Goal: Find contact information: Find contact information

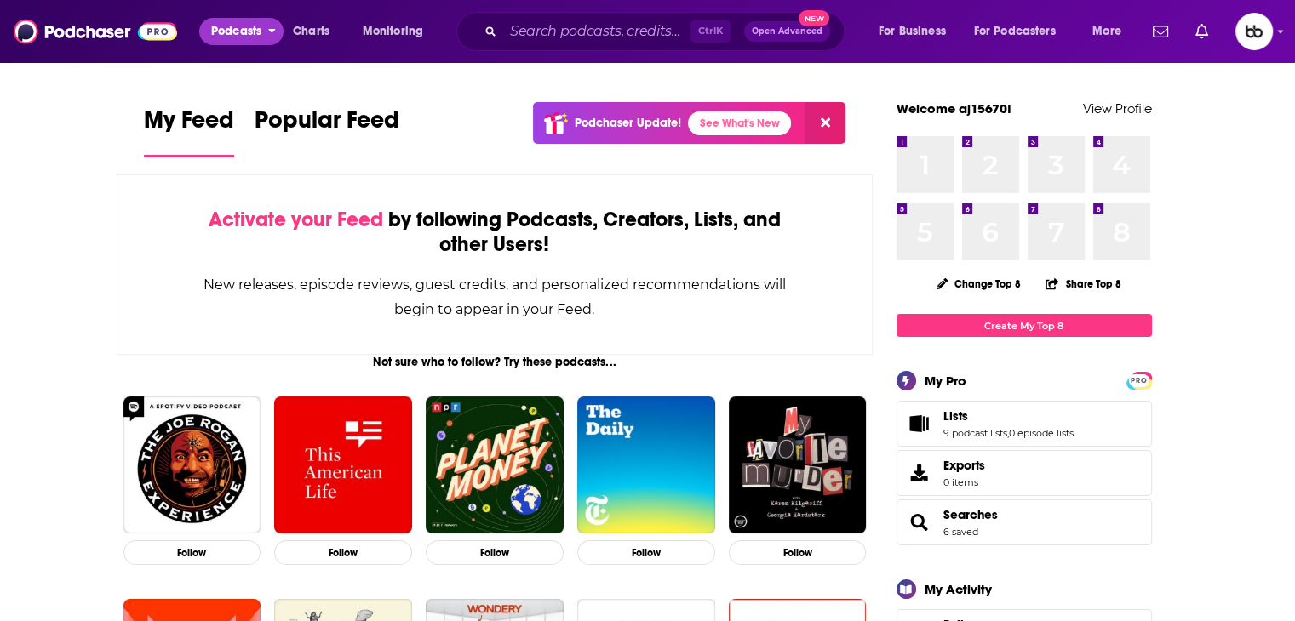
click at [265, 21] on button "Podcasts" at bounding box center [241, 31] width 84 height 27
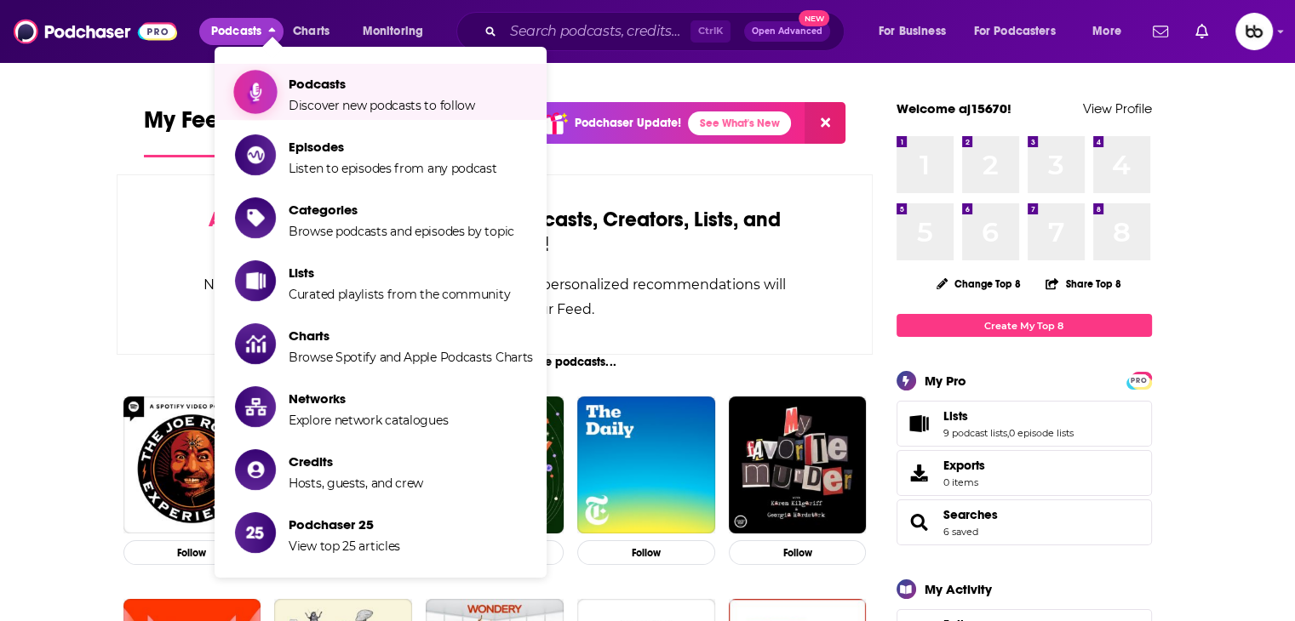
click at [315, 101] on span "Discover new podcasts to follow" at bounding box center [382, 105] width 186 height 15
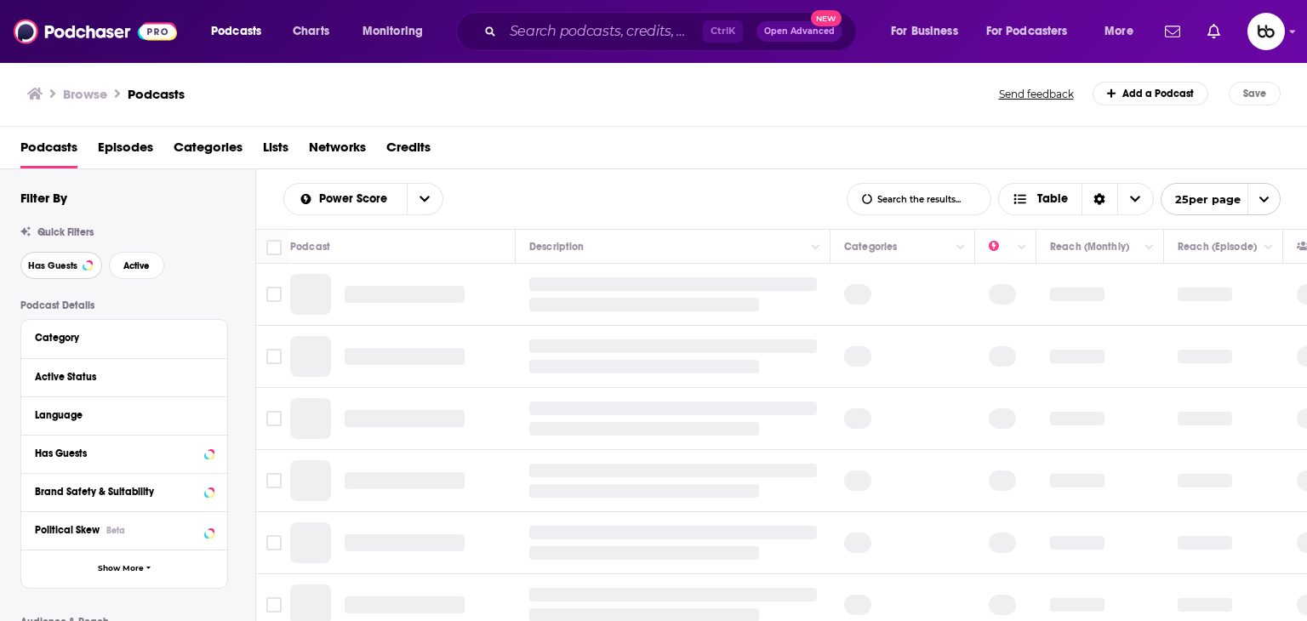
click at [66, 267] on span "Has Guests" at bounding box center [52, 265] width 49 height 9
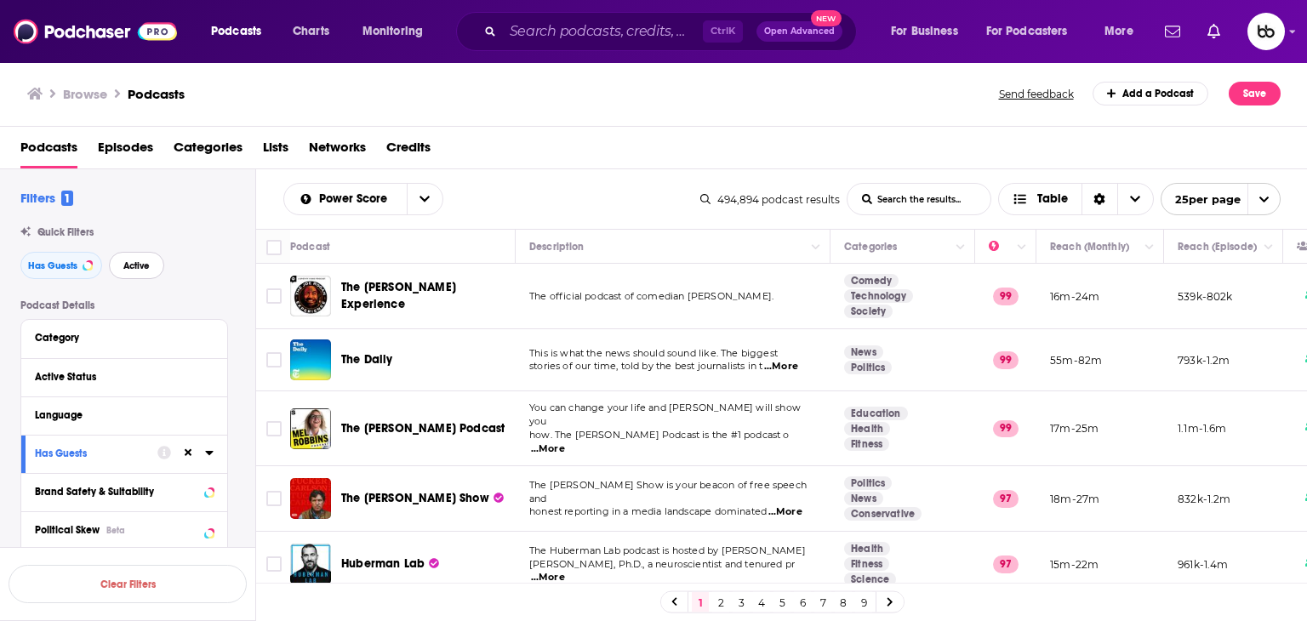
click at [137, 266] on span "Active" at bounding box center [136, 265] width 26 height 9
click at [63, 266] on span "Has Guests" at bounding box center [52, 265] width 49 height 9
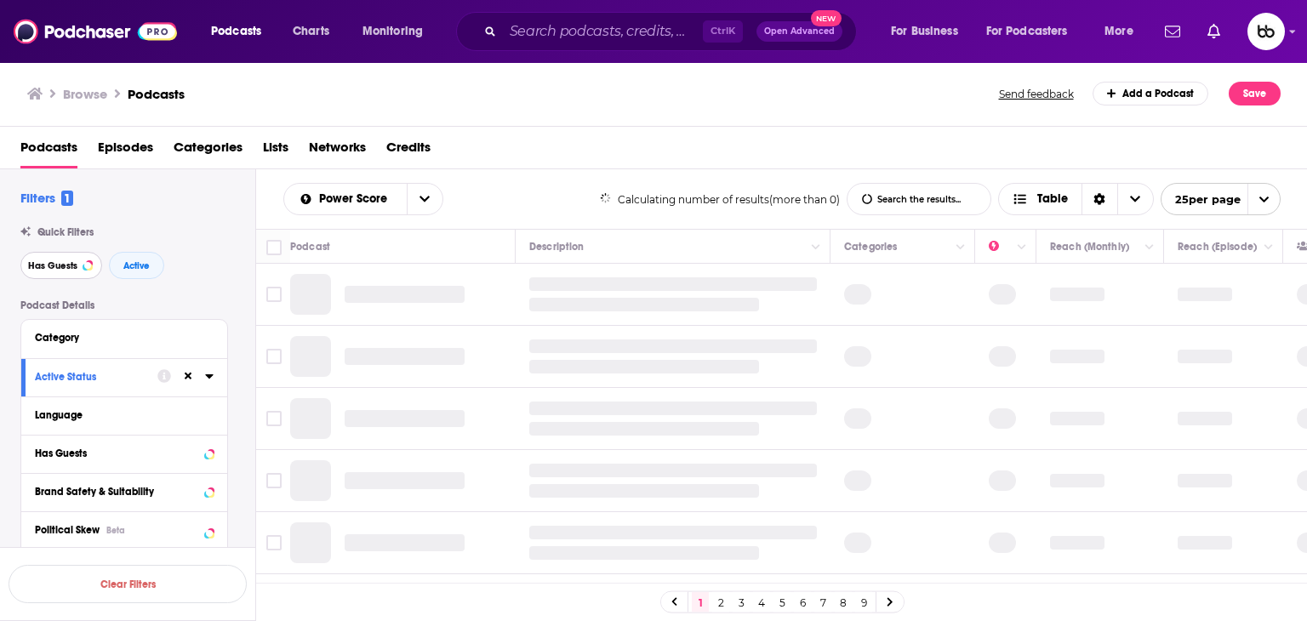
click at [61, 266] on span "Has Guests" at bounding box center [52, 265] width 49 height 9
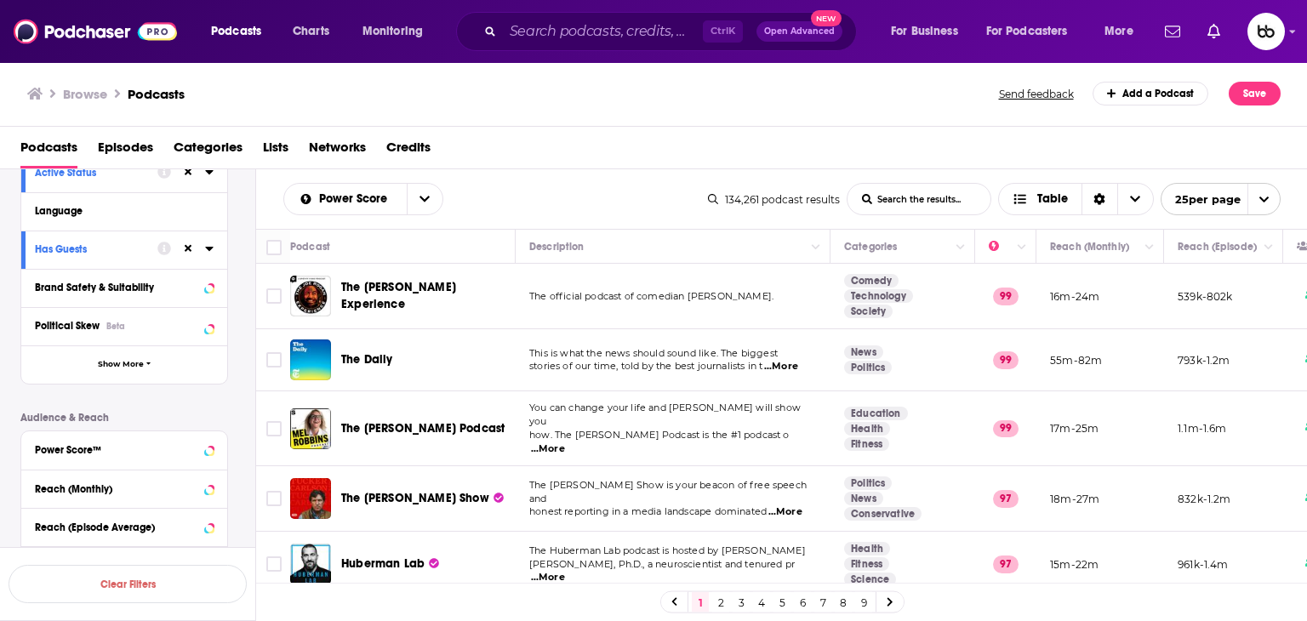
scroll to position [340, 0]
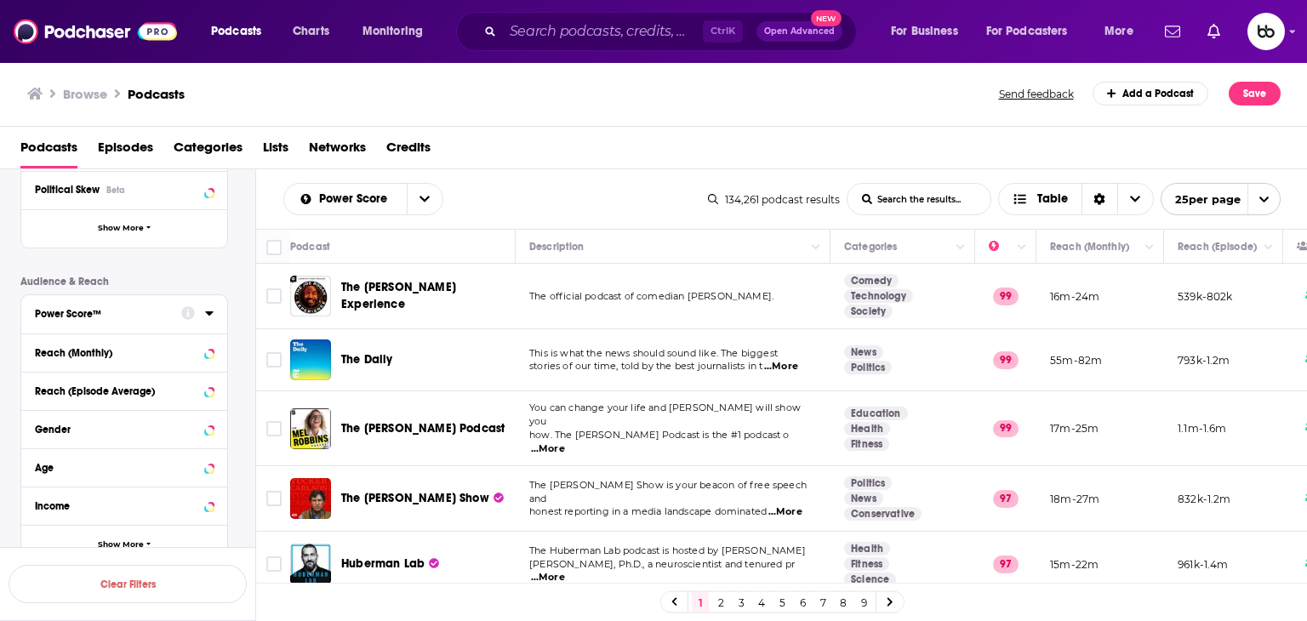
click at [209, 314] on icon at bounding box center [209, 314] width 8 height 4
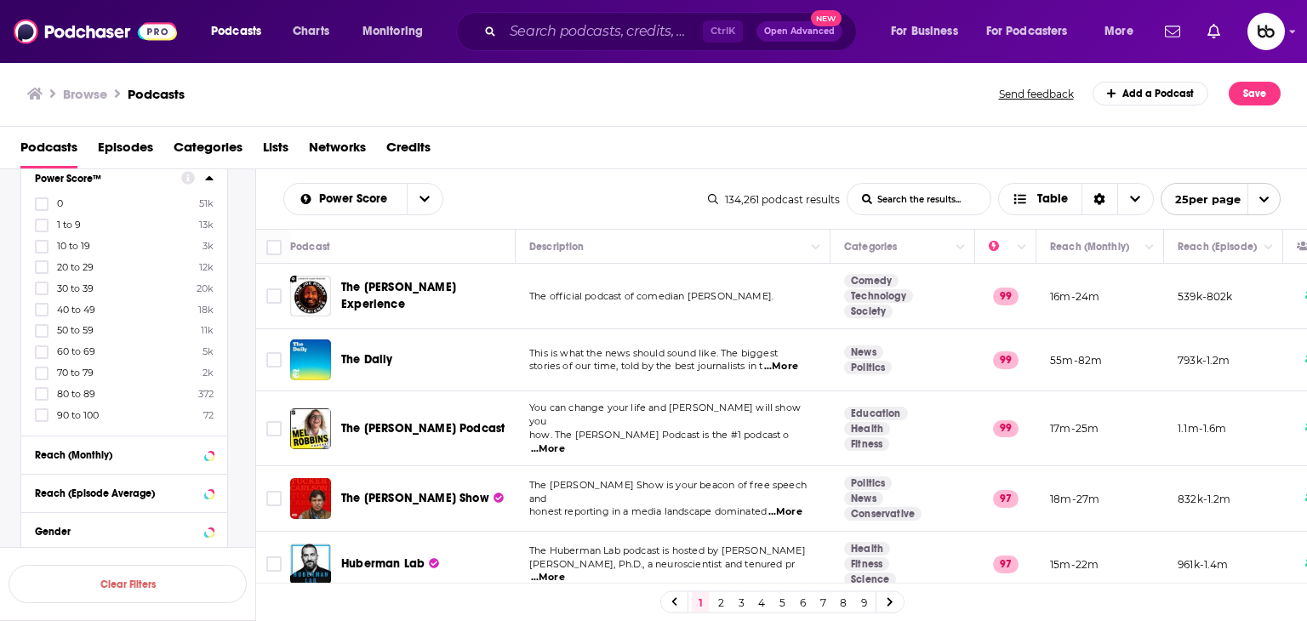
scroll to position [511, 0]
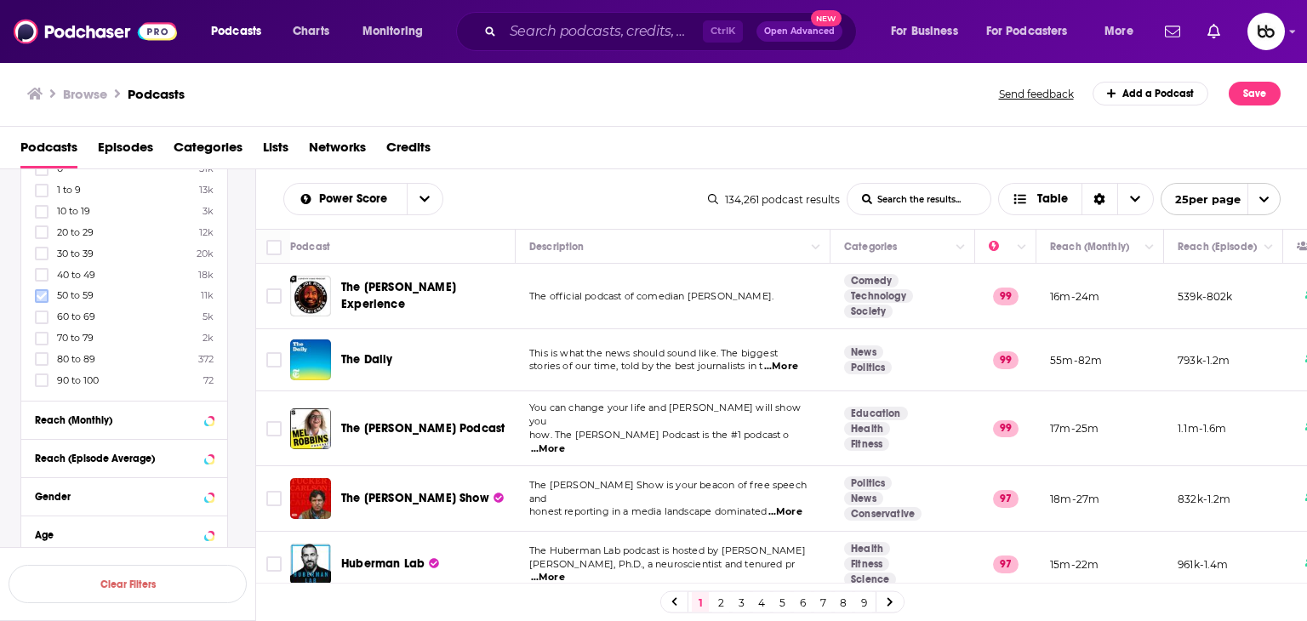
click at [39, 297] on icon at bounding box center [42, 296] width 10 height 8
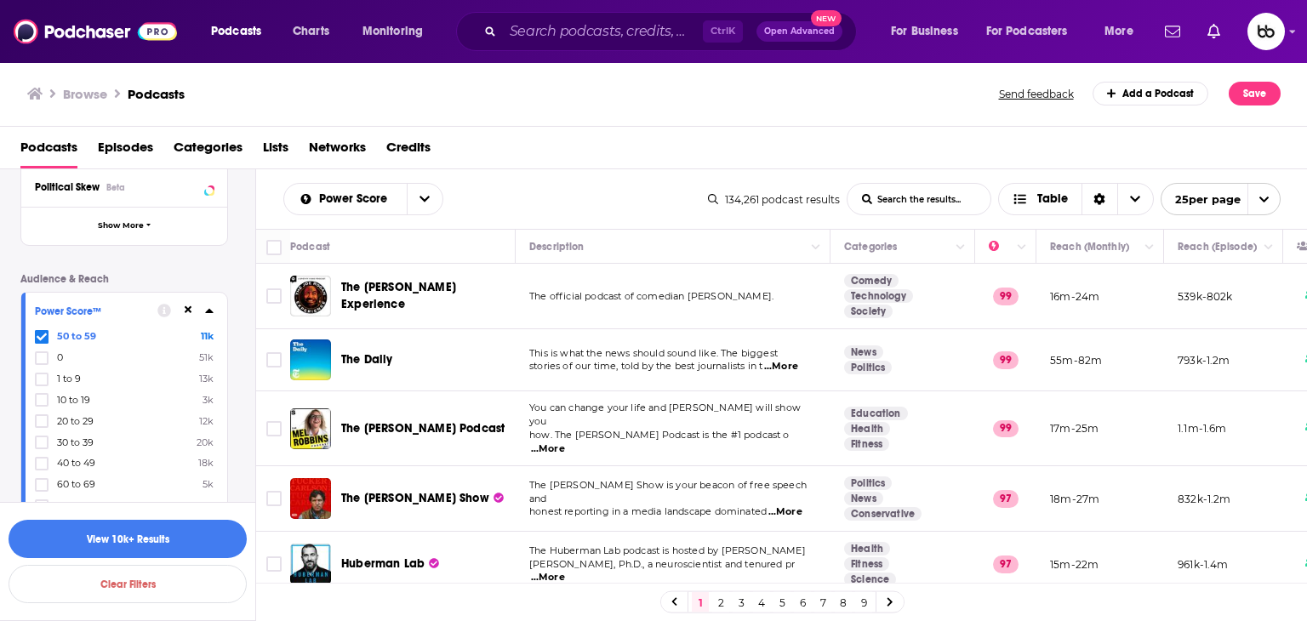
scroll to position [255, 0]
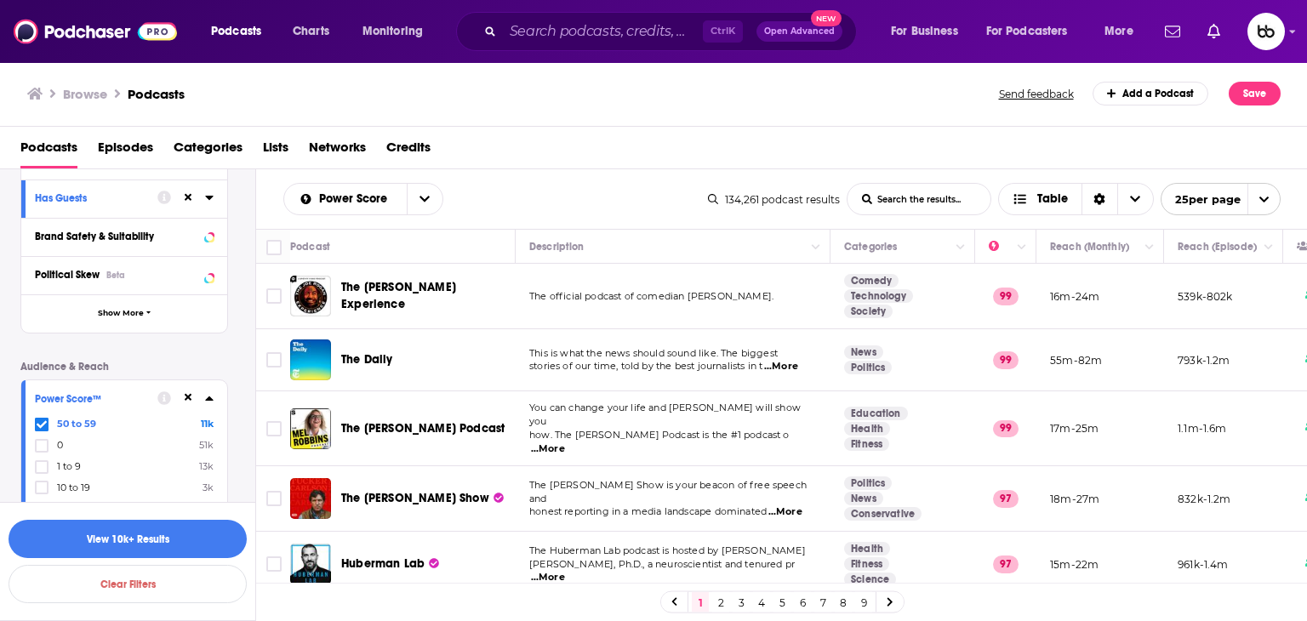
click at [208, 399] on icon at bounding box center [209, 399] width 8 height 4
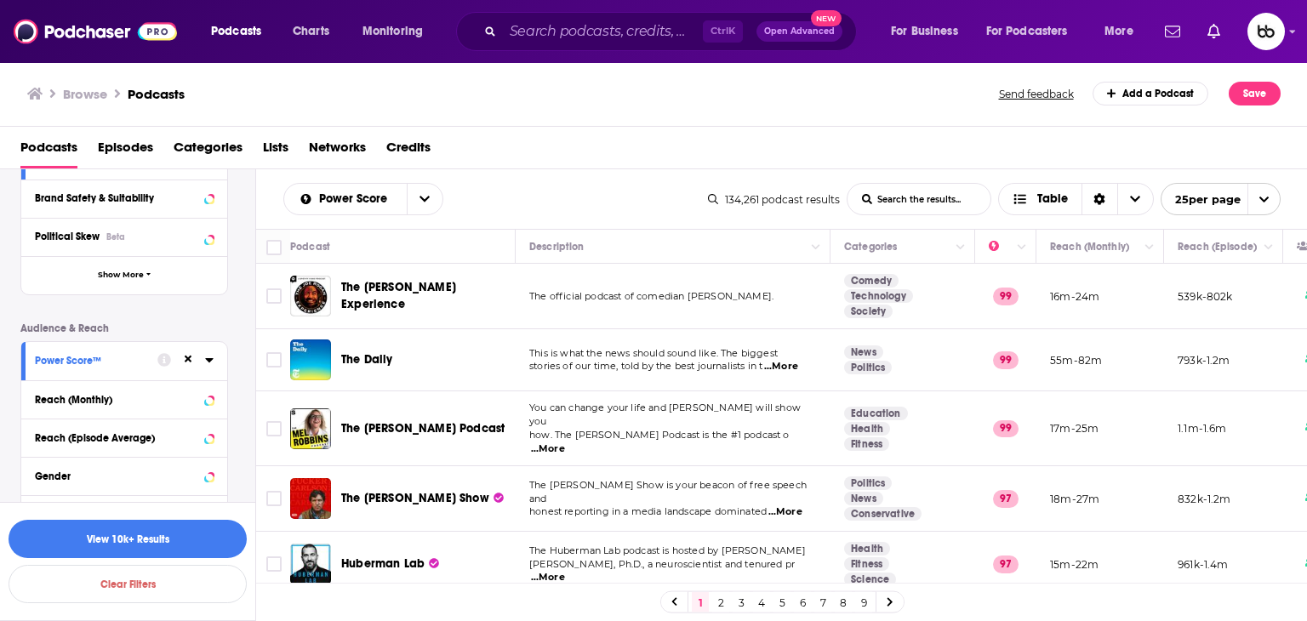
scroll to position [409, 0]
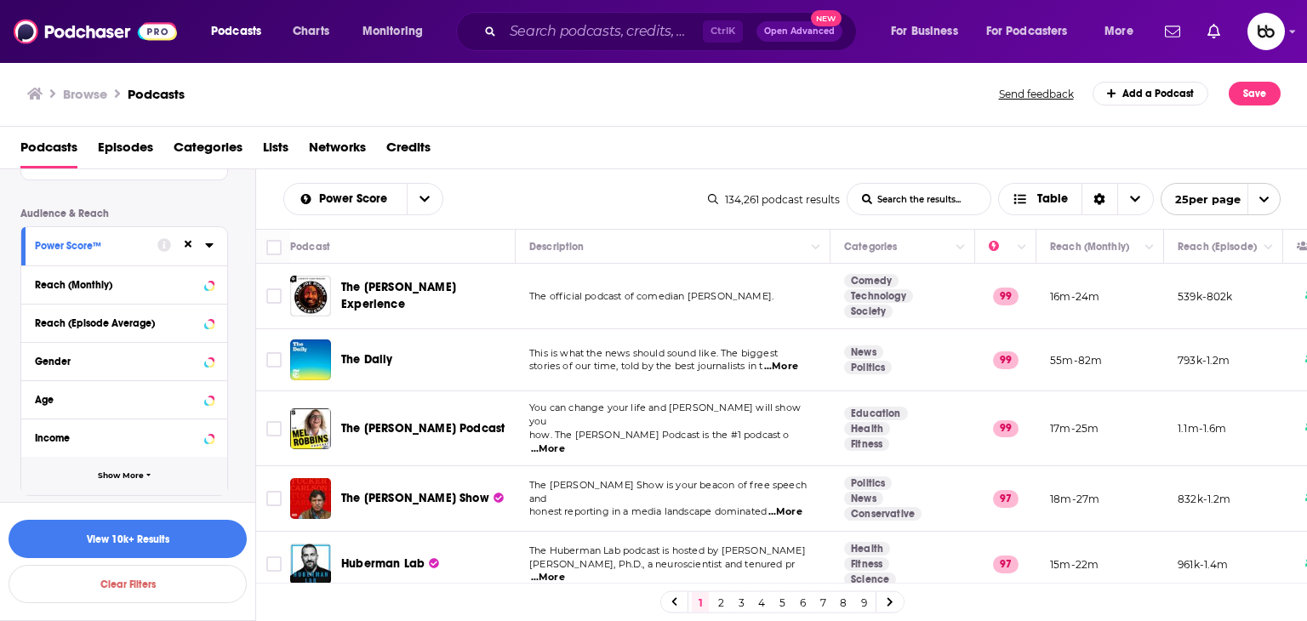
click at [126, 475] on span "Show More" at bounding box center [121, 476] width 46 height 9
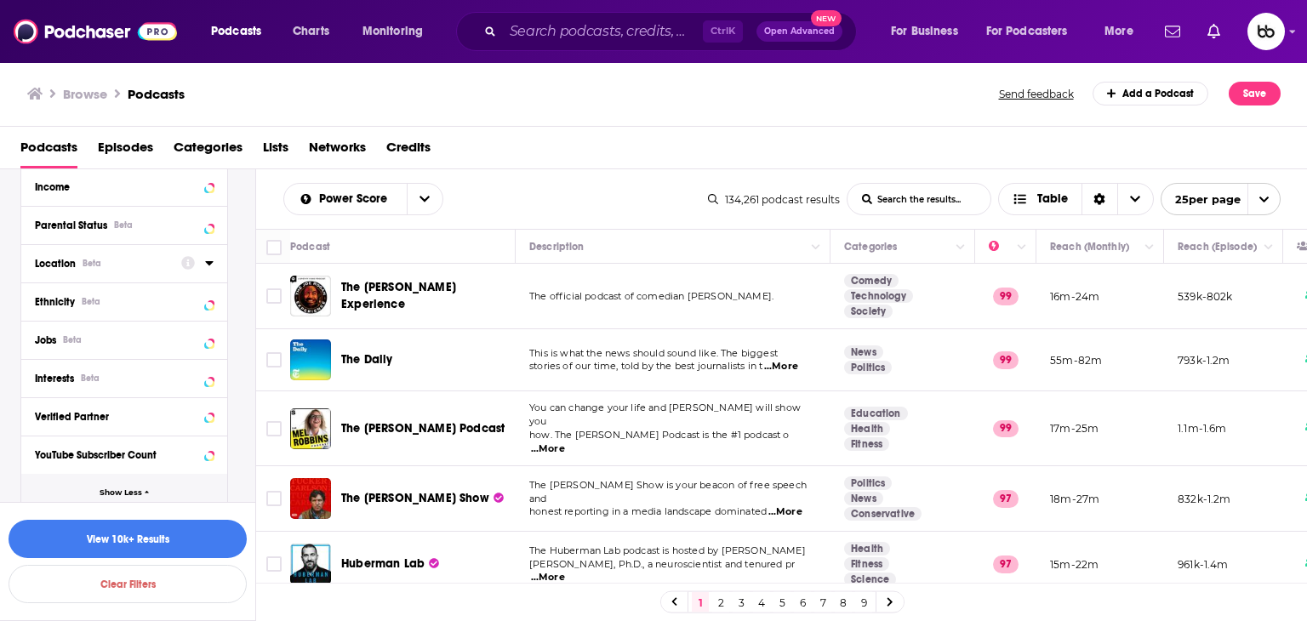
scroll to position [678, 0]
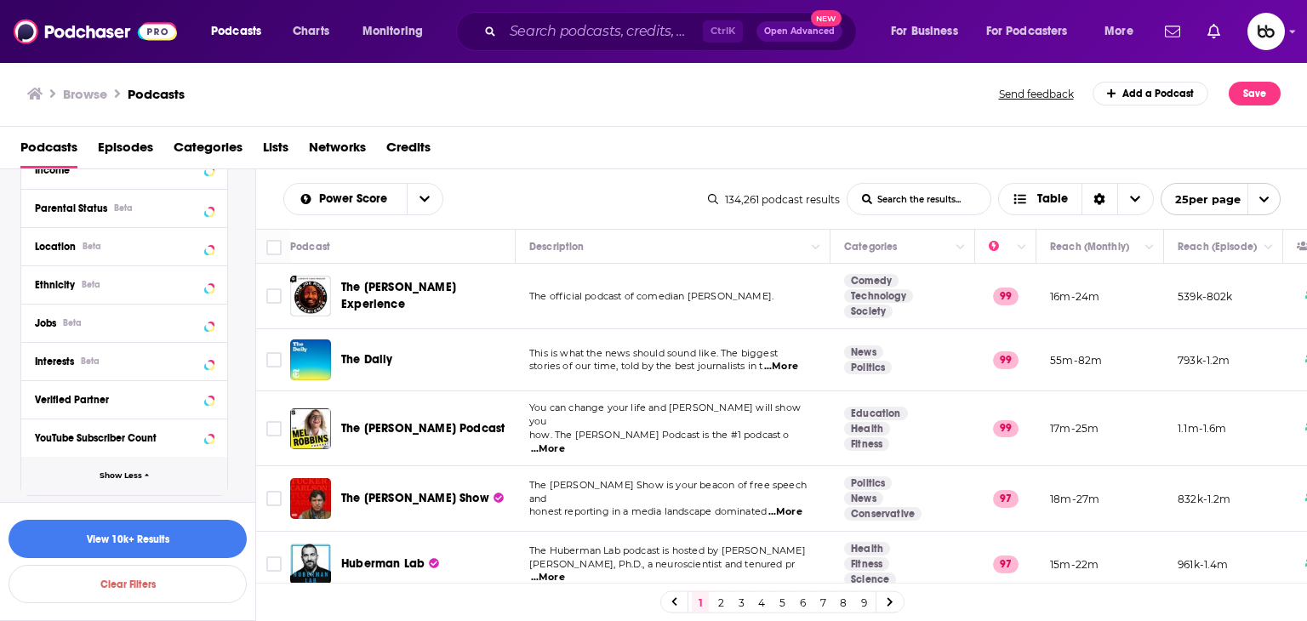
click at [137, 477] on span "Show Less" at bounding box center [121, 476] width 43 height 9
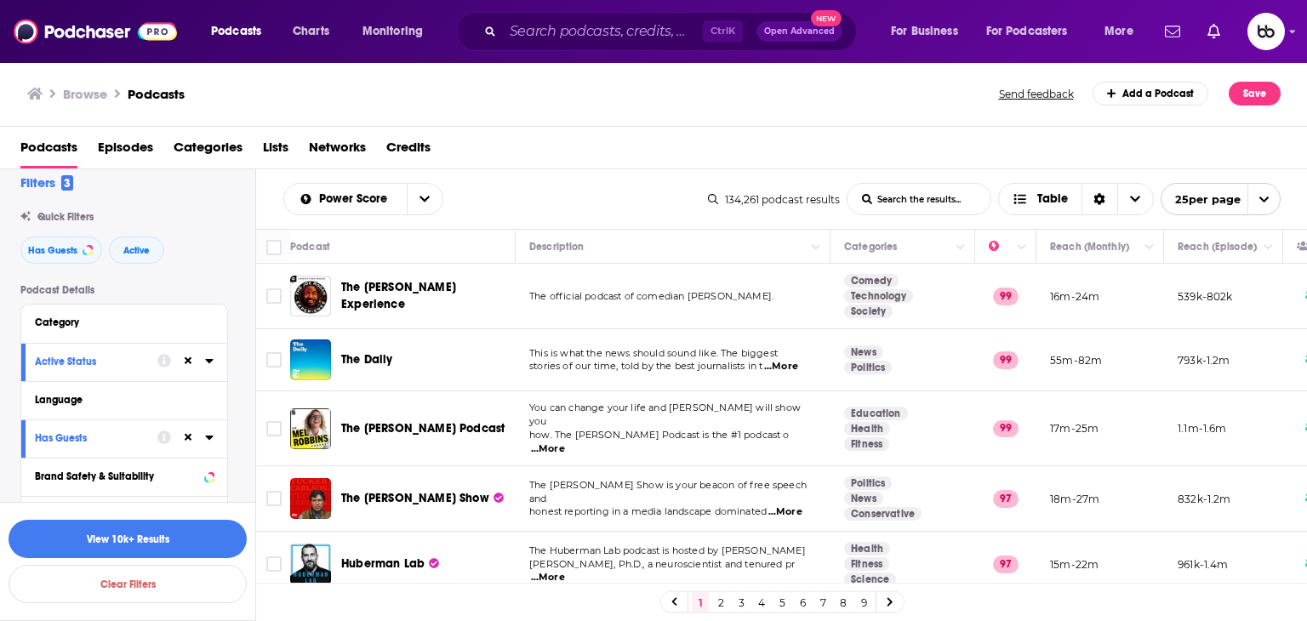
scroll to position [0, 0]
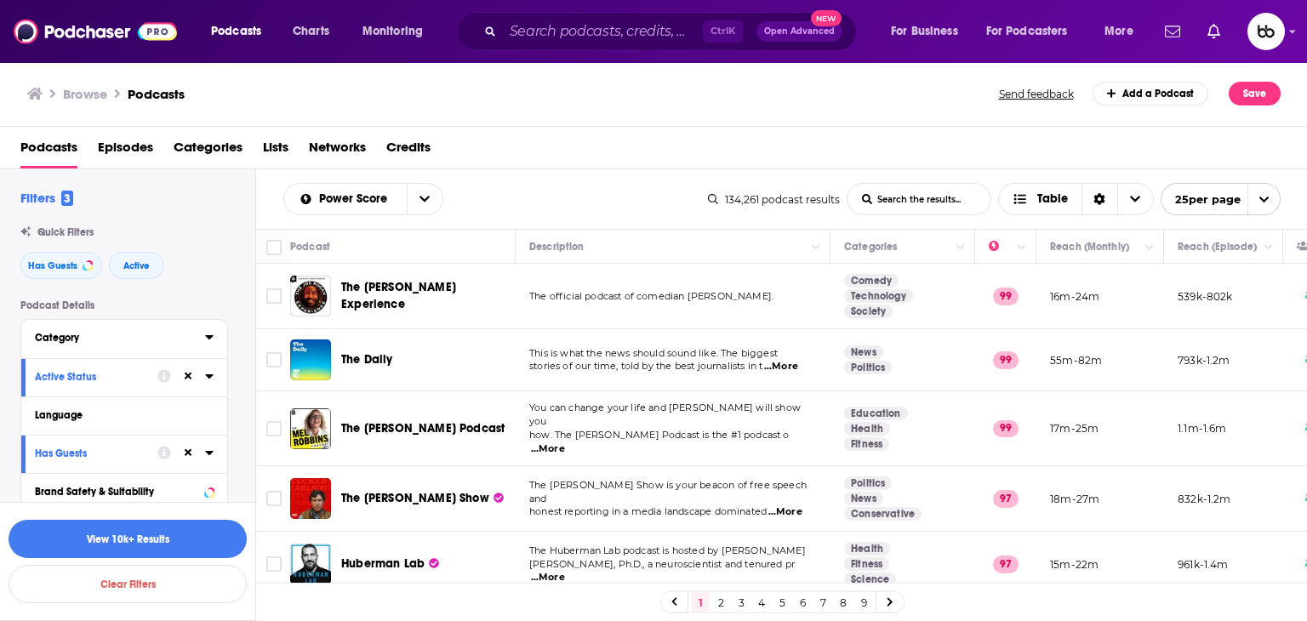
drag, startPoint x: 75, startPoint y: 337, endPoint x: 169, endPoint y: 345, distance: 94.8
click at [75, 337] on div "Category" at bounding box center [114, 338] width 159 height 12
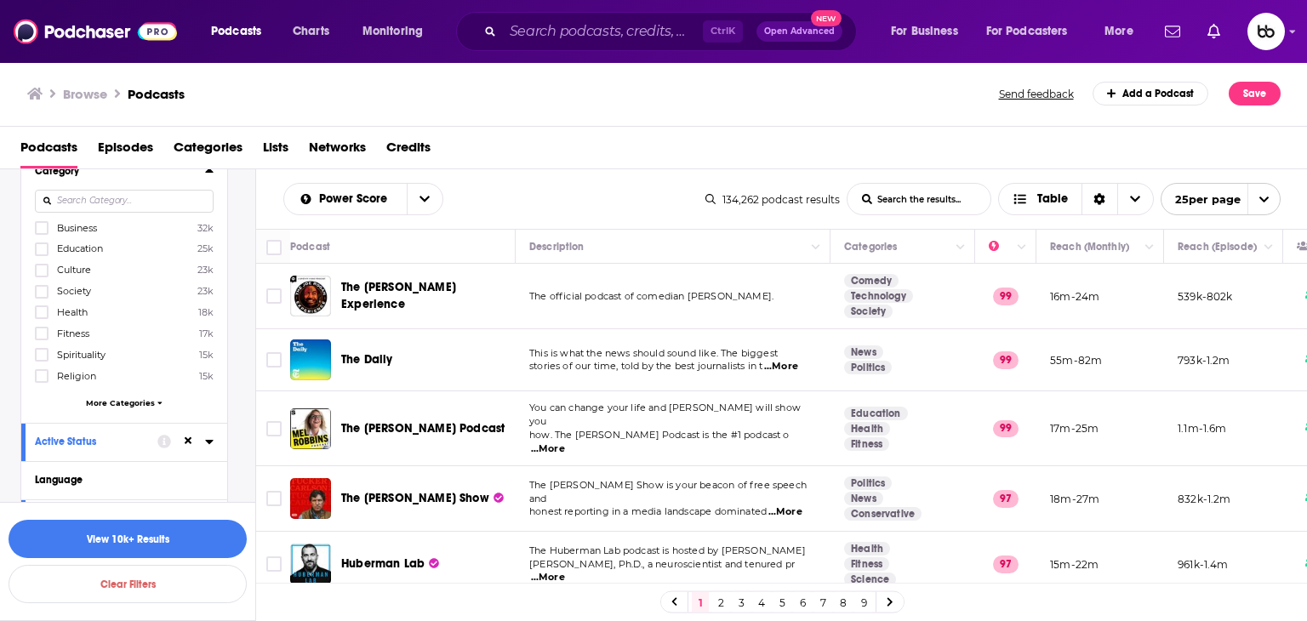
scroll to position [170, 0]
click at [158, 400] on icon at bounding box center [159, 399] width 4 height 3
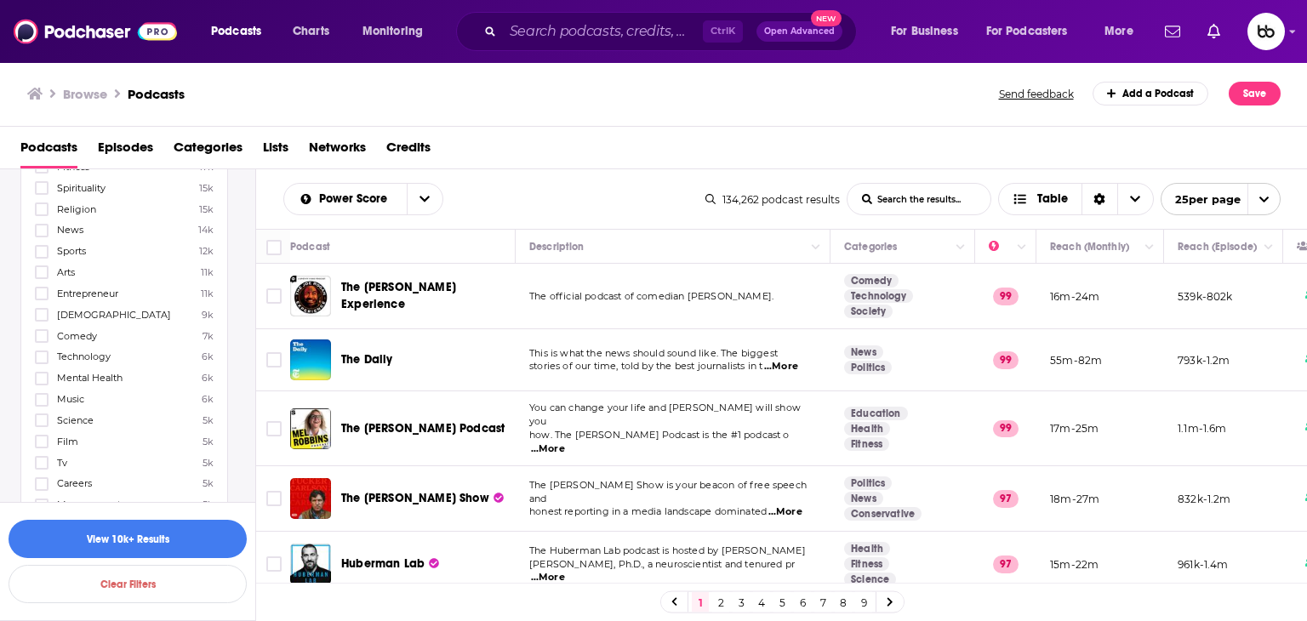
scroll to position [340, 0]
click at [40, 224] on icon at bounding box center [42, 224] width 10 height 10
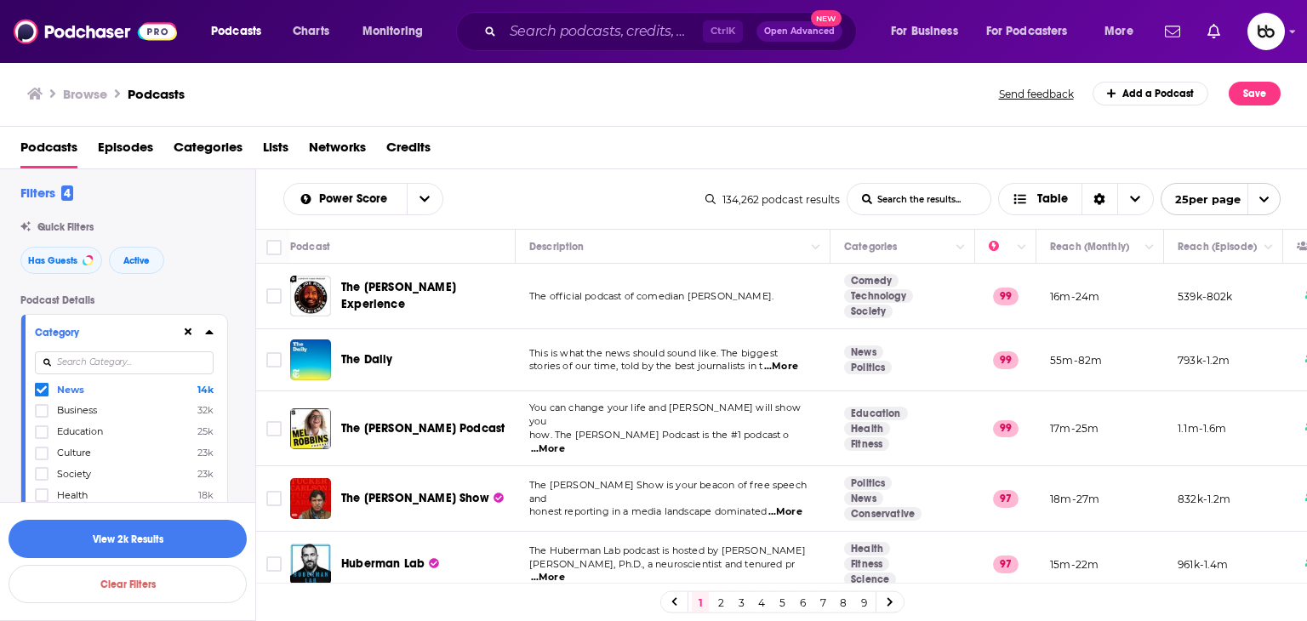
scroll to position [0, 0]
click at [169, 539] on button "View 2k Results" at bounding box center [128, 539] width 238 height 38
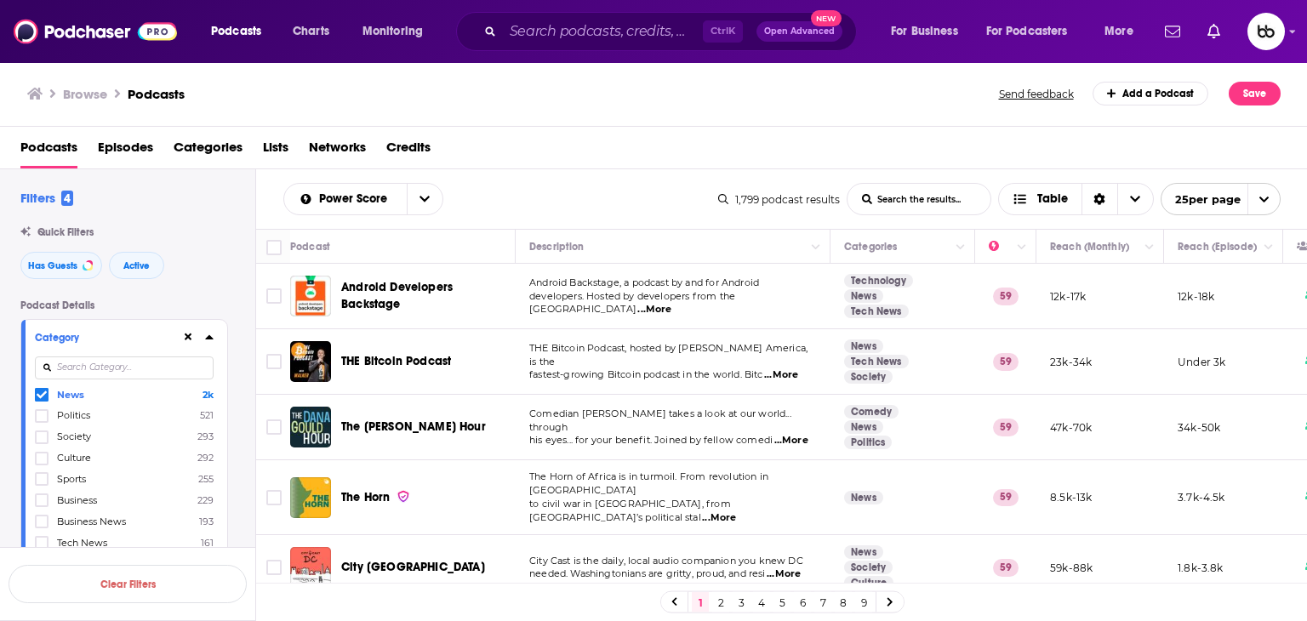
click at [209, 341] on icon at bounding box center [209, 337] width 9 height 14
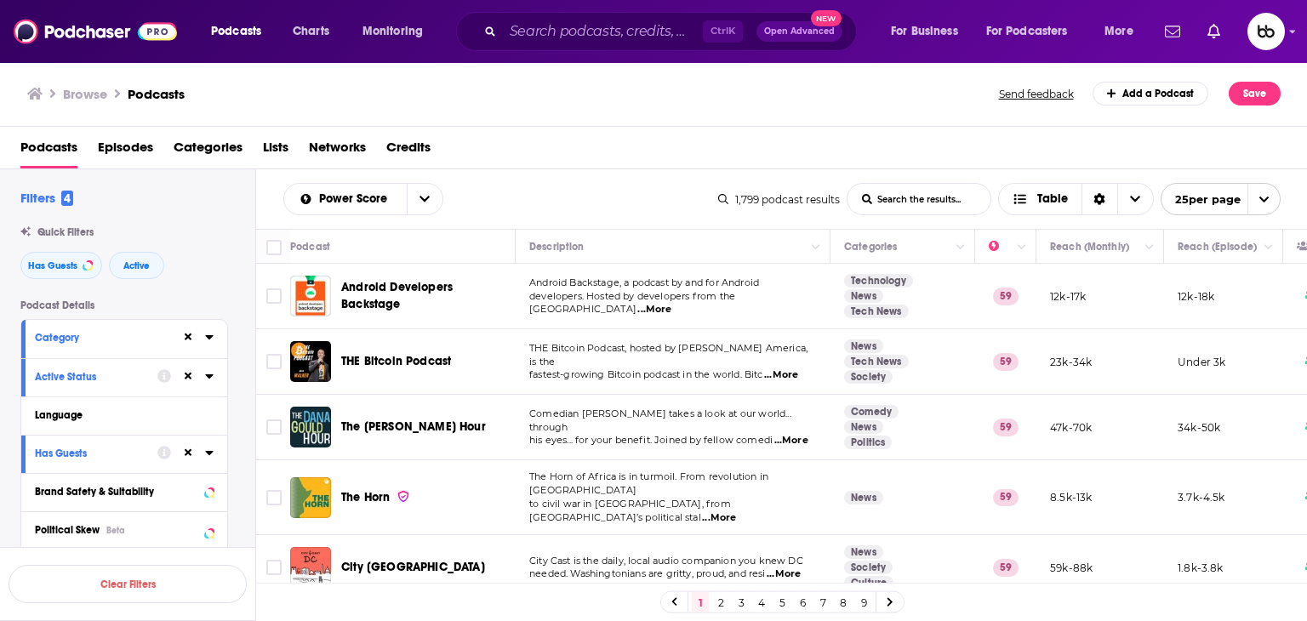
click at [218, 416] on div "Language" at bounding box center [124, 416] width 206 height 38
click at [203, 416] on button "Language" at bounding box center [120, 414] width 170 height 21
click at [218, 415] on div "Language" at bounding box center [124, 523] width 206 height 252
click at [43, 471] on icon at bounding box center [42, 473] width 10 height 8
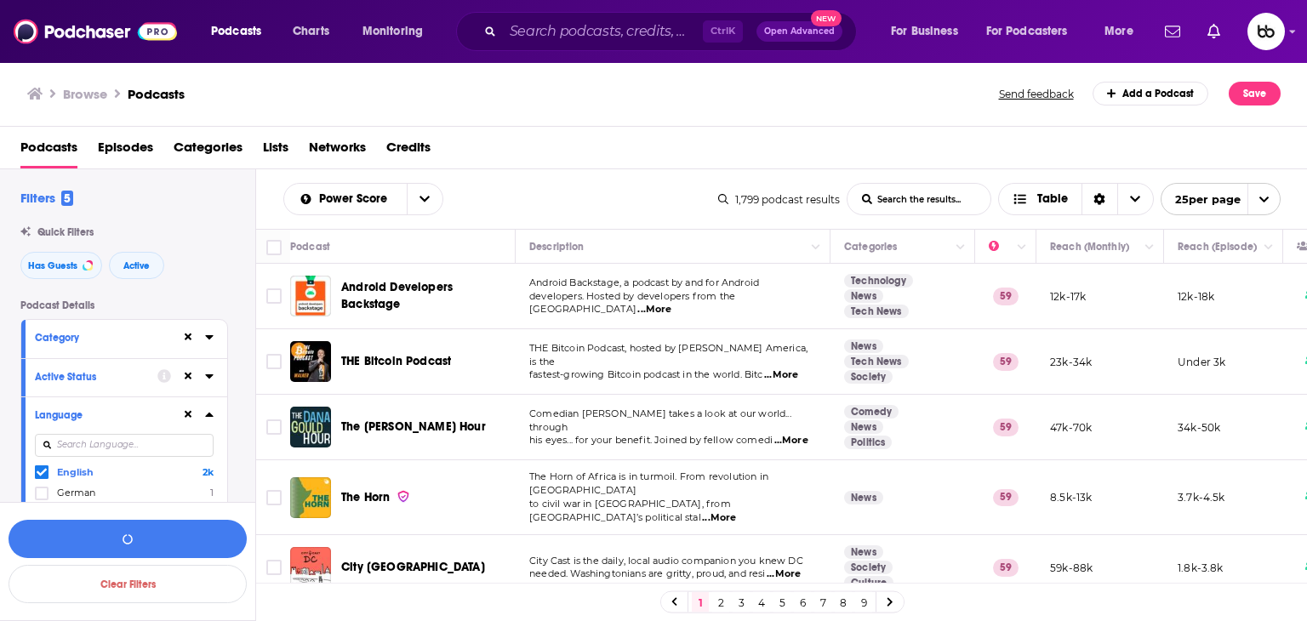
click at [207, 417] on icon at bounding box center [209, 415] width 8 height 4
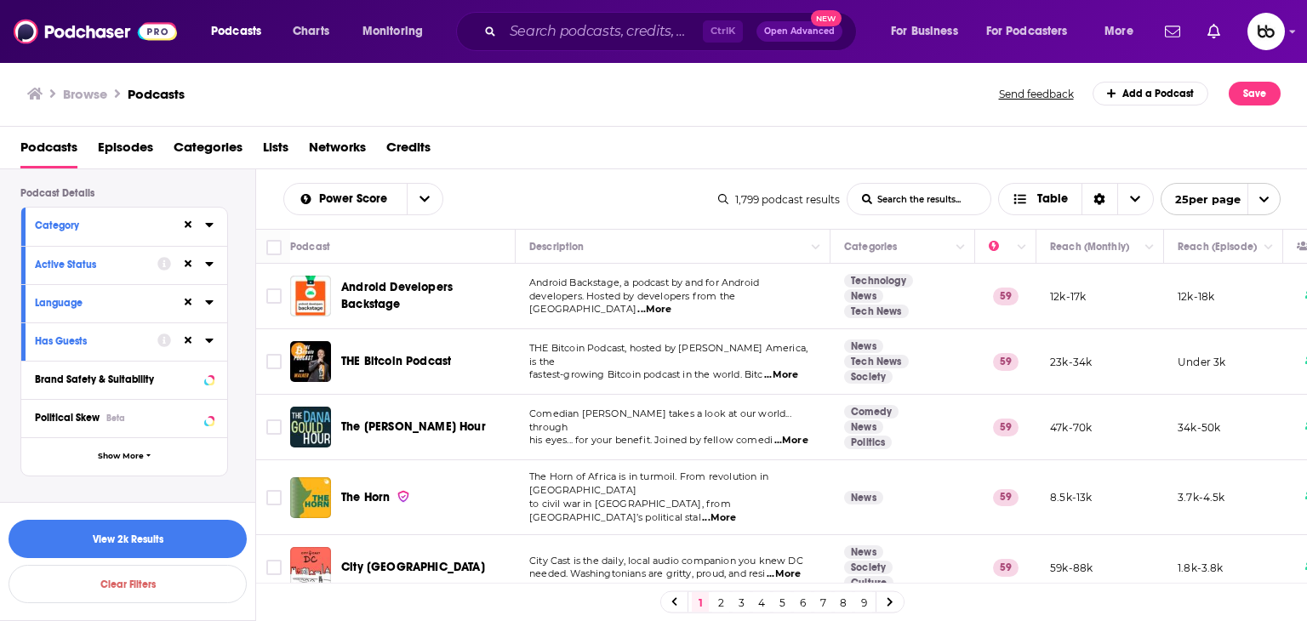
scroll to position [170, 0]
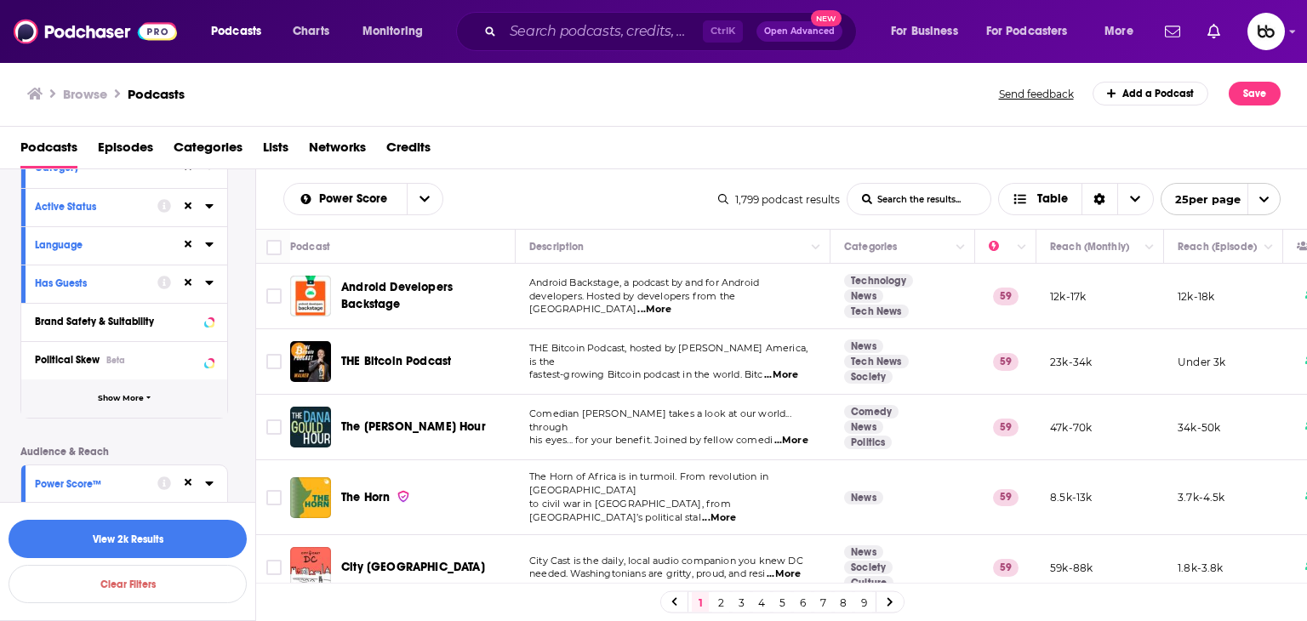
click at [132, 400] on span "Show More" at bounding box center [121, 398] width 46 height 9
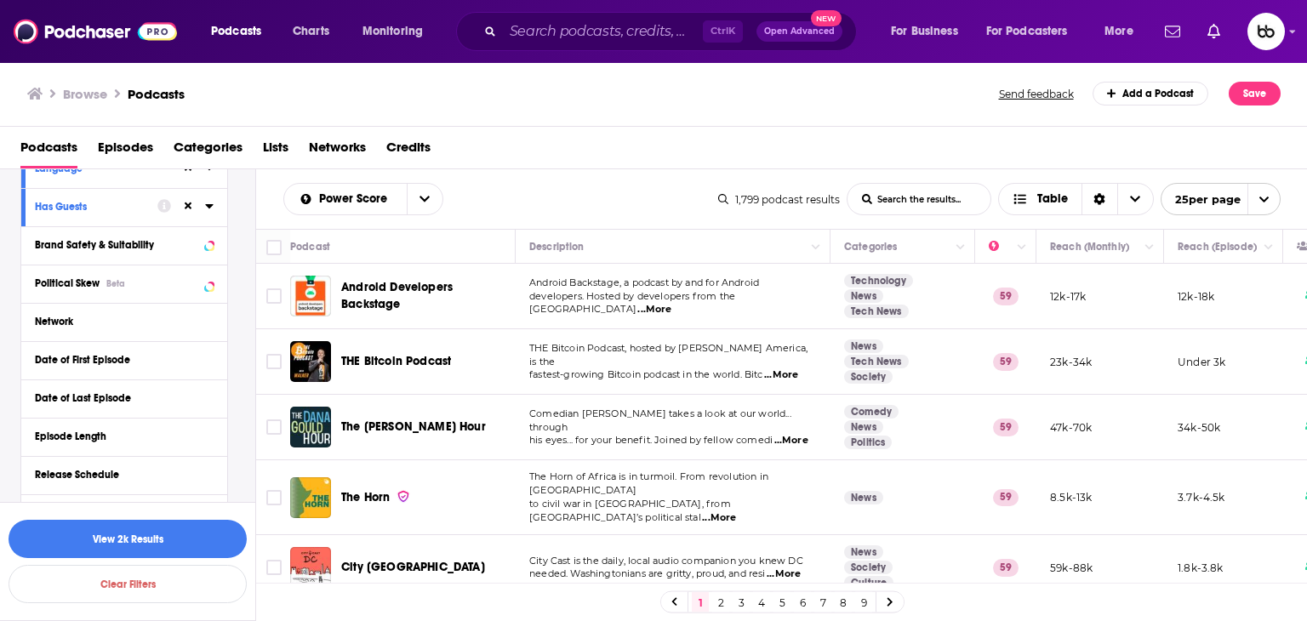
scroll to position [244, 0]
click at [209, 396] on icon at bounding box center [209, 400] width 9 height 14
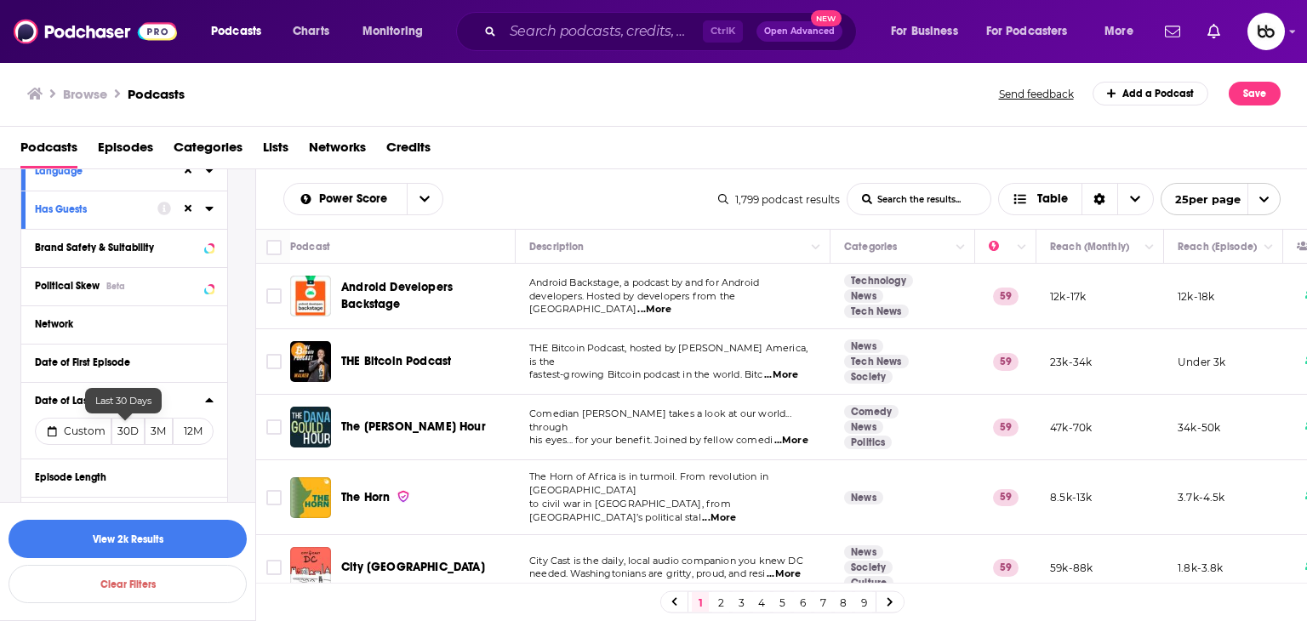
click at [132, 434] on button "30D" at bounding box center [127, 431] width 33 height 27
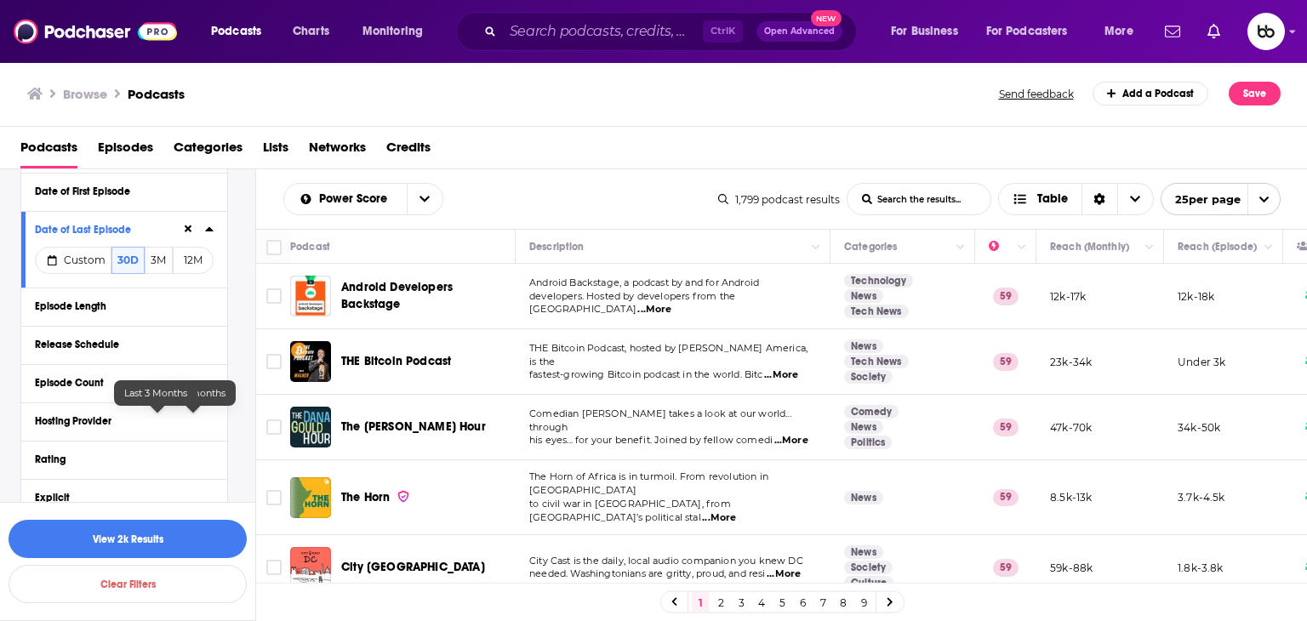
scroll to position [500, 0]
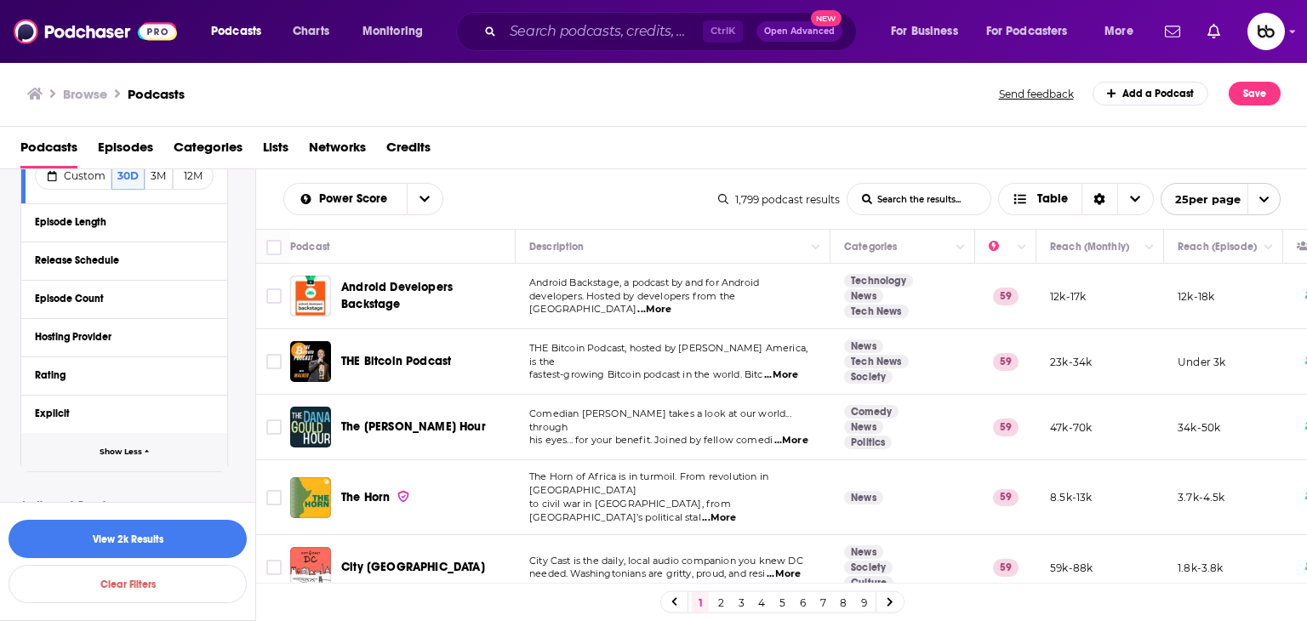
click at [129, 455] on span "Show Less" at bounding box center [121, 452] width 43 height 9
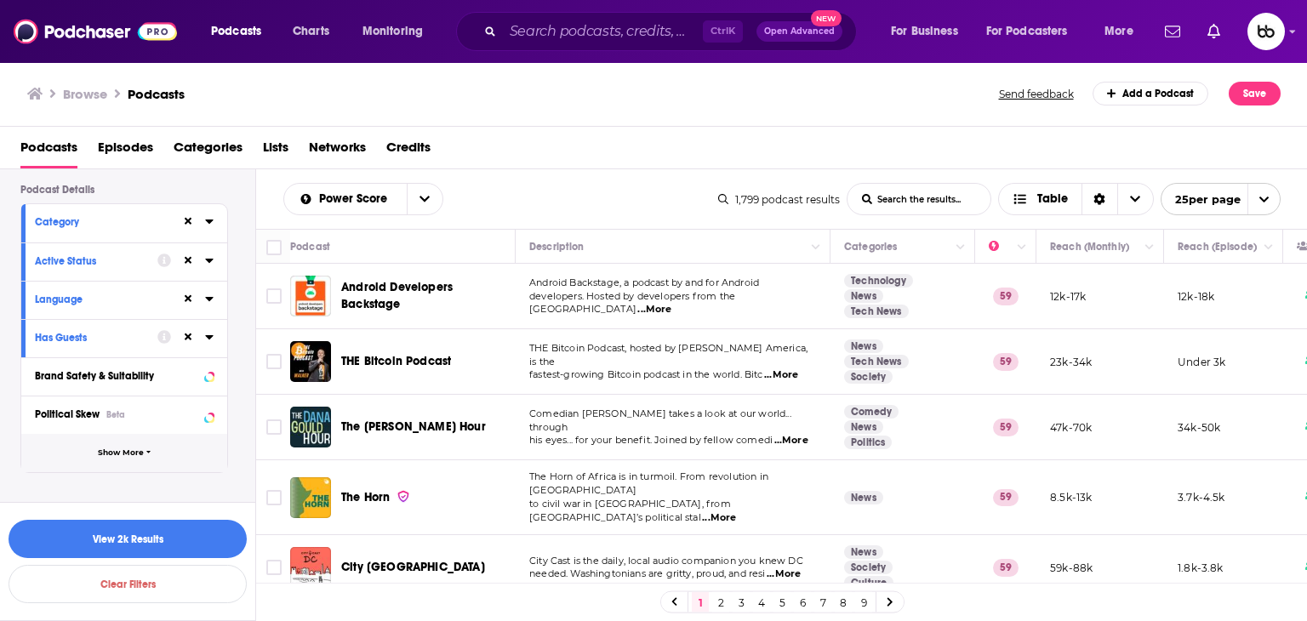
click at [129, 455] on span "Show More" at bounding box center [121, 453] width 46 height 9
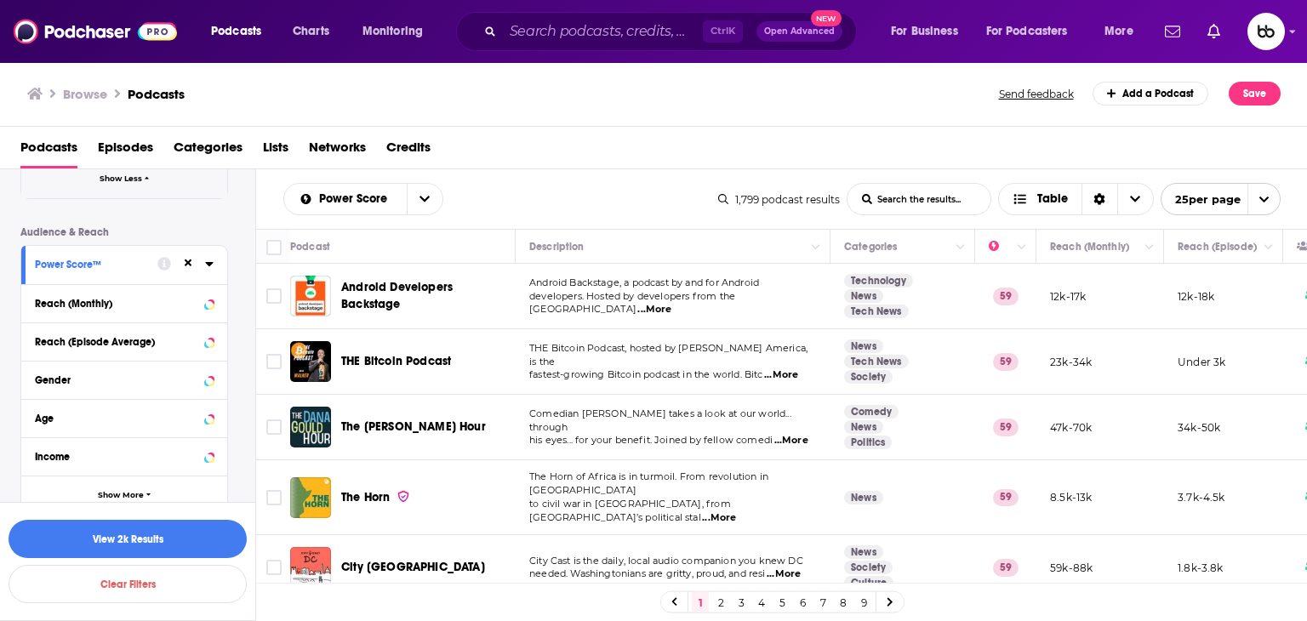
scroll to position [793, 0]
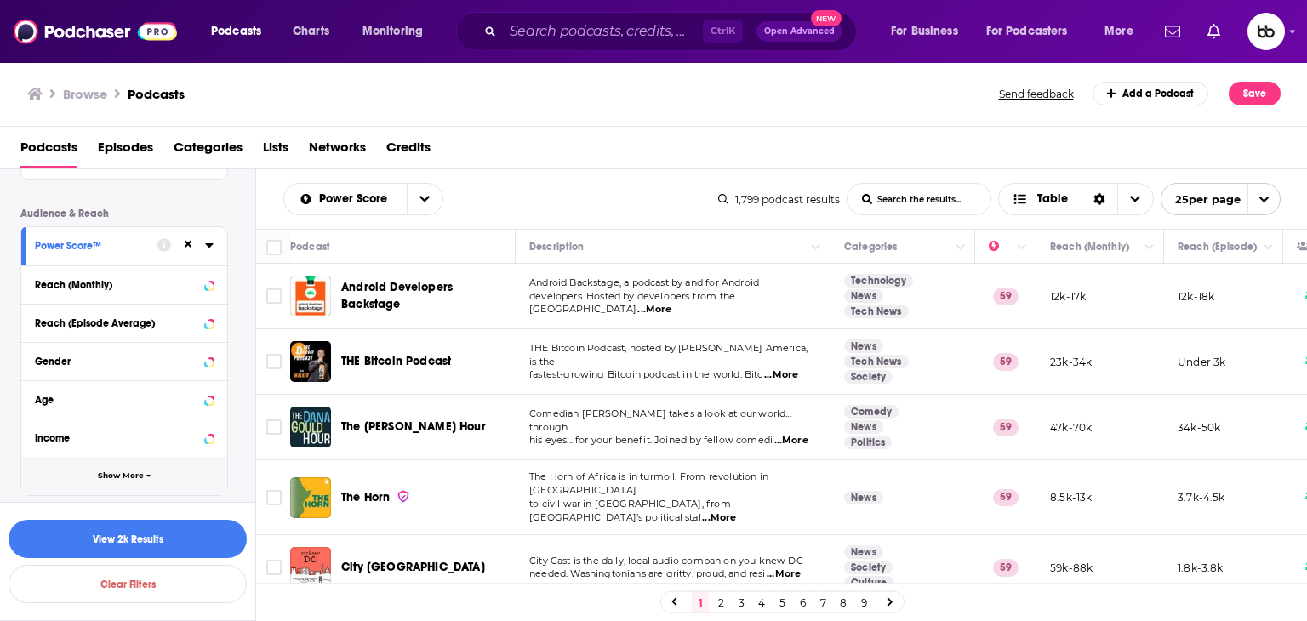
click at [140, 481] on button "Show More" at bounding box center [124, 476] width 206 height 38
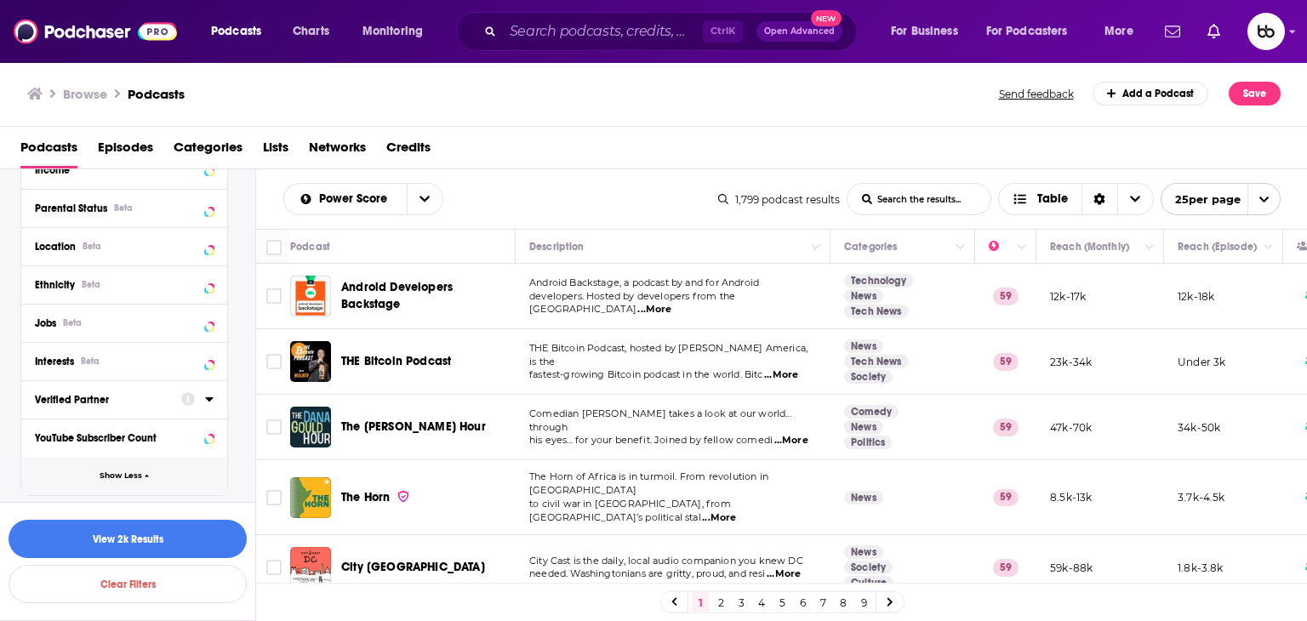
scroll to position [1061, 0]
click at [211, 246] on icon at bounding box center [209, 246] width 9 height 14
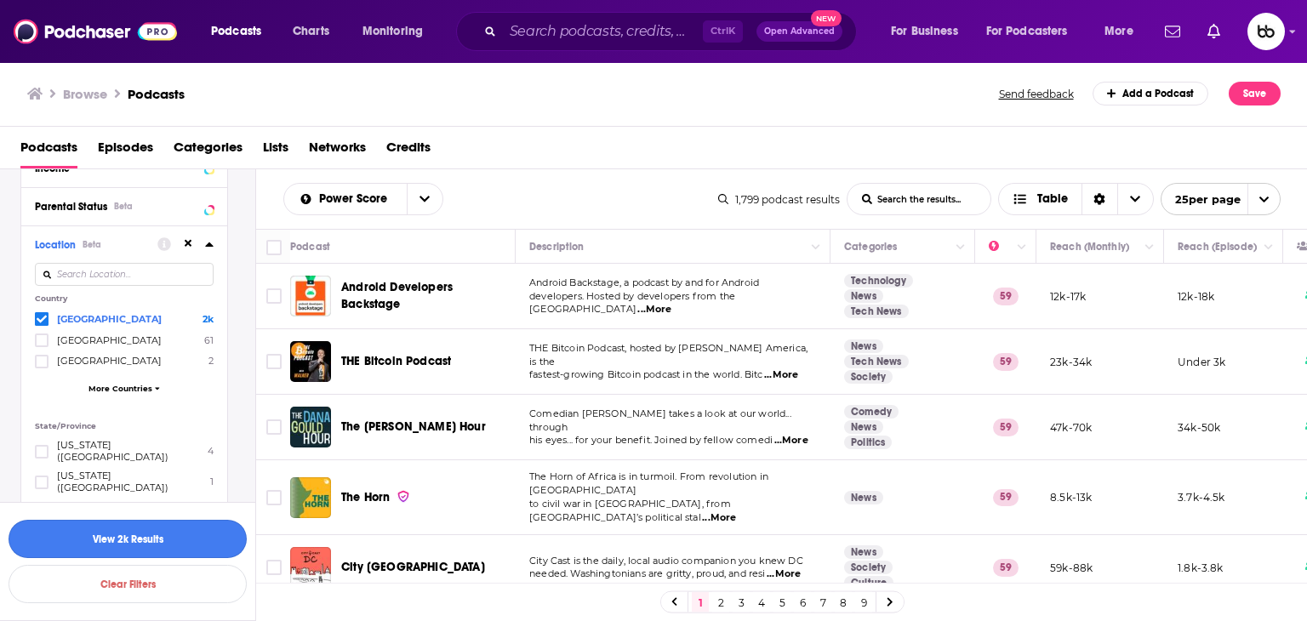
click at [174, 539] on button "View 2k Results" at bounding box center [128, 539] width 238 height 38
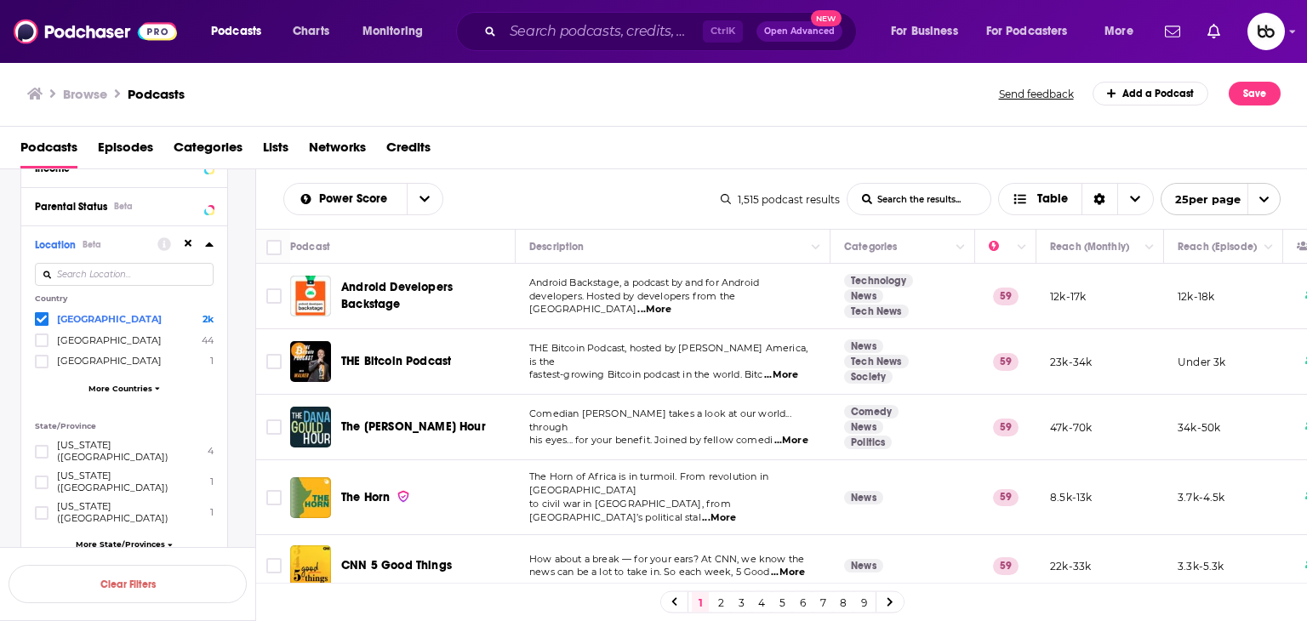
click at [786, 290] on p "Android Backstage, a podcast by and for Android" at bounding box center [672, 284] width 287 height 14
click at [672, 303] on span "...More" at bounding box center [655, 310] width 34 height 14
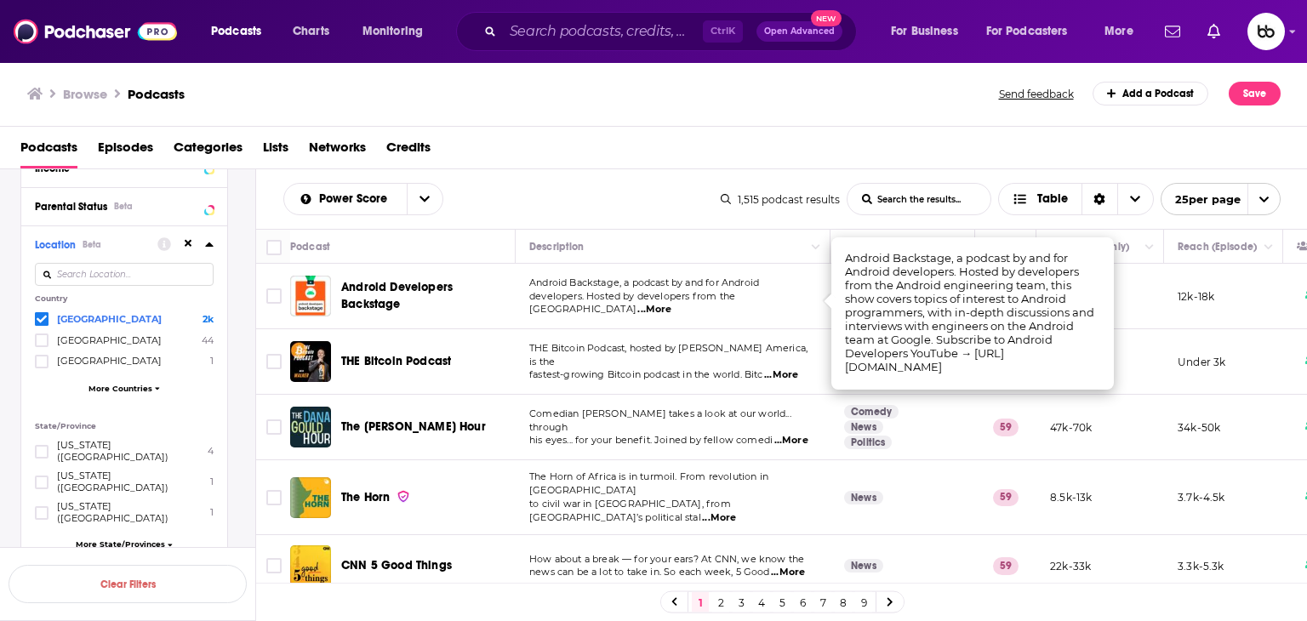
click at [800, 434] on span "...More" at bounding box center [792, 441] width 34 height 14
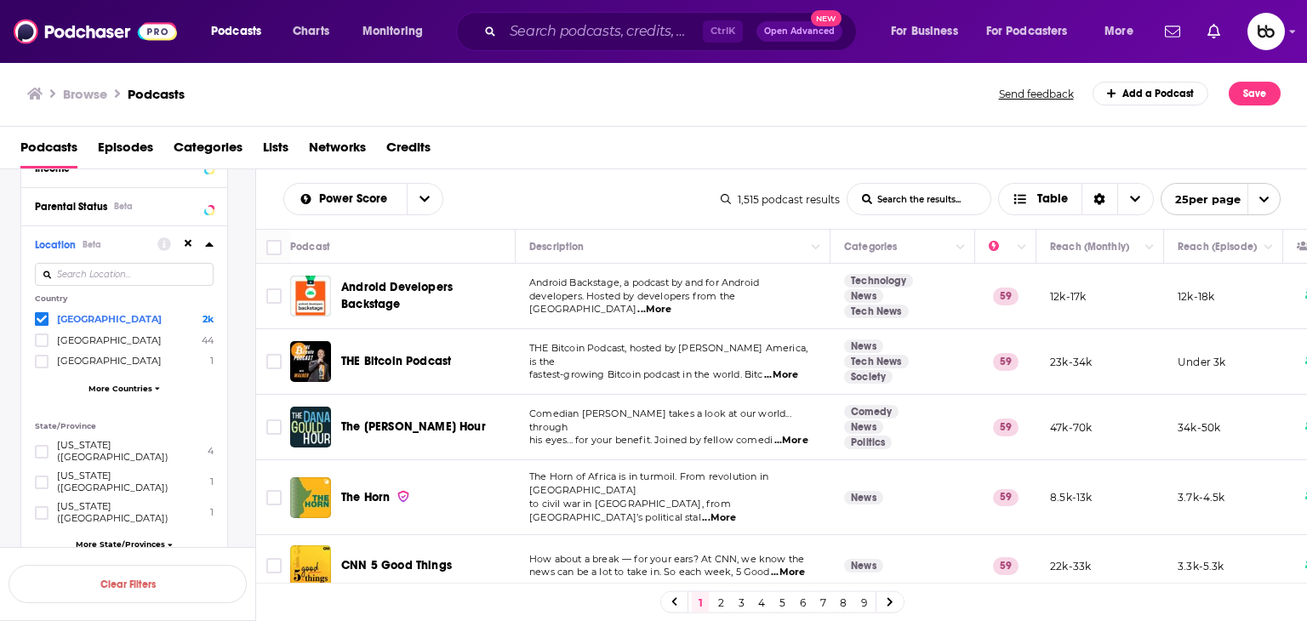
click at [736, 512] on span "...More" at bounding box center [719, 519] width 34 height 14
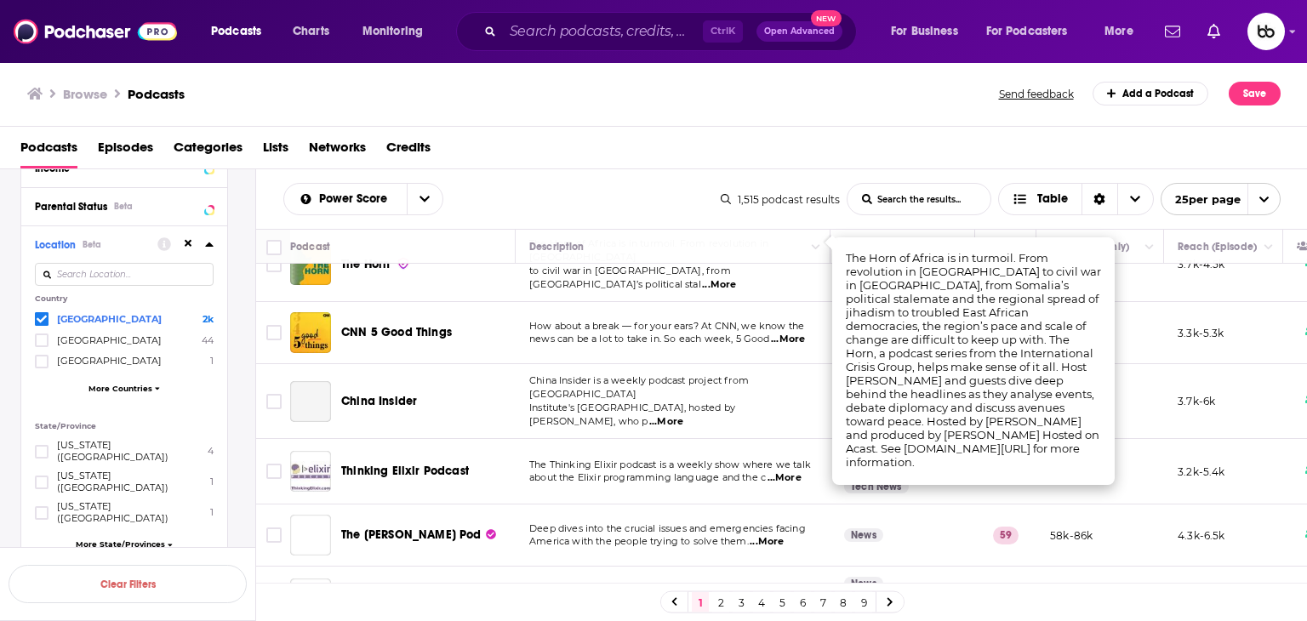
scroll to position [85, 0]
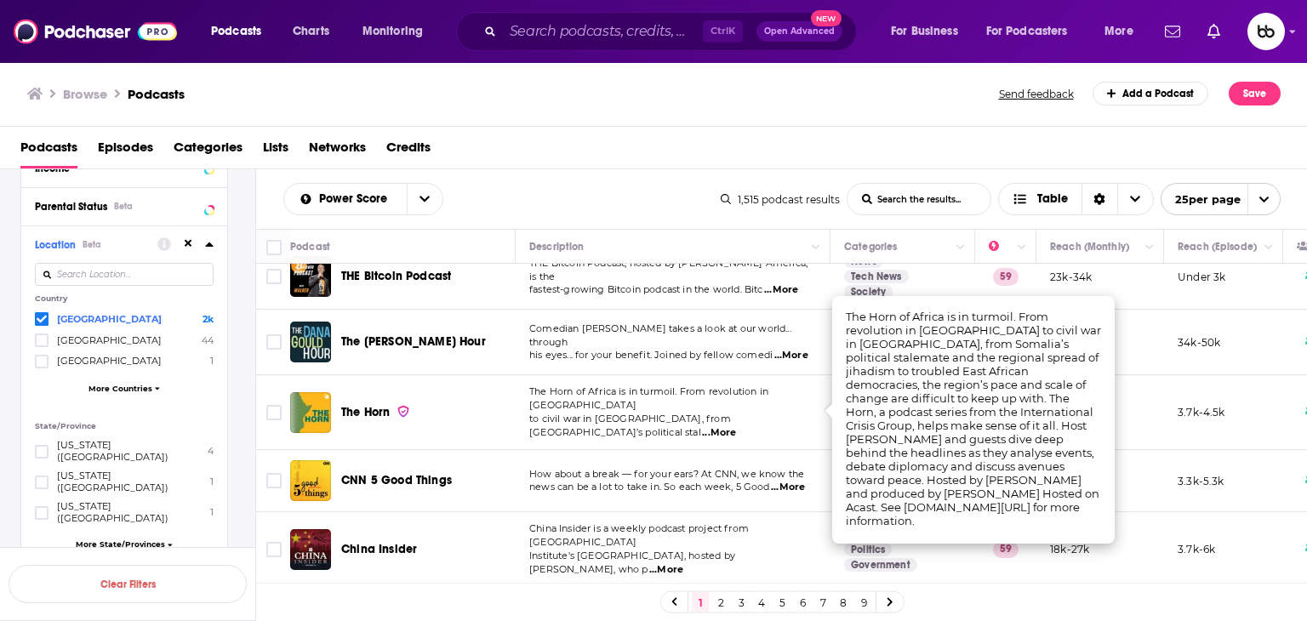
click at [798, 481] on span "...More" at bounding box center [788, 488] width 34 height 14
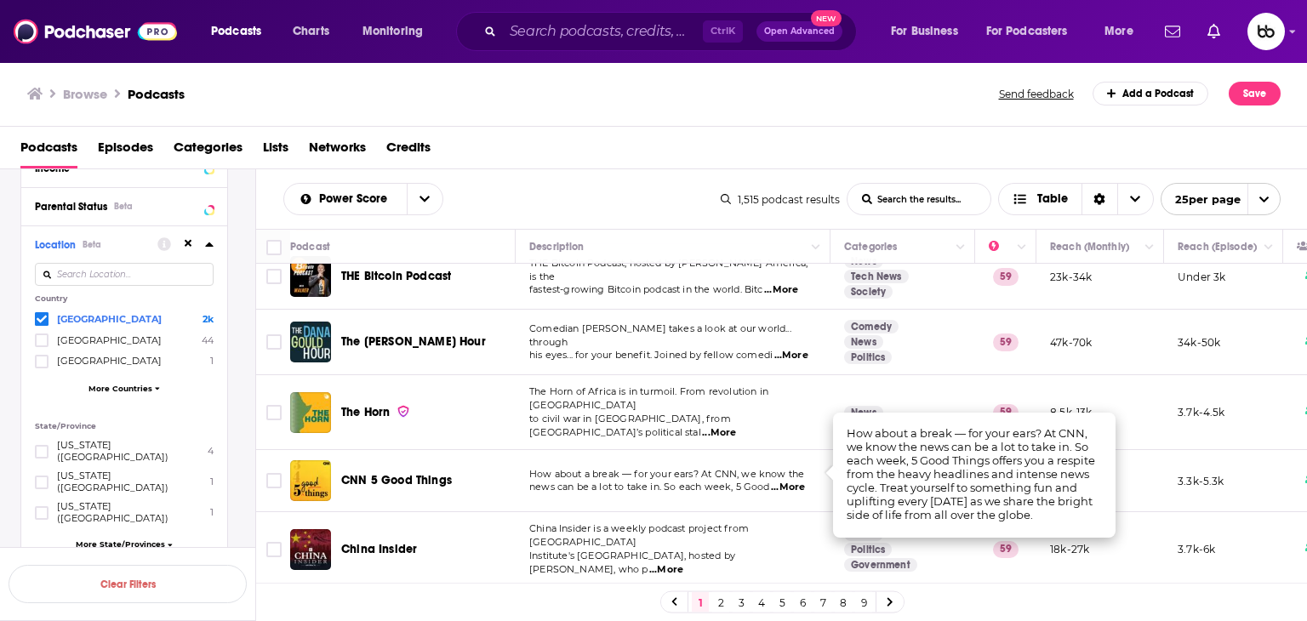
click at [736, 426] on span "...More" at bounding box center [719, 433] width 34 height 14
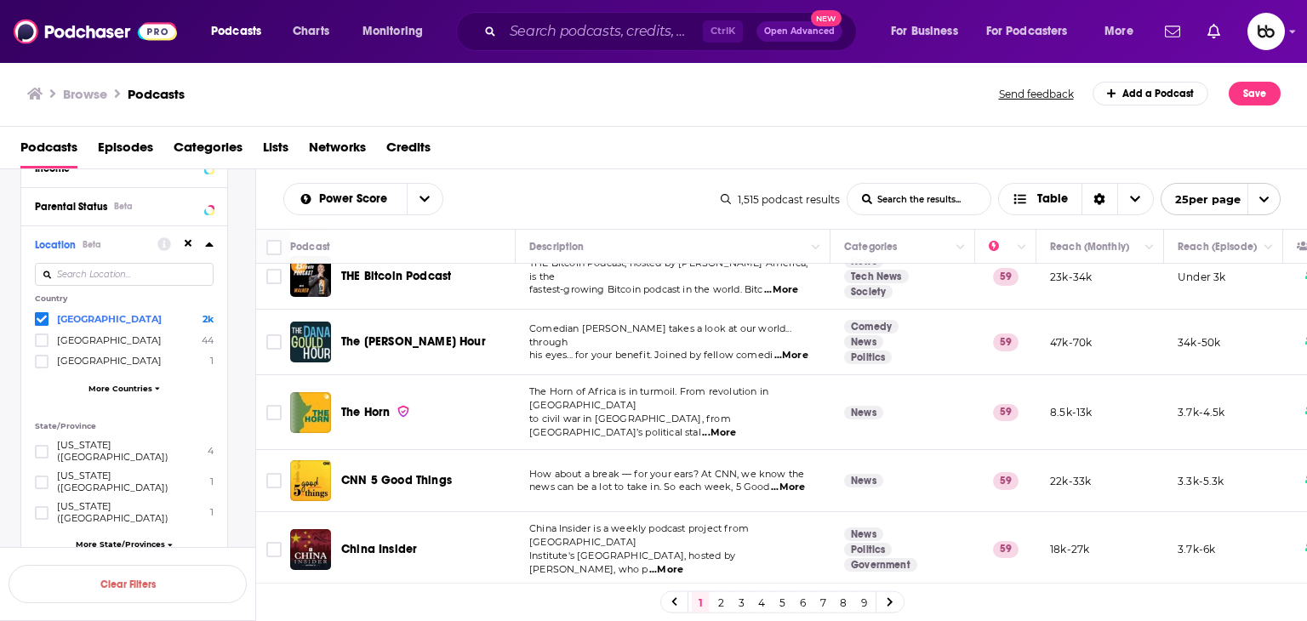
click at [794, 481] on span "...More" at bounding box center [788, 488] width 34 height 14
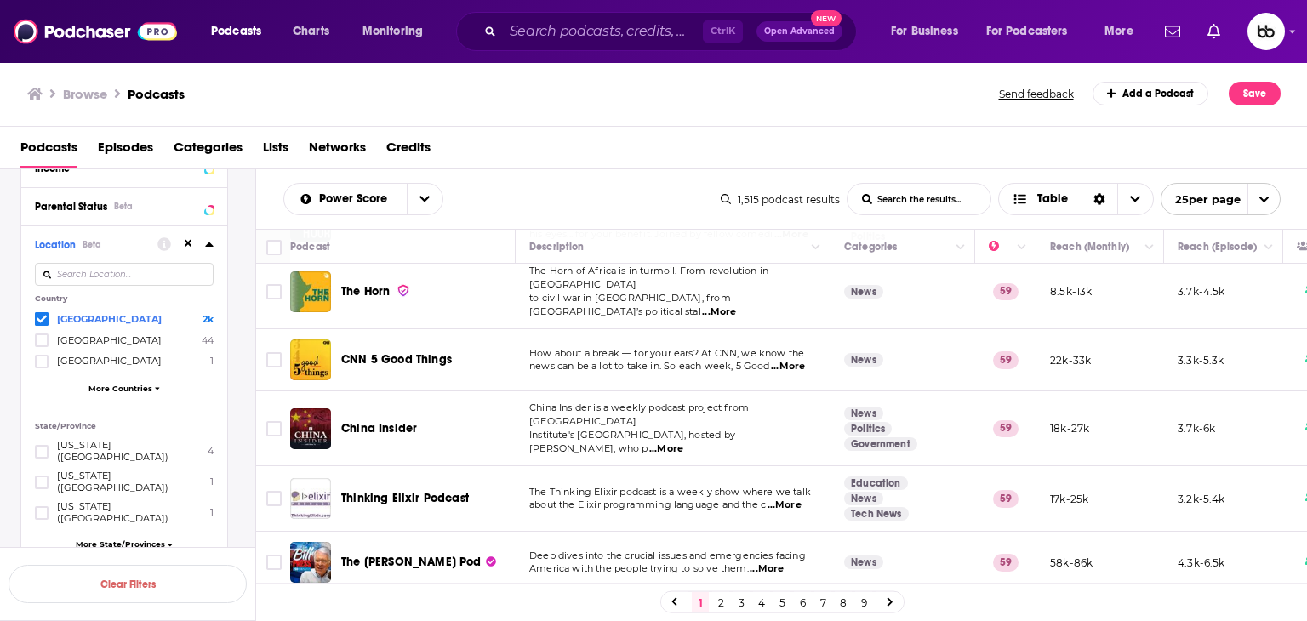
scroll to position [255, 0]
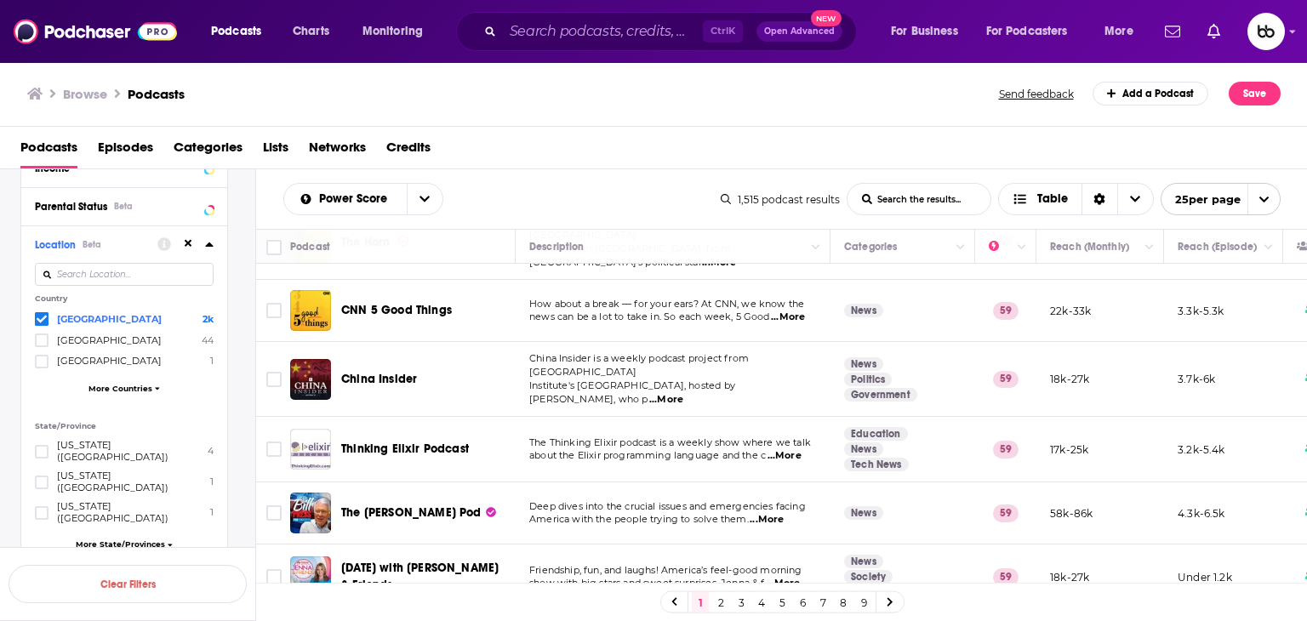
click at [795, 449] on span "...More" at bounding box center [785, 456] width 34 height 14
click at [777, 513] on span "...More" at bounding box center [767, 520] width 34 height 14
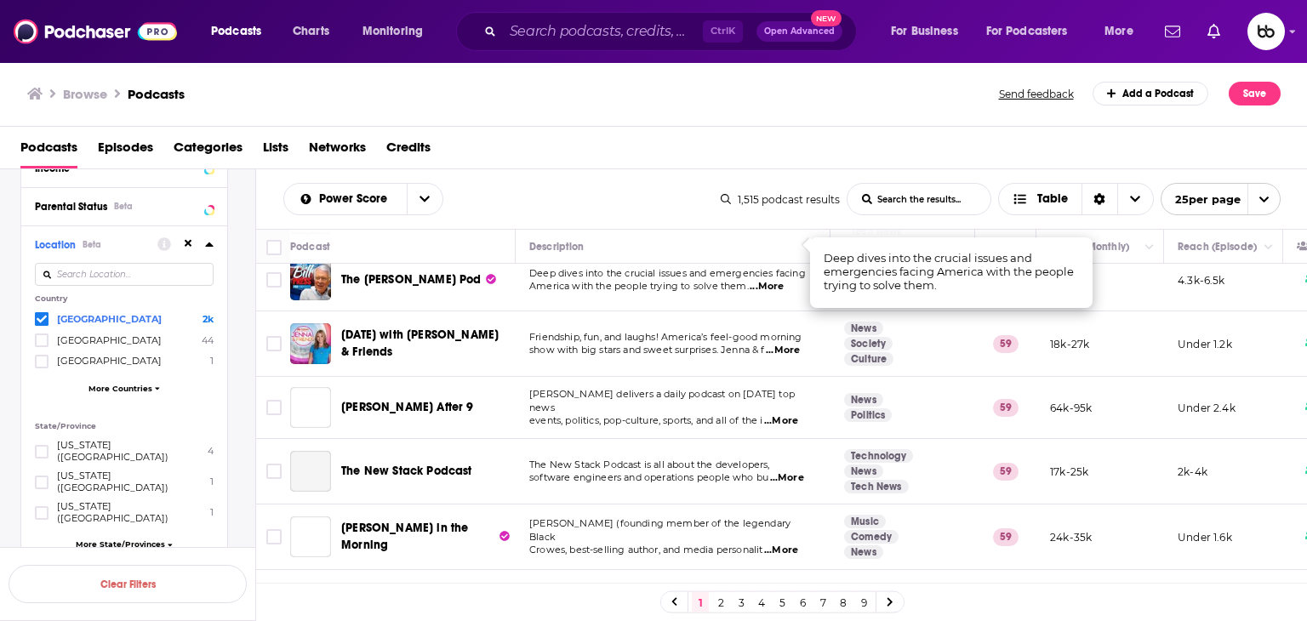
scroll to position [426, 0]
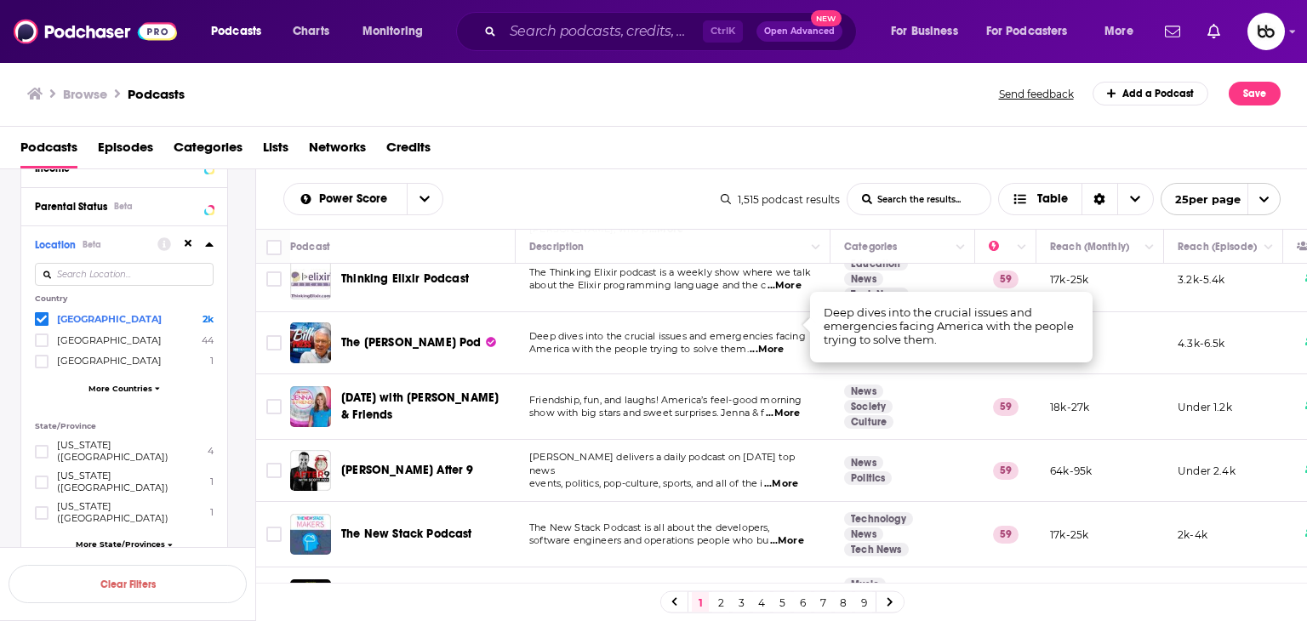
click at [788, 407] on span "...More" at bounding box center [783, 414] width 34 height 14
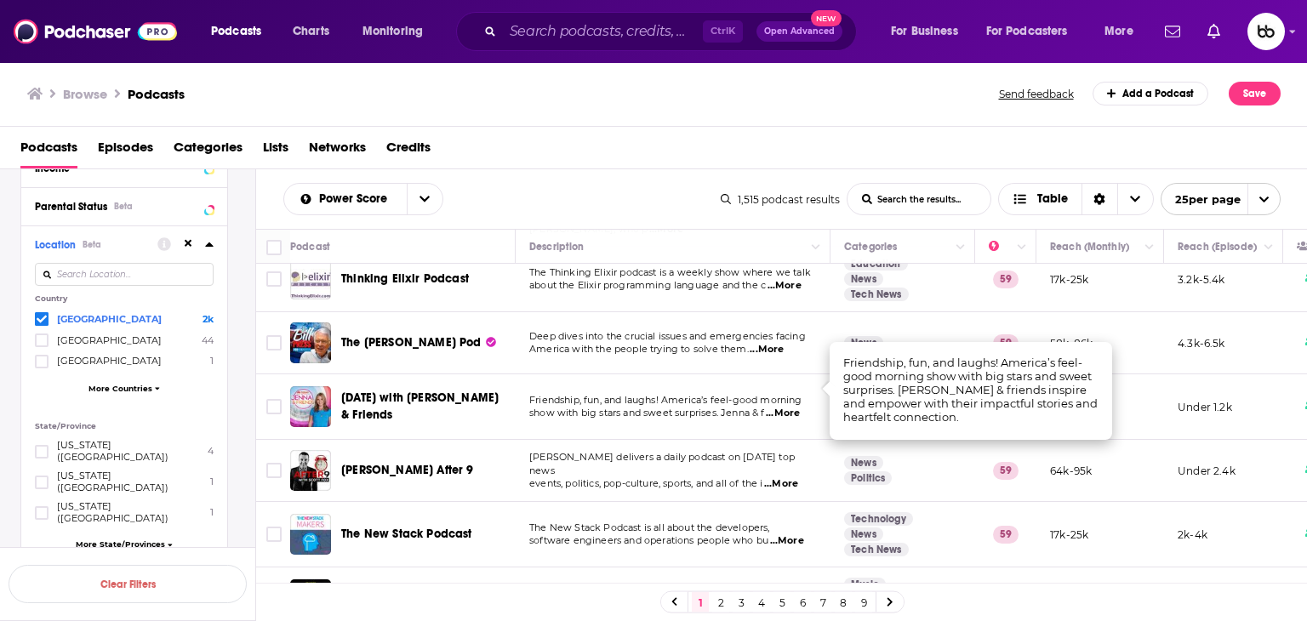
click at [784, 477] on span "...More" at bounding box center [781, 484] width 34 height 14
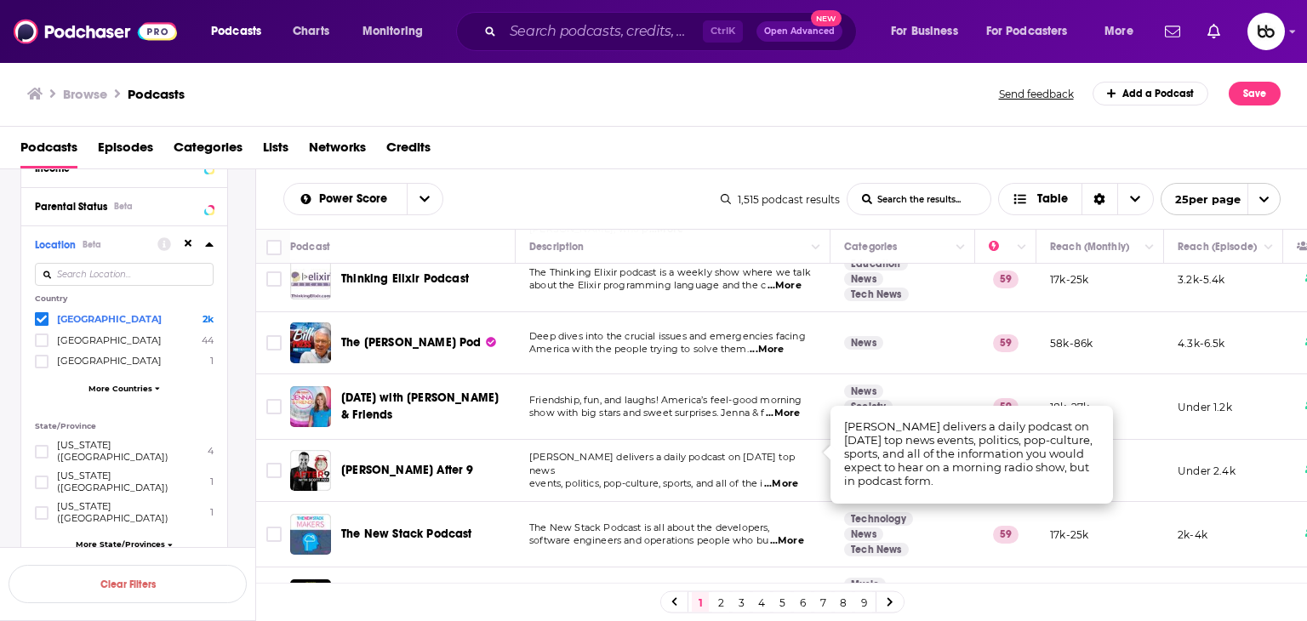
click at [792, 535] on span "...More" at bounding box center [787, 542] width 34 height 14
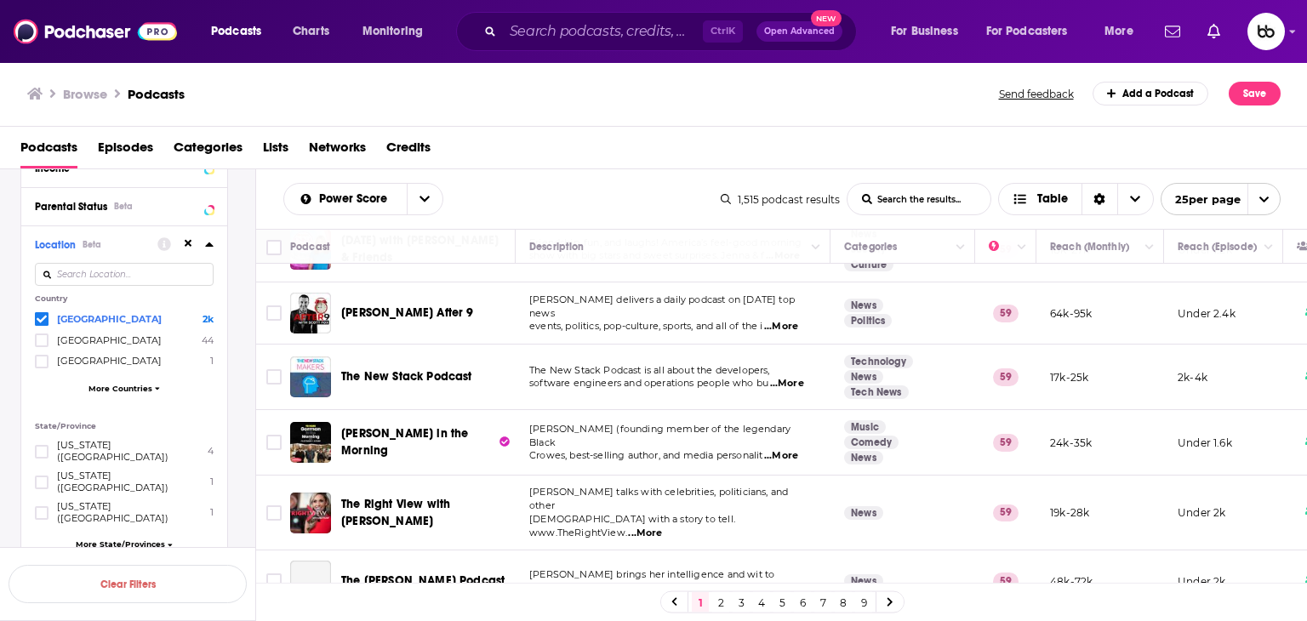
scroll to position [596, 0]
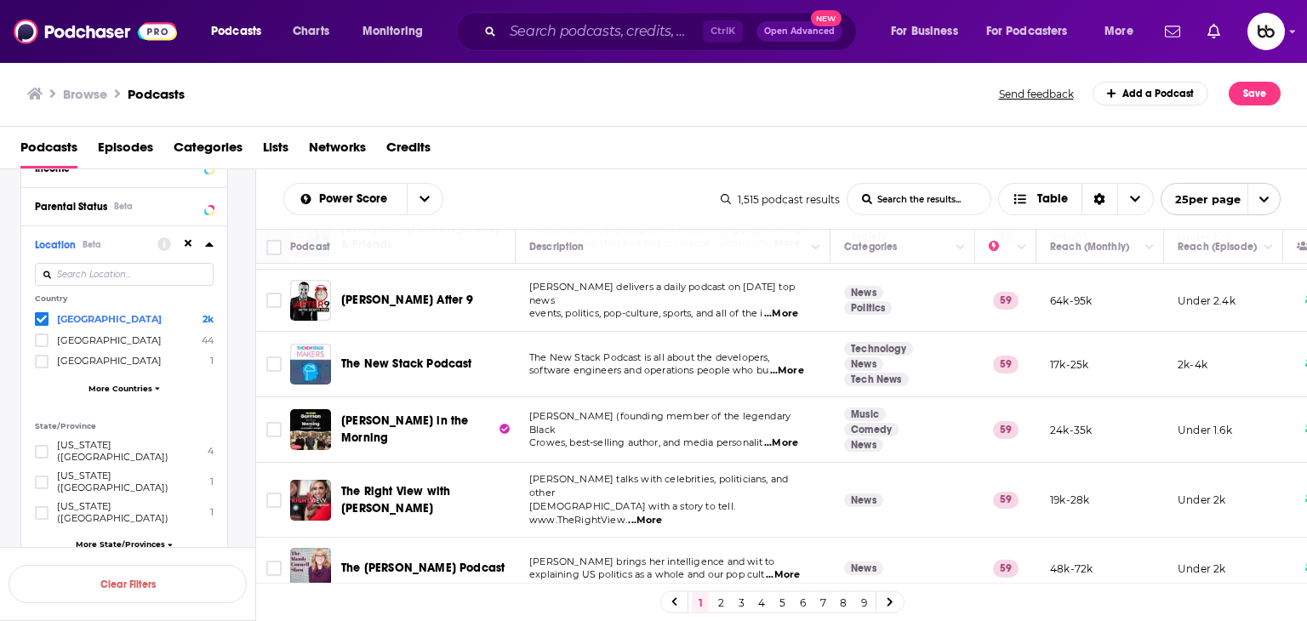
click at [792, 437] on span "...More" at bounding box center [781, 444] width 34 height 14
click at [662, 514] on span "...More" at bounding box center [645, 521] width 34 height 14
drag, startPoint x: 783, startPoint y: 474, endPoint x: 409, endPoint y: 458, distance: 374.0
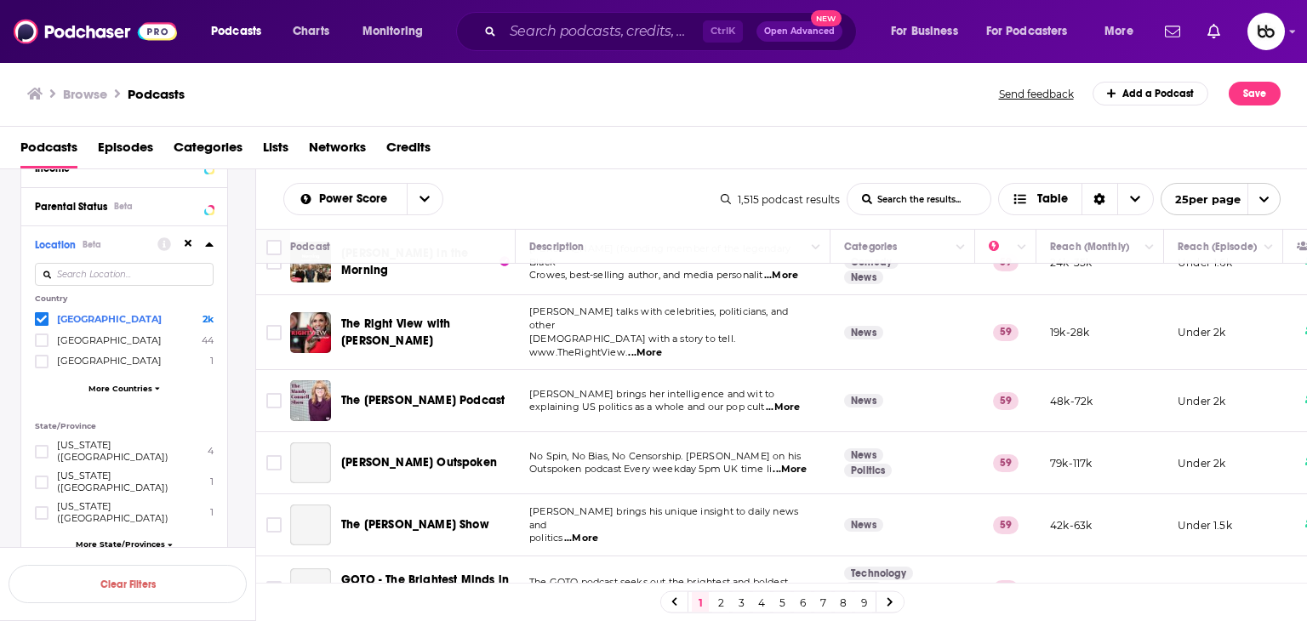
scroll to position [766, 0]
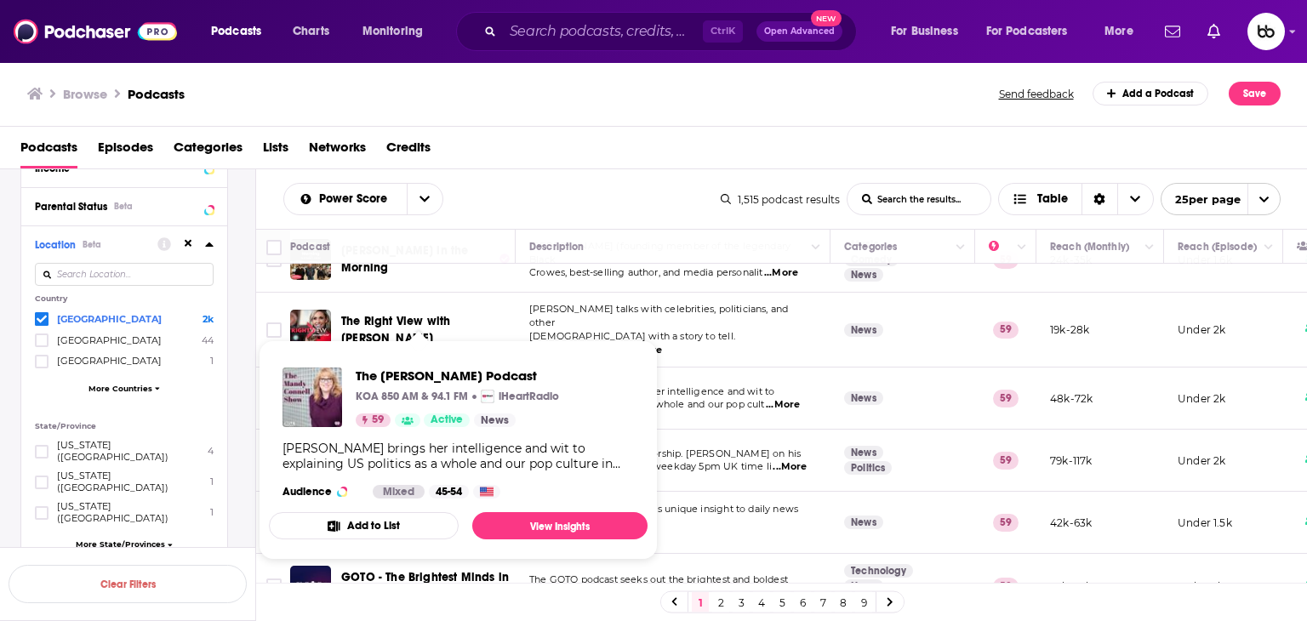
click at [798, 398] on span "...More" at bounding box center [783, 405] width 34 height 14
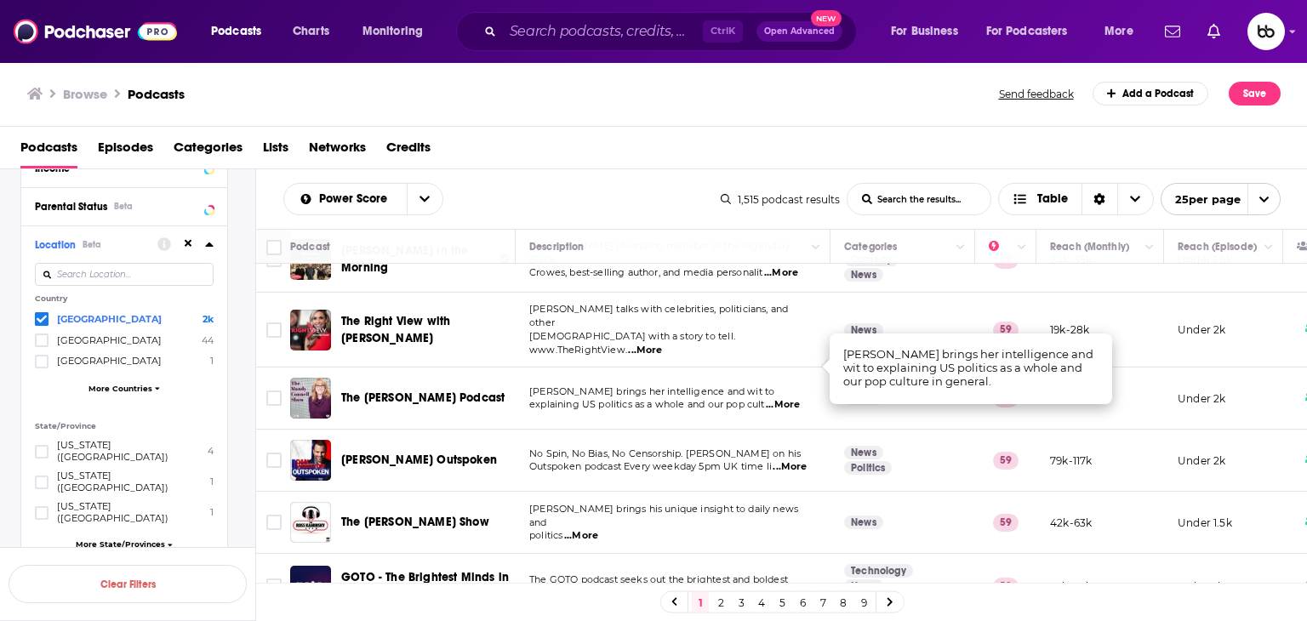
click at [791, 460] on span "...More" at bounding box center [790, 467] width 34 height 14
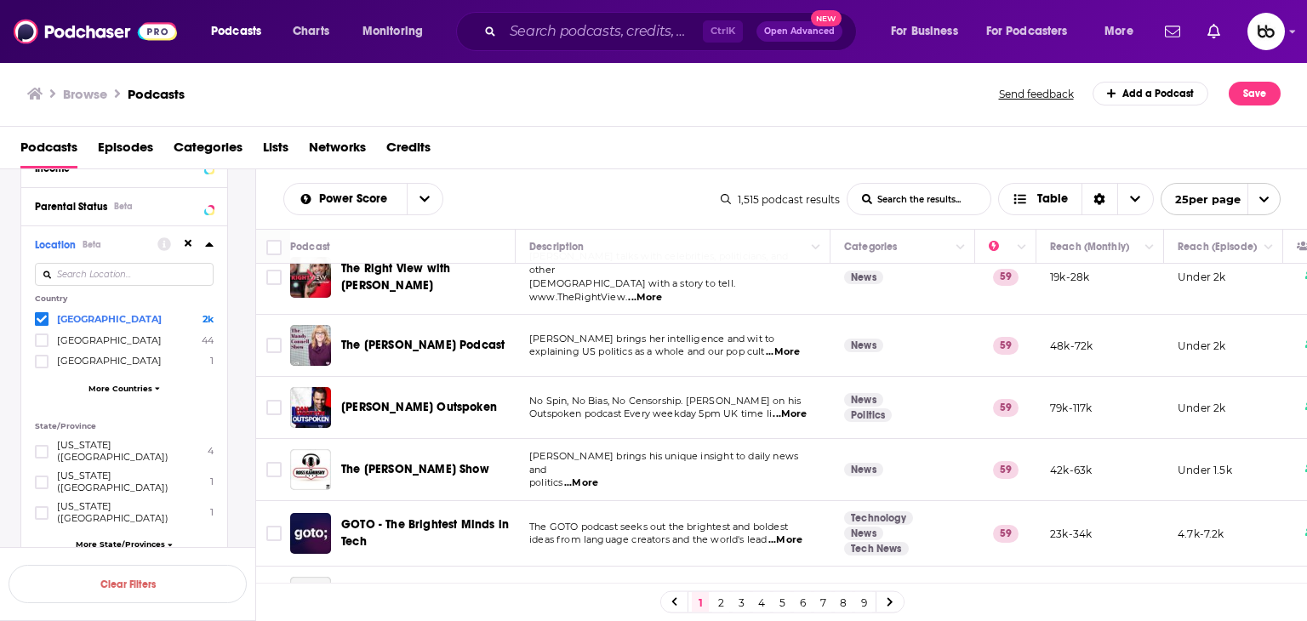
scroll to position [851, 0]
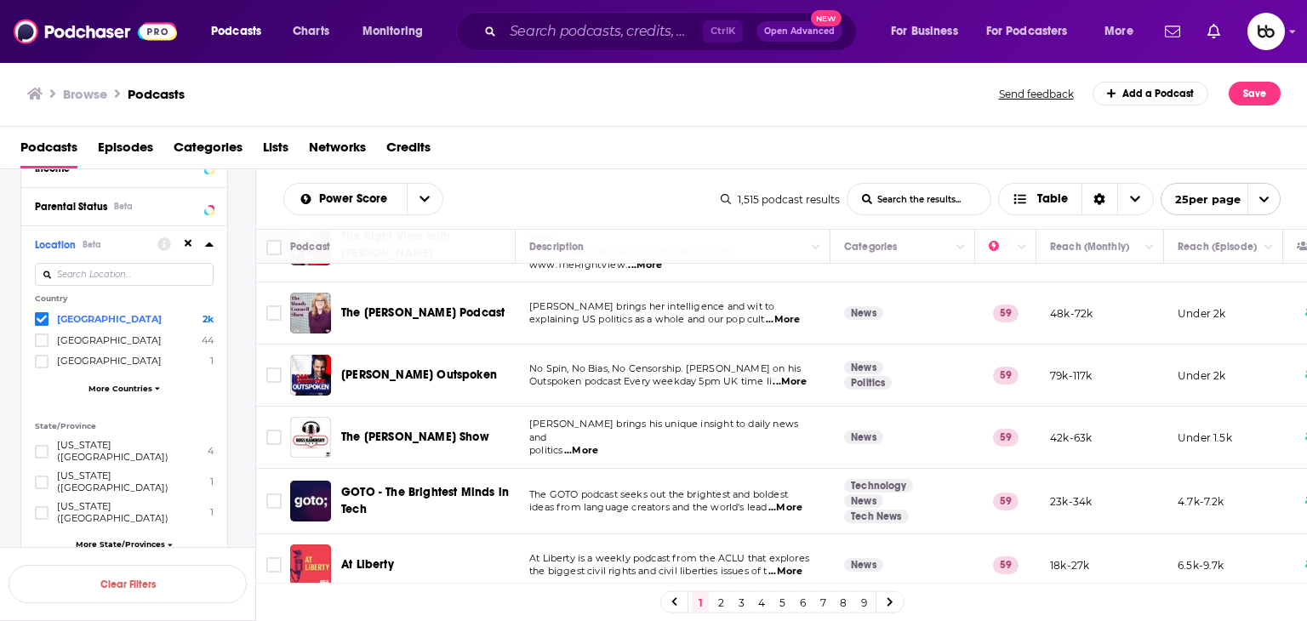
click at [581, 444] on span "...More" at bounding box center [581, 451] width 34 height 14
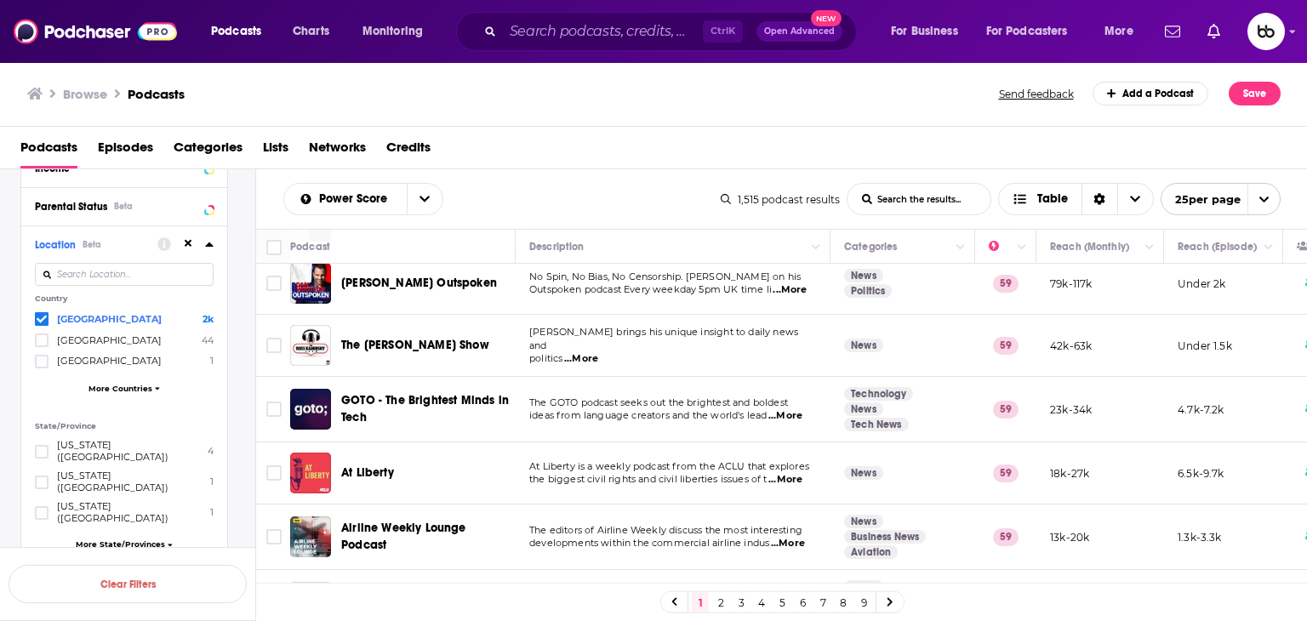
scroll to position [936, 0]
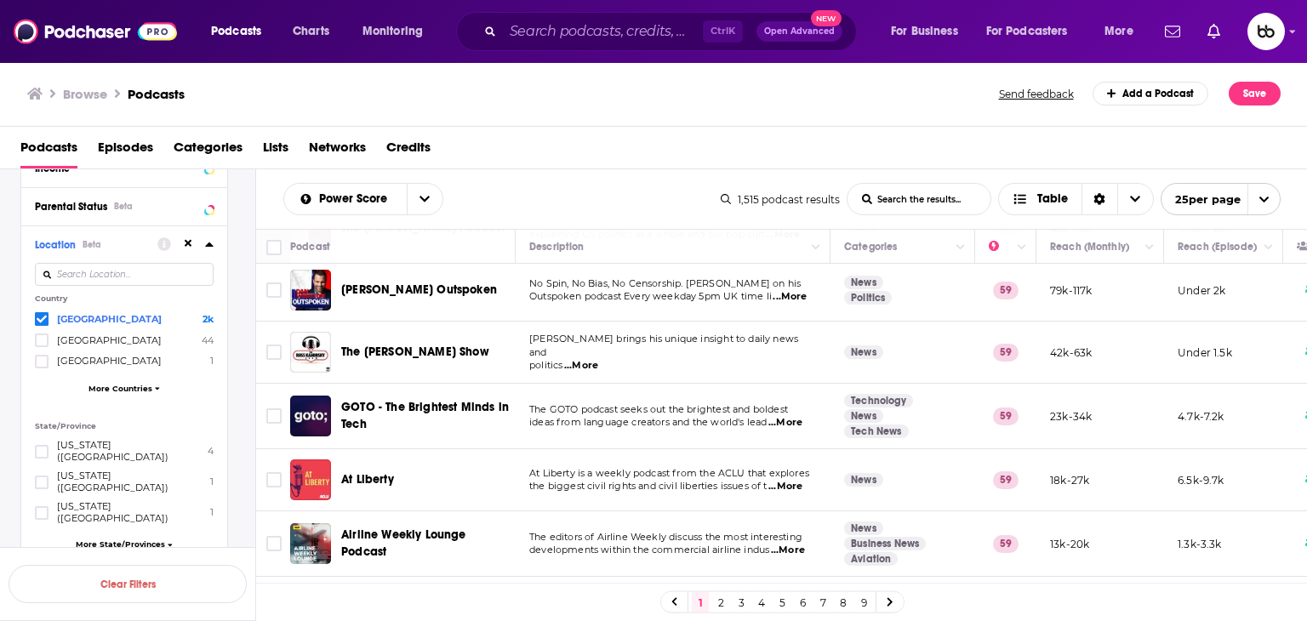
click at [793, 416] on span "...More" at bounding box center [786, 423] width 34 height 14
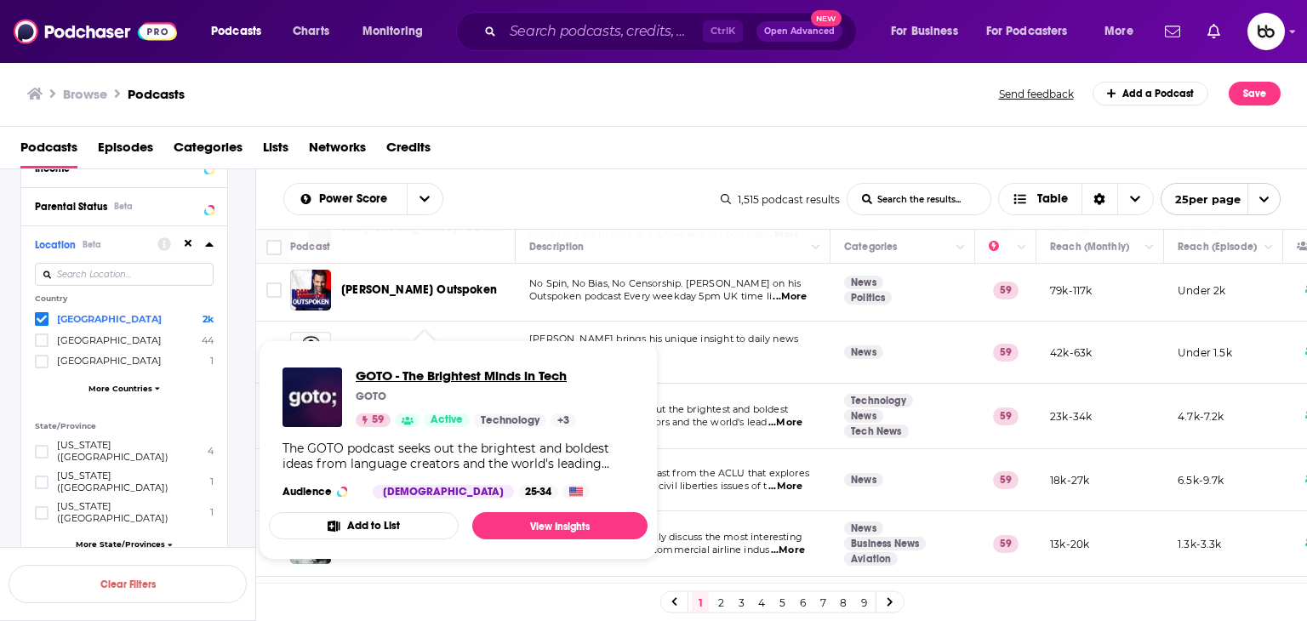
drag, startPoint x: 460, startPoint y: 357, endPoint x: 378, endPoint y: 375, distance: 83.6
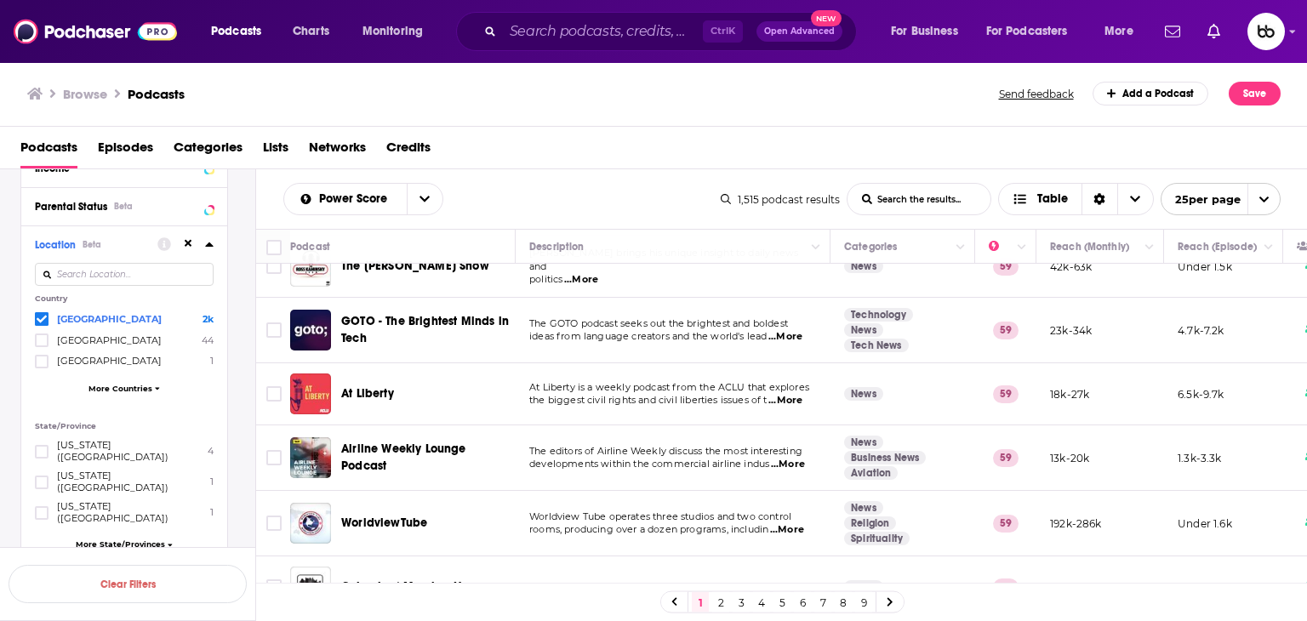
scroll to position [1021, 0]
click at [790, 395] on span "...More" at bounding box center [786, 402] width 34 height 14
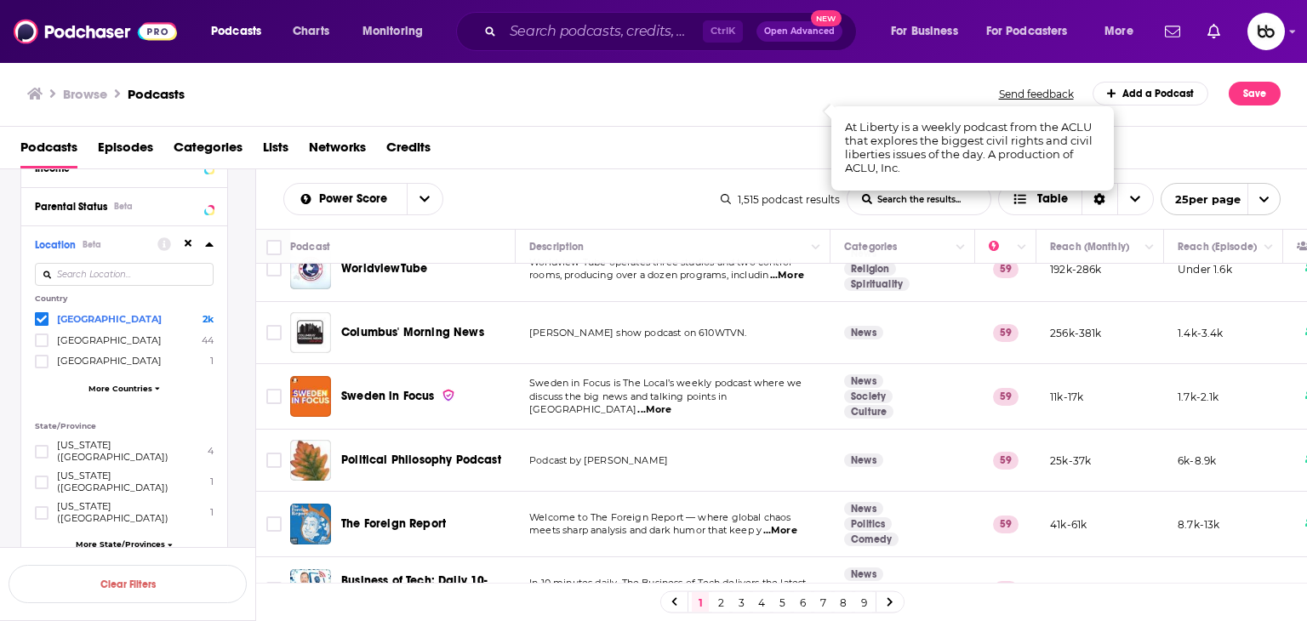
scroll to position [1287, 0]
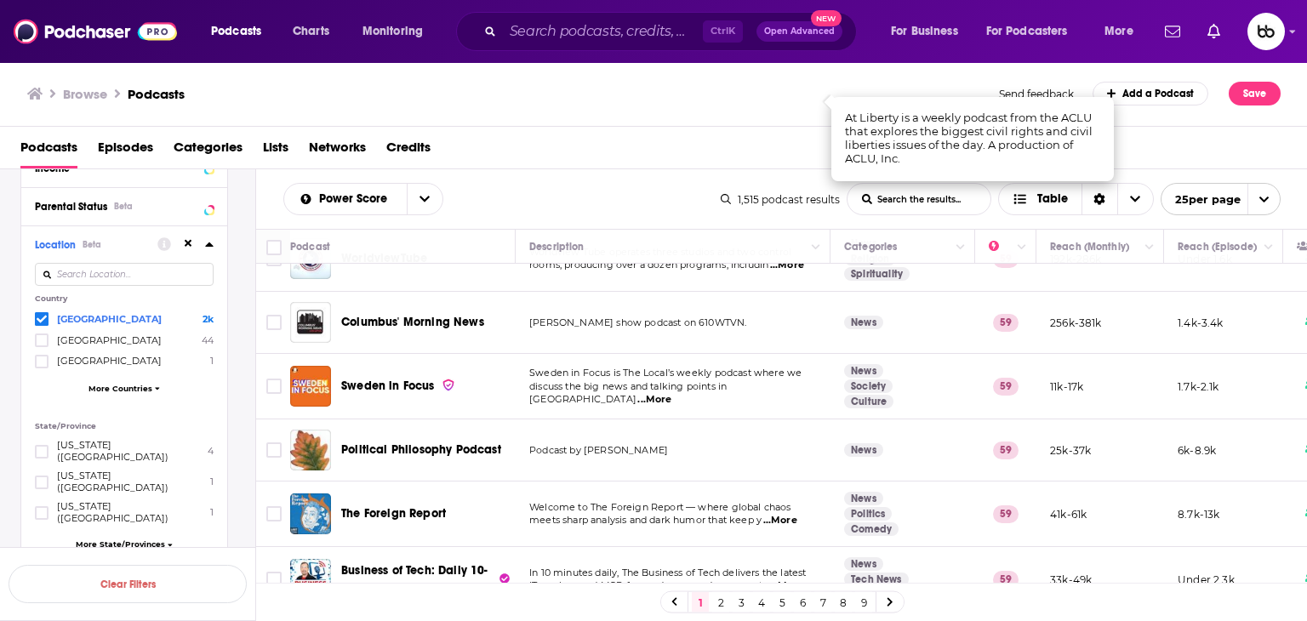
click at [800, 580] on span "...More" at bounding box center [786, 587] width 34 height 14
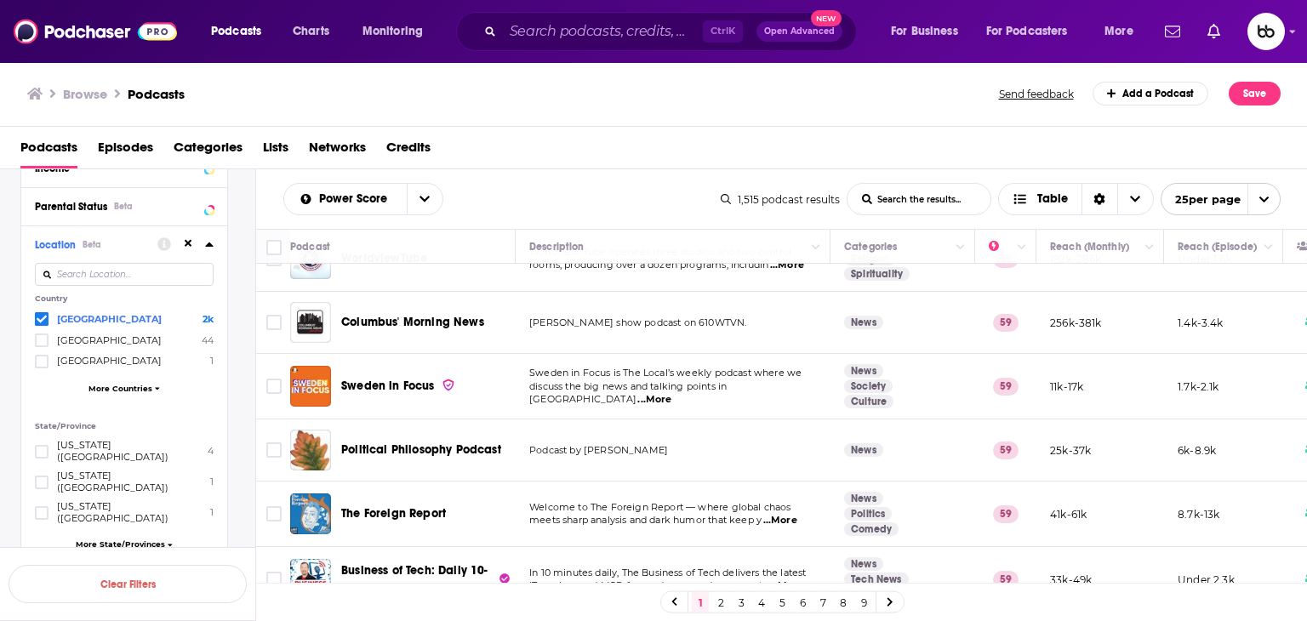
click at [727, 598] on link "2" at bounding box center [720, 602] width 17 height 20
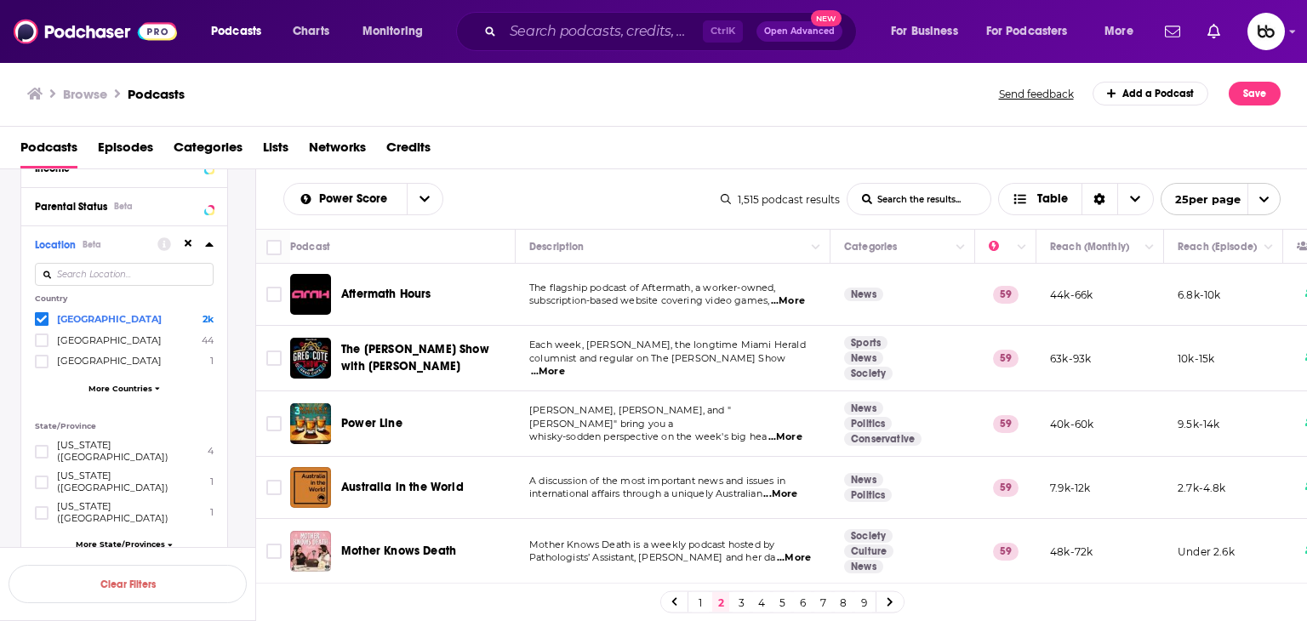
click at [797, 295] on span "...More" at bounding box center [788, 301] width 34 height 14
click at [565, 365] on span "...More" at bounding box center [548, 372] width 34 height 14
click at [788, 431] on span "...More" at bounding box center [786, 438] width 34 height 14
click at [797, 495] on span "...More" at bounding box center [780, 495] width 34 height 14
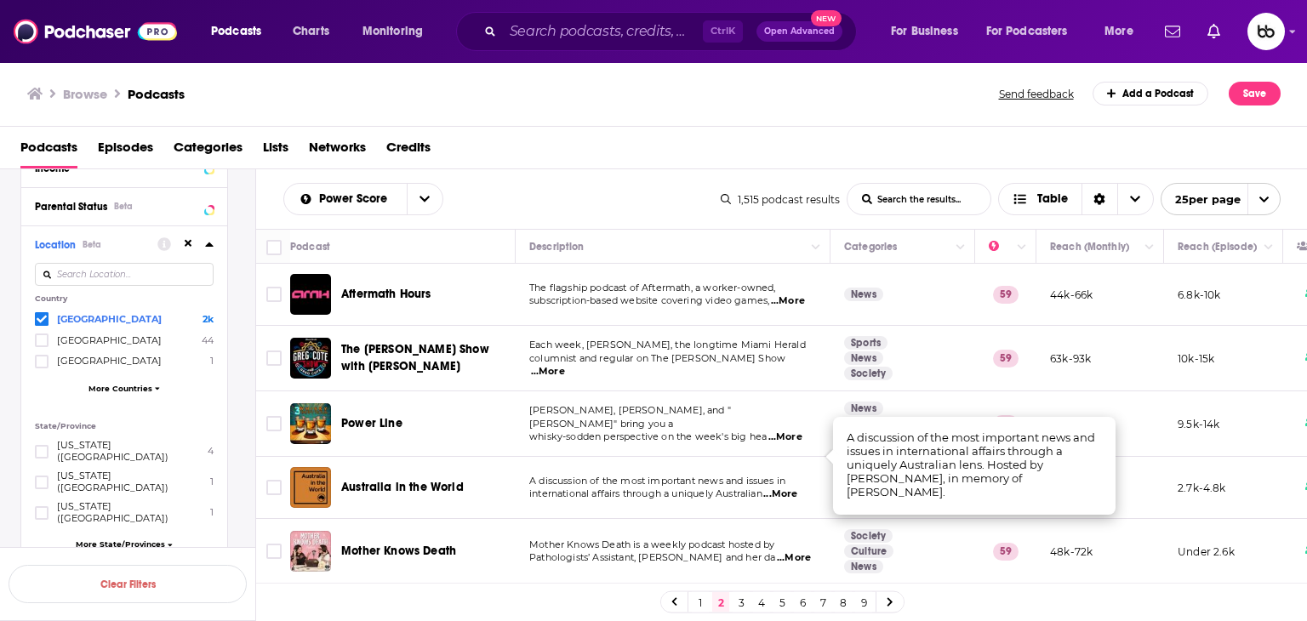
scroll to position [85, 0]
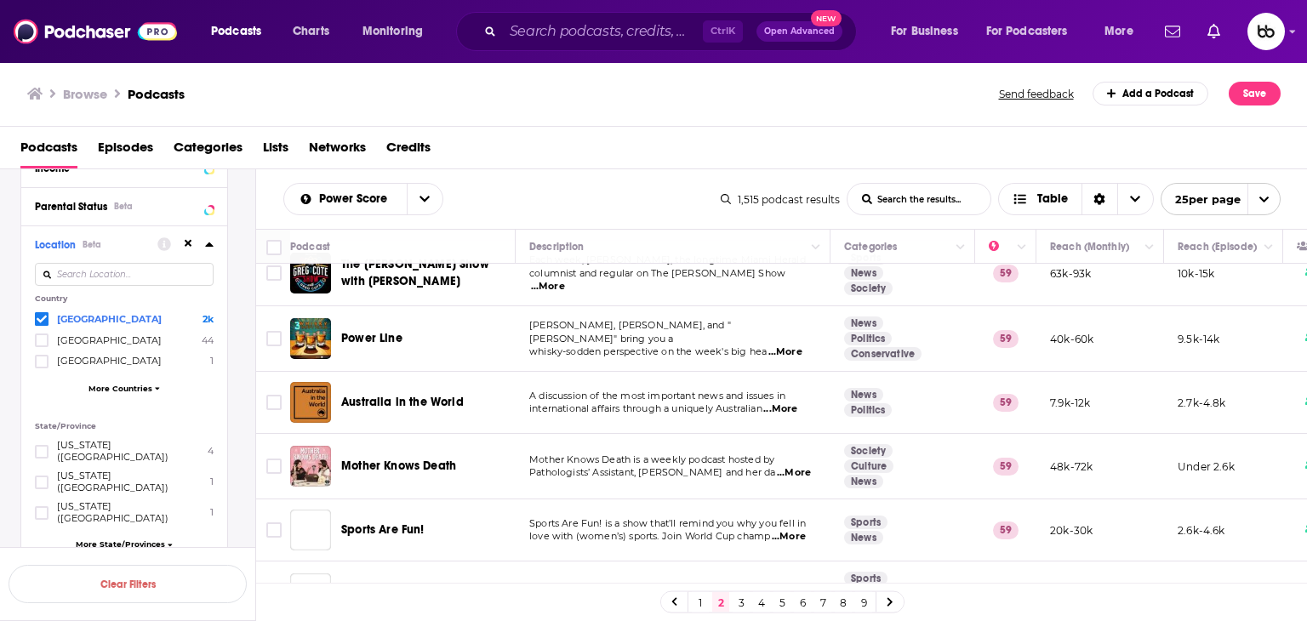
click at [797, 470] on span "...More" at bounding box center [794, 473] width 34 height 14
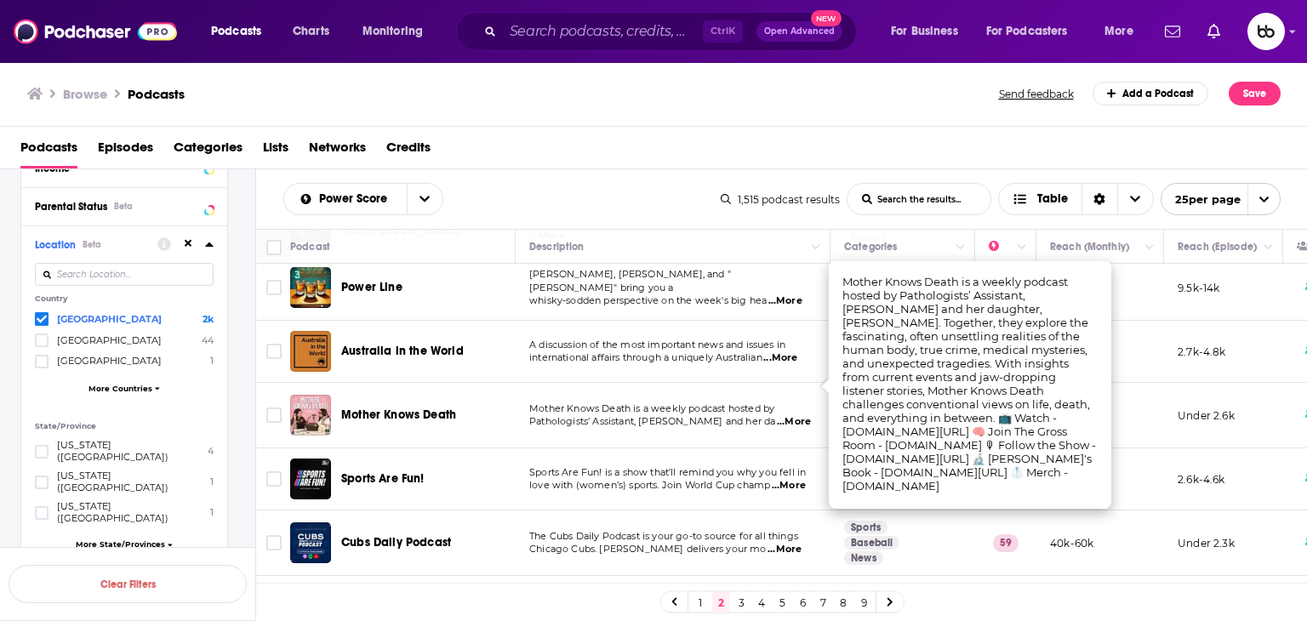
scroll to position [170, 0]
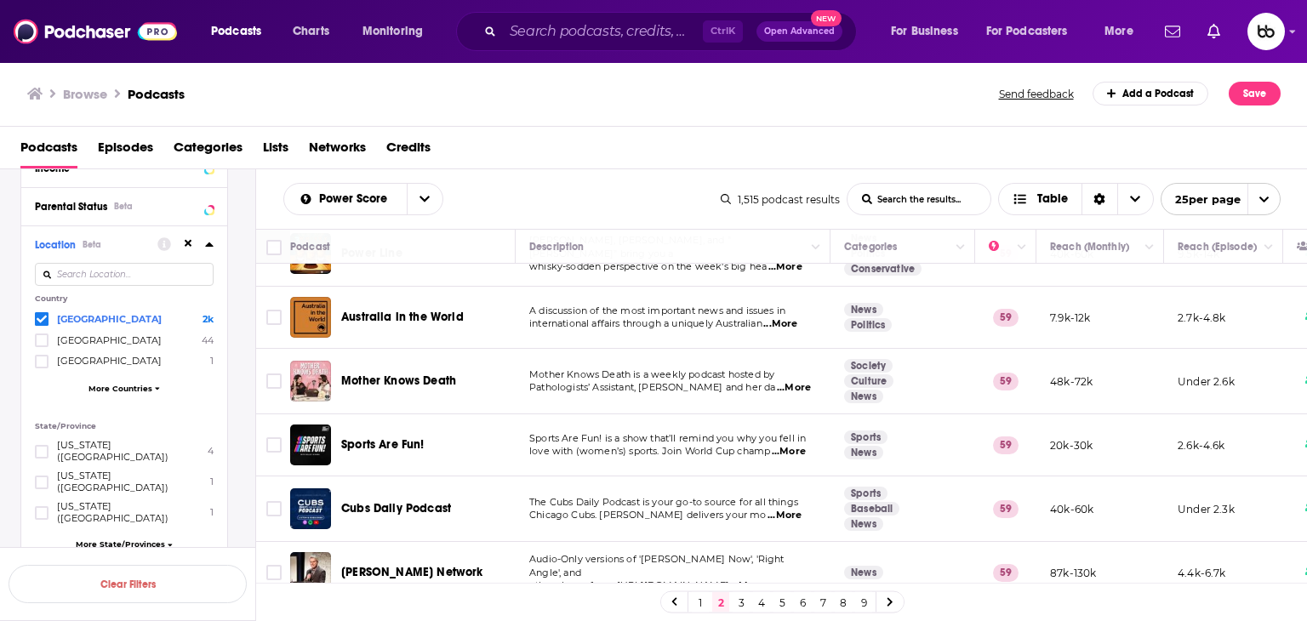
click at [792, 447] on span "...More" at bounding box center [789, 452] width 34 height 14
click at [786, 512] on span "...More" at bounding box center [785, 516] width 34 height 14
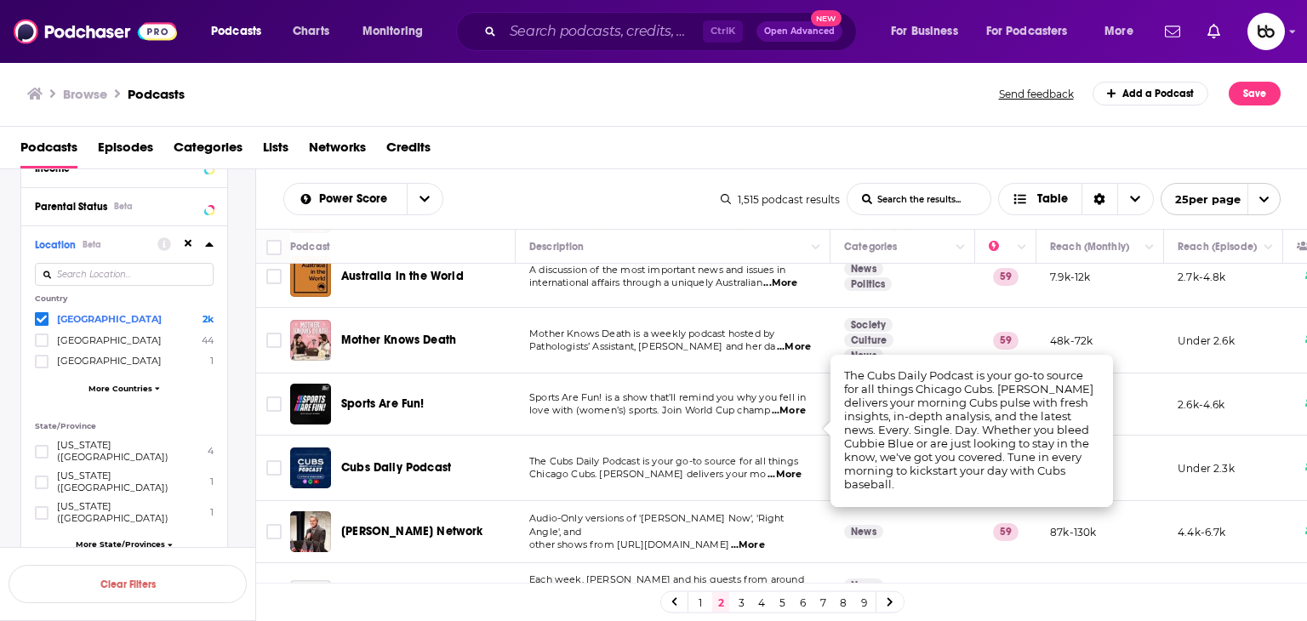
scroll to position [255, 0]
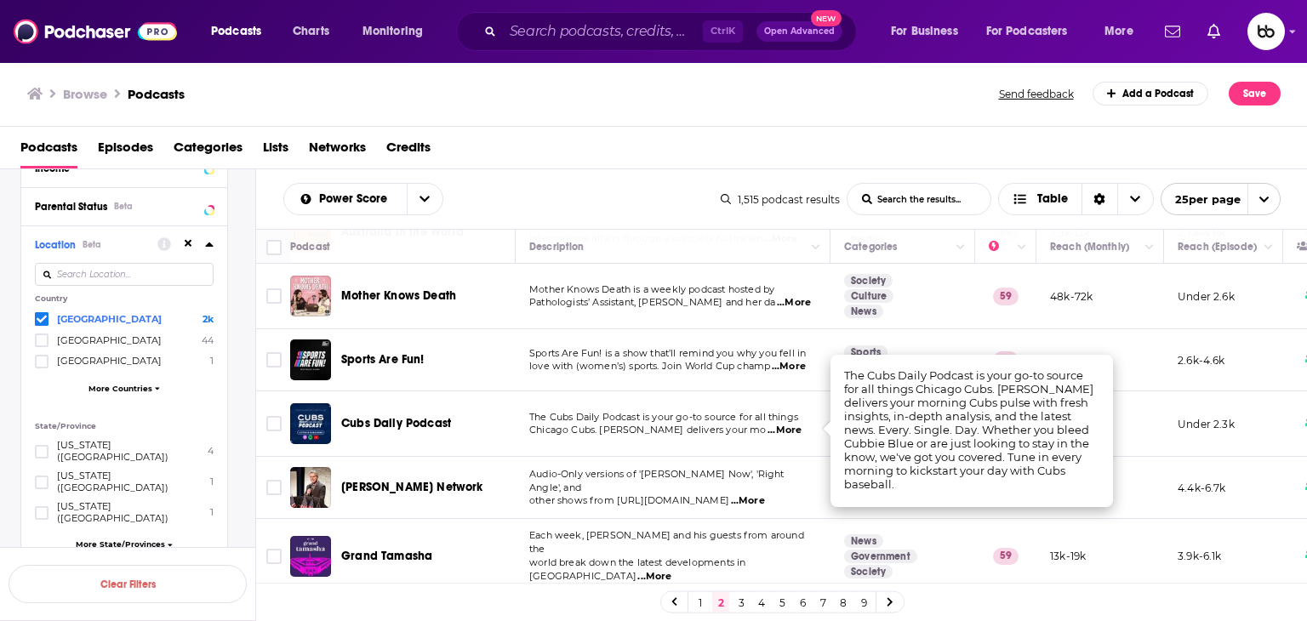
click at [732, 495] on span "...More" at bounding box center [748, 502] width 34 height 14
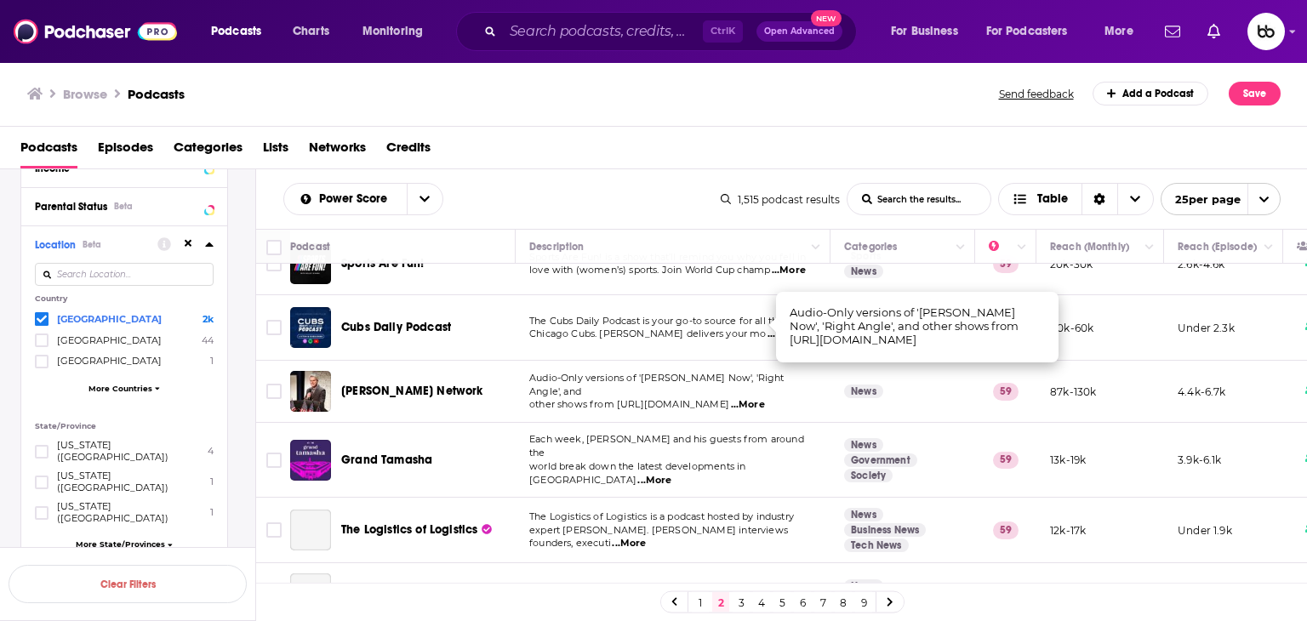
scroll to position [426, 0]
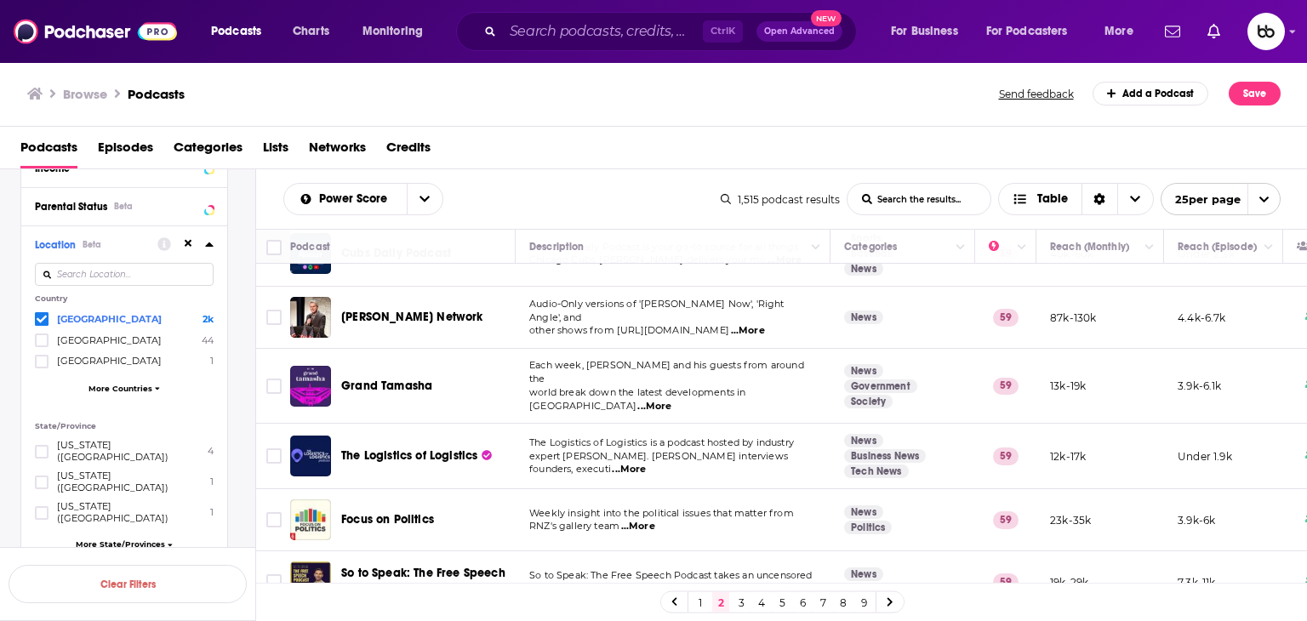
click at [672, 400] on span "...More" at bounding box center [655, 407] width 34 height 14
click at [646, 463] on span "...More" at bounding box center [629, 470] width 34 height 14
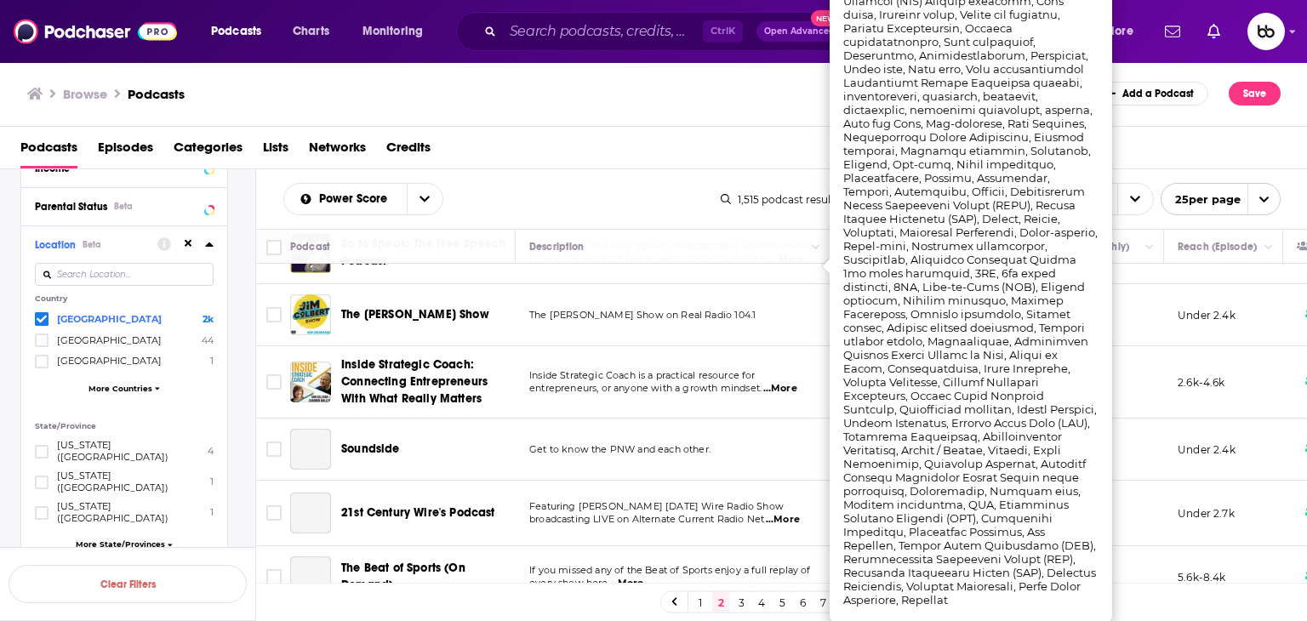
scroll to position [766, 0]
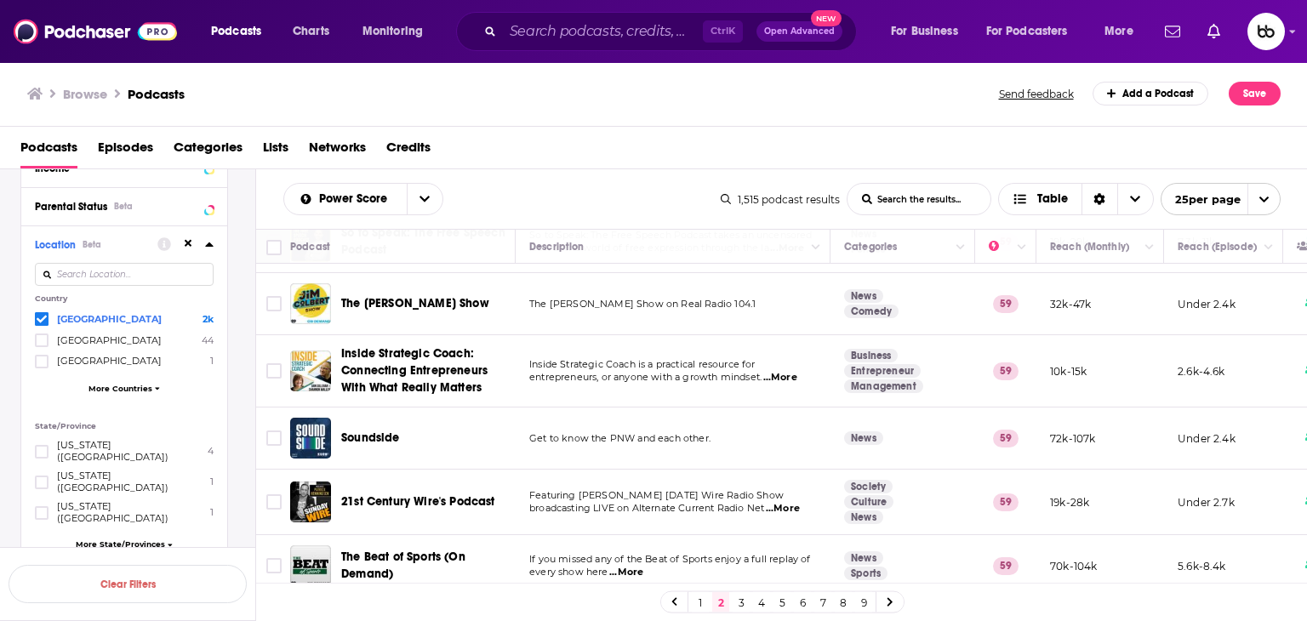
click at [548, 110] on div "Browse Podcasts Send feedback Add a Podcast Save" at bounding box center [654, 94] width 1308 height 66
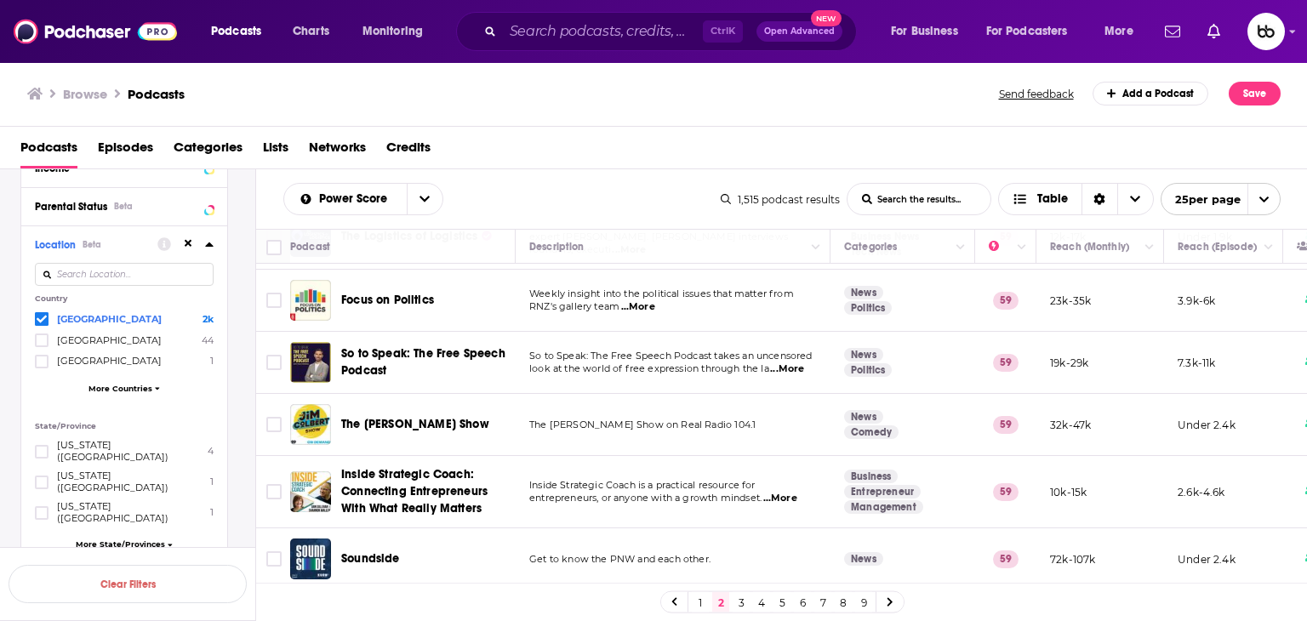
scroll to position [511, 0]
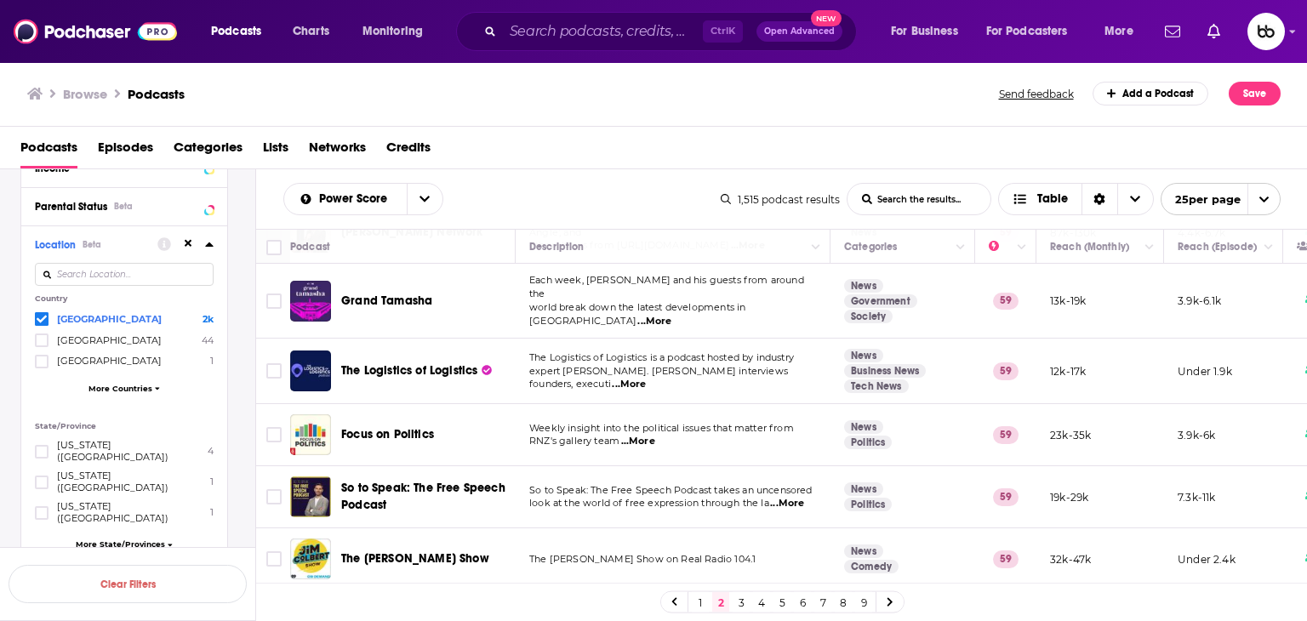
click at [792, 497] on span "...More" at bounding box center [787, 504] width 34 height 14
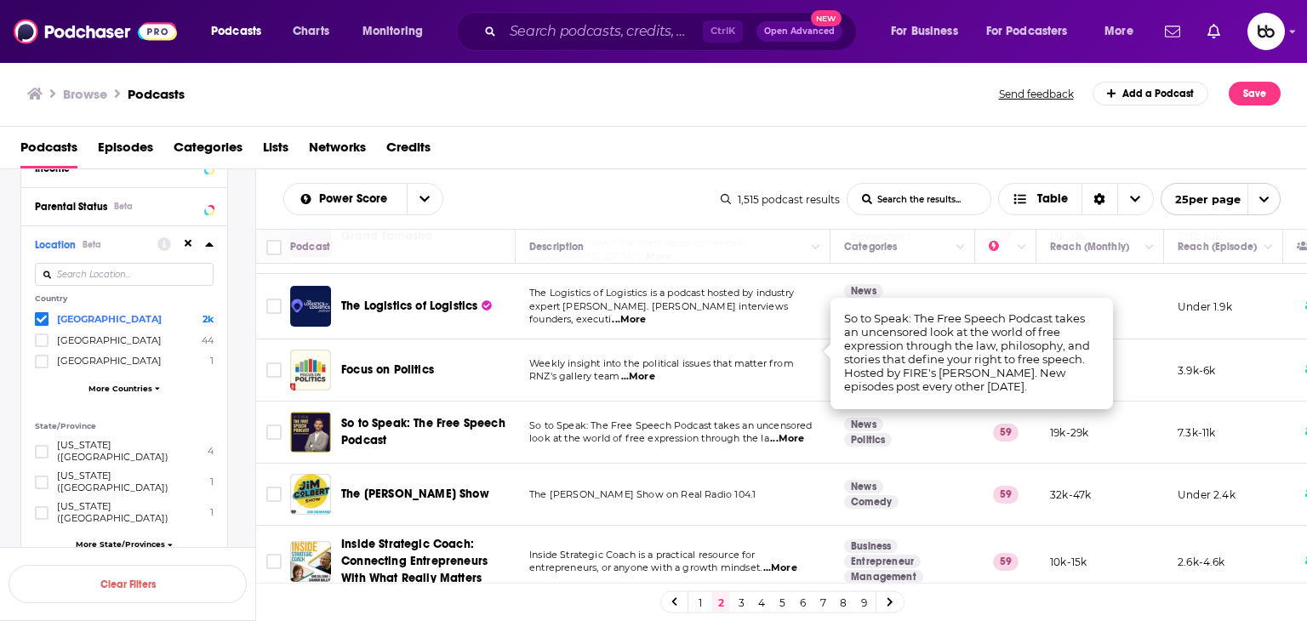
scroll to position [681, 0]
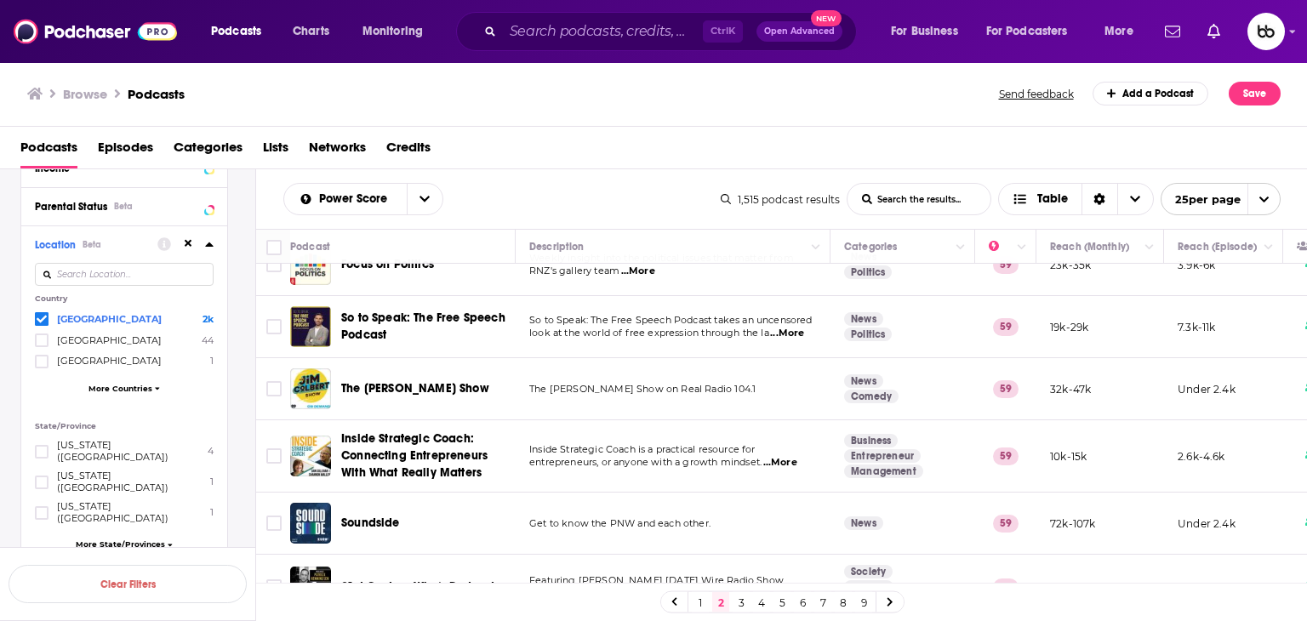
click at [798, 456] on span "...More" at bounding box center [780, 463] width 34 height 14
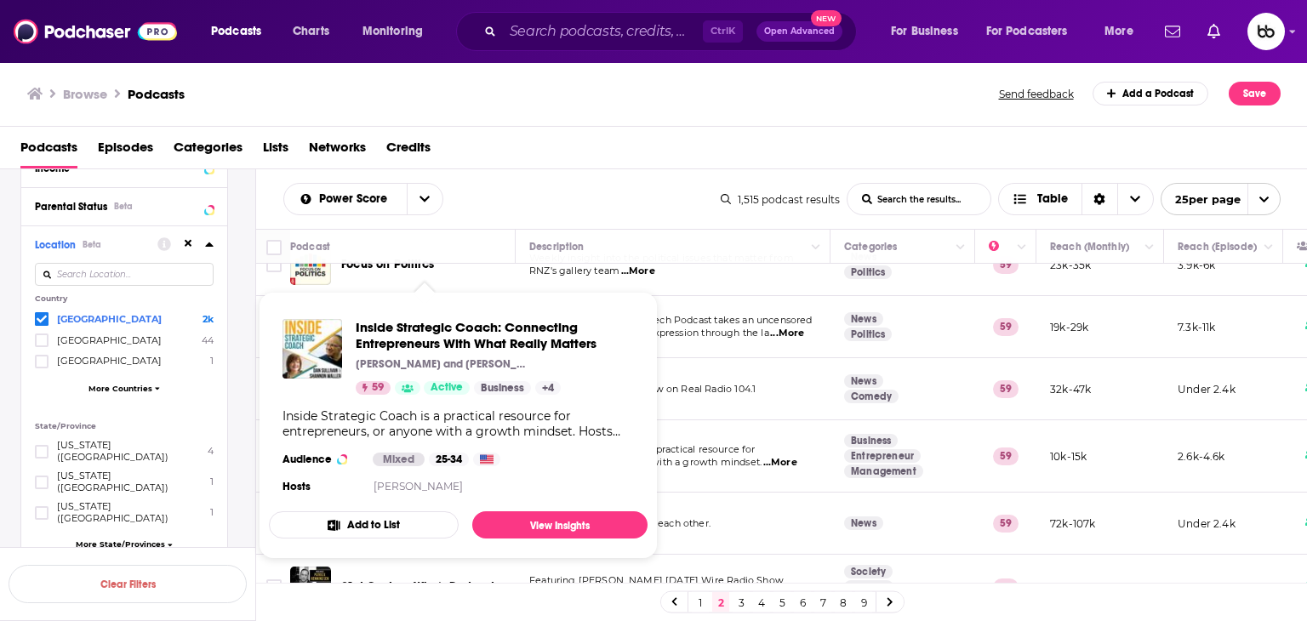
drag, startPoint x: 425, startPoint y: 437, endPoint x: 411, endPoint y: 357, distance: 82.0
drag, startPoint x: 411, startPoint y: 357, endPoint x: 371, endPoint y: 338, distance: 44.2
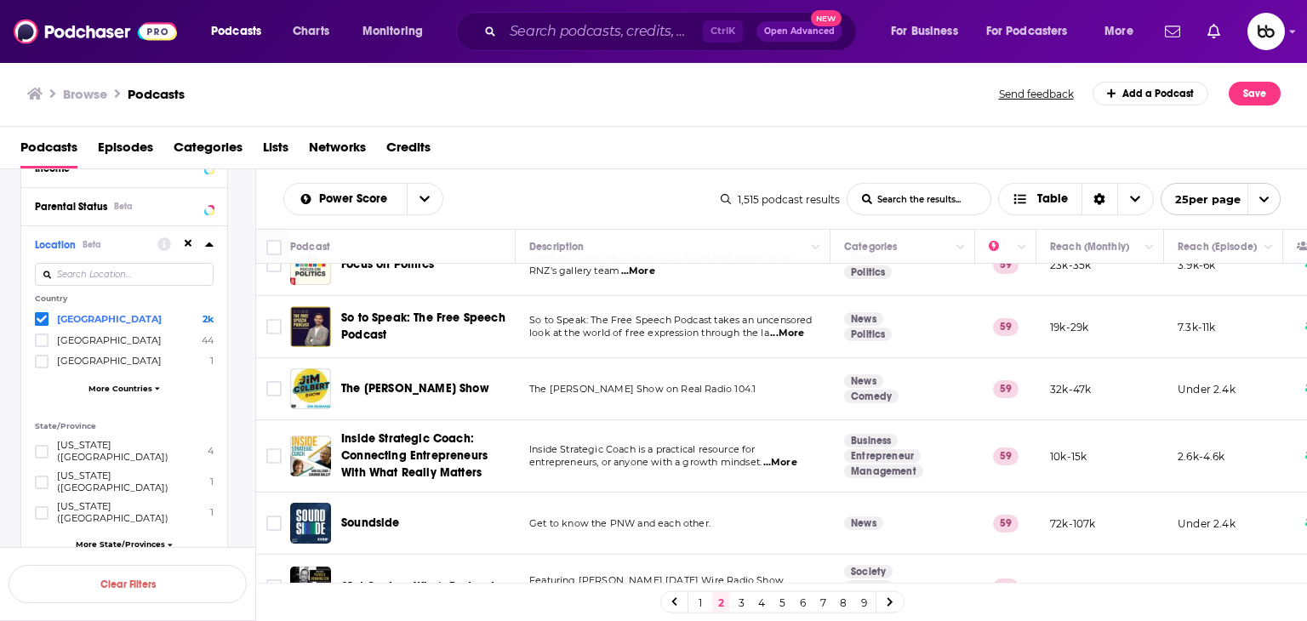
click at [801, 327] on span "...More" at bounding box center [787, 334] width 34 height 14
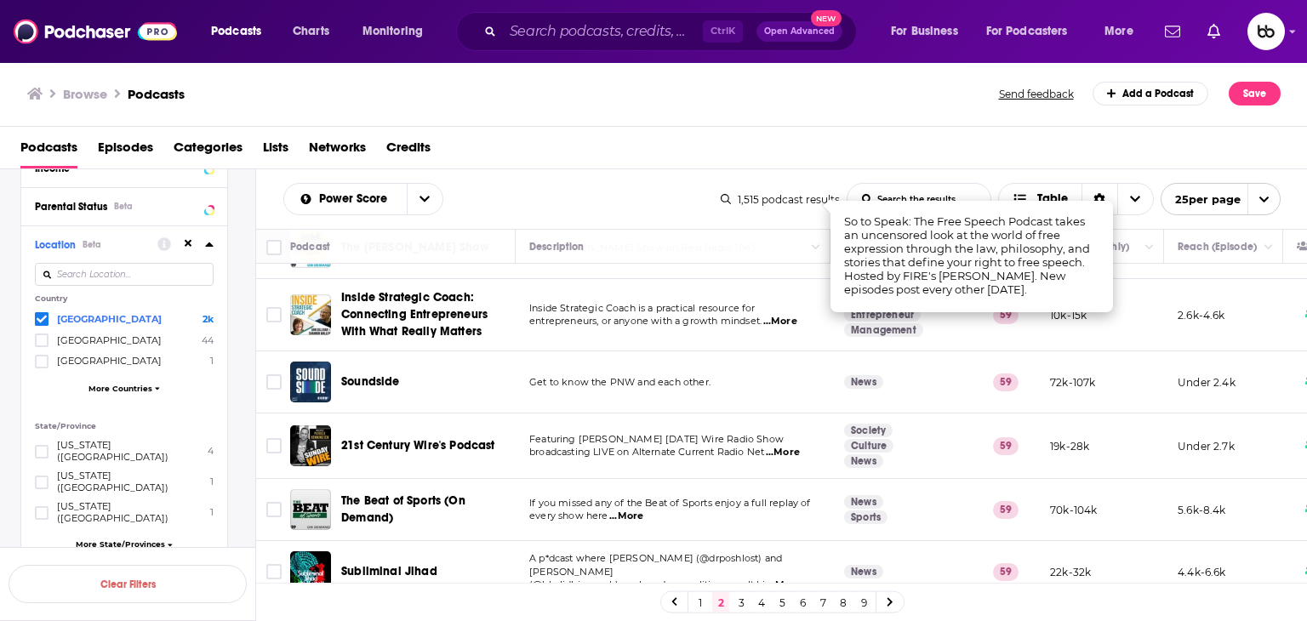
scroll to position [851, 0]
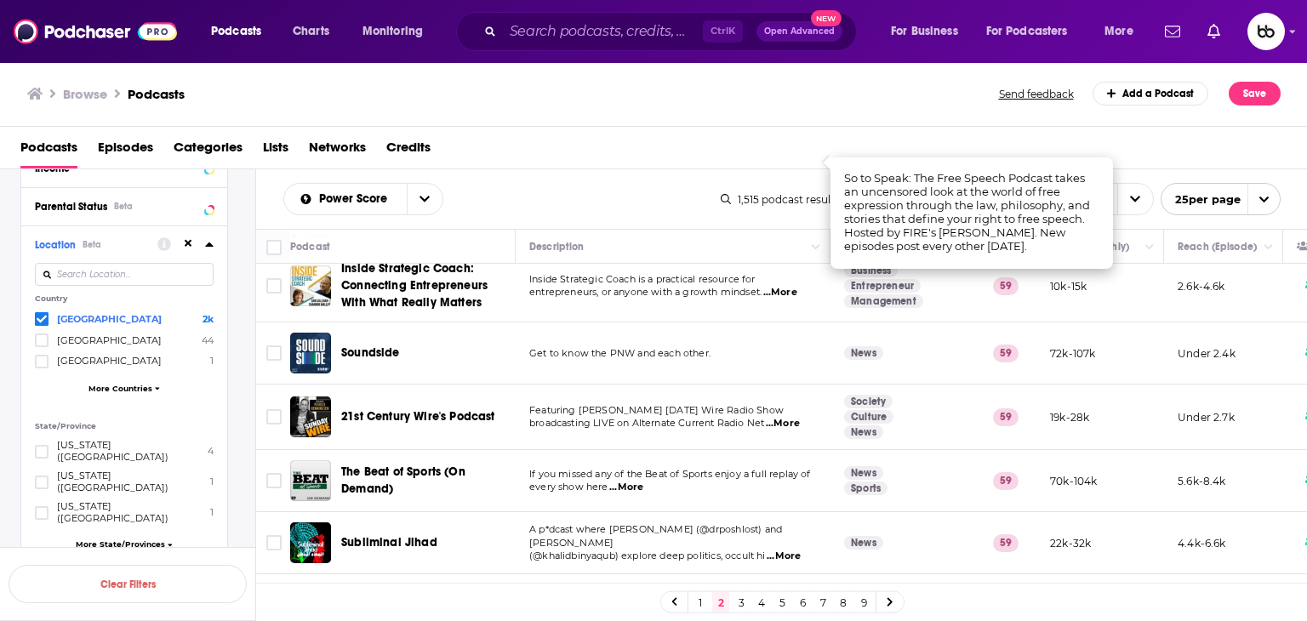
click at [791, 417] on span "...More" at bounding box center [783, 424] width 34 height 14
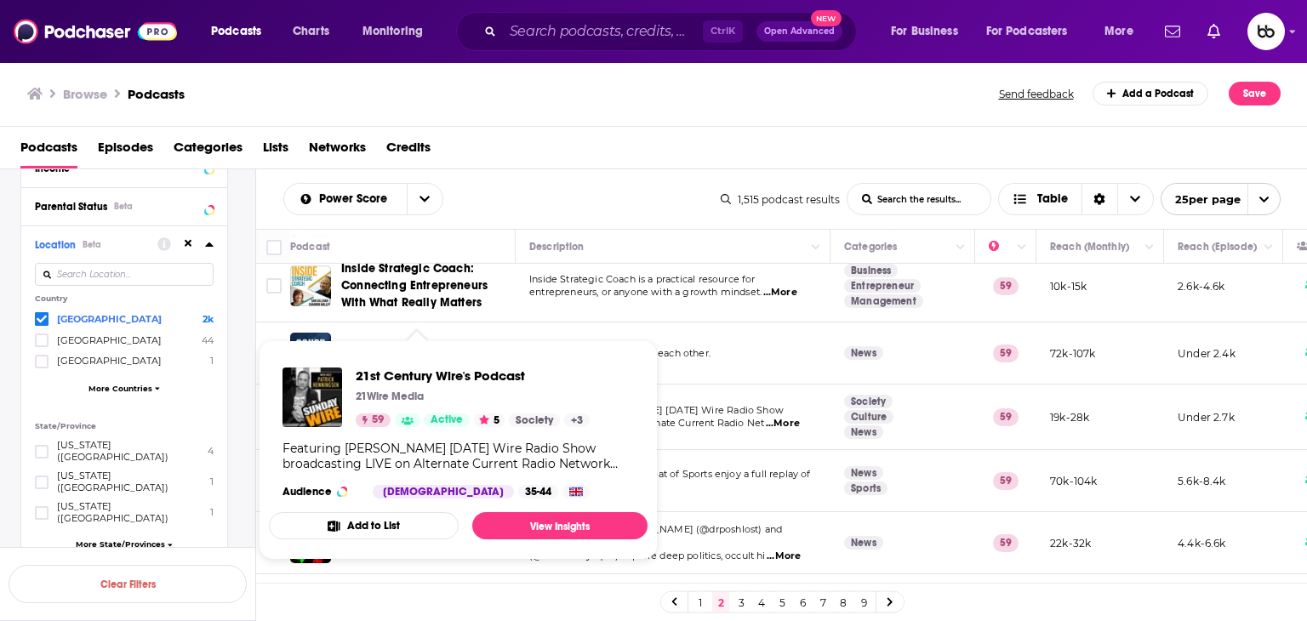
drag, startPoint x: 363, startPoint y: 409, endPoint x: 347, endPoint y: 386, distance: 28.3
drag, startPoint x: 347, startPoint y: 386, endPoint x: 313, endPoint y: 386, distance: 34.1
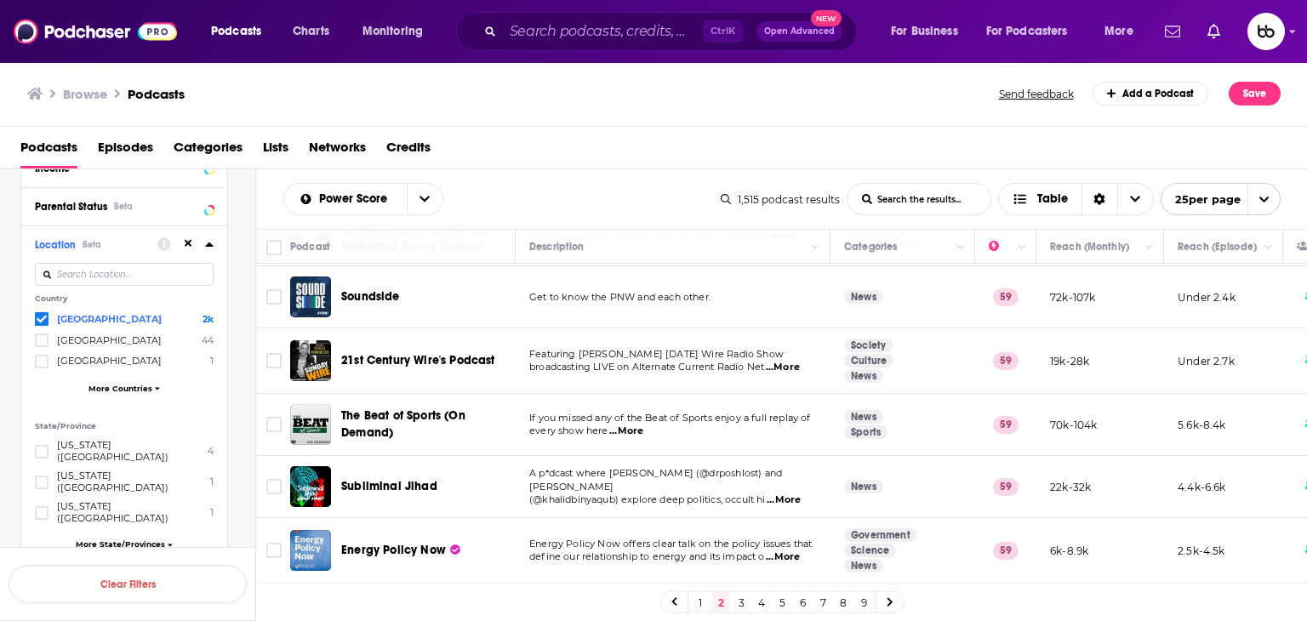
scroll to position [936, 0]
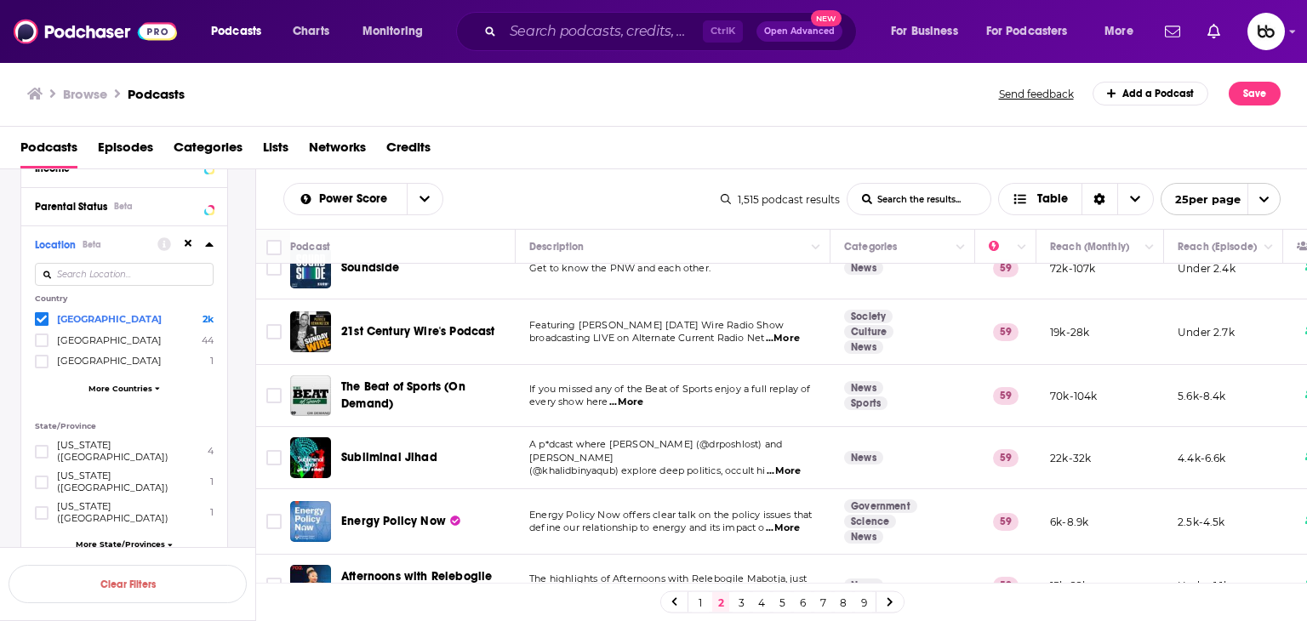
click at [633, 396] on span "...More" at bounding box center [626, 403] width 34 height 14
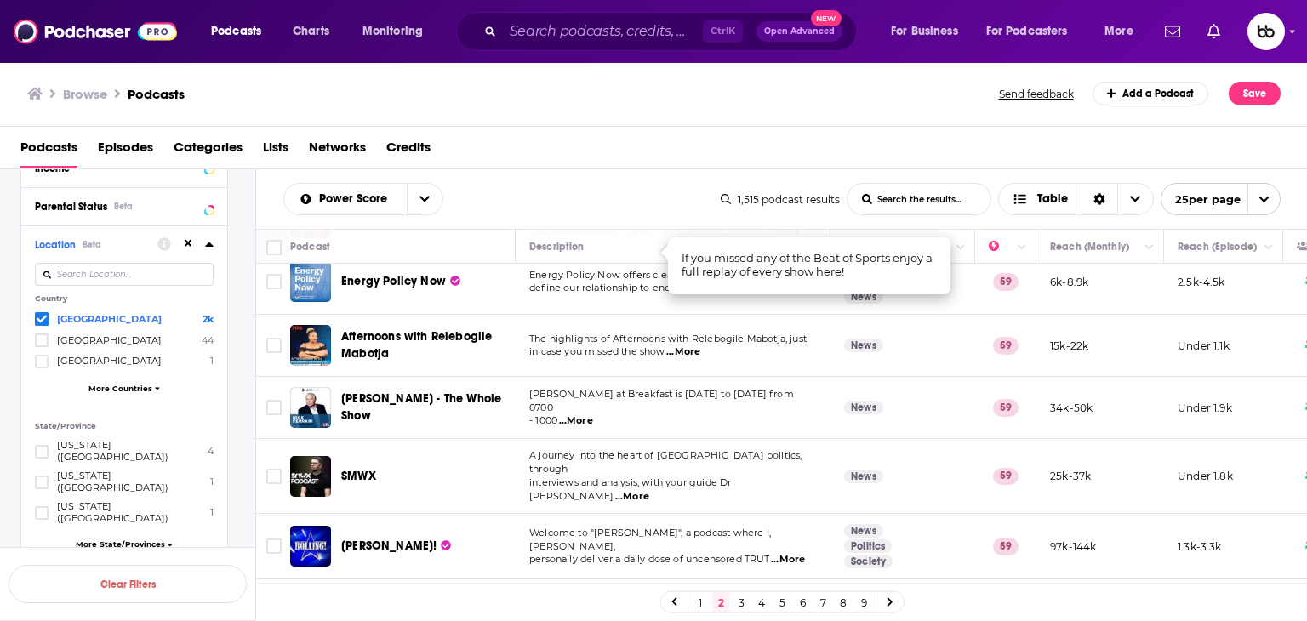
scroll to position [1192, 0]
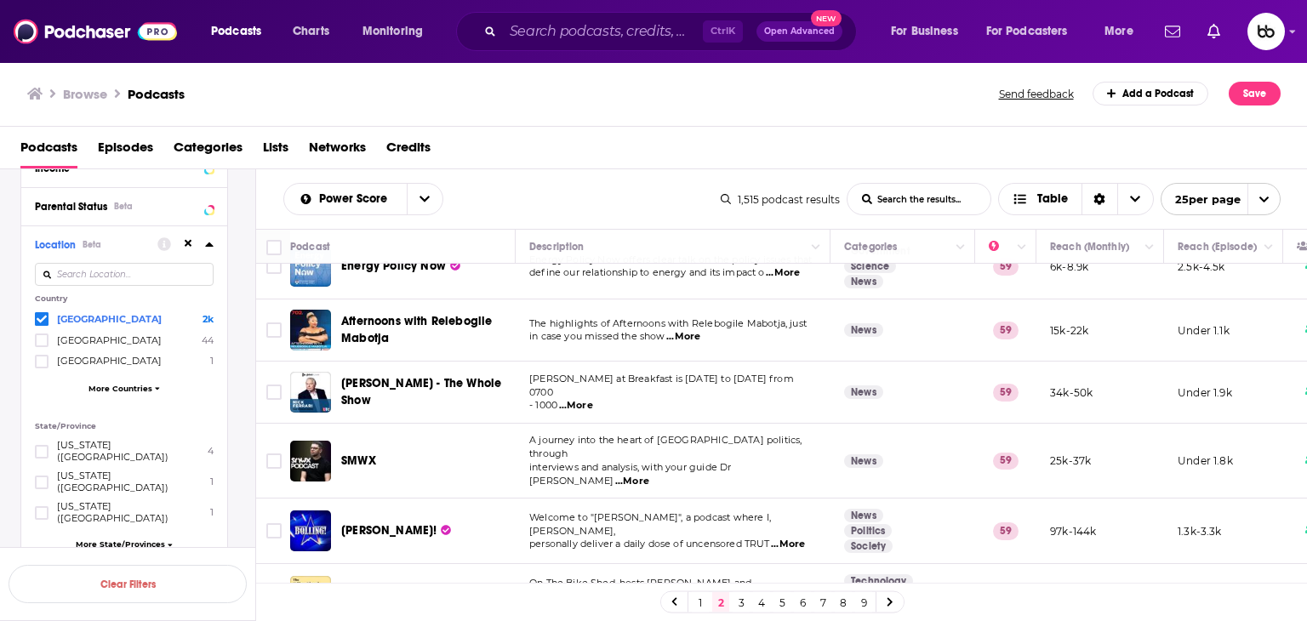
click at [696, 332] on td "The highlights of Afternoons with Relebogile Mabotja, just in case you missed t…" at bounding box center [673, 331] width 315 height 62
drag, startPoint x: 697, startPoint y: 327, endPoint x: 705, endPoint y: 336, distance: 12.1
click at [700, 331] on td "The highlights of Afternoons with Relebogile Mabotja, just in case you missed t…" at bounding box center [673, 331] width 315 height 62
click at [688, 330] on span "...More" at bounding box center [683, 337] width 34 height 14
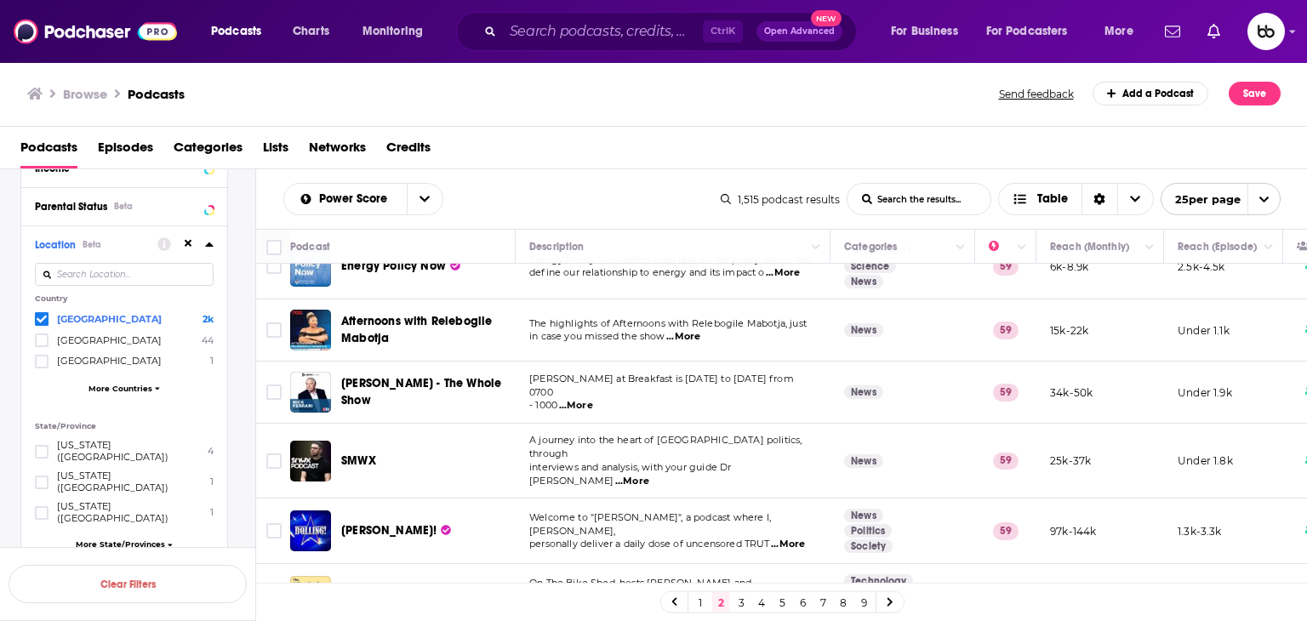
click at [580, 399] on span "...More" at bounding box center [576, 406] width 34 height 14
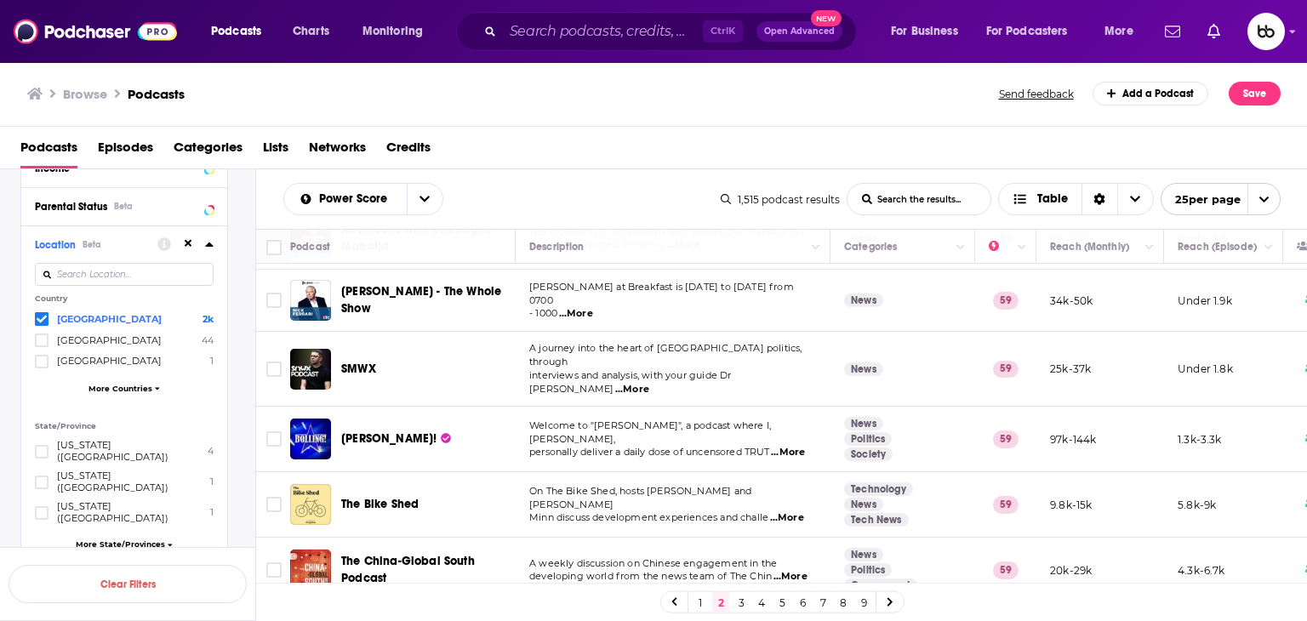
scroll to position [1287, 0]
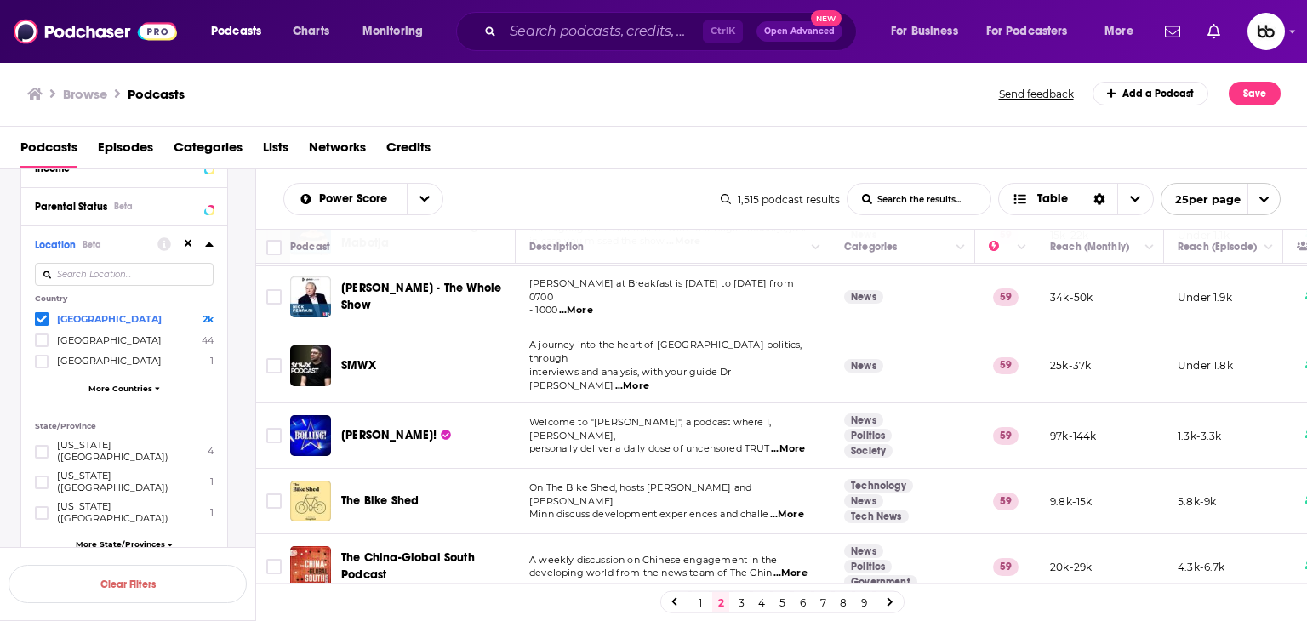
click at [804, 443] on span "...More" at bounding box center [788, 450] width 34 height 14
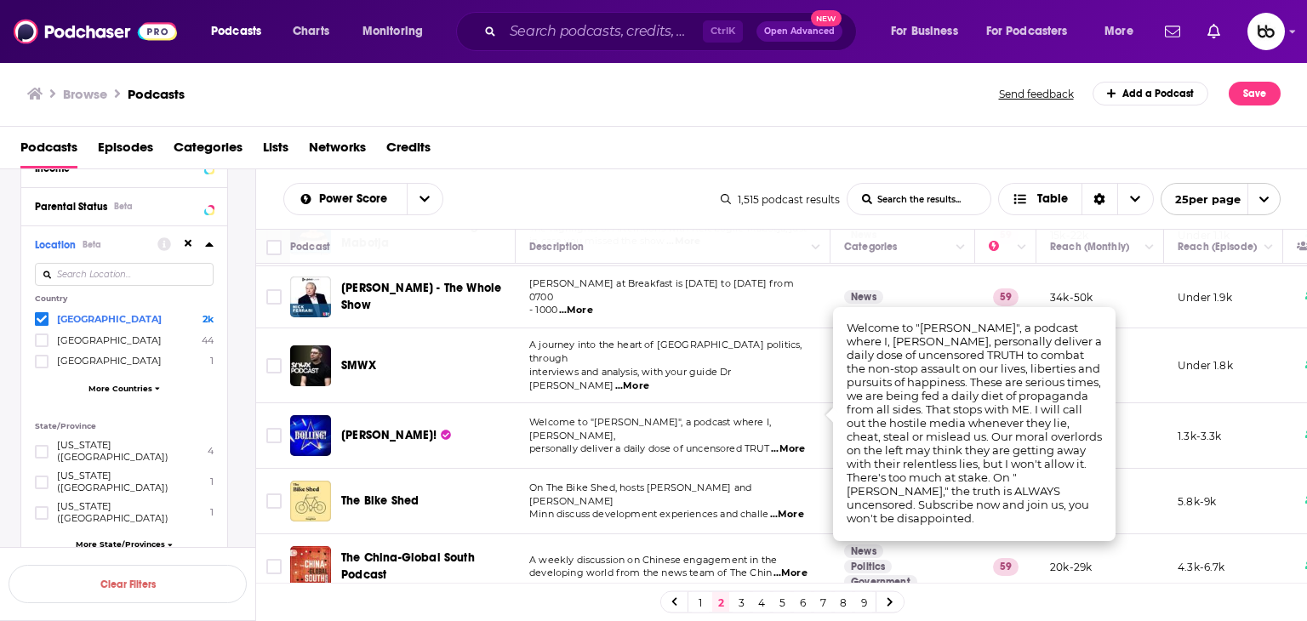
click at [787, 508] on span "...More" at bounding box center [787, 515] width 34 height 14
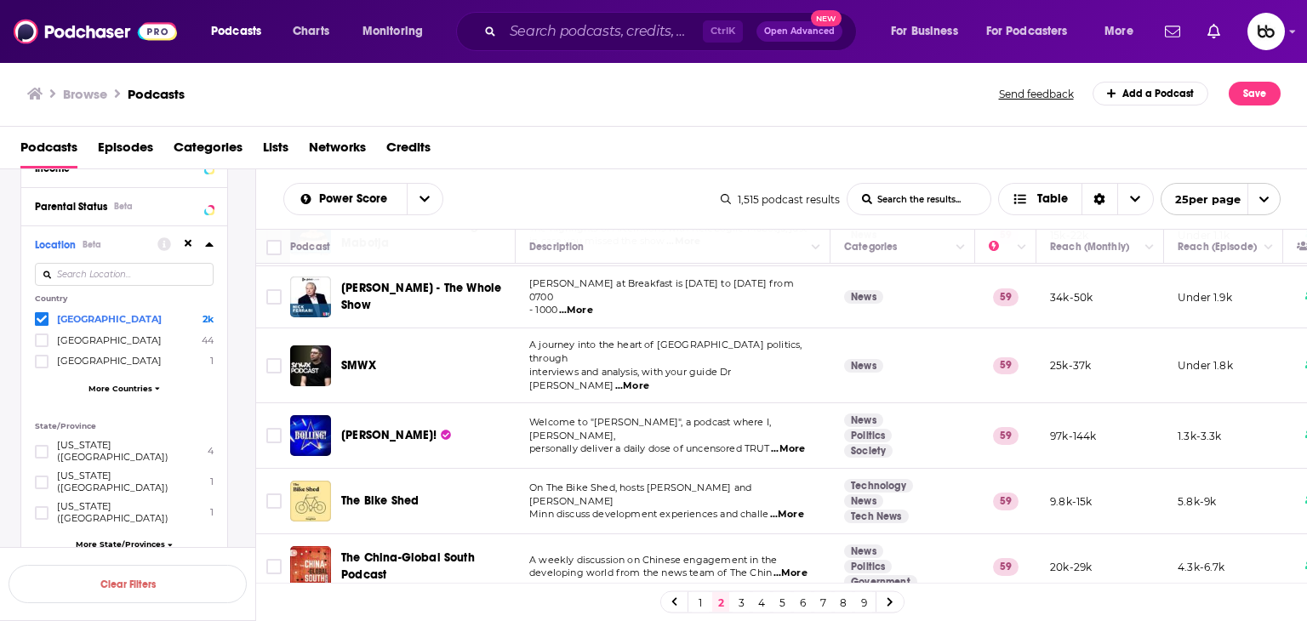
click at [798, 567] on span "...More" at bounding box center [791, 574] width 34 height 14
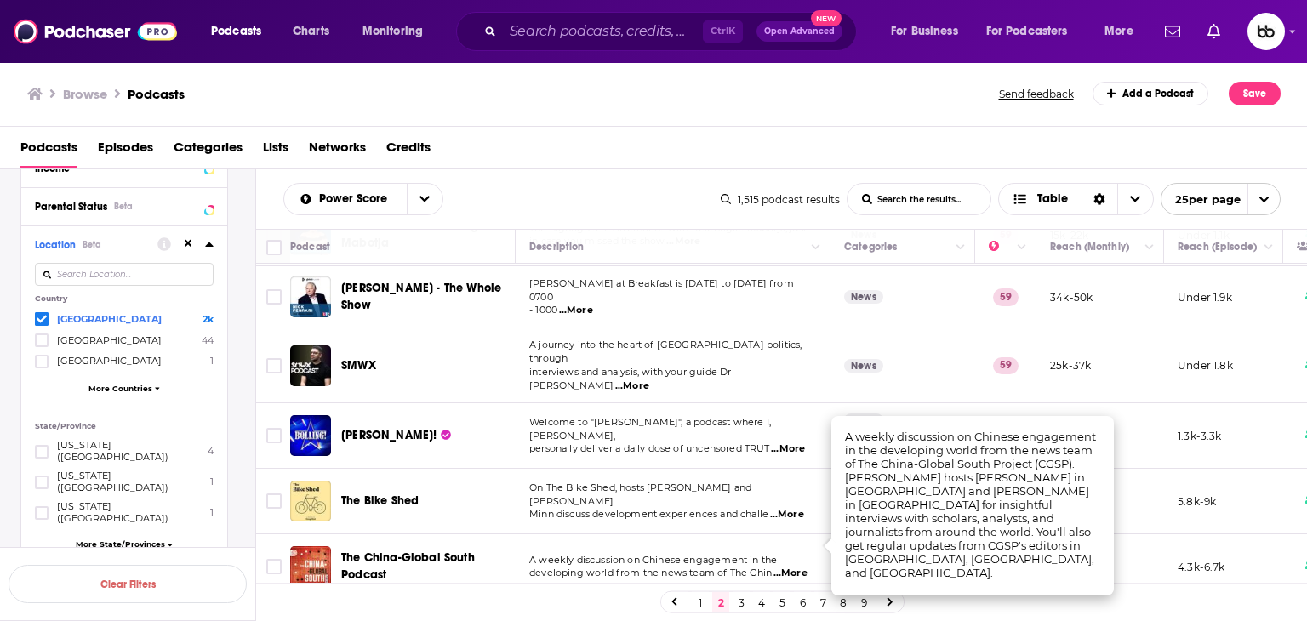
drag, startPoint x: 736, startPoint y: 607, endPoint x: 744, endPoint y: 598, distance: 12.1
click at [736, 607] on link "3" at bounding box center [741, 602] width 17 height 20
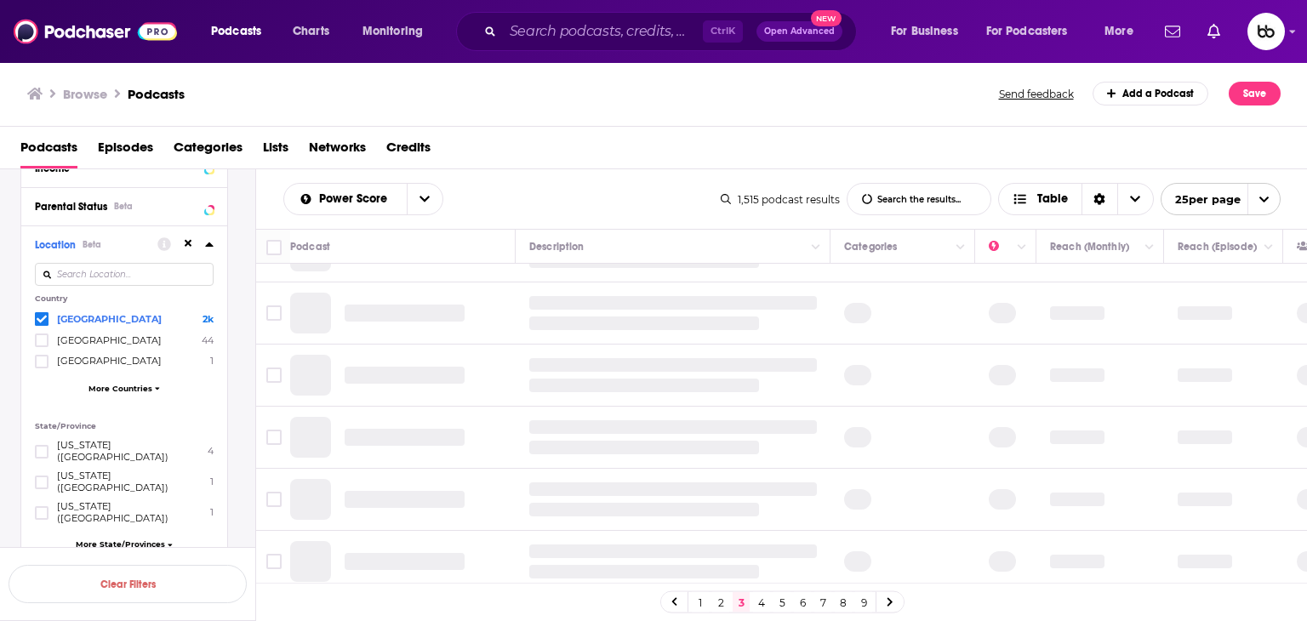
click at [744, 598] on link "3" at bounding box center [741, 602] width 17 height 20
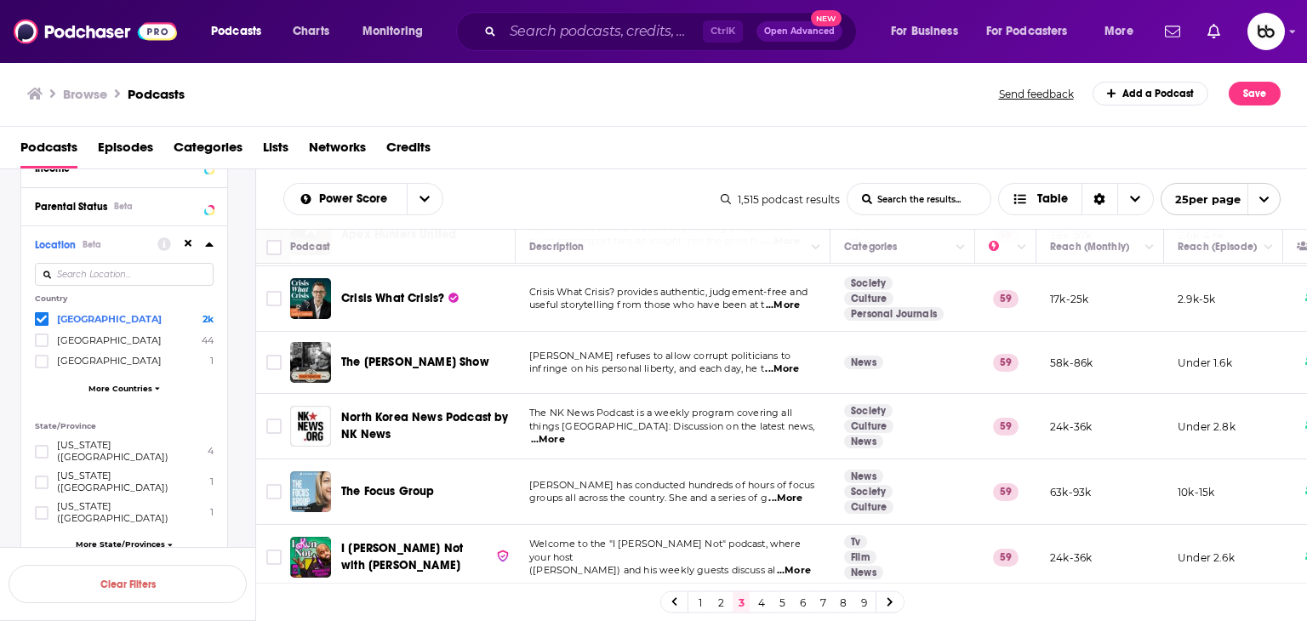
scroll to position [1294, 0]
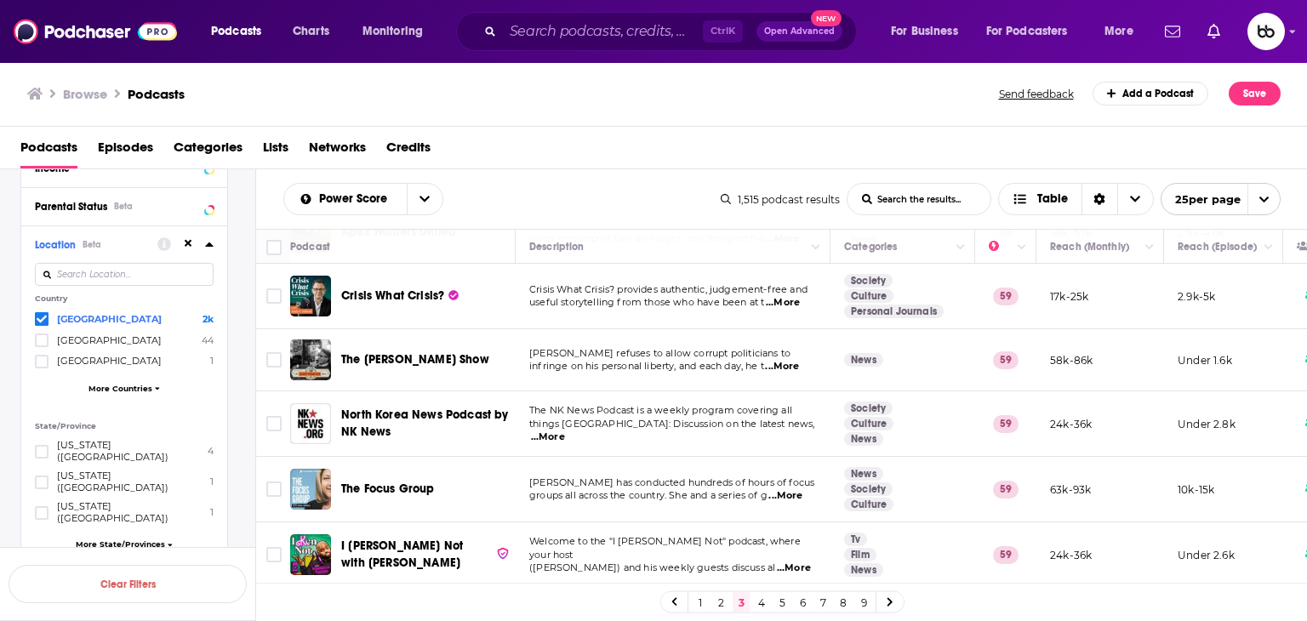
click at [758, 603] on link "4" at bounding box center [761, 602] width 17 height 20
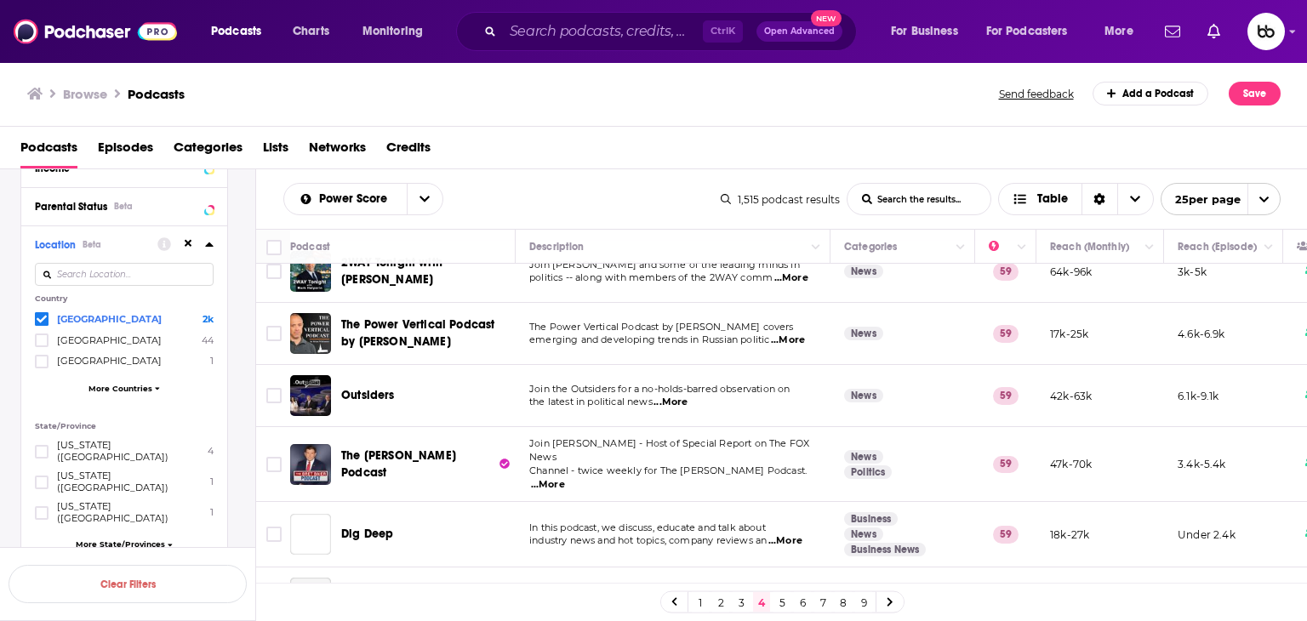
scroll to position [170, 0]
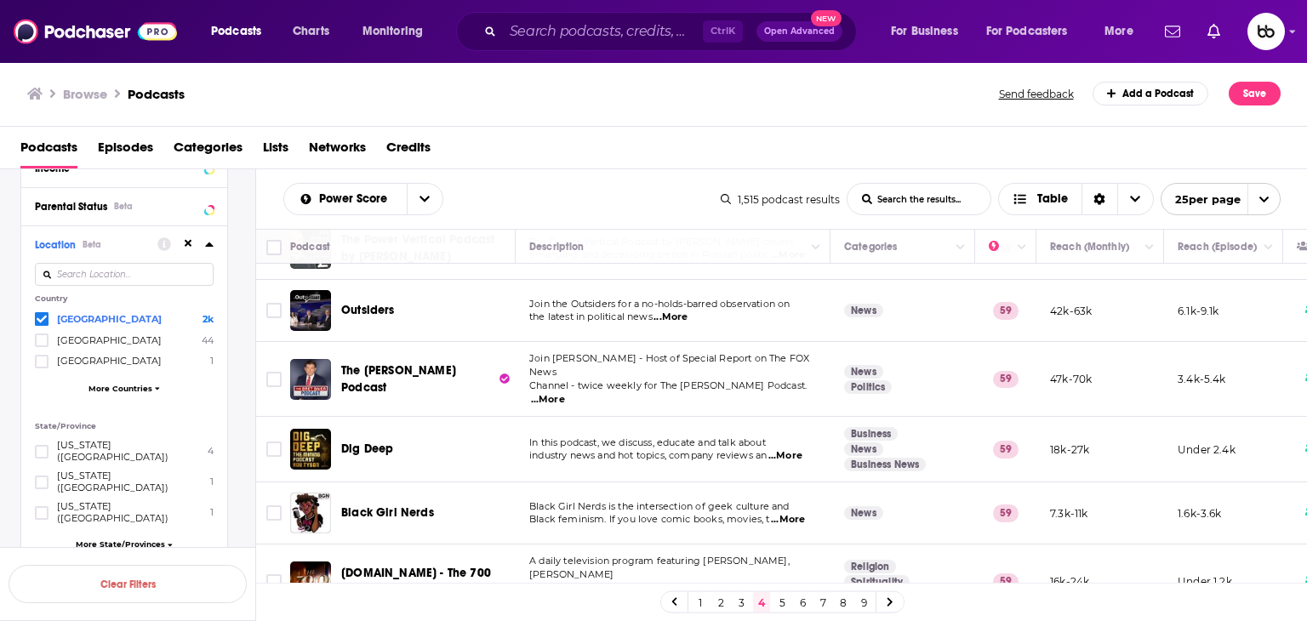
click at [565, 393] on span "...More" at bounding box center [548, 400] width 34 height 14
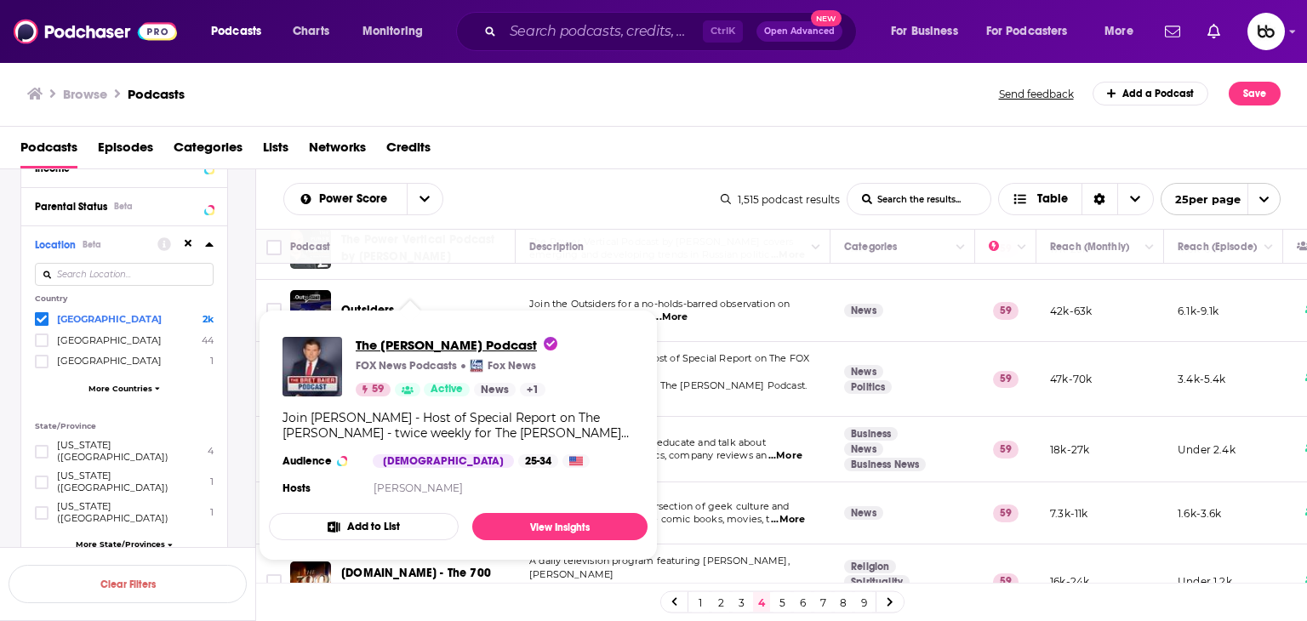
drag, startPoint x: 427, startPoint y: 371, endPoint x: 405, endPoint y: 349, distance: 31.3
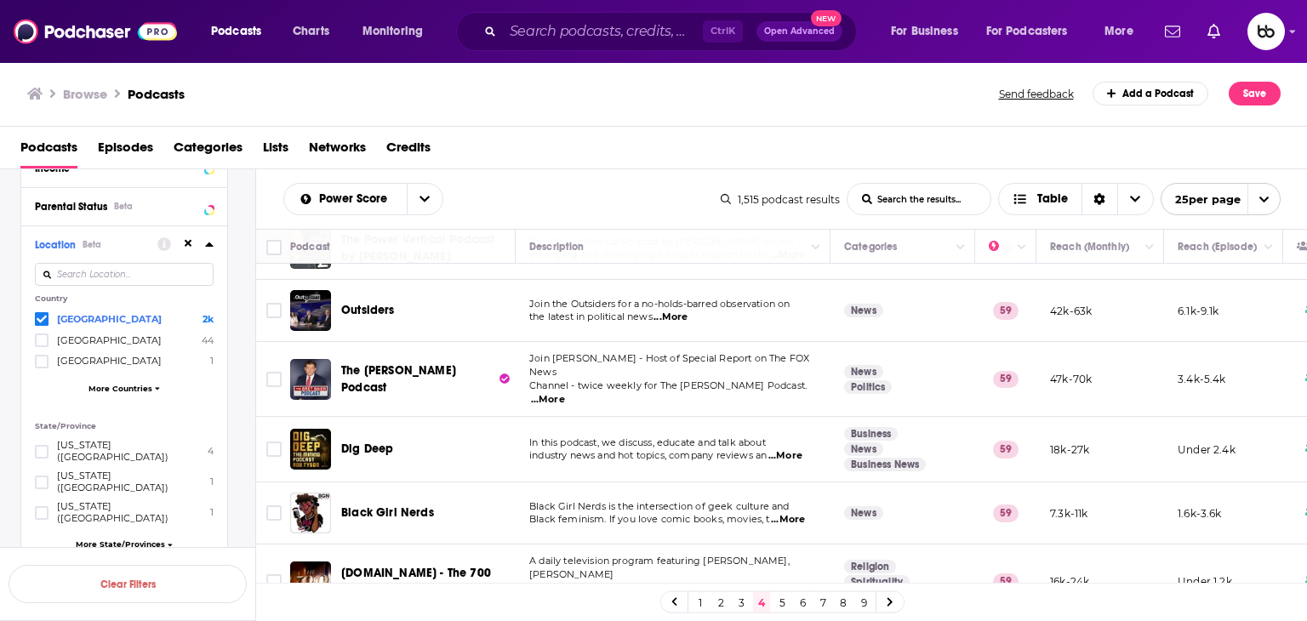
click at [800, 449] on span "...More" at bounding box center [786, 456] width 34 height 14
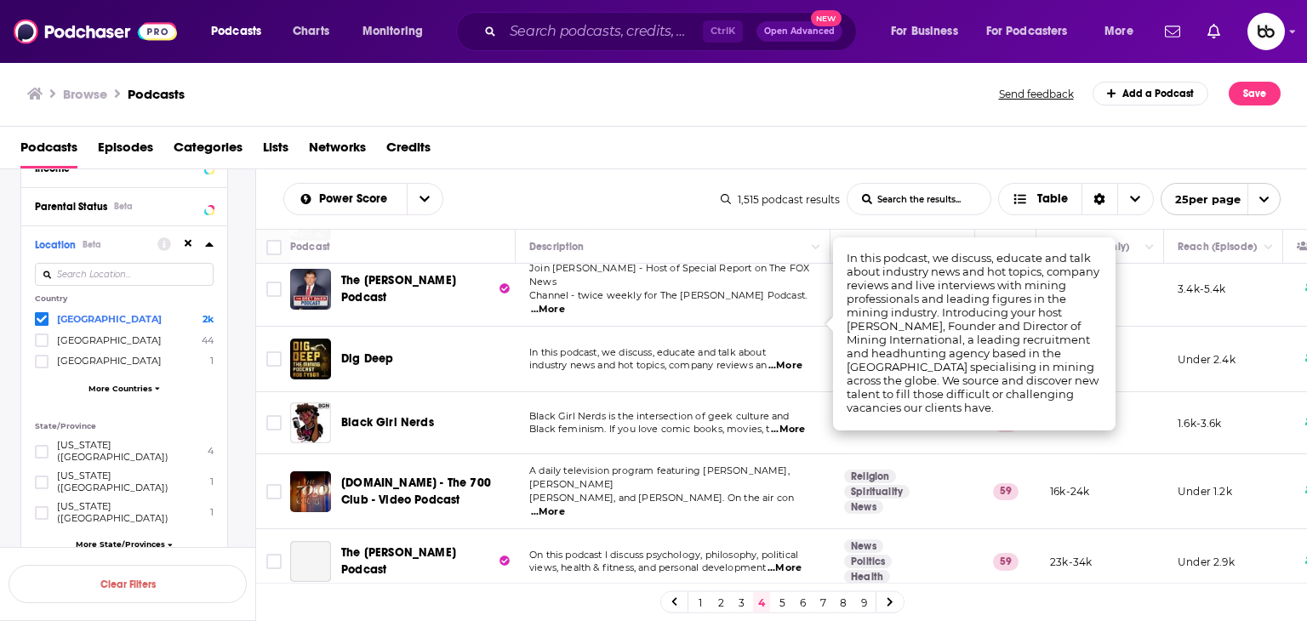
scroll to position [340, 0]
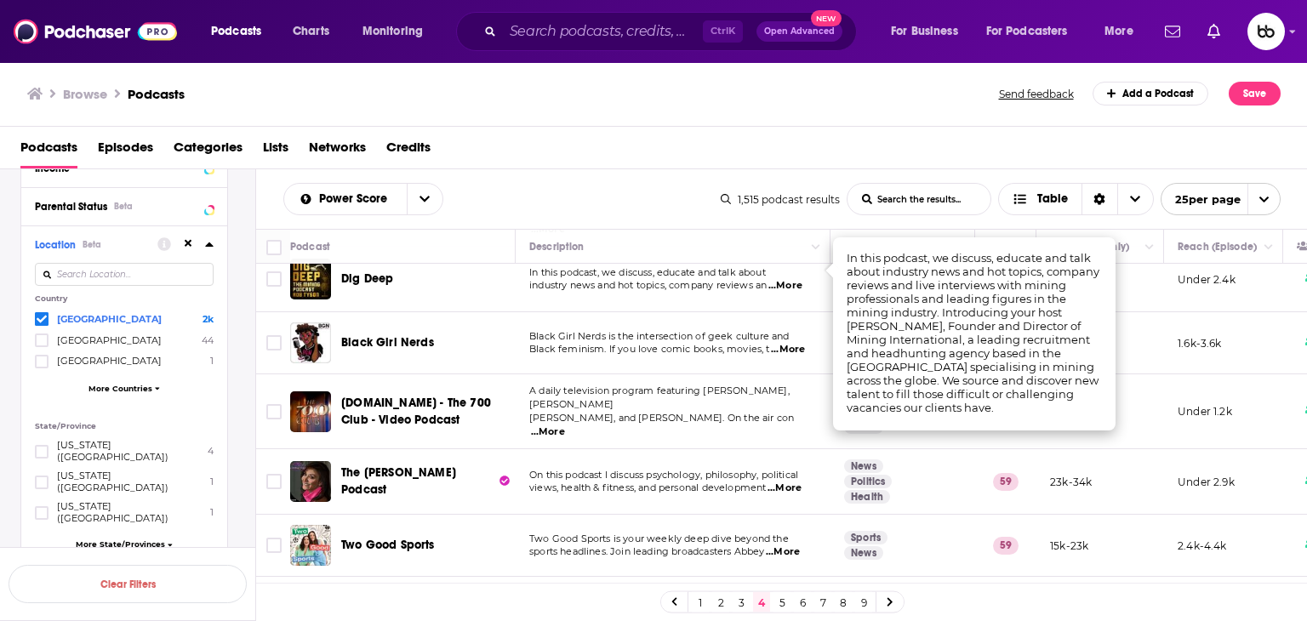
click at [565, 426] on span "...More" at bounding box center [548, 433] width 34 height 14
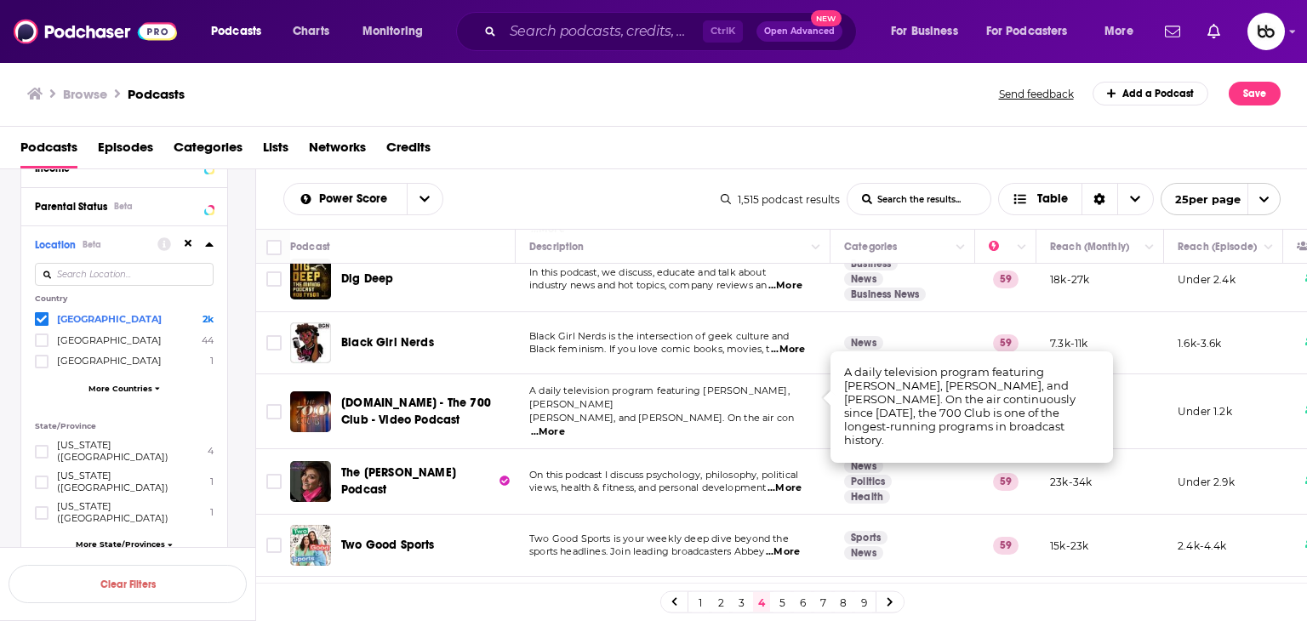
click at [565, 426] on span "...More" at bounding box center [548, 433] width 34 height 14
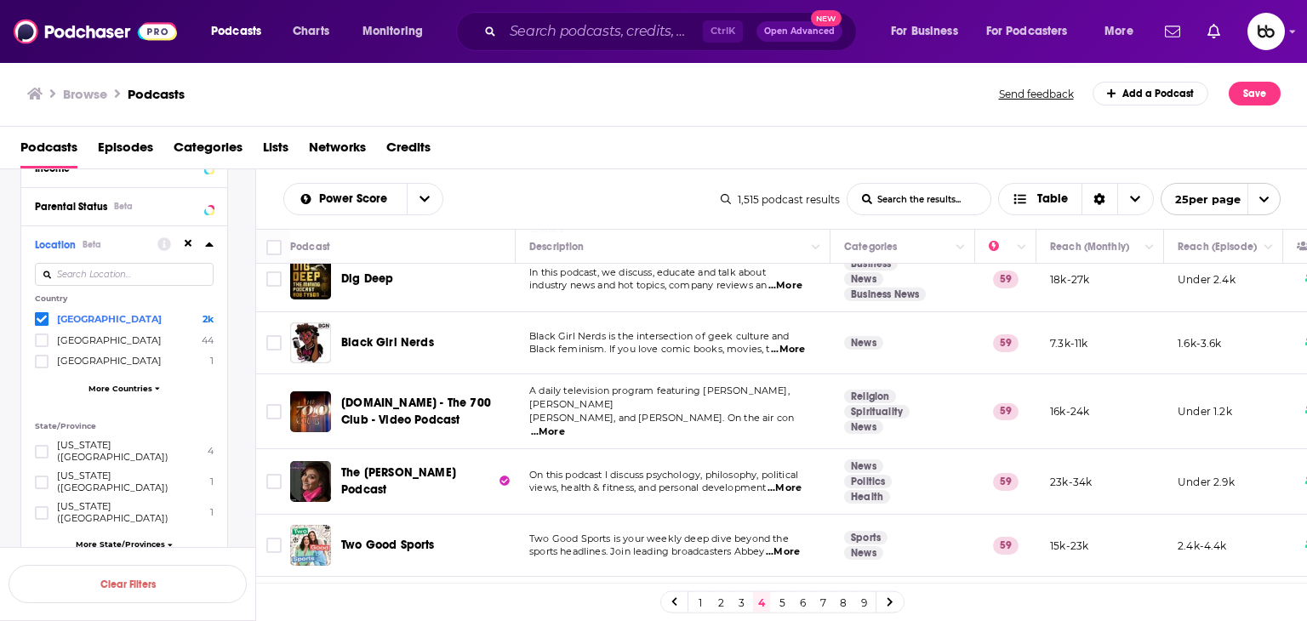
click at [565, 426] on span "...More" at bounding box center [548, 433] width 34 height 14
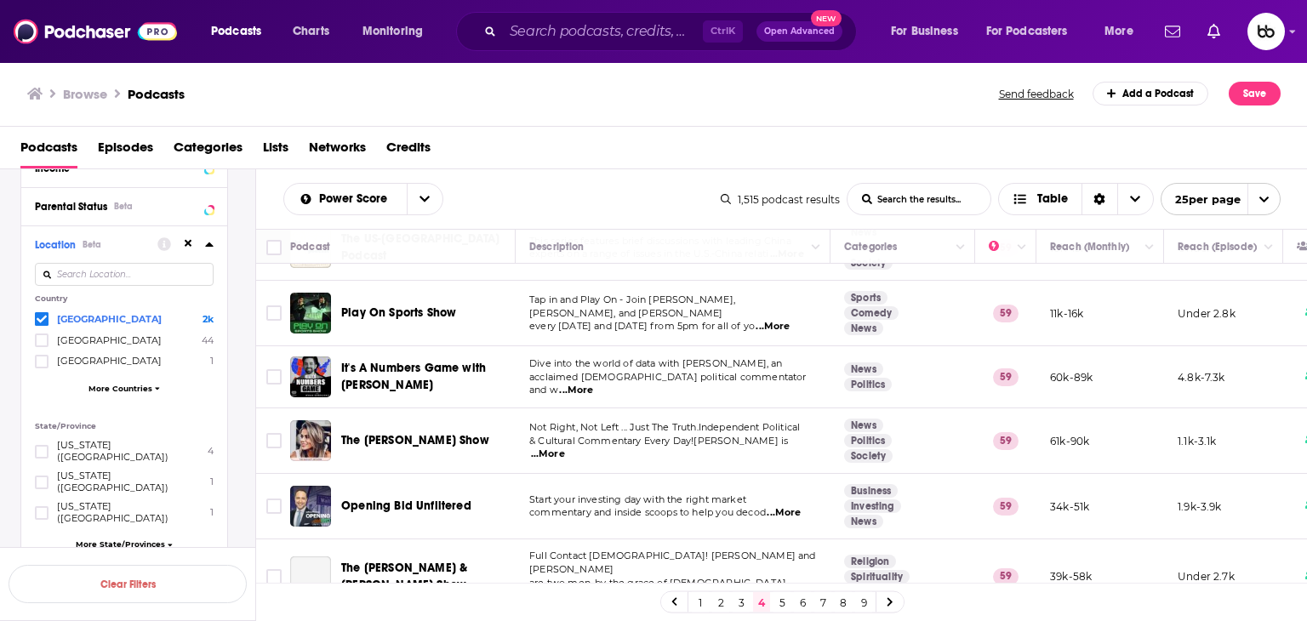
scroll to position [1192, 0]
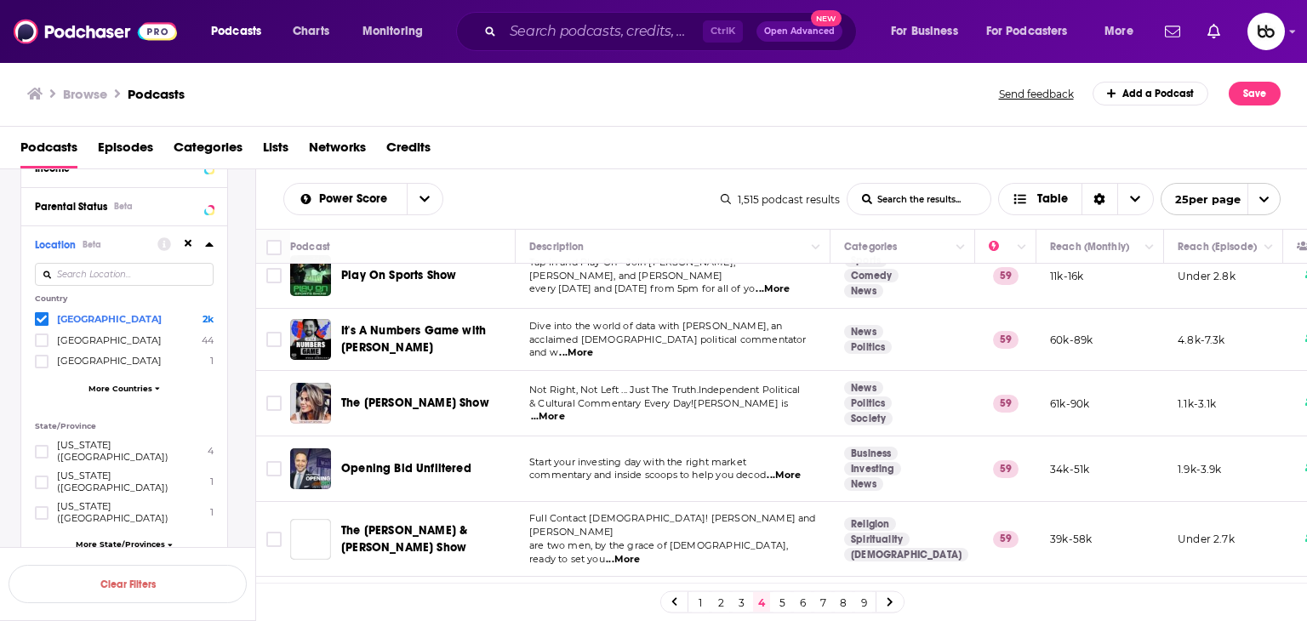
click at [565, 410] on span "...More" at bounding box center [548, 417] width 34 height 14
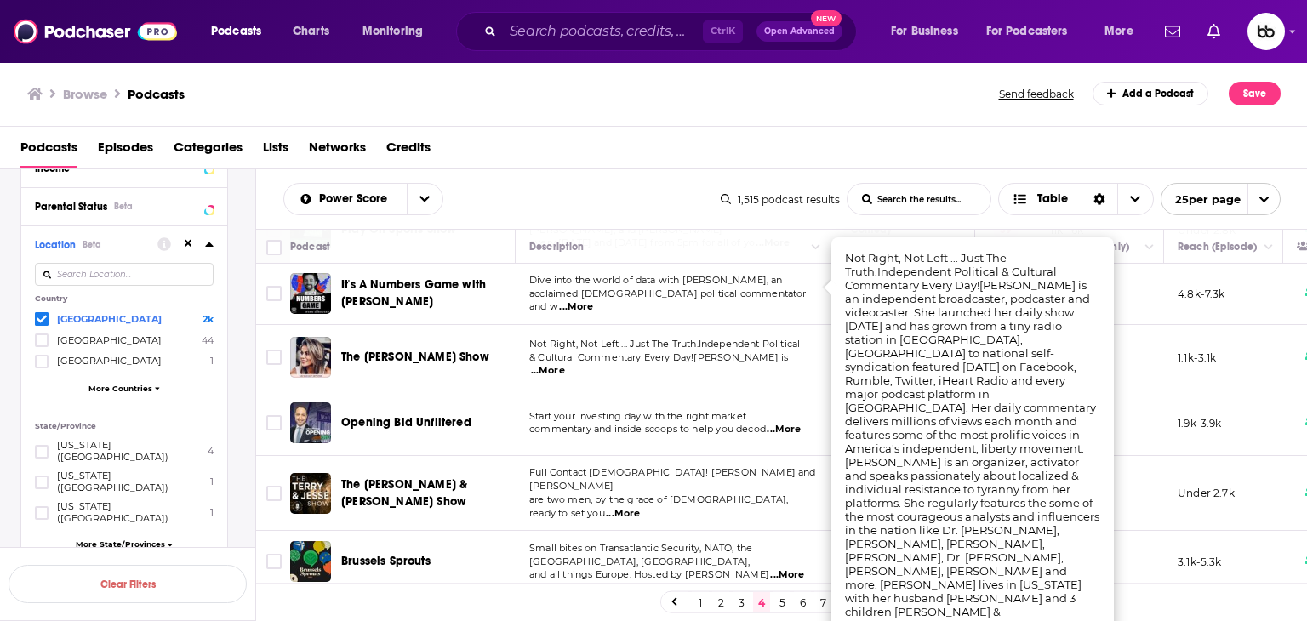
scroll to position [1287, 0]
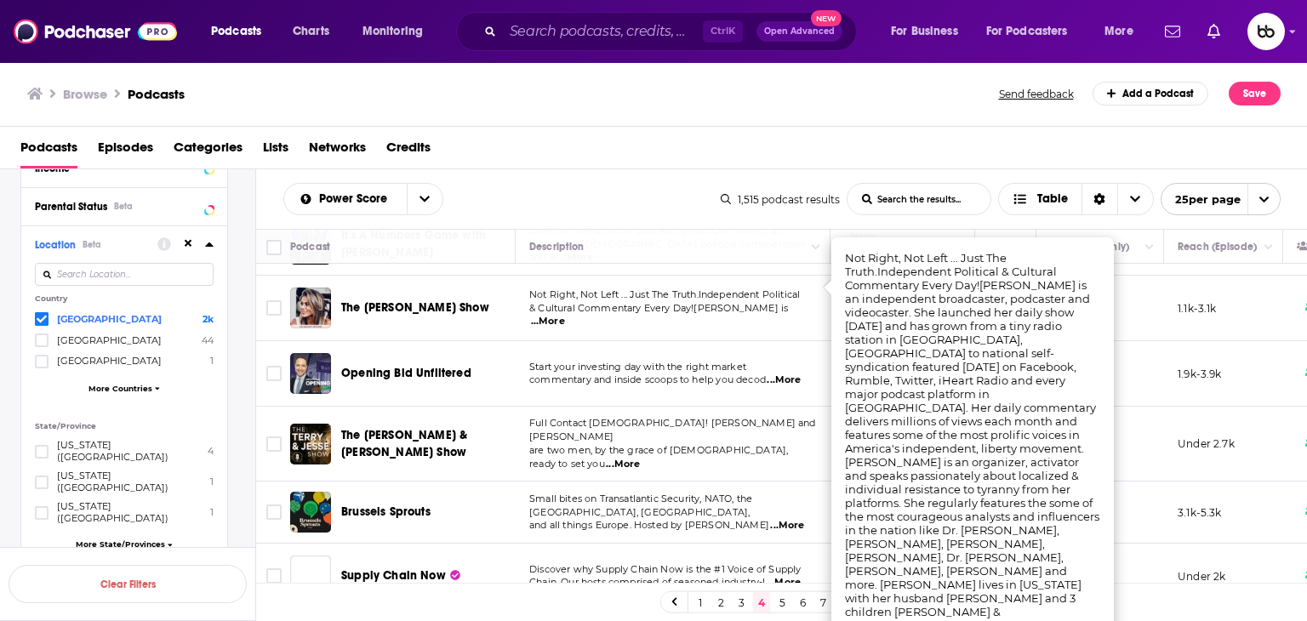
click at [797, 374] on span "...More" at bounding box center [784, 381] width 34 height 14
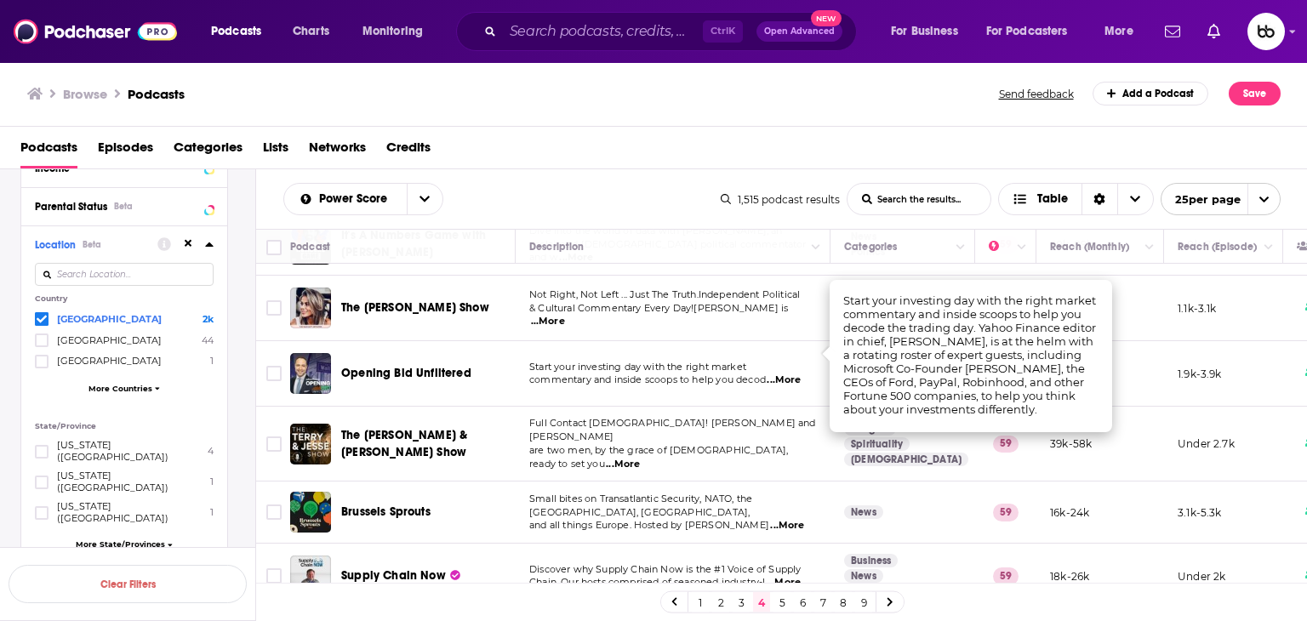
click at [786, 374] on span "...More" at bounding box center [784, 381] width 34 height 14
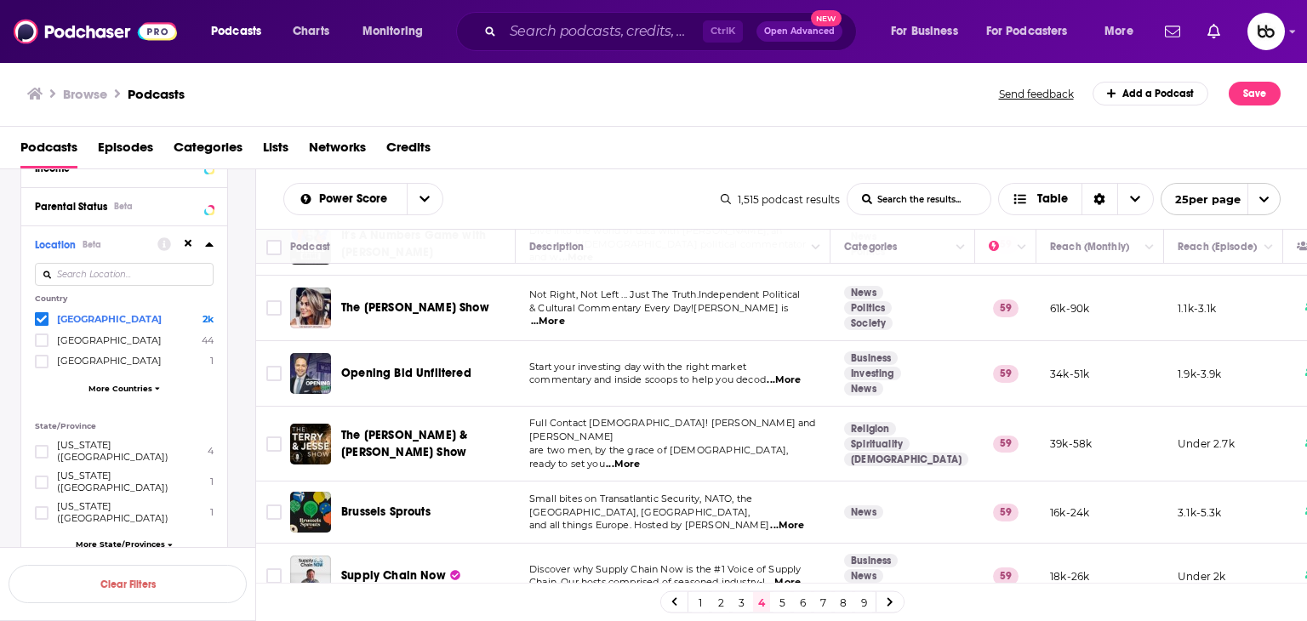
click at [786, 374] on span "...More" at bounding box center [784, 381] width 34 height 14
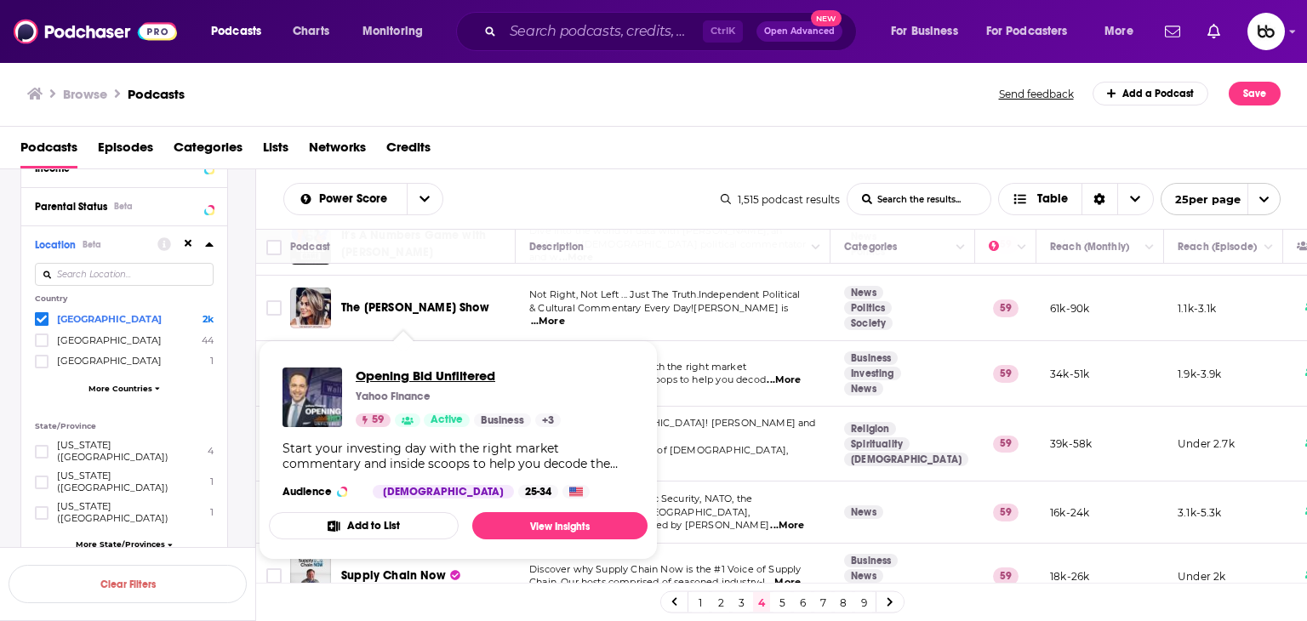
drag, startPoint x: 427, startPoint y: 352, endPoint x: 389, endPoint y: 372, distance: 43.4
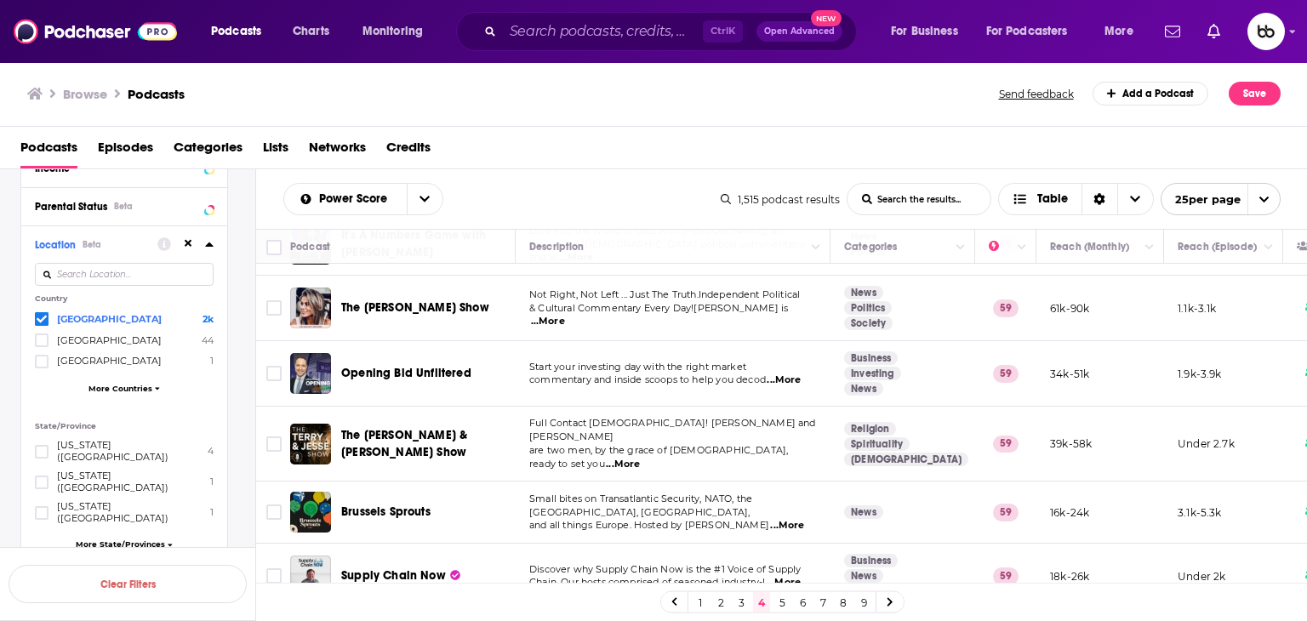
click at [640, 458] on span "...More" at bounding box center [623, 465] width 34 height 14
click at [784, 519] on span "...More" at bounding box center [787, 526] width 34 height 14
click at [786, 576] on span "...More" at bounding box center [784, 583] width 34 height 14
click at [788, 604] on link "5" at bounding box center [782, 602] width 17 height 20
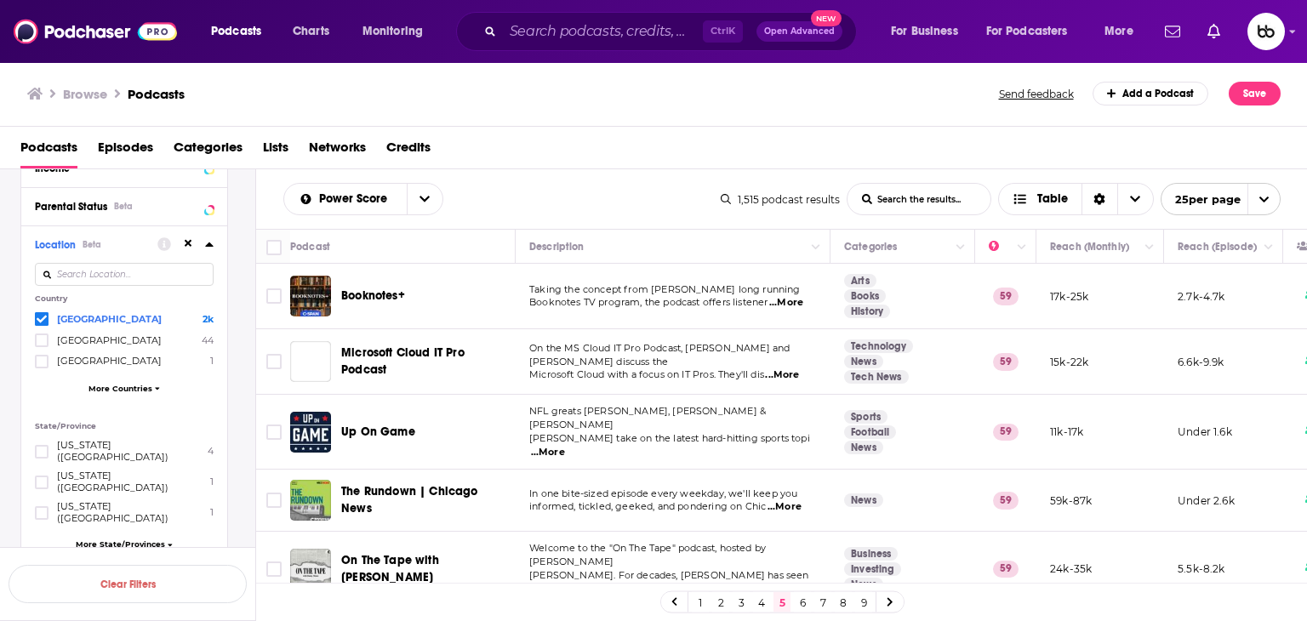
click at [792, 302] on span "...More" at bounding box center [786, 303] width 34 height 14
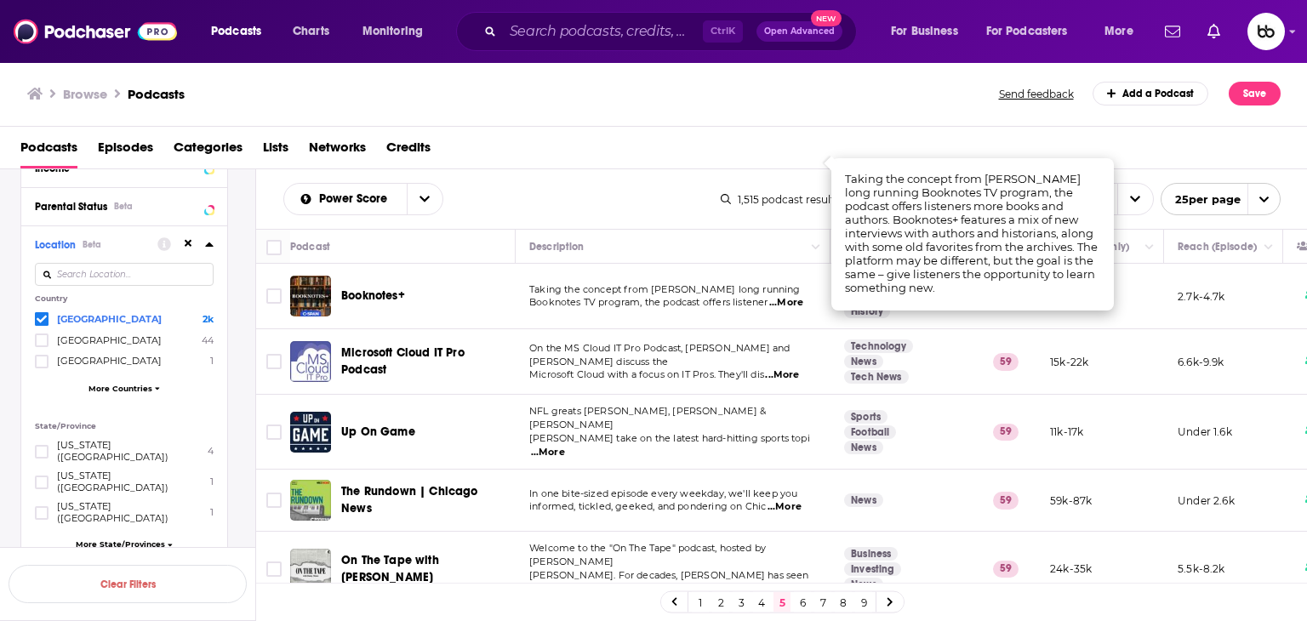
scroll to position [255, 0]
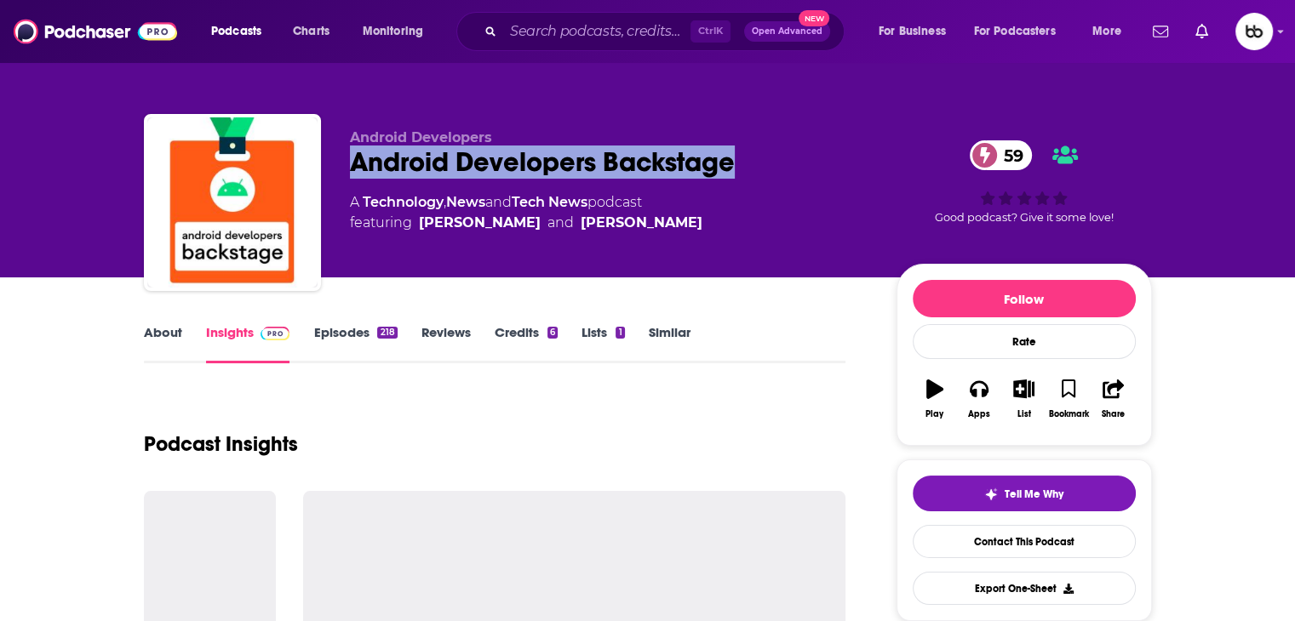
drag, startPoint x: 752, startPoint y: 154, endPoint x: 342, endPoint y: 158, distance: 409.4
click at [342, 158] on div "Android Developers Android Developers Backstage 59 A Technology , News and Tech…" at bounding box center [648, 206] width 1008 height 184
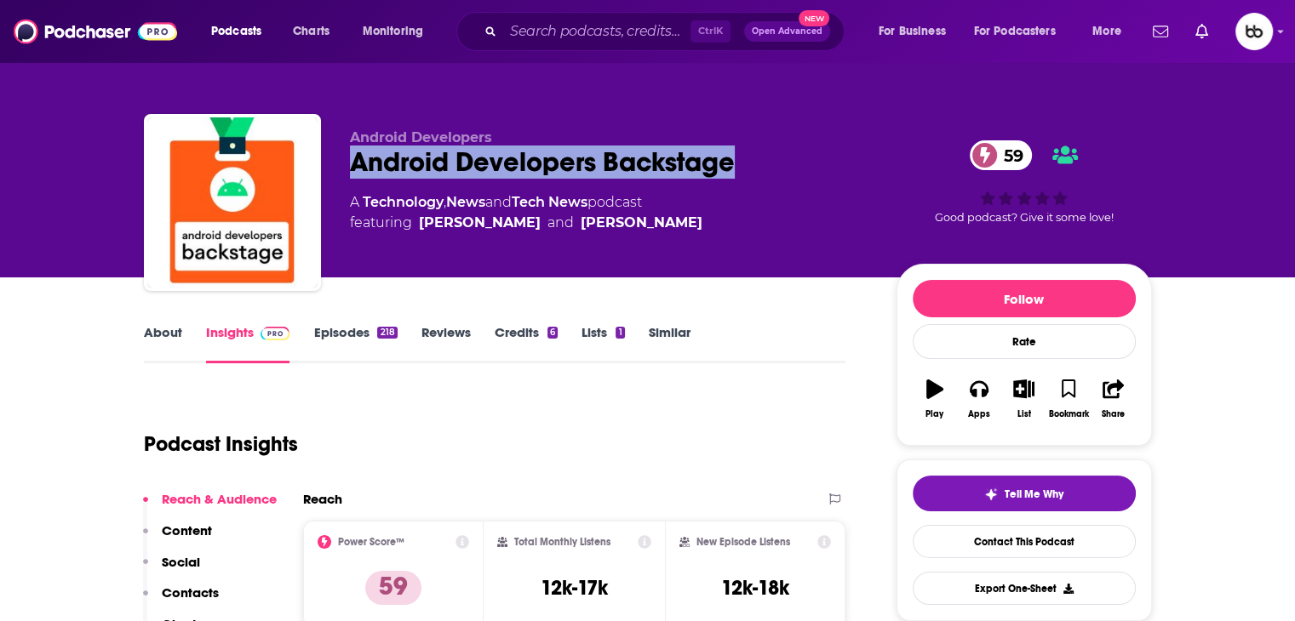
copy h2 "Android Developers Backstage"
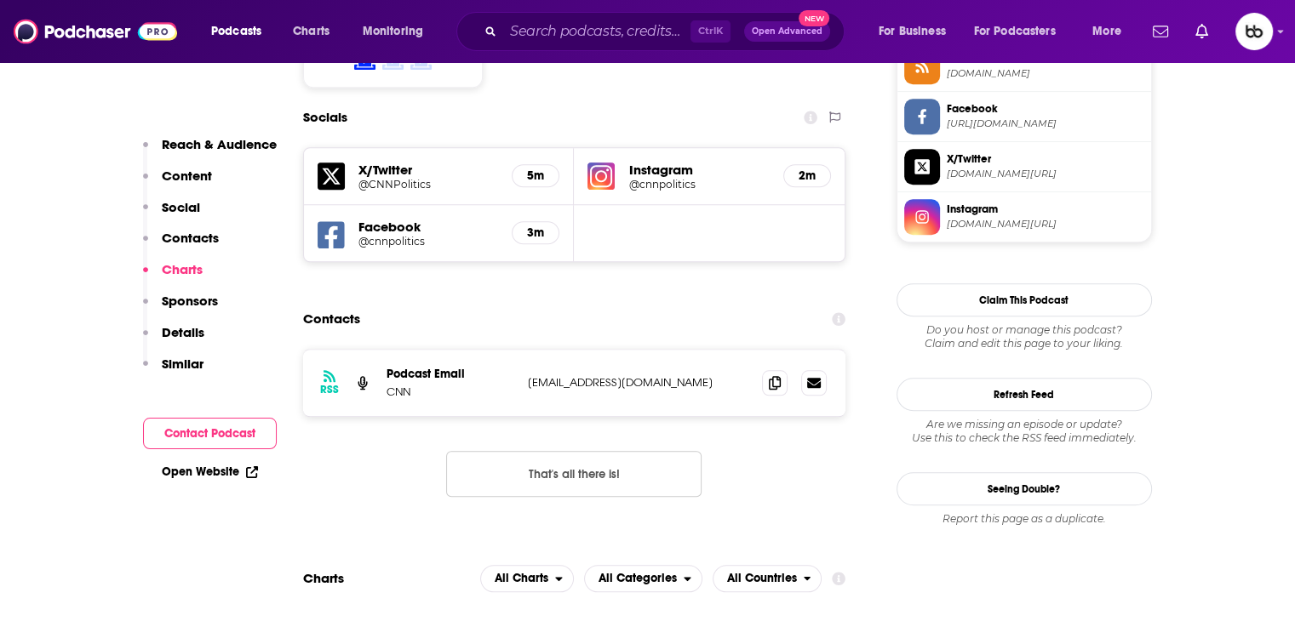
scroll to position [1447, 0]
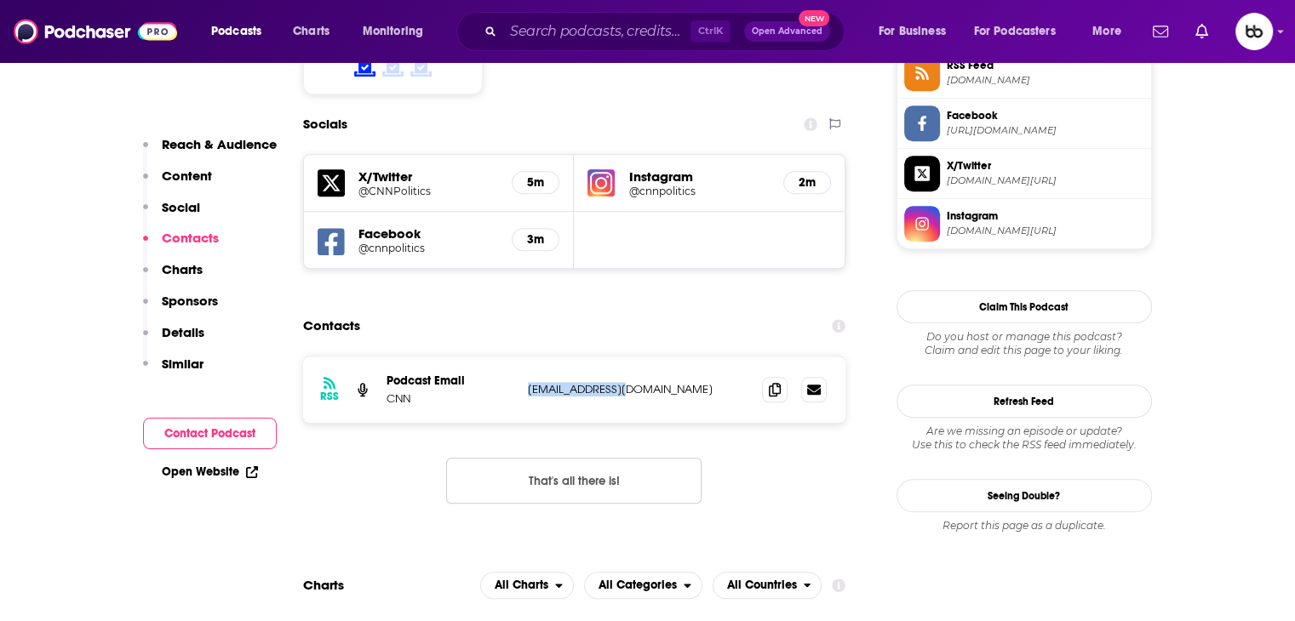
drag, startPoint x: 673, startPoint y: 310, endPoint x: 521, endPoint y: 302, distance: 152.5
click at [521, 357] on div "RSS Podcast Email CNN podcasts@cnn.com podcasts@cnn.com" at bounding box center [574, 390] width 543 height 66
copy p "podcasts@cnn.com"
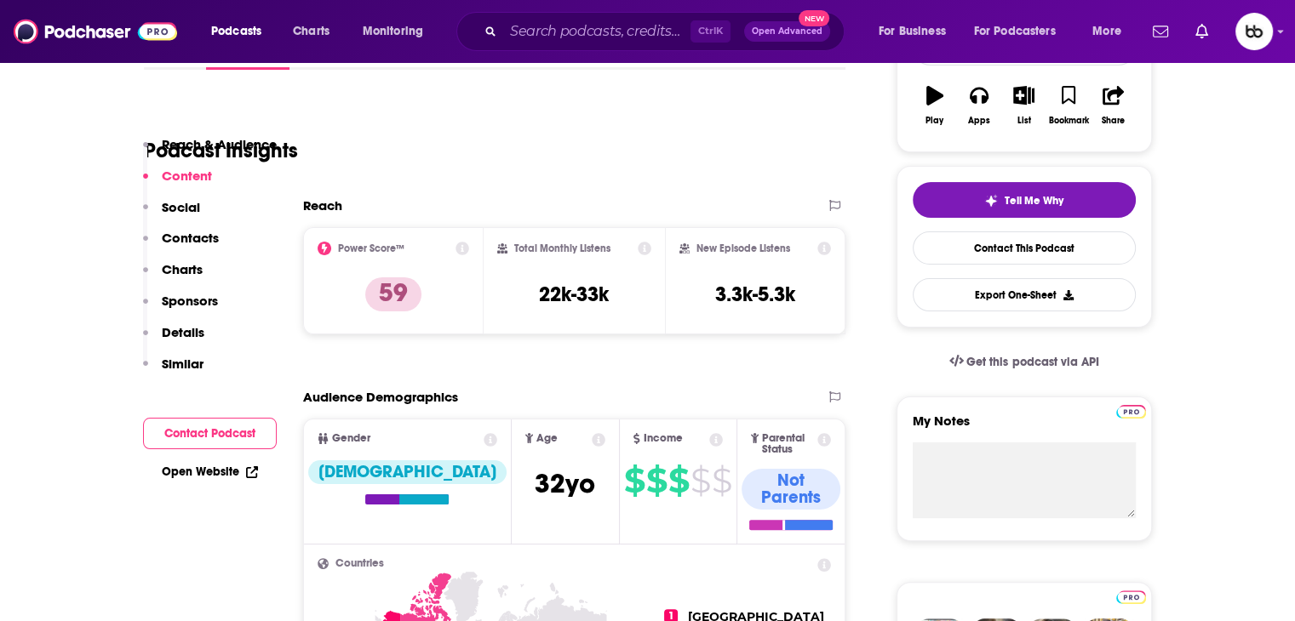
scroll to position [0, 0]
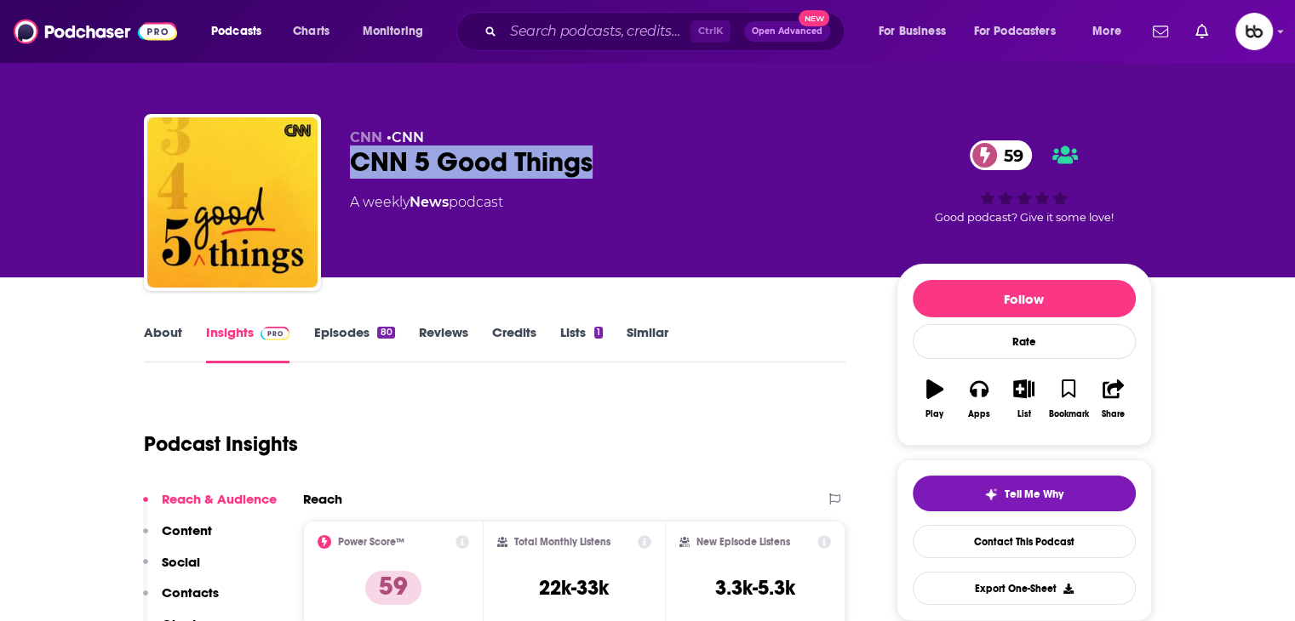
drag, startPoint x: 555, startPoint y: 176, endPoint x: 344, endPoint y: 164, distance: 211.4
click at [344, 164] on div "CNN • CNN CNN 5 Good Things 59 A weekly News podcast 59 Good podcast? Give it s…" at bounding box center [648, 206] width 1008 height 184
copy h2 "CNN 5 Good Things"
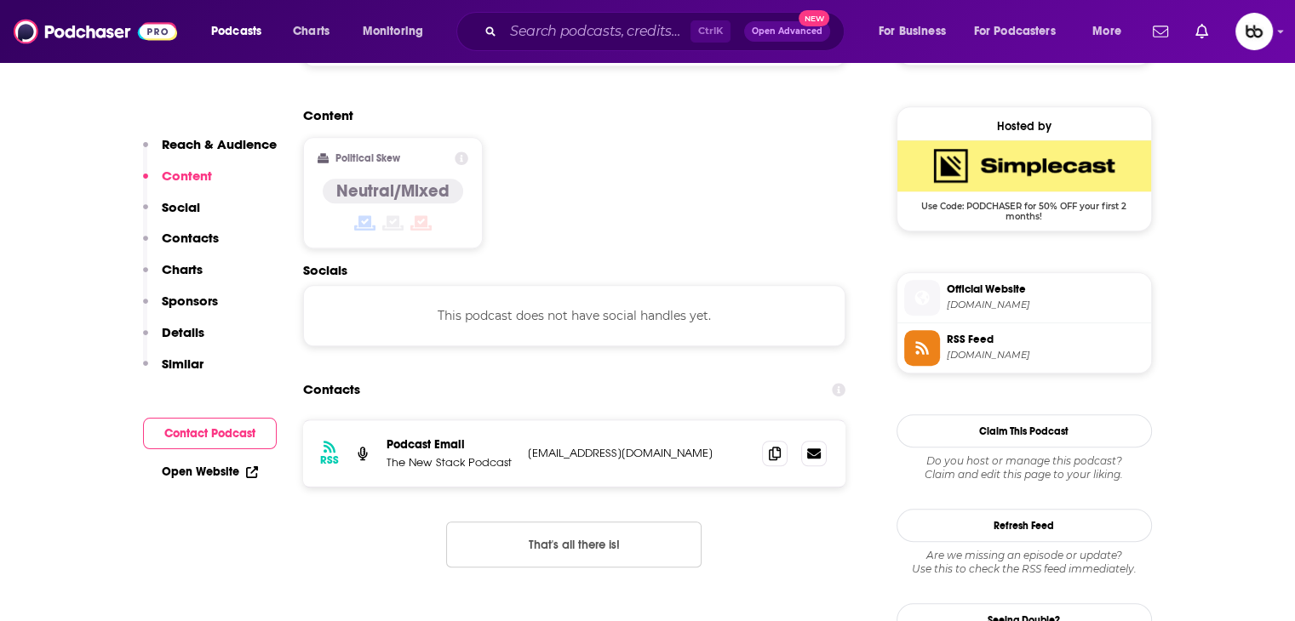
scroll to position [1362, 0]
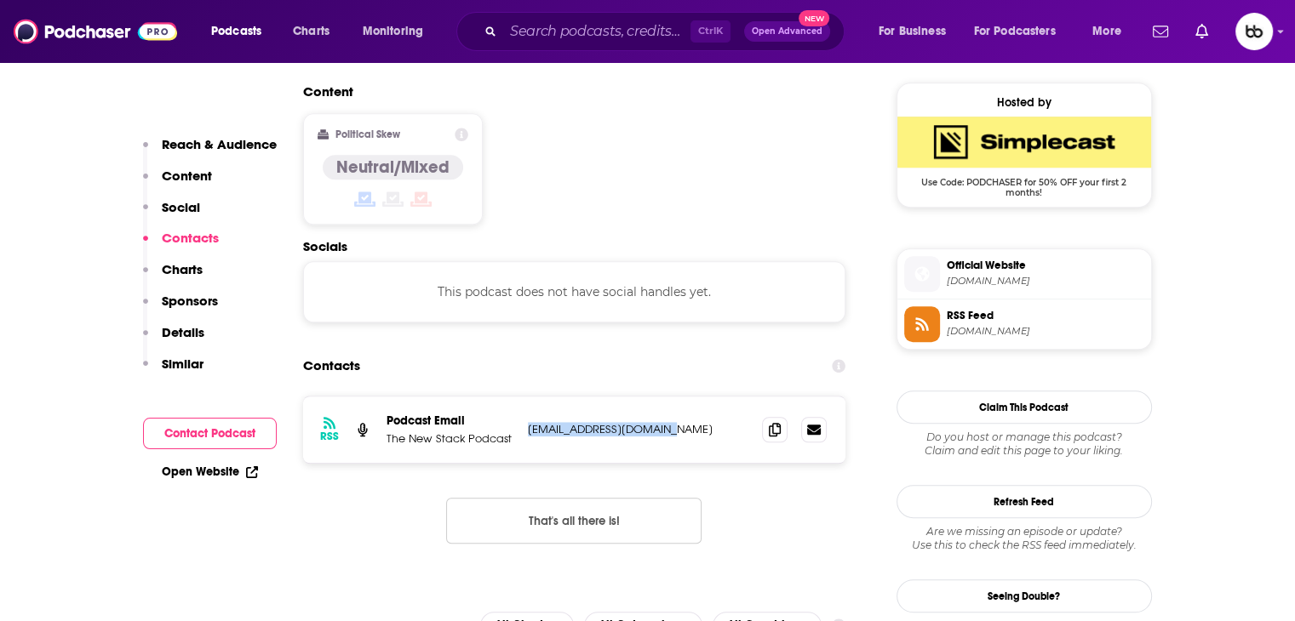
drag, startPoint x: 606, startPoint y: 323, endPoint x: 525, endPoint y: 321, distance: 80.9
click at [525, 397] on div "RSS Podcast Email The New Stack Podcast podcasts@thenewstack.io podcasts@thenew…" at bounding box center [574, 430] width 543 height 66
copy p "podcasts@thenewstack.io"
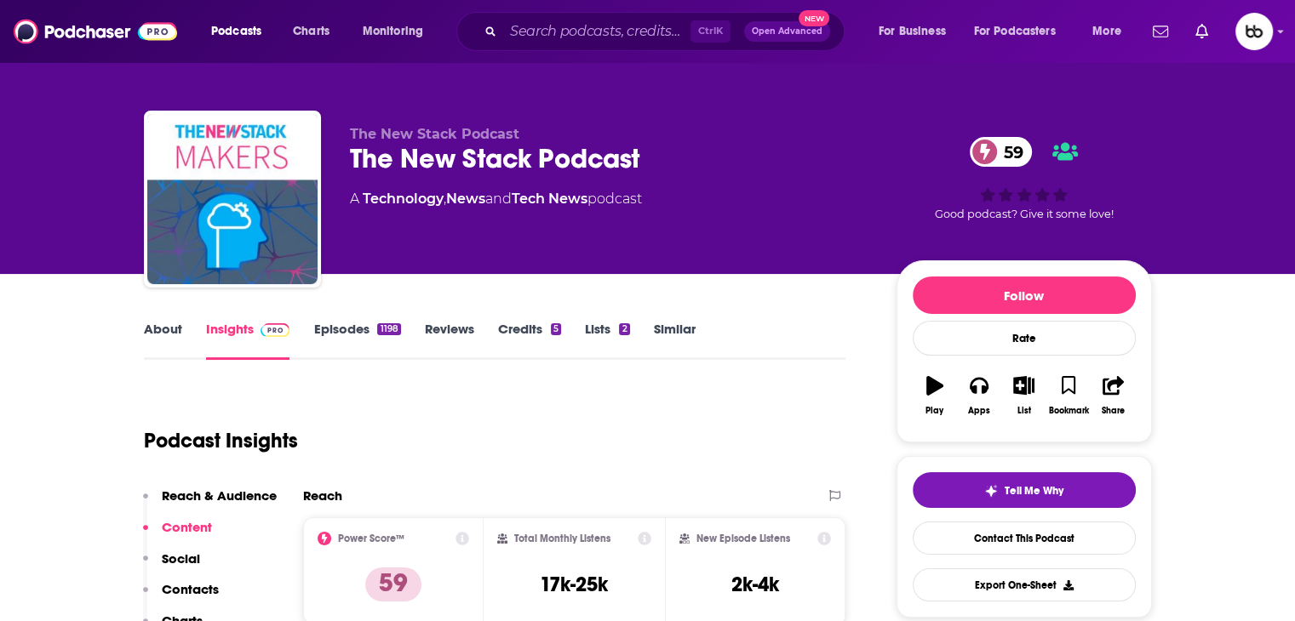
scroll to position [0, 0]
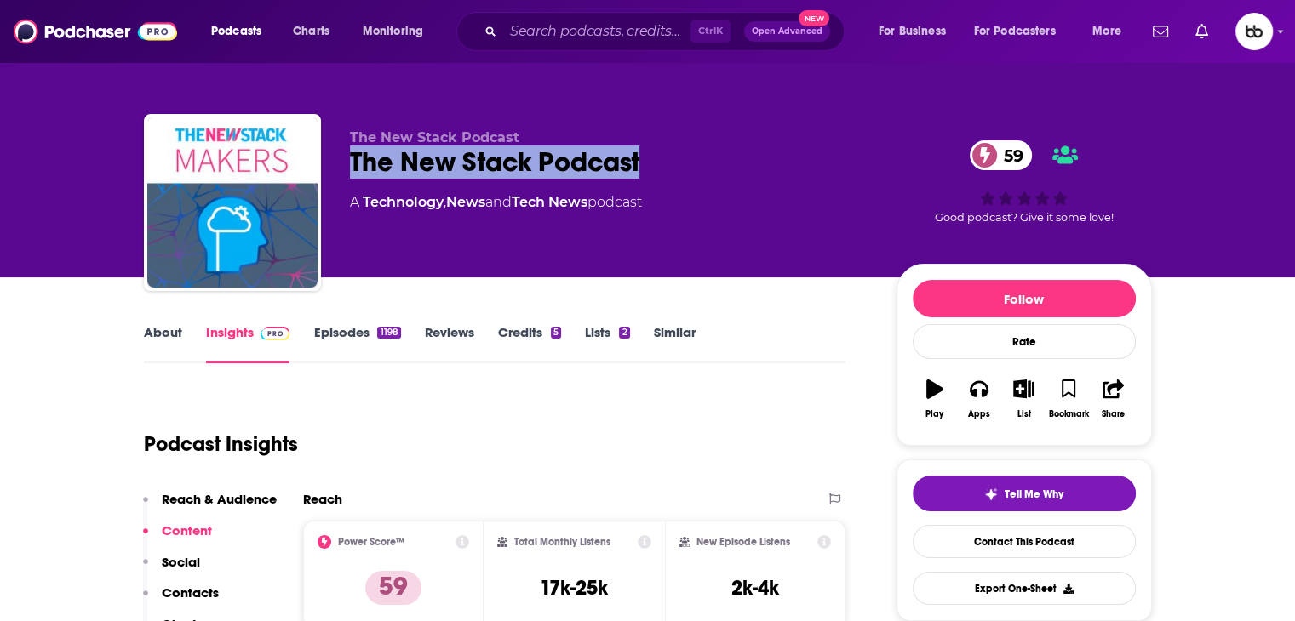
drag, startPoint x: 674, startPoint y: 167, endPoint x: 398, endPoint y: 123, distance: 279.2
click at [350, 174] on div "The New Stack Podcast 59" at bounding box center [609, 162] width 519 height 33
copy h2 "The New Stack Podcast"
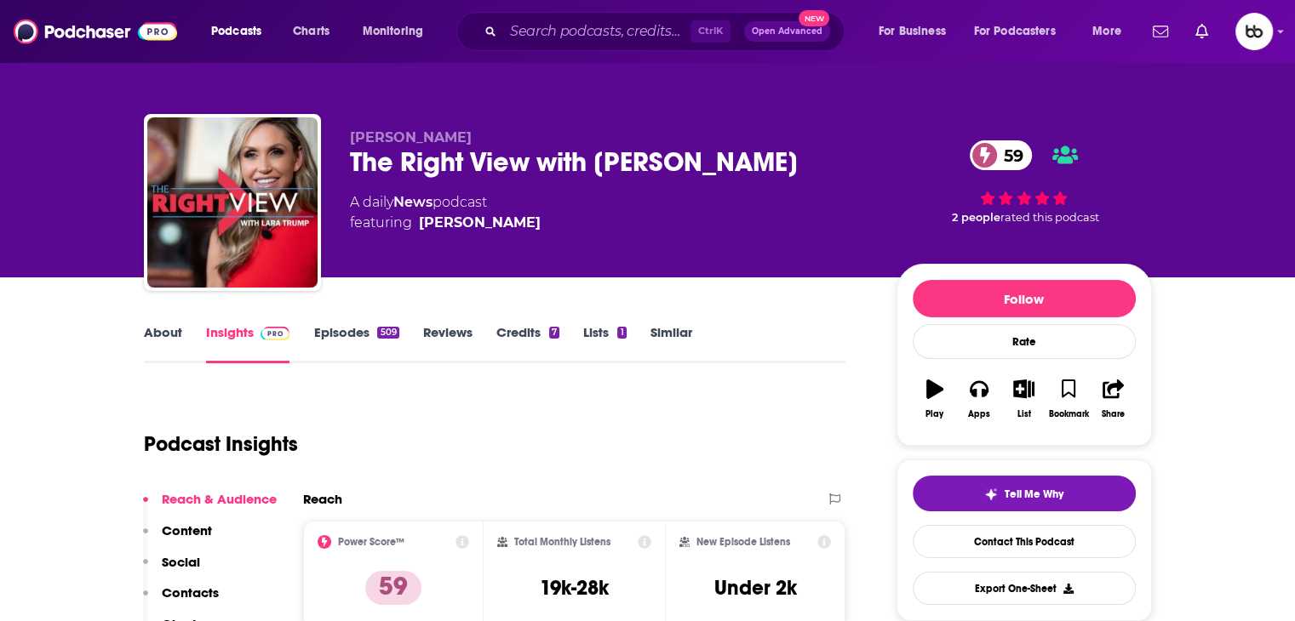
click at [163, 326] on link "About" at bounding box center [163, 343] width 38 height 39
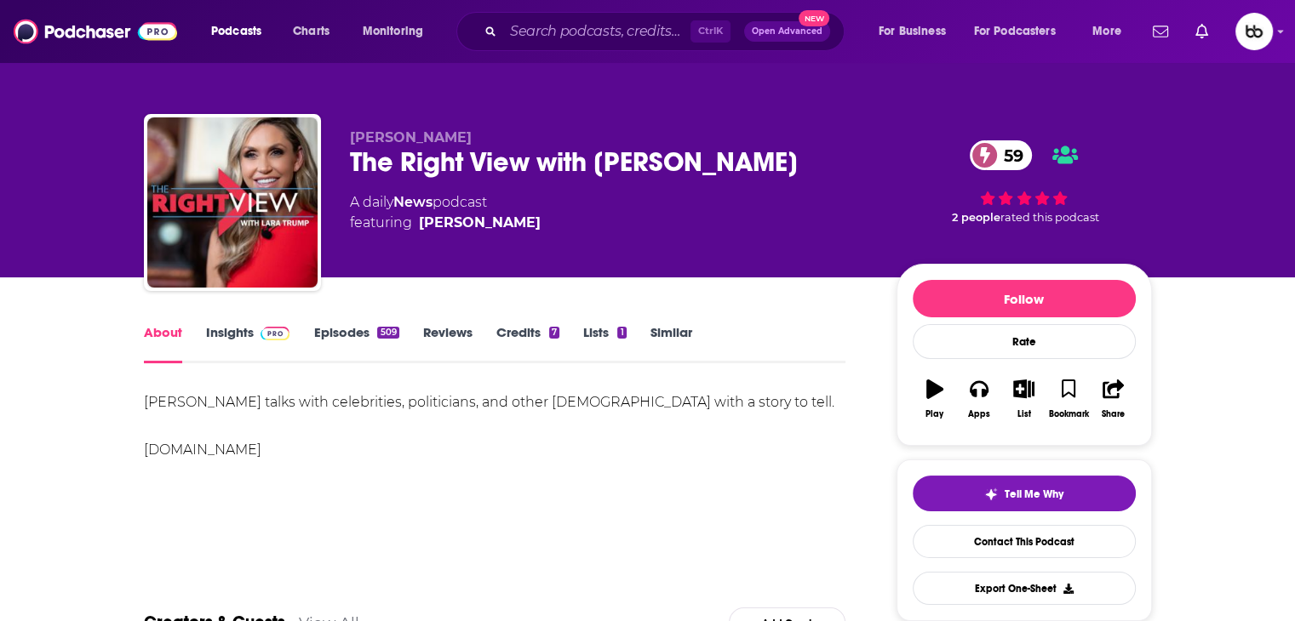
drag, startPoint x: 763, startPoint y: 152, endPoint x: 349, endPoint y: 161, distance: 413.7
click at [344, 163] on div "[PERSON_NAME] The Right View with [PERSON_NAME] 59 A daily News podcast featuri…" at bounding box center [648, 206] width 1008 height 184
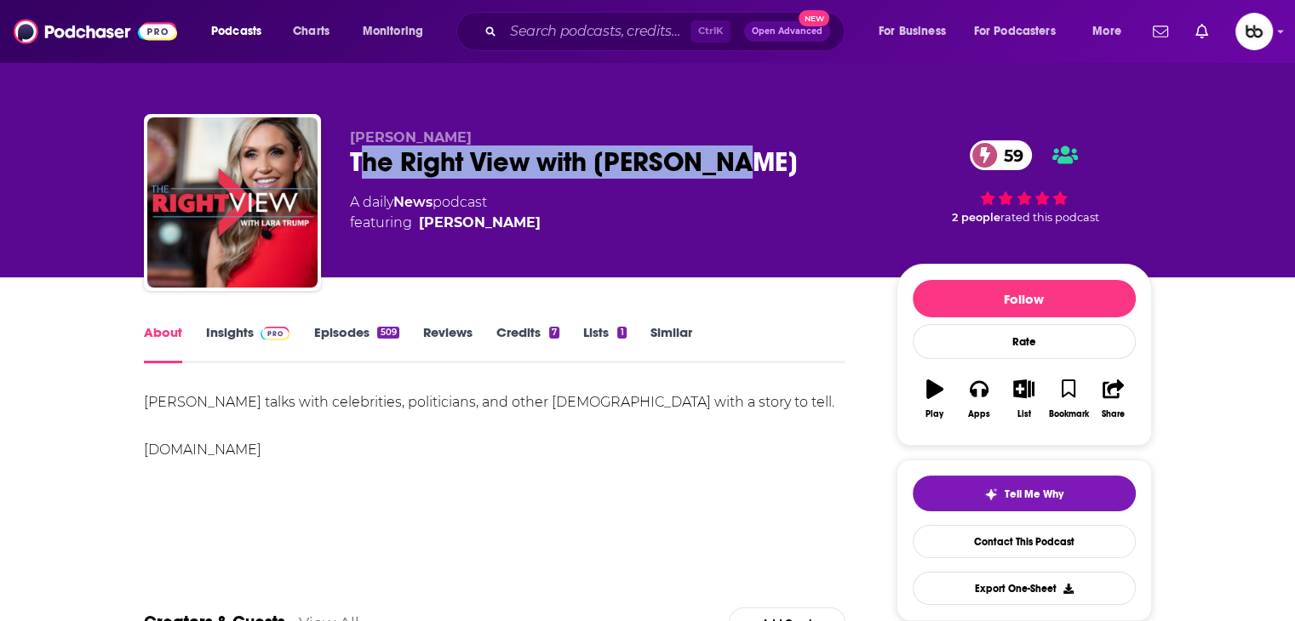
drag, startPoint x: 363, startPoint y: 159, endPoint x: 746, endPoint y: 157, distance: 382.2
click at [729, 155] on div "The Right View with Lara Trump 59" at bounding box center [609, 162] width 519 height 33
click at [757, 159] on div "The Right View with Lara Trump 59" at bounding box center [609, 162] width 519 height 33
drag, startPoint x: 742, startPoint y: 166, endPoint x: 539, endPoint y: 39, distance: 239.7
click at [347, 168] on div "Marcus Brown The Right View with Lara Trump 59 A daily News podcast featuring L…" at bounding box center [648, 206] width 1008 height 184
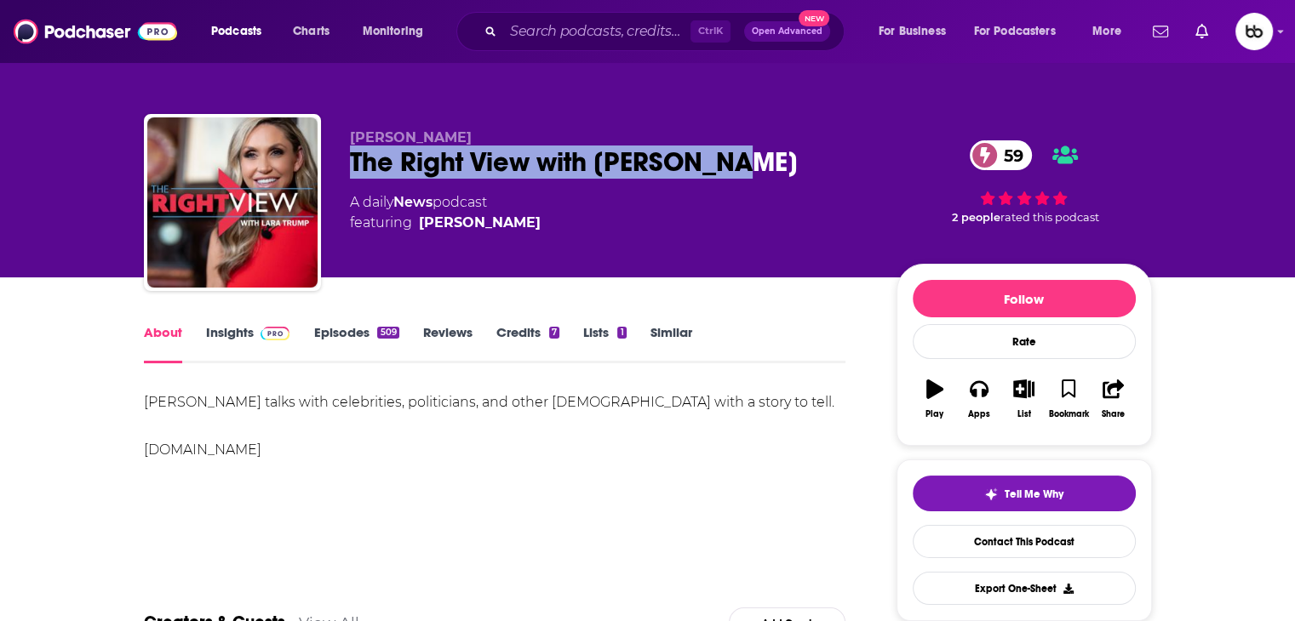
copy h1 "The Right View with Lara Trump"
click at [344, 331] on link "Episodes 509" at bounding box center [355, 343] width 85 height 39
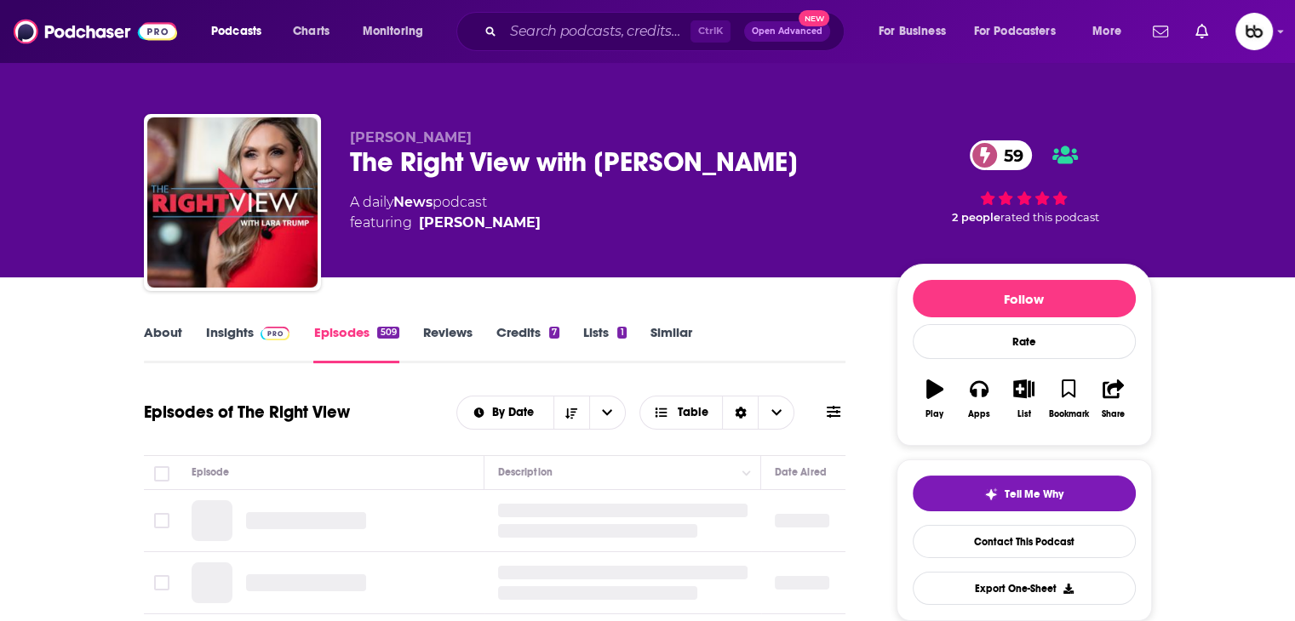
click at [235, 331] on link "Insights" at bounding box center [248, 343] width 84 height 39
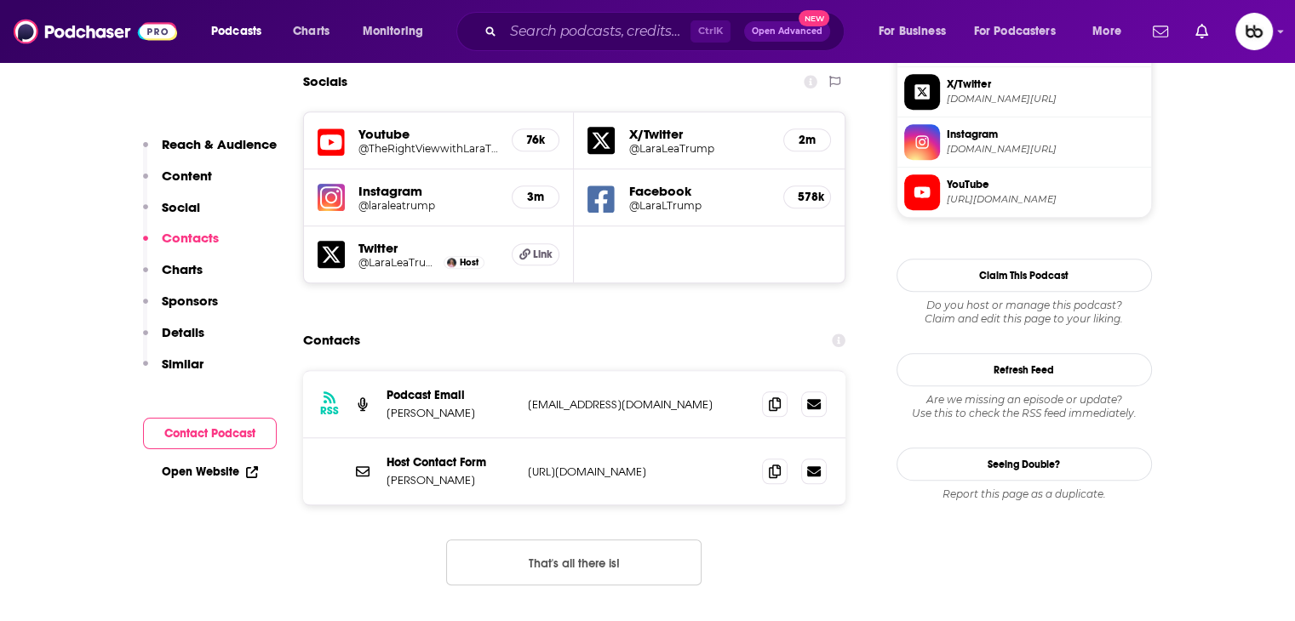
scroll to position [1532, 0]
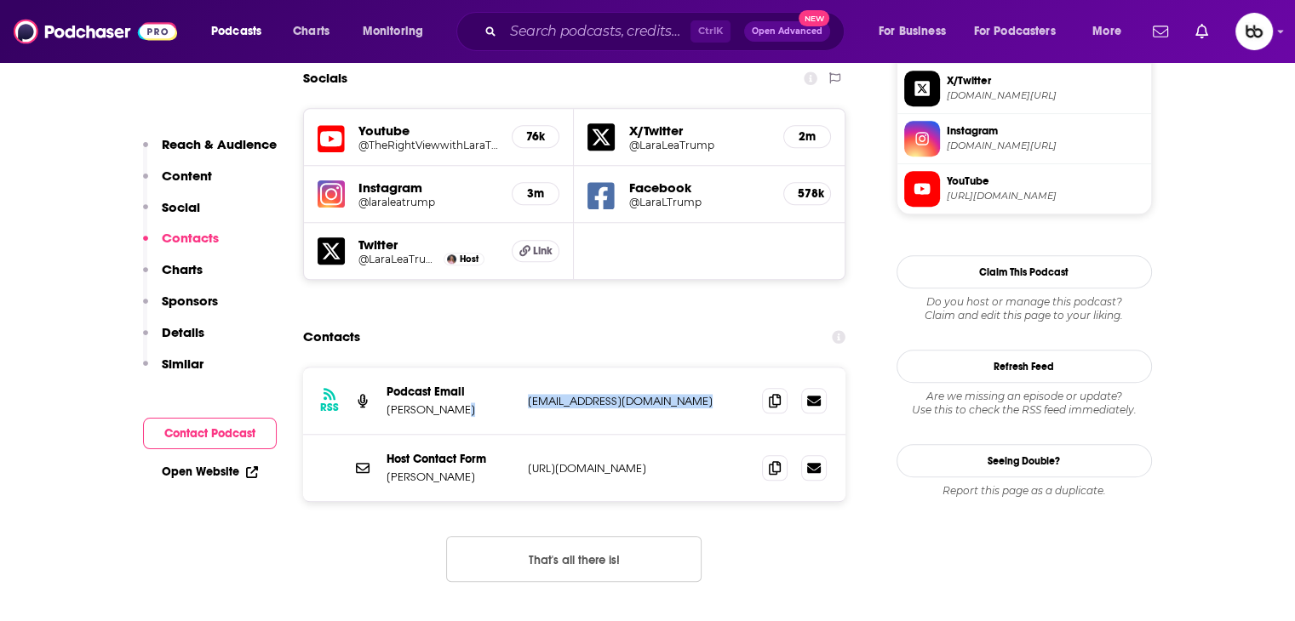
drag, startPoint x: 723, startPoint y: 266, endPoint x: 509, endPoint y: 273, distance: 214.6
click at [0, 0] on div "Podcast Email Marcus Brown mbrown@salemradiochicago.com mbrown@salemradiochicag…" at bounding box center [0, 0] width 0 height 0
copy div "mbrown@salemradiochicago.com"
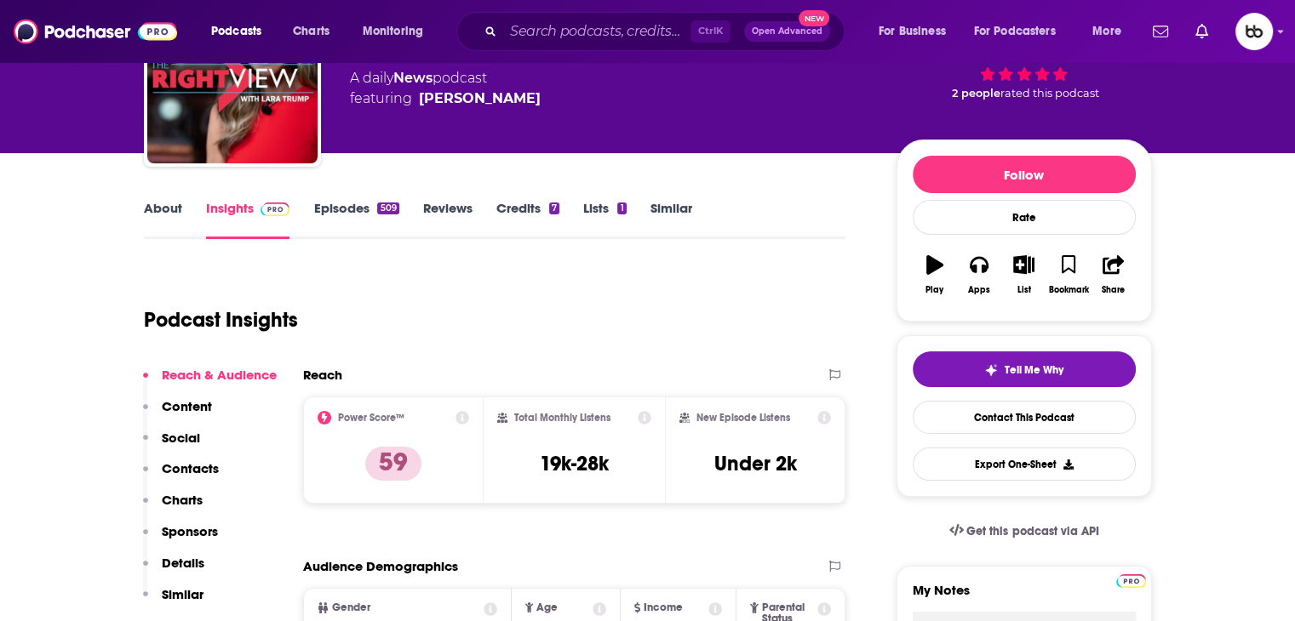
scroll to position [0, 0]
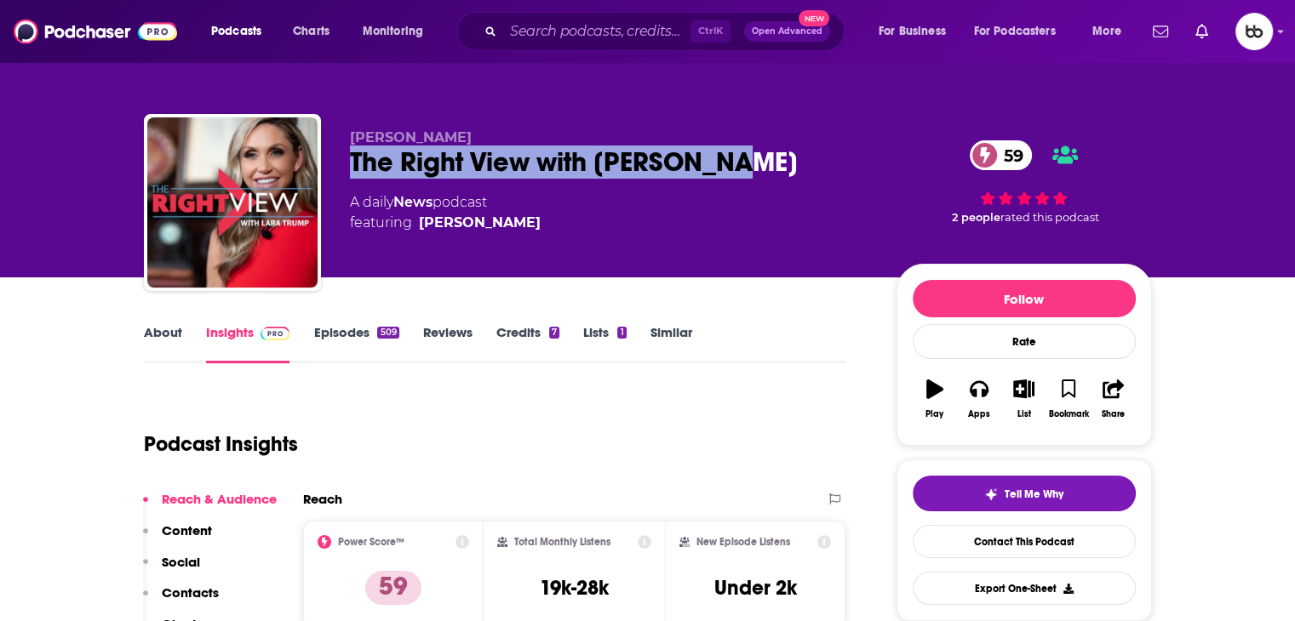
drag, startPoint x: 821, startPoint y: 168, endPoint x: 388, endPoint y: 146, distance: 432.9
click at [350, 170] on div "The Right View with Lara Trump 59" at bounding box center [609, 162] width 519 height 33
copy h2 "The Right View with Lara Trump"
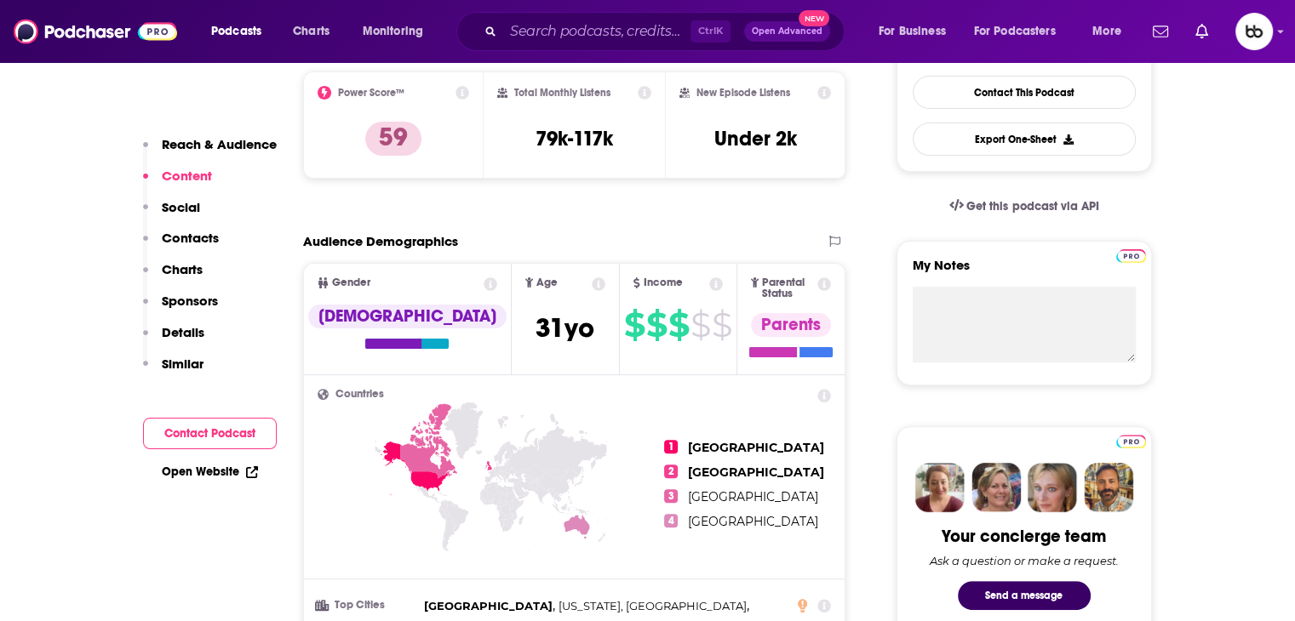
scroll to position [255, 0]
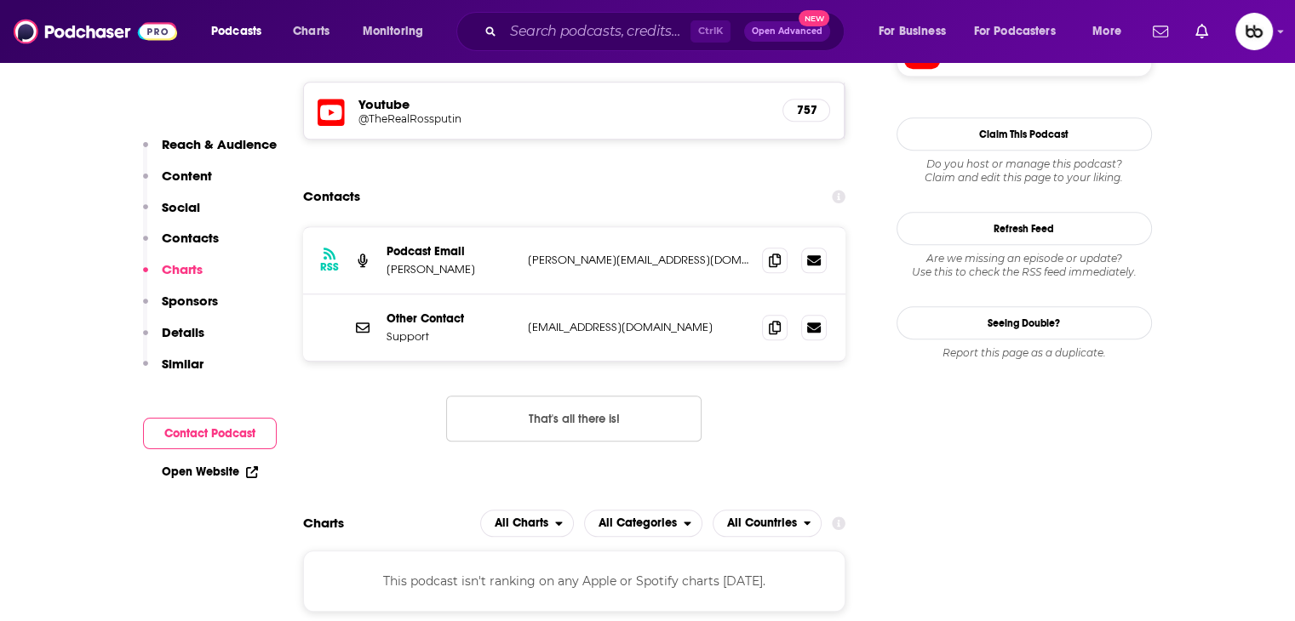
scroll to position [1532, 0]
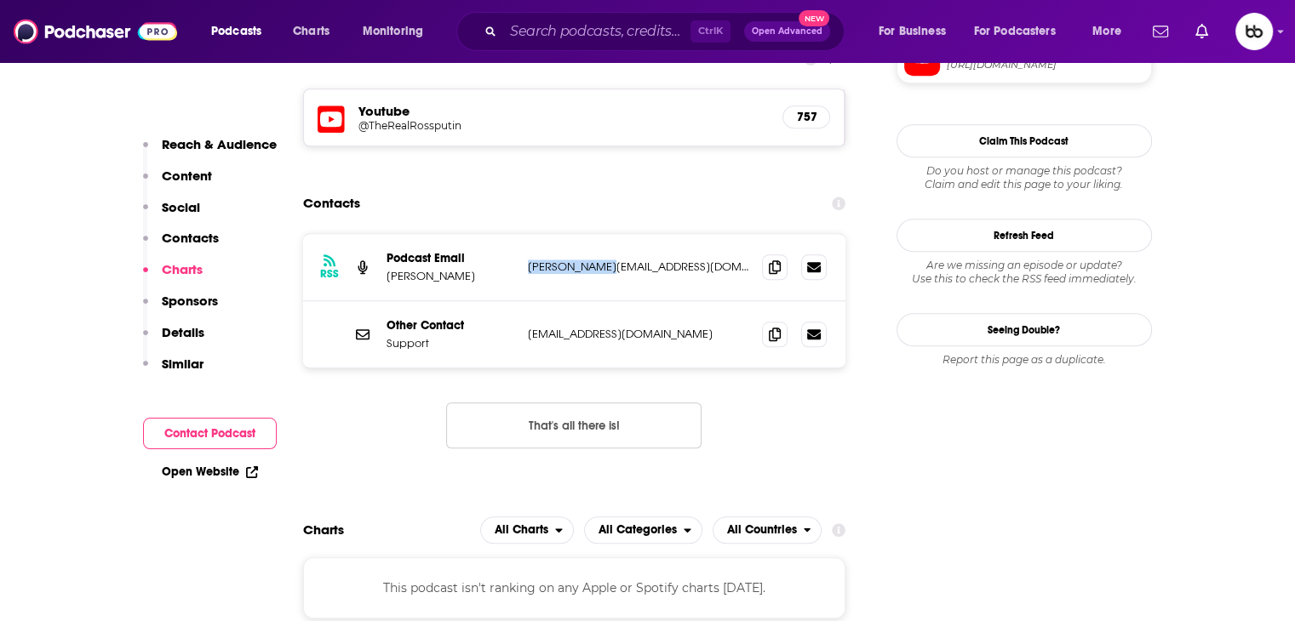
drag, startPoint x: 637, startPoint y: 171, endPoint x: 516, endPoint y: 168, distance: 120.9
click at [516, 234] on div "RSS Podcast Email Ross Kaminsky [EMAIL_ADDRESS][DOMAIN_NAME] [PERSON_NAME][EMAI…" at bounding box center [574, 267] width 543 height 67
copy div "[PERSON_NAME][EMAIL_ADDRESS][DOMAIN_NAME]"
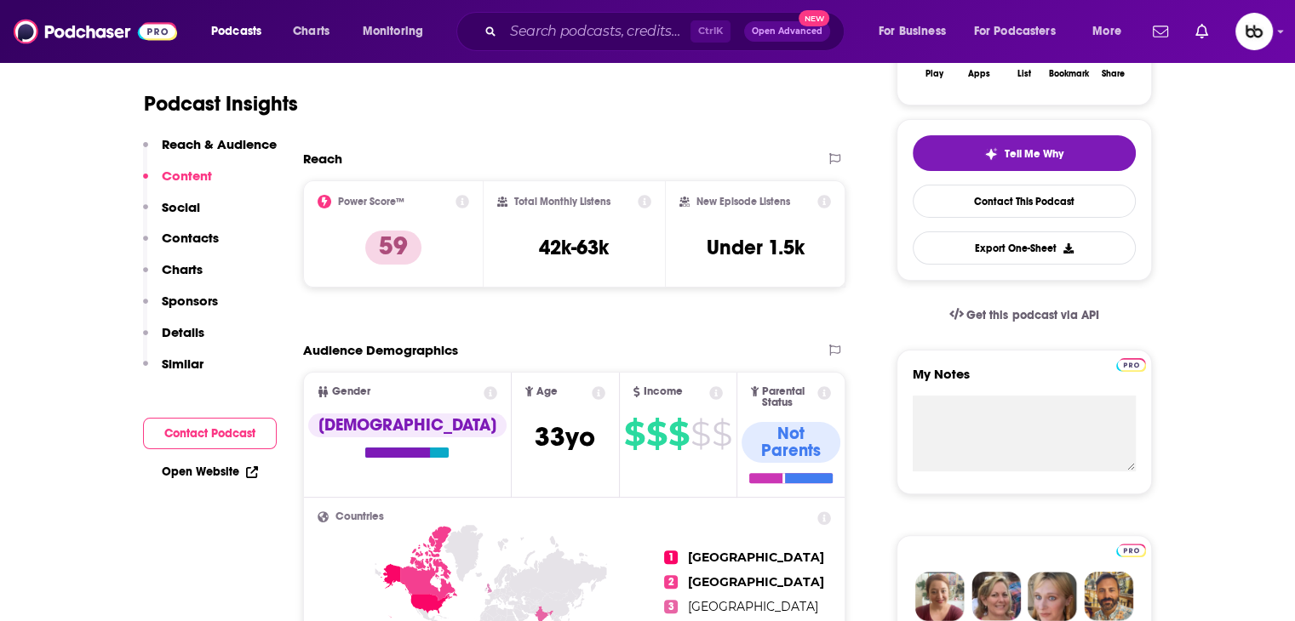
scroll to position [0, 0]
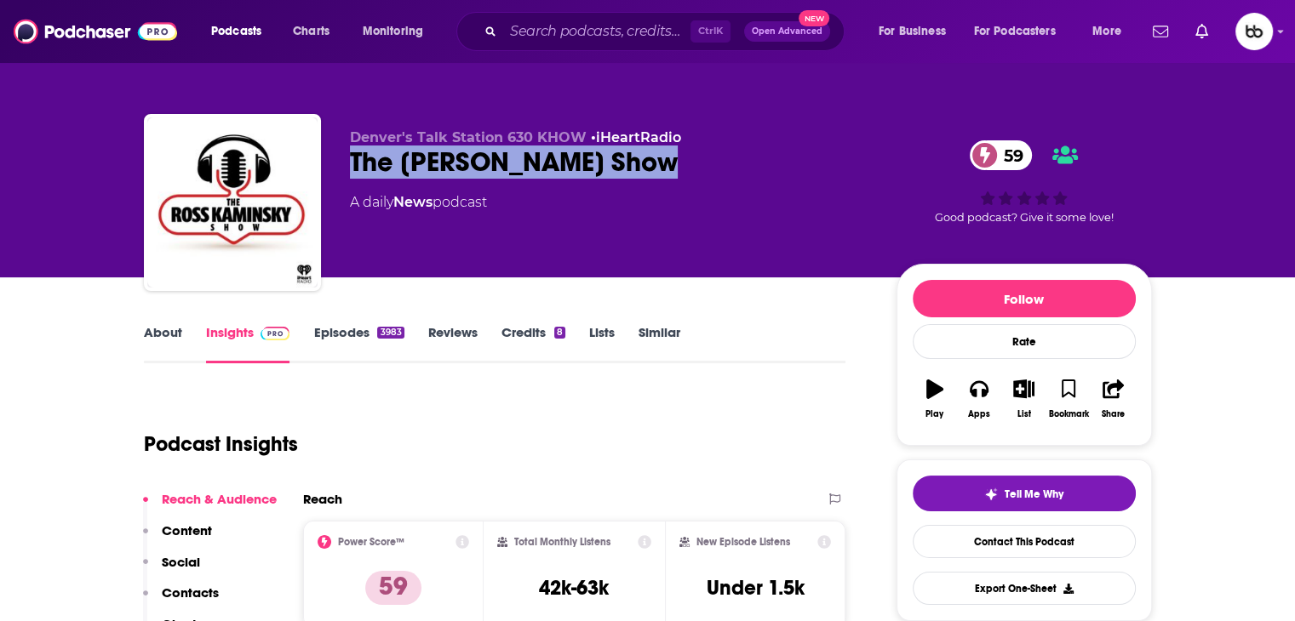
drag, startPoint x: 690, startPoint y: 170, endPoint x: 351, endPoint y: 164, distance: 339.7
click at [351, 164] on div "The [PERSON_NAME] Show 59" at bounding box center [609, 162] width 519 height 33
copy h2 "The [PERSON_NAME] Show"
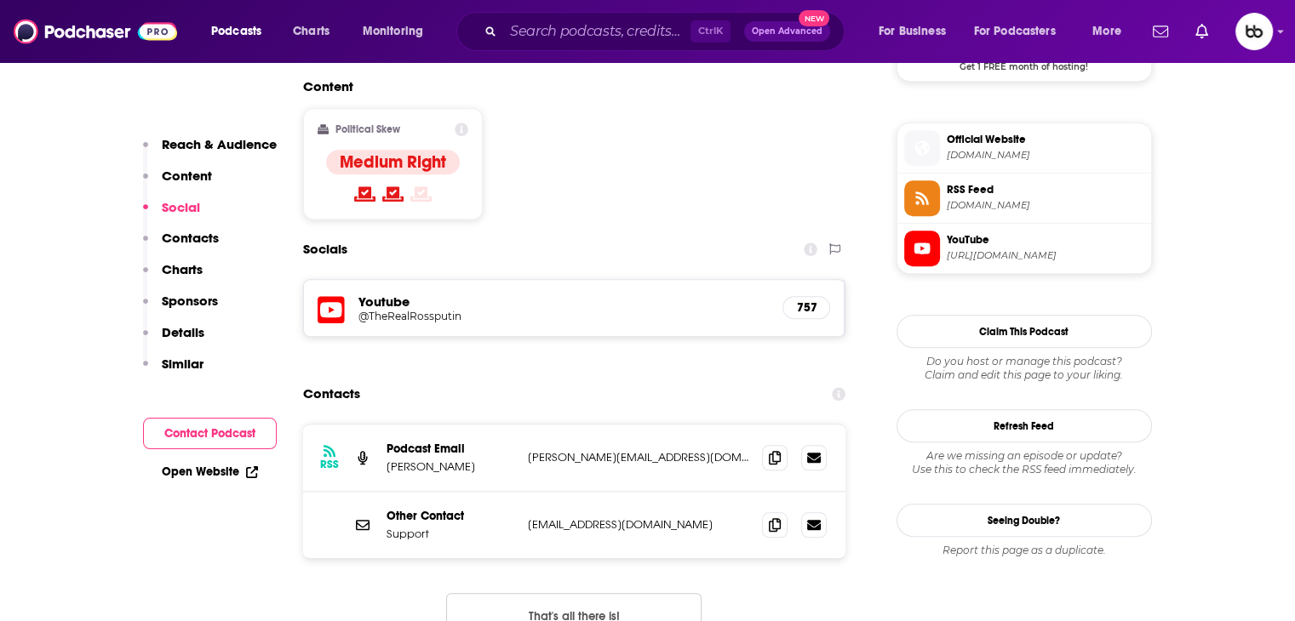
scroll to position [1447, 0]
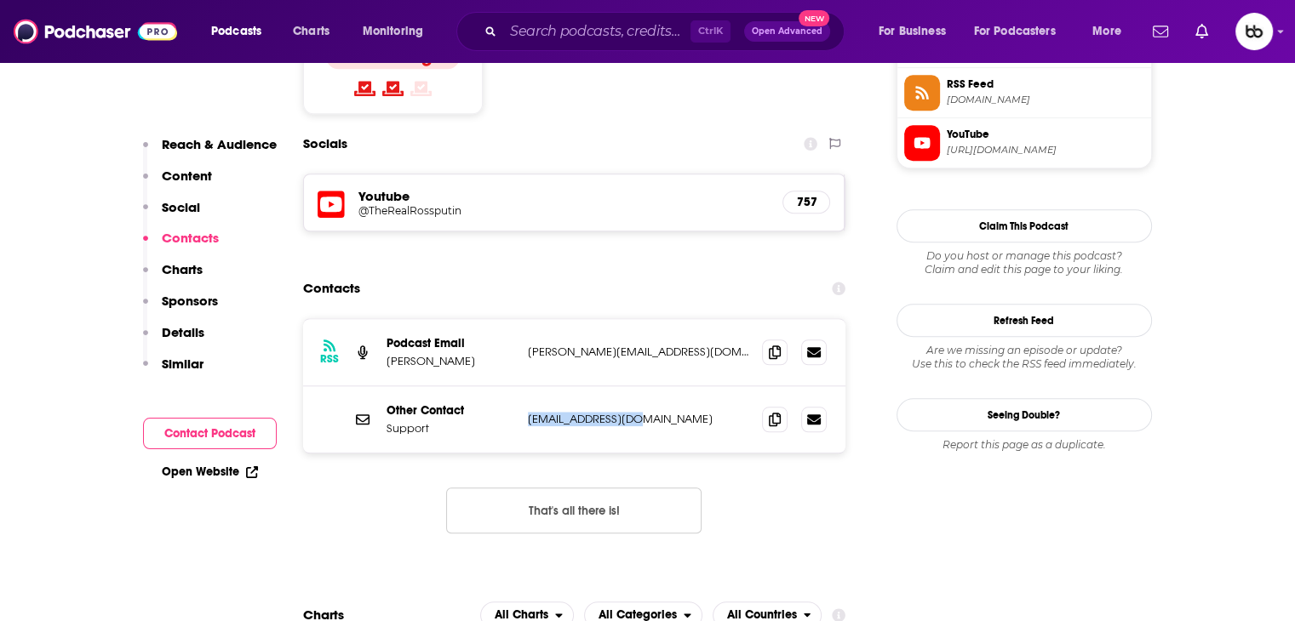
drag, startPoint x: 610, startPoint y: 324, endPoint x: 525, endPoint y: 321, distance: 85.2
click at [525, 386] on div "Other Contact Support [EMAIL_ADDRESS][DOMAIN_NAME] [EMAIL_ADDRESS][DOMAIN_NAME]" at bounding box center [574, 419] width 543 height 66
copy p "[EMAIL_ADDRESS][DOMAIN_NAME]"
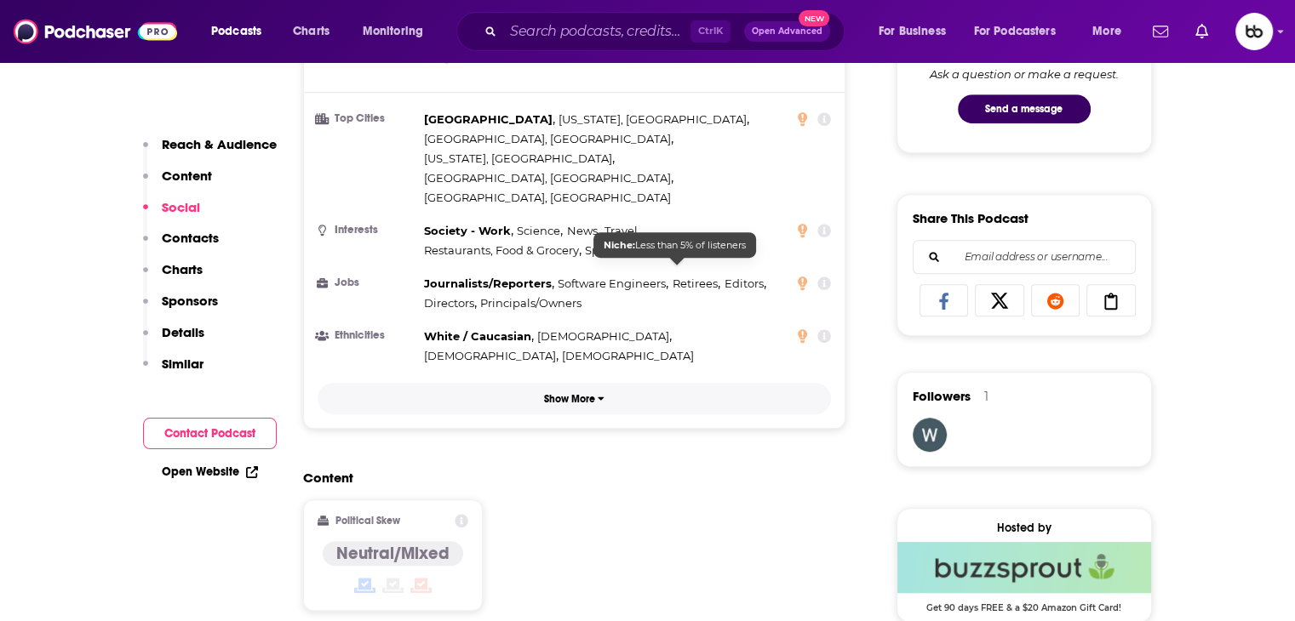
scroll to position [1277, 0]
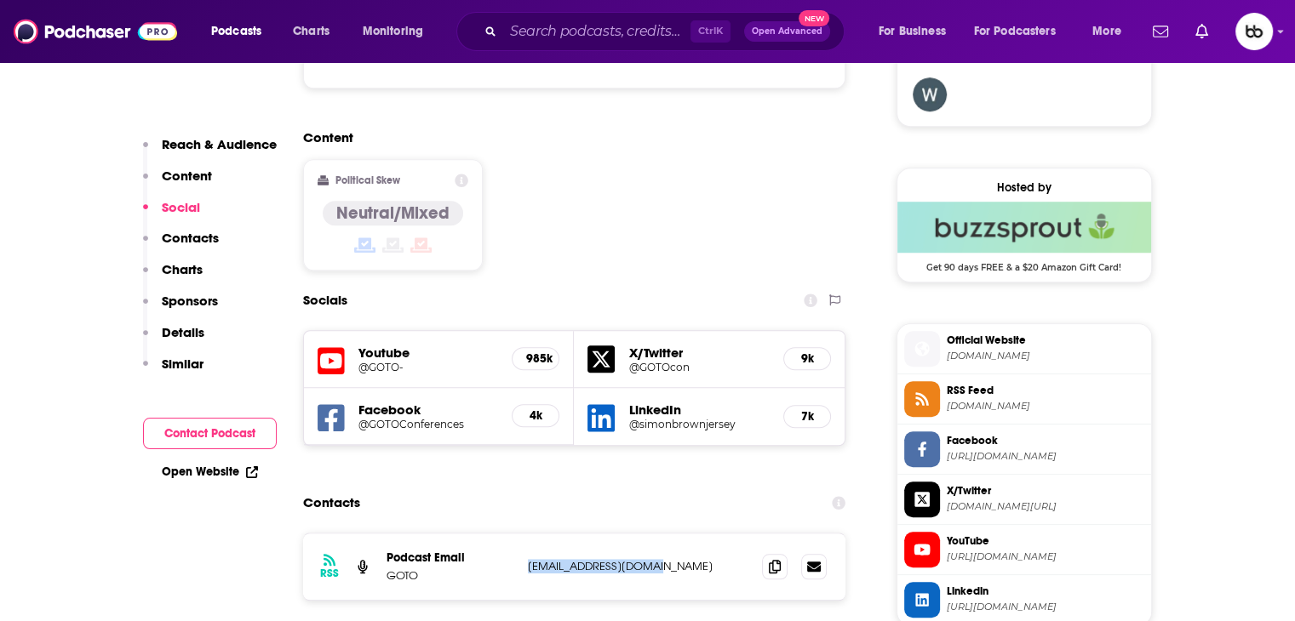
drag, startPoint x: 640, startPoint y: 484, endPoint x: 522, endPoint y: 491, distance: 118.5
click at [522, 534] on div "RSS Podcast Email GOTO gotoacademy@gmail.com gotoacademy@gmail.com" at bounding box center [574, 567] width 543 height 66
copy p "gotoacademy@gmail.com"
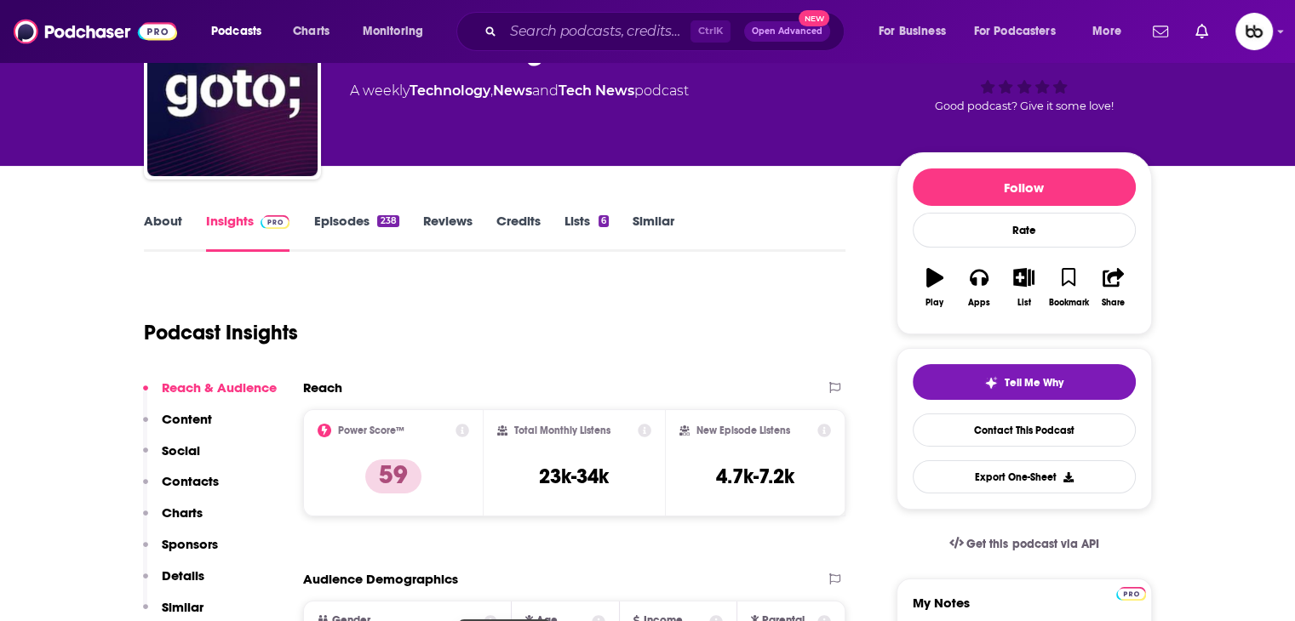
scroll to position [0, 0]
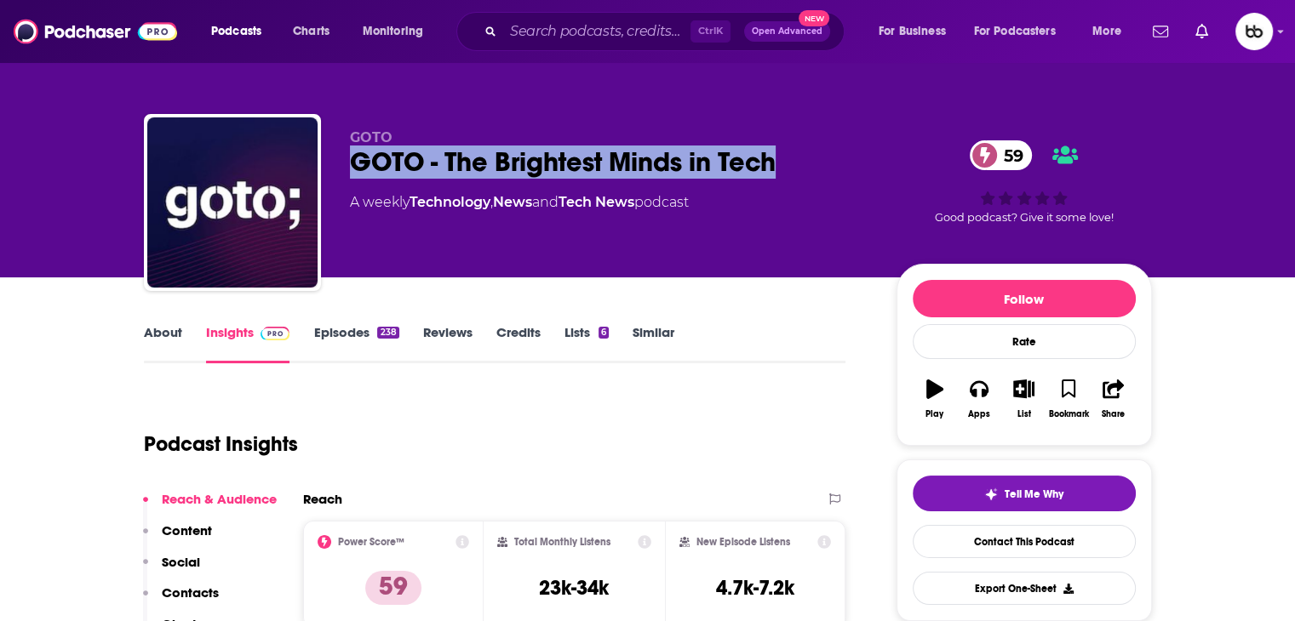
drag, startPoint x: 819, startPoint y: 159, endPoint x: 342, endPoint y: 161, distance: 476.6
click at [342, 161] on div "GOTO GOTO - The Brightest Minds in Tech 59 A weekly Technology , News and Tech …" at bounding box center [648, 206] width 1008 height 184
copy h2 "GOTO - The Brightest Minds in Tech"
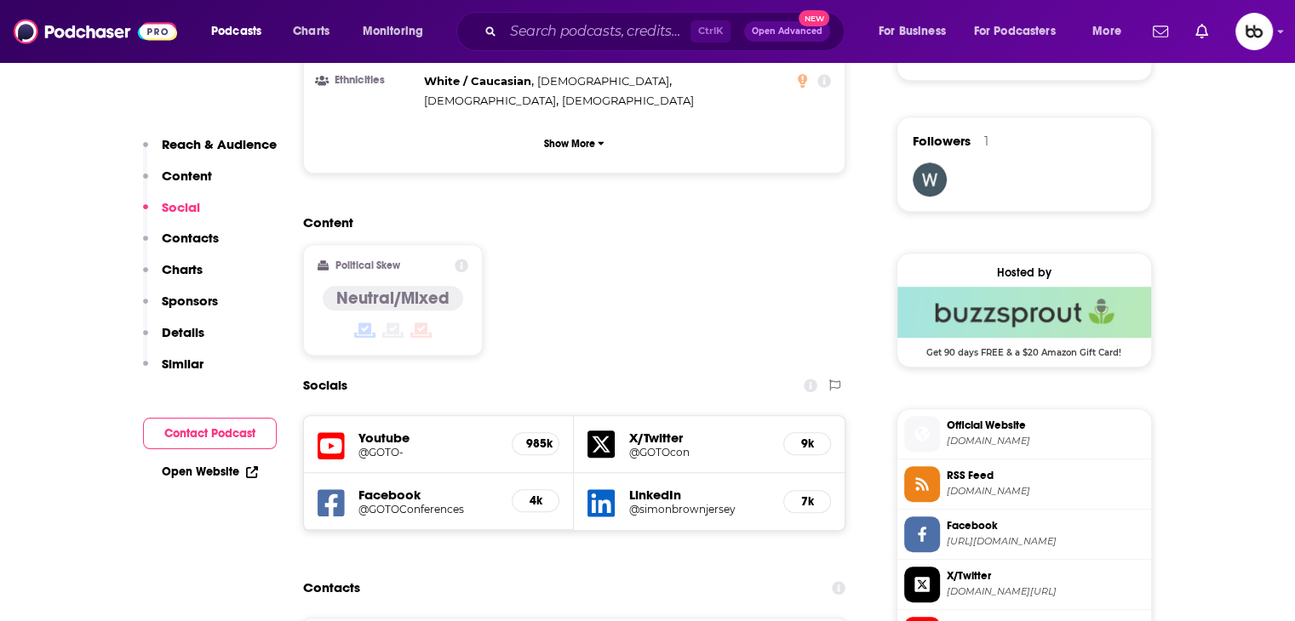
scroll to position [1447, 0]
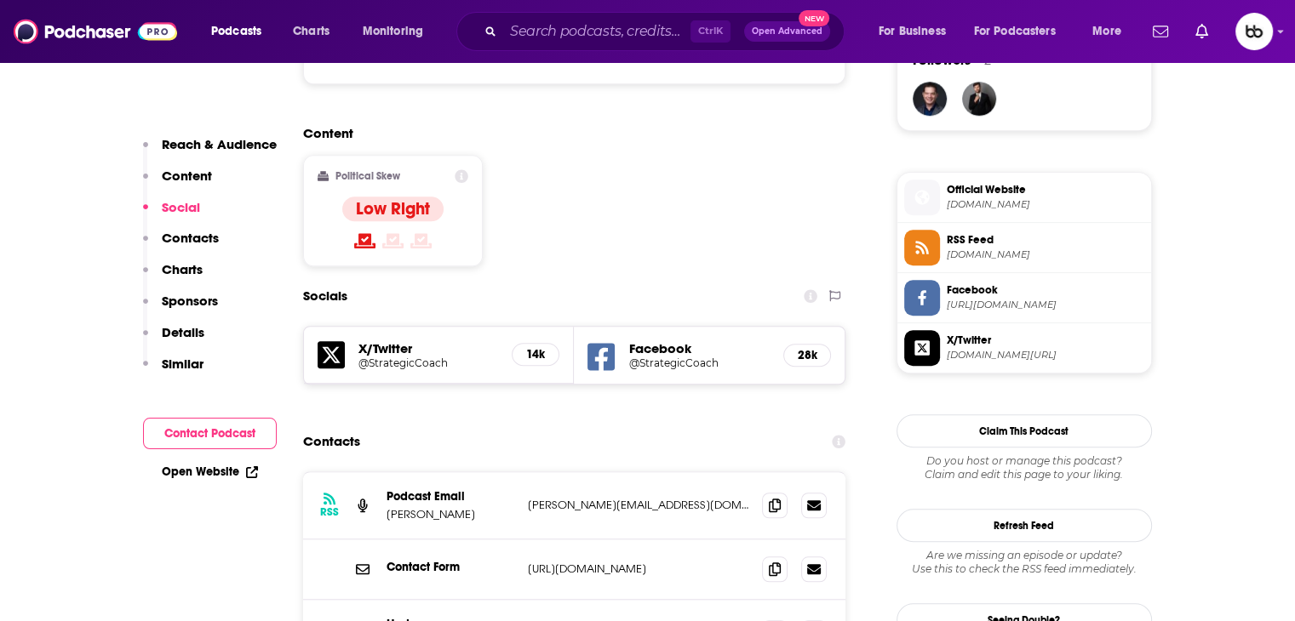
scroll to position [1277, 0]
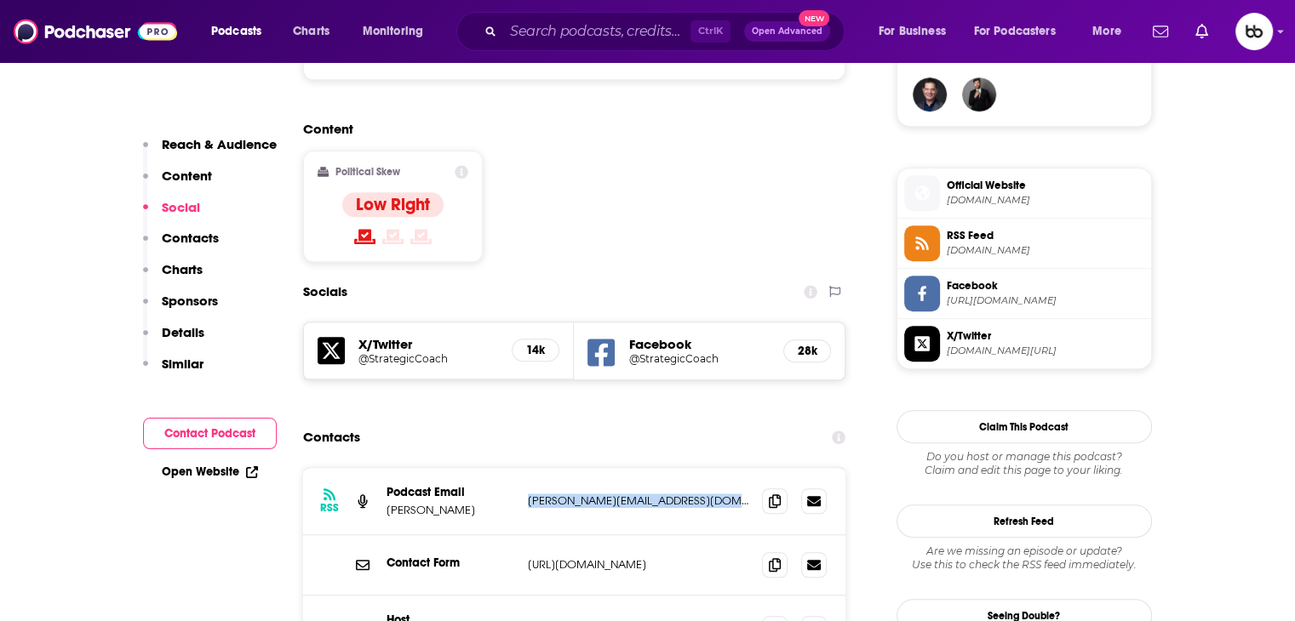
drag, startPoint x: 522, startPoint y: 441, endPoint x: 722, endPoint y: 447, distance: 200.1
click at [722, 468] on div "RSS Podcast Email [PERSON_NAME] [PERSON_NAME][EMAIL_ADDRESS][DOMAIN_NAME] [DOMA…" at bounding box center [574, 501] width 543 height 67
copy p "[PERSON_NAME][EMAIL_ADDRESS][DOMAIN_NAME]"
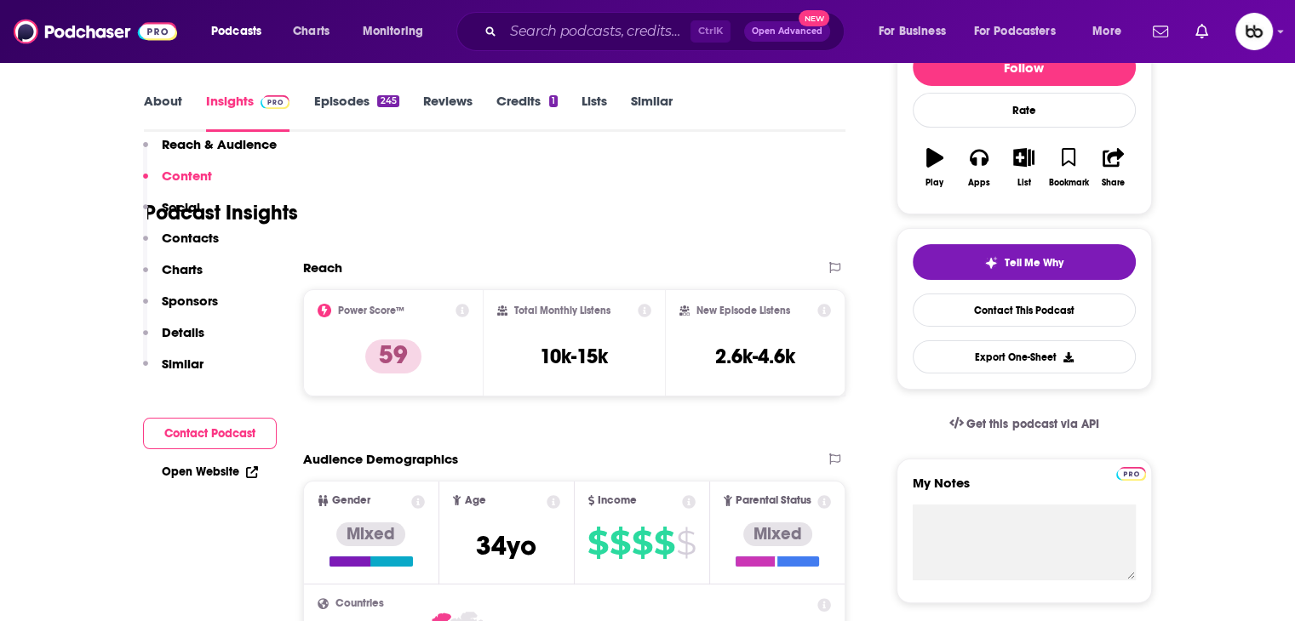
scroll to position [0, 0]
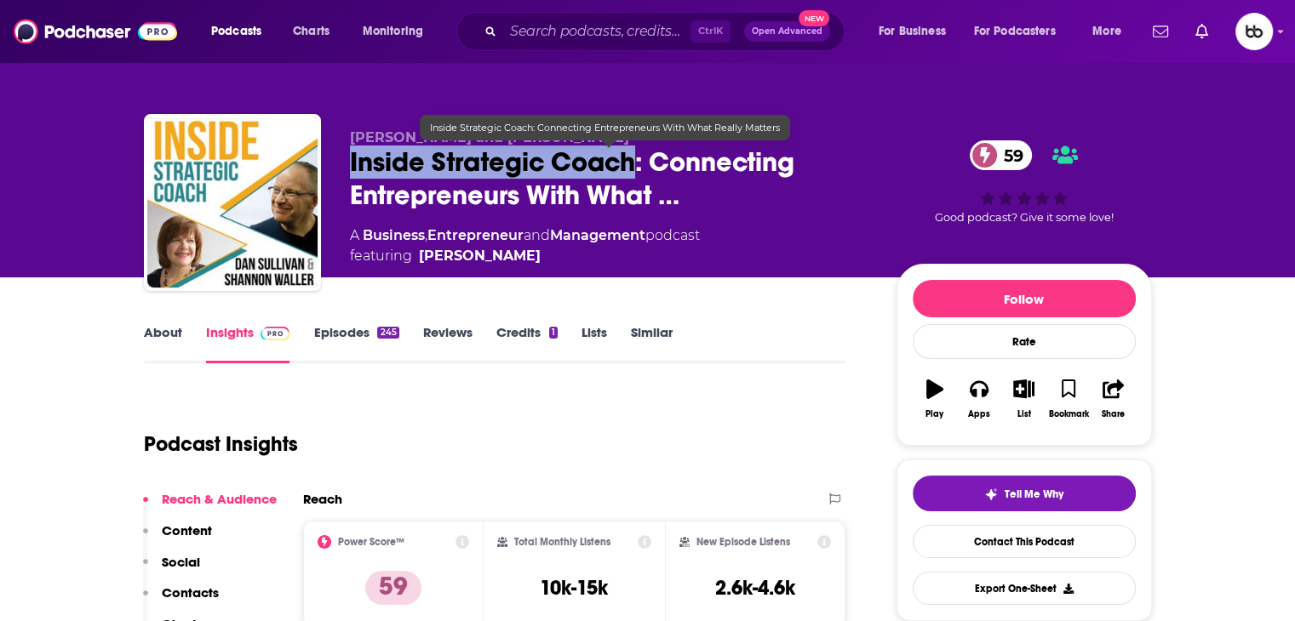
drag, startPoint x: 347, startPoint y: 162, endPoint x: 632, endPoint y: 168, distance: 284.3
click at [632, 168] on div "Dan Sullivan and Shannon Waller Inside Strategic Coach: Connecting Entrepreneur…" at bounding box center [648, 206] width 1008 height 184
copy h2 "Inside Strategic Coach"
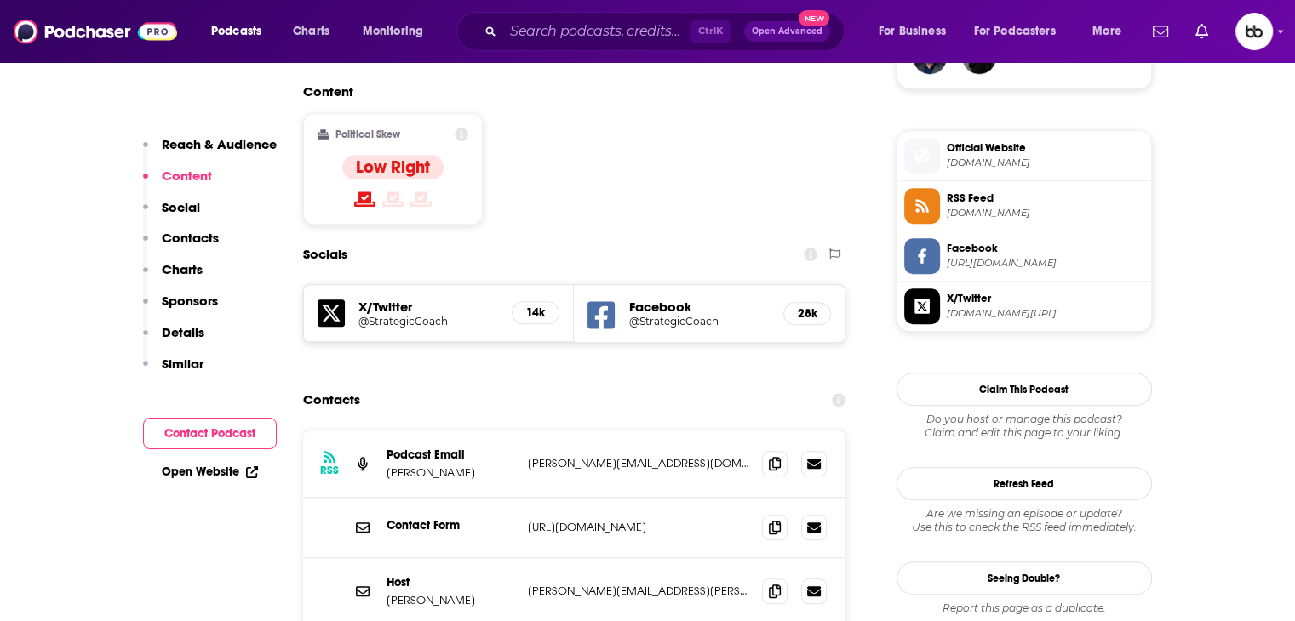
scroll to position [1447, 0]
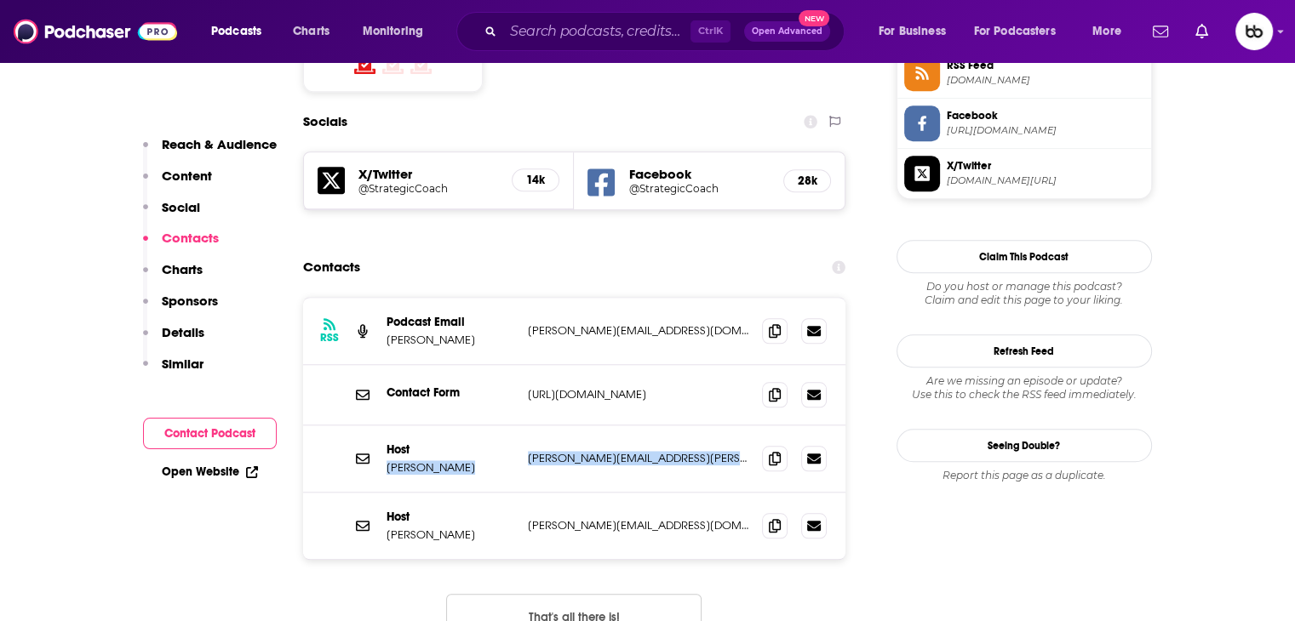
drag, startPoint x: 729, startPoint y: 402, endPoint x: 517, endPoint y: 400, distance: 211.1
click at [517, 426] on div "Host Shannon Waller shannon.waller@strategiccoach.com shannon.waller@strategicc…" at bounding box center [574, 459] width 543 height 67
click at [521, 426] on div "Host Shannon Waller shannon.waller@strategiccoach.com shannon.waller@strategicc…" at bounding box center [574, 459] width 543 height 67
drag, startPoint x: 534, startPoint y: 403, endPoint x: 731, endPoint y: 409, distance: 197.6
click at [731, 426] on div "Host Shannon Waller shannon.waller@strategiccoach.com shannon.waller@strategicc…" at bounding box center [574, 459] width 543 height 67
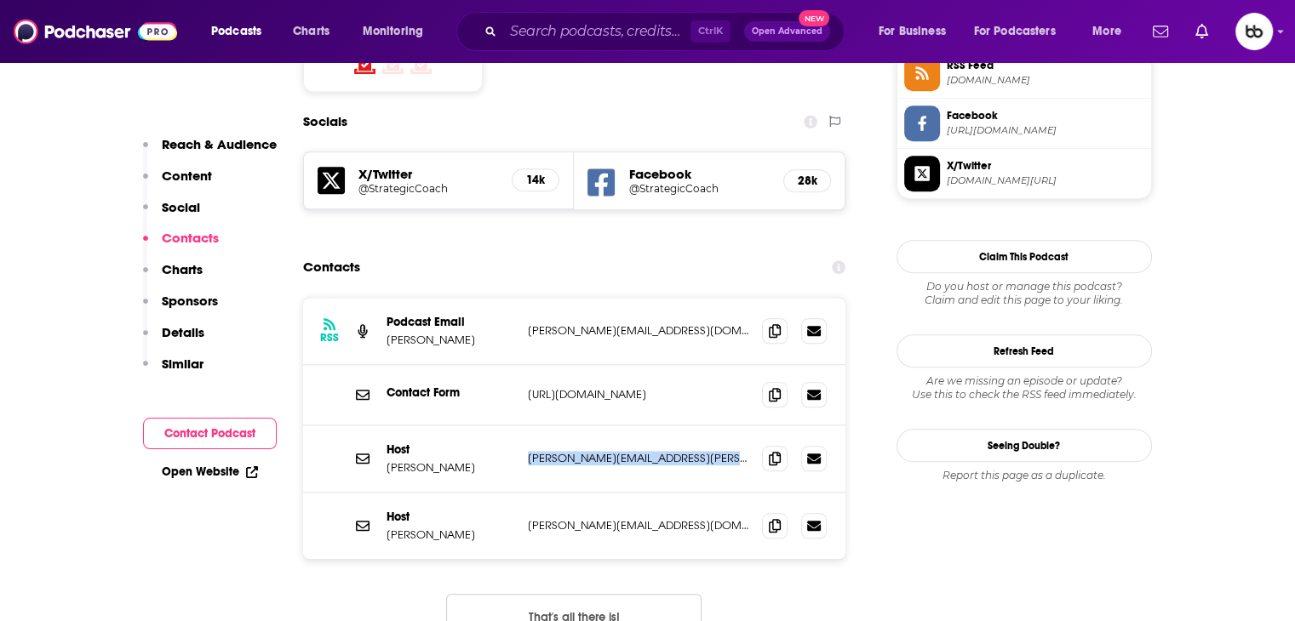
copy p "shannon.waller@strategiccoach.com"
drag, startPoint x: 637, startPoint y: 471, endPoint x: 523, endPoint y: 472, distance: 114.1
click at [523, 493] on div "Host Dan Sullivan dan@strategiccoach.com dan@strategiccoach.com" at bounding box center [574, 526] width 543 height 66
copy p "dan@strategiccoach.com"
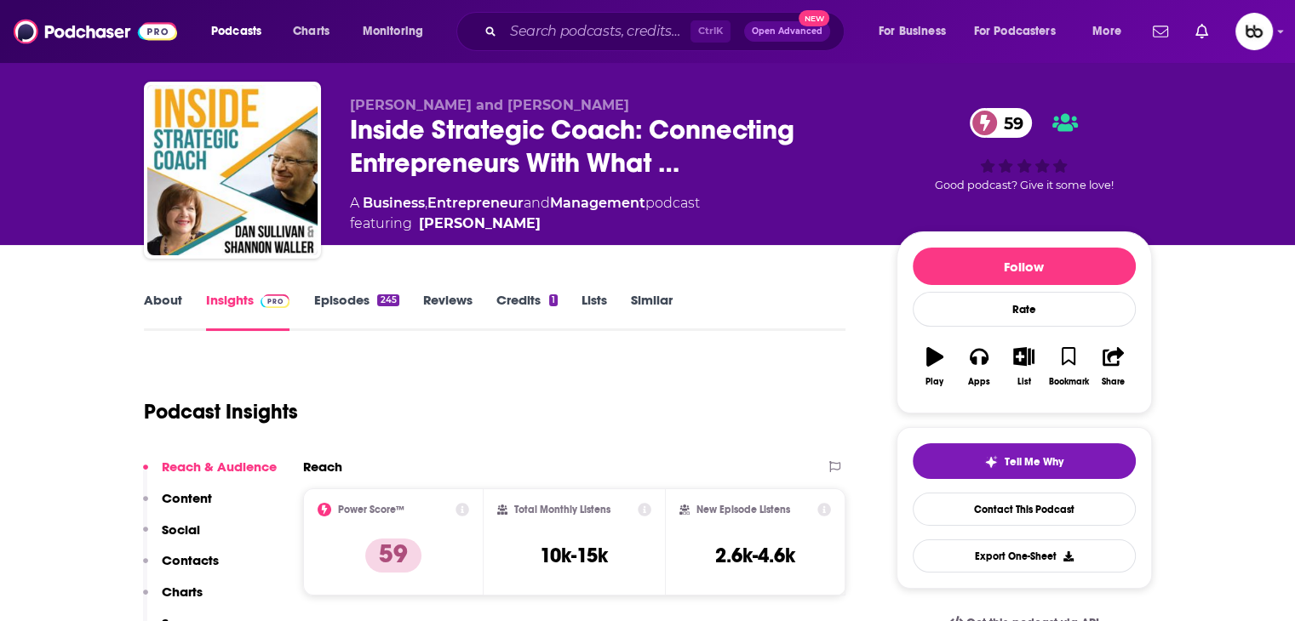
scroll to position [0, 0]
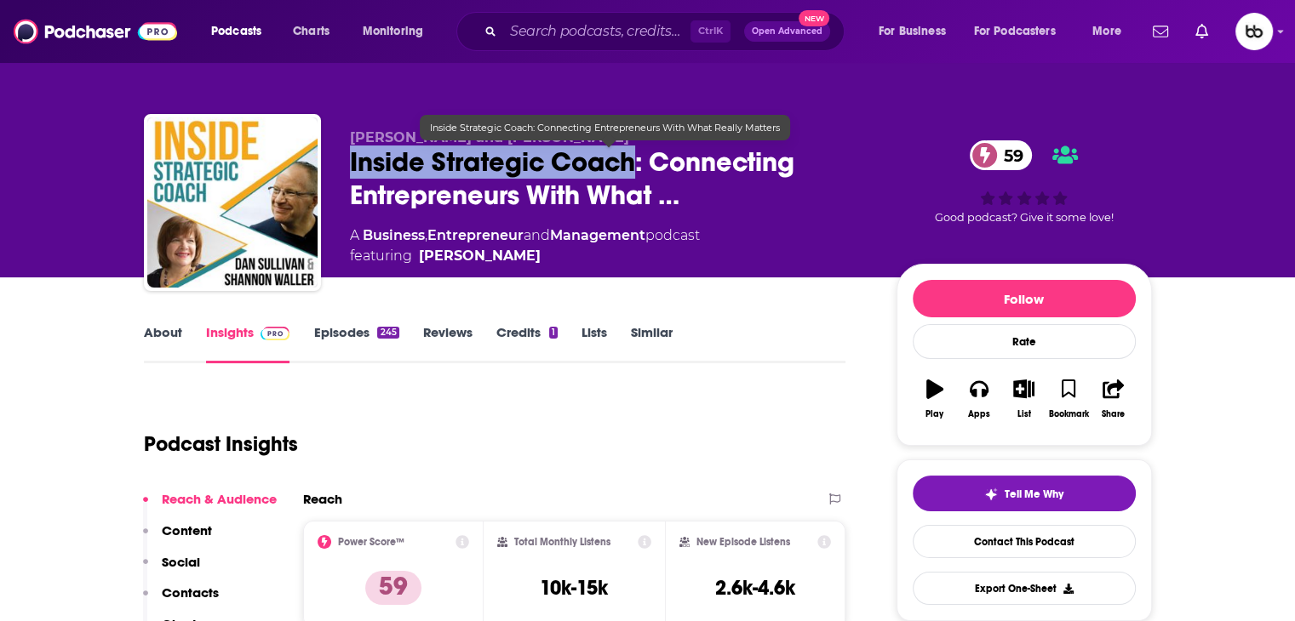
drag, startPoint x: 343, startPoint y: 164, endPoint x: 630, endPoint y: 176, distance: 287.1
click at [630, 176] on div "Dan Sullivan and Shannon Waller Inside Strategic Coach: Connecting Entrepreneur…" at bounding box center [648, 206] width 1008 height 184
copy h2 "Inside Strategic Coach"
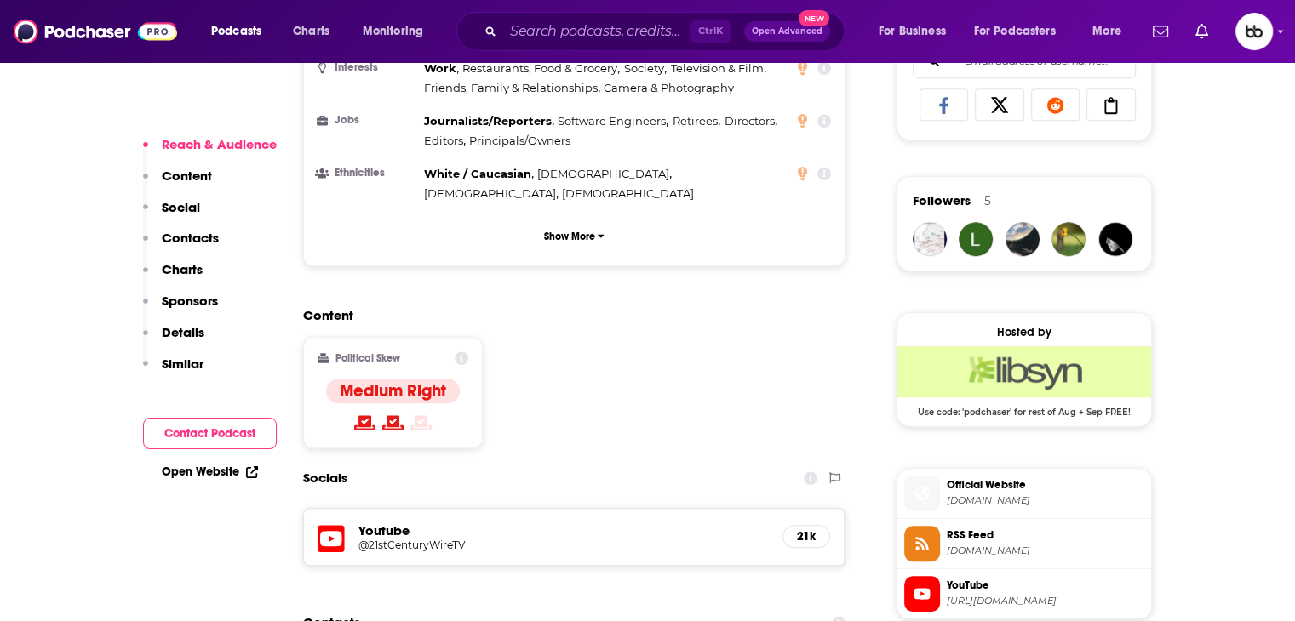
scroll to position [1277, 0]
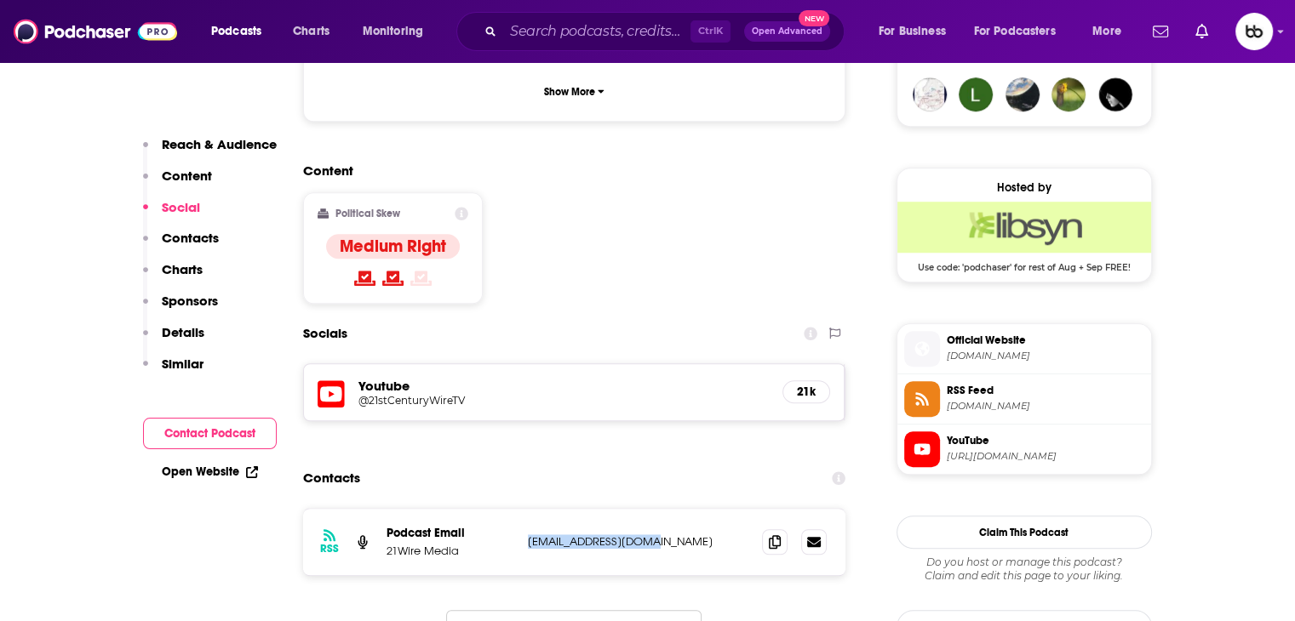
drag, startPoint x: 672, startPoint y: 423, endPoint x: 527, endPoint y: 430, distance: 144.9
click at [528, 535] on p "mail@21wiremedia.com" at bounding box center [638, 542] width 221 height 14
copy p "mail@21wiremedia.com"
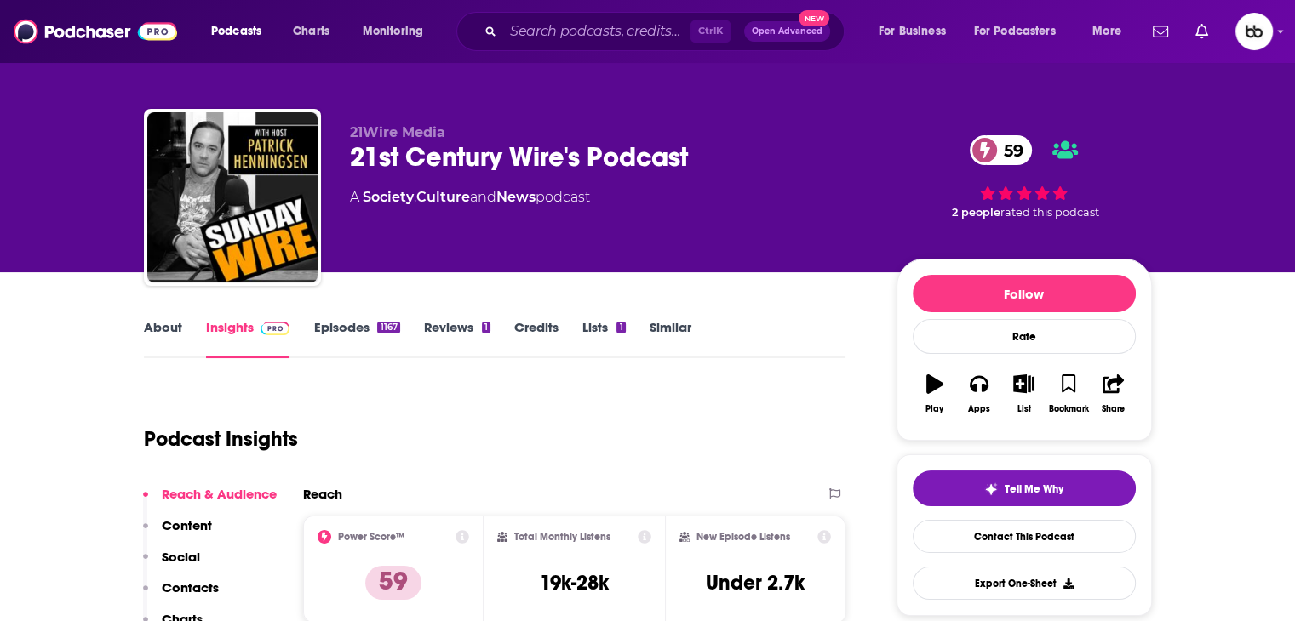
scroll to position [0, 0]
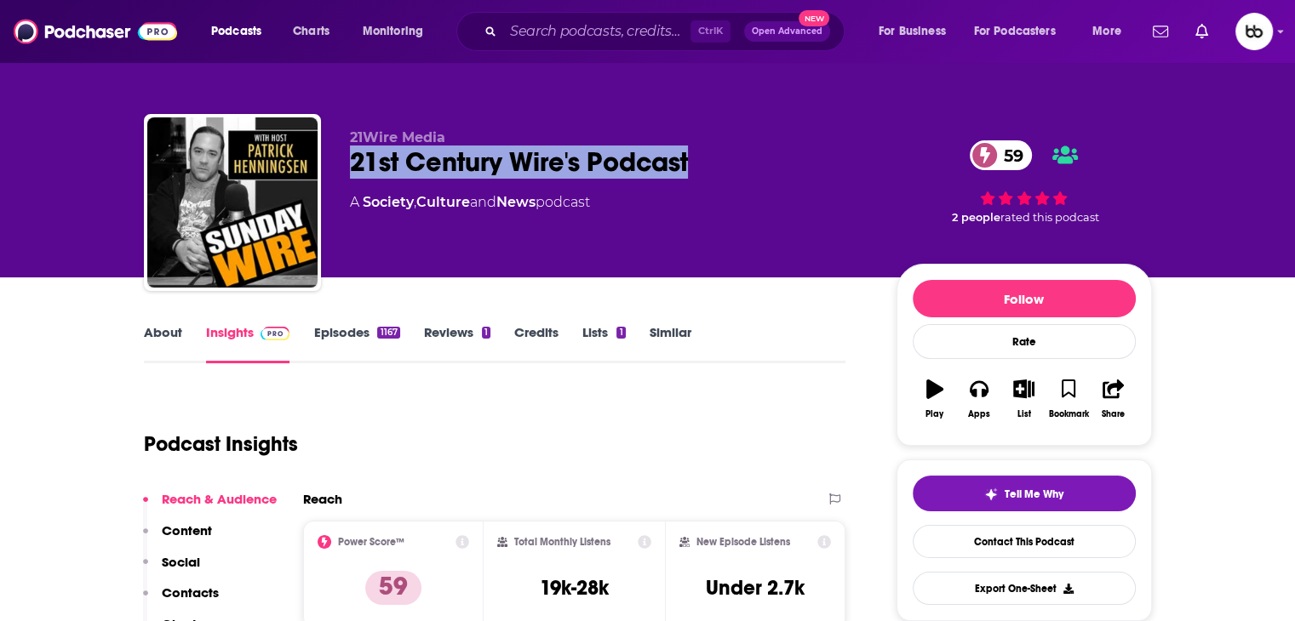
drag, startPoint x: 711, startPoint y: 171, endPoint x: 346, endPoint y: 162, distance: 365.3
click at [346, 162] on div "21Wire Media 21st Century Wire's Podcast 59 A Society , Culture and News podcas…" at bounding box center [648, 206] width 1008 height 184
copy h2 "21st Century Wire's Podcast"
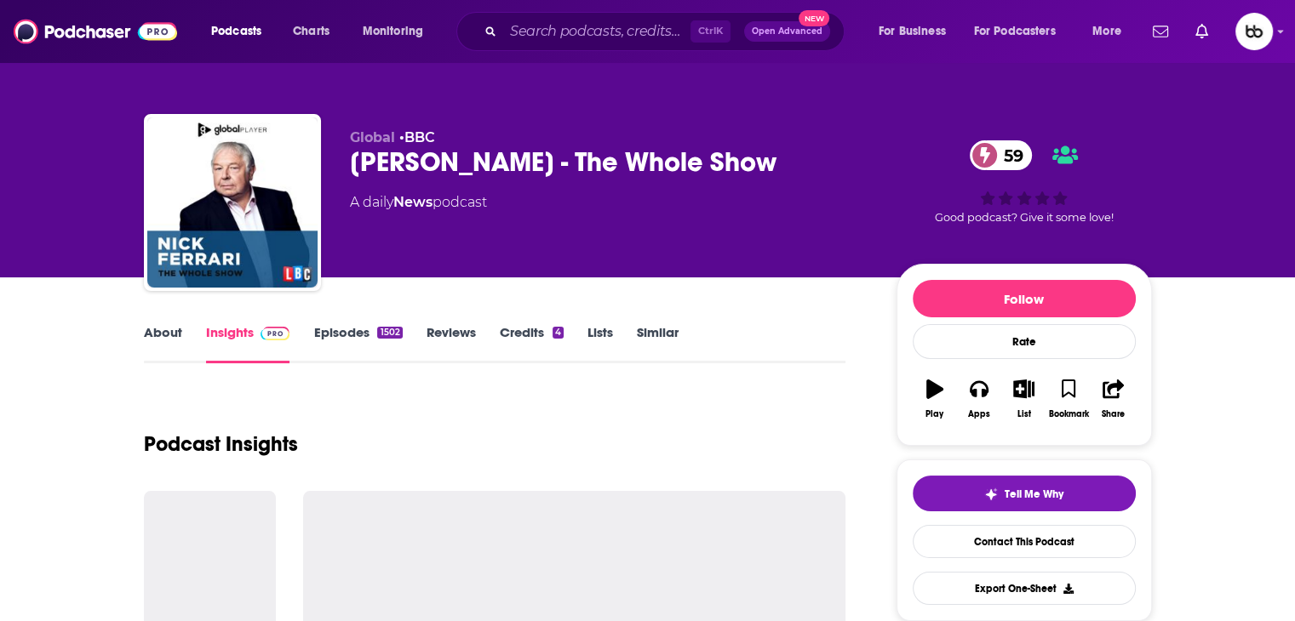
click at [165, 334] on link "About" at bounding box center [163, 343] width 38 height 39
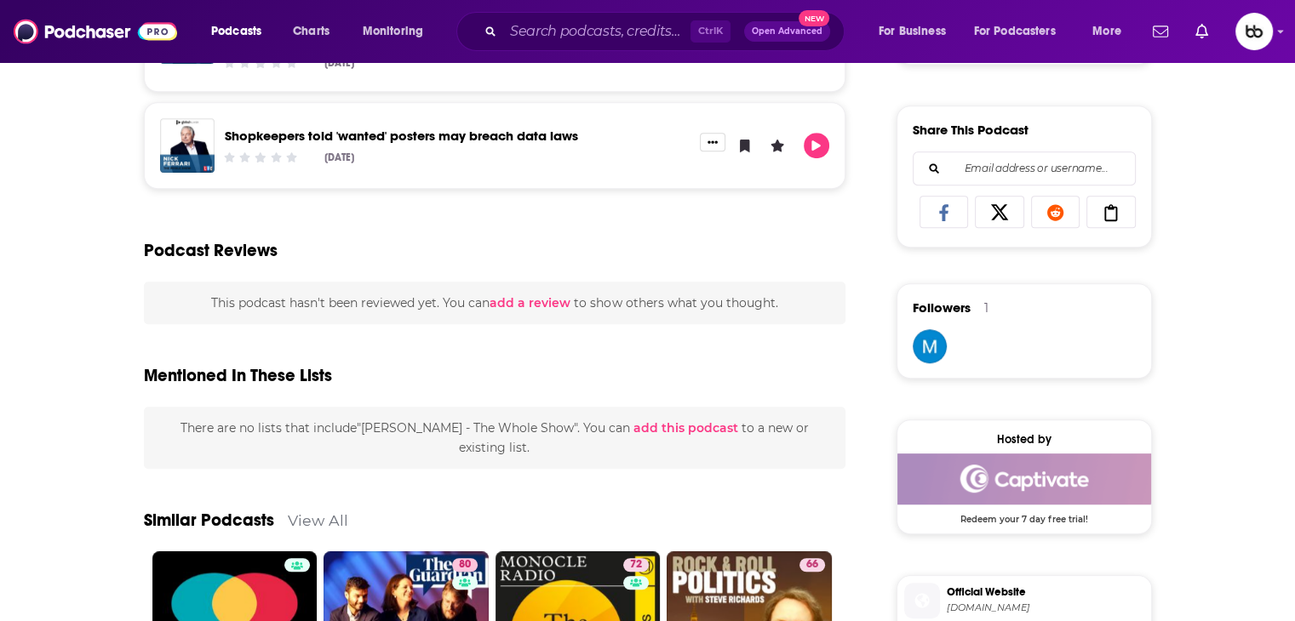
scroll to position [1021, 0]
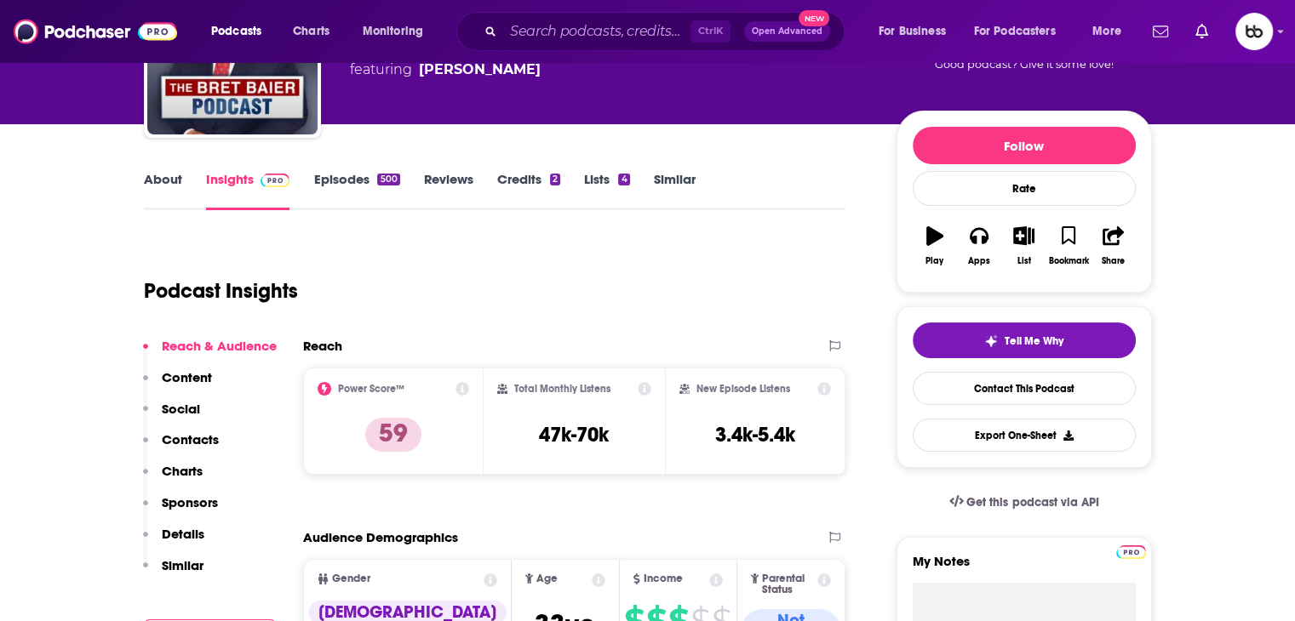
scroll to position [170, 0]
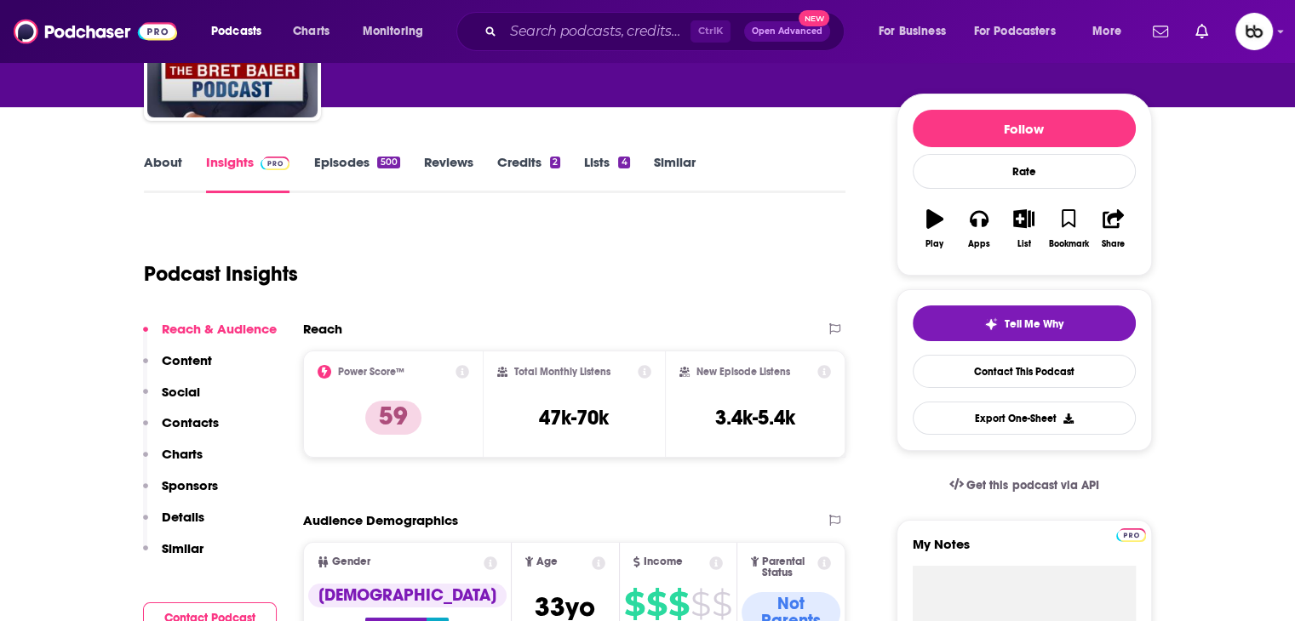
click at [177, 168] on link "About" at bounding box center [163, 173] width 38 height 39
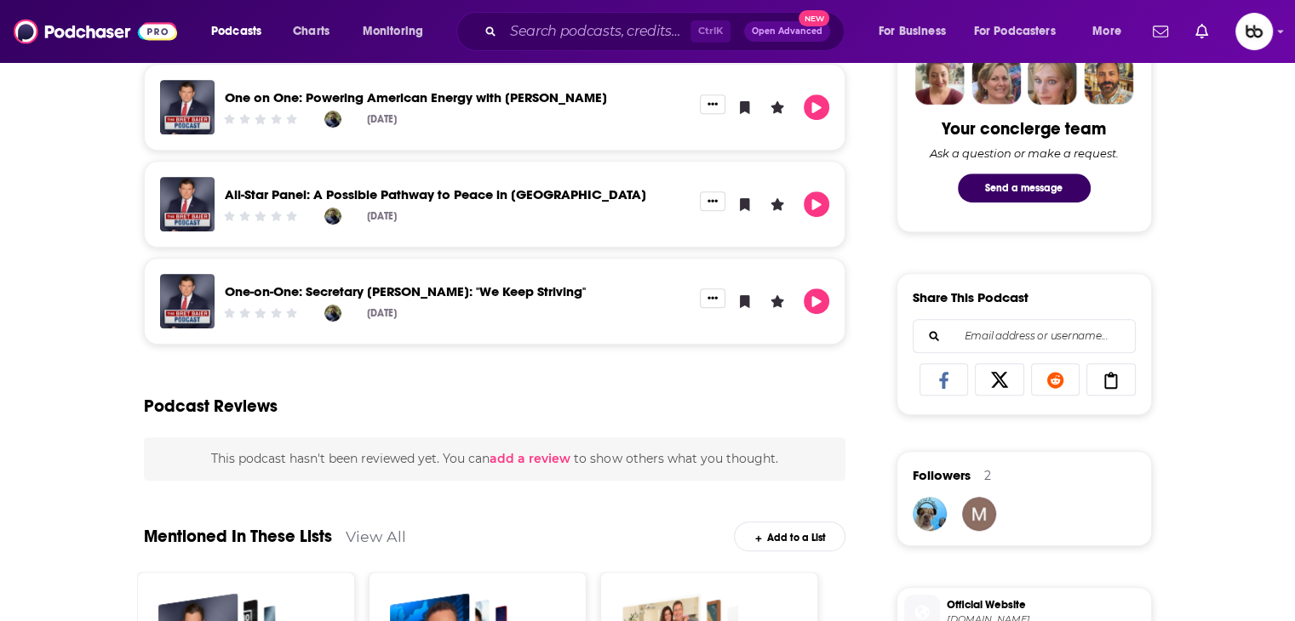
scroll to position [1021, 0]
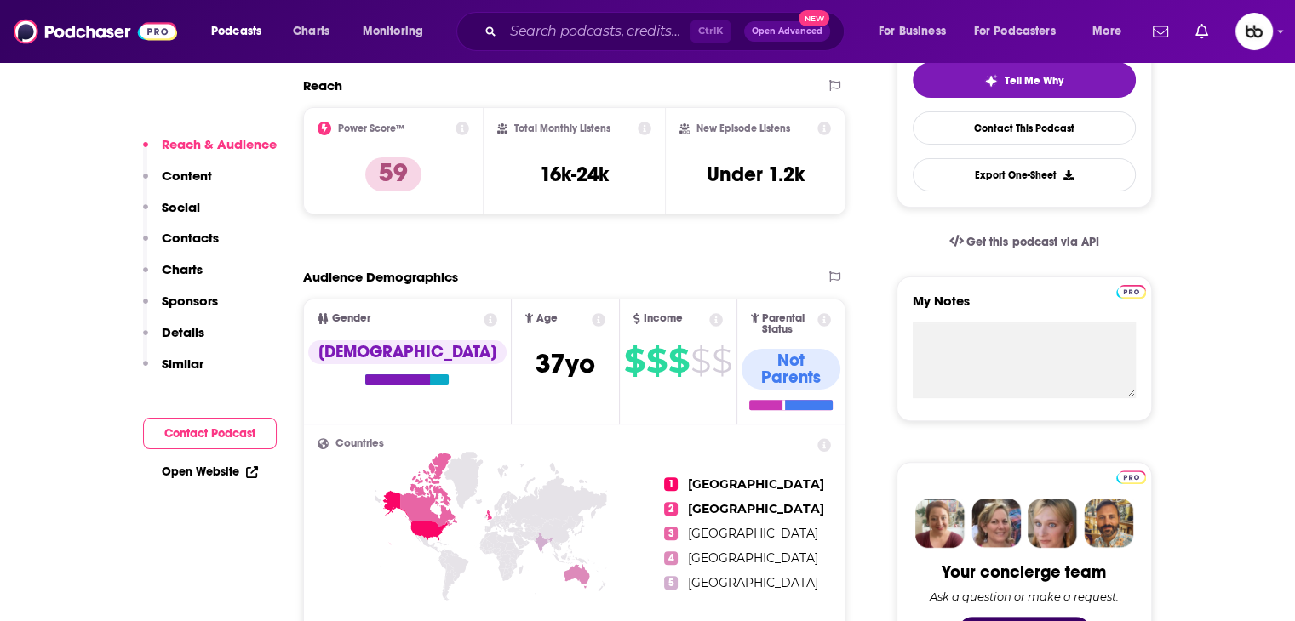
scroll to position [426, 0]
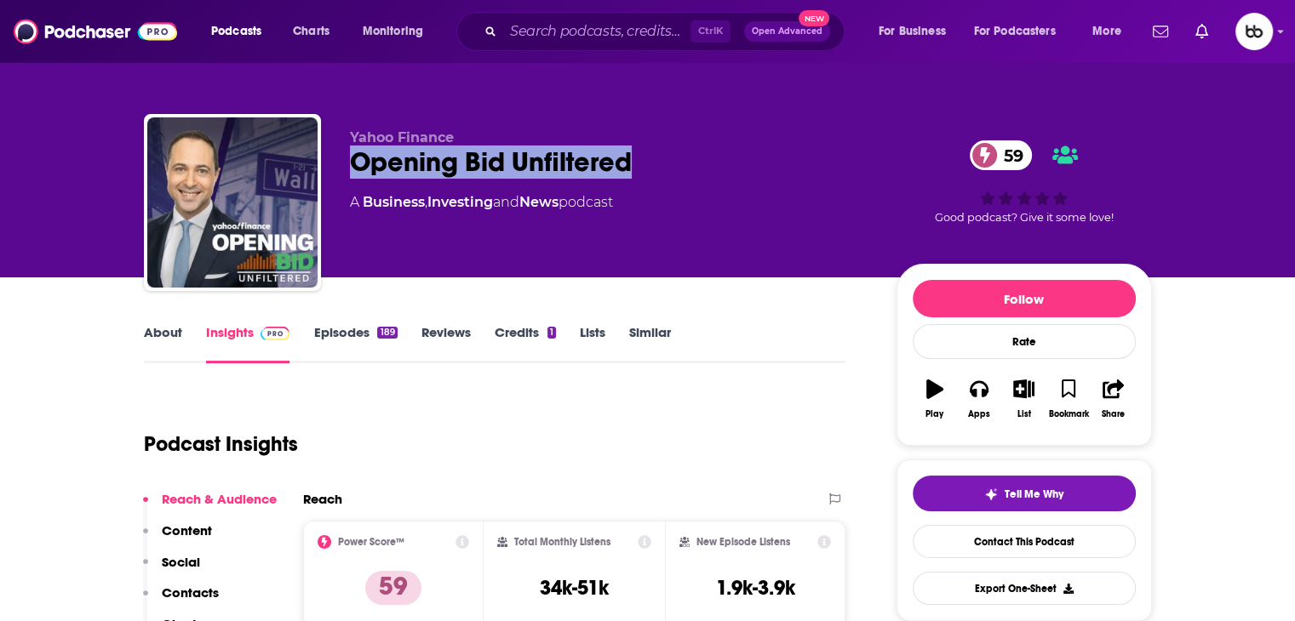
drag, startPoint x: 645, startPoint y: 161, endPoint x: 342, endPoint y: 180, distance: 303.6
click at [342, 180] on div "Yahoo Finance Opening Bid Unfiltered 59 A Business , Investing and News podcast…" at bounding box center [648, 206] width 1008 height 184
copy h2 "Opening Bid Unfiltered"
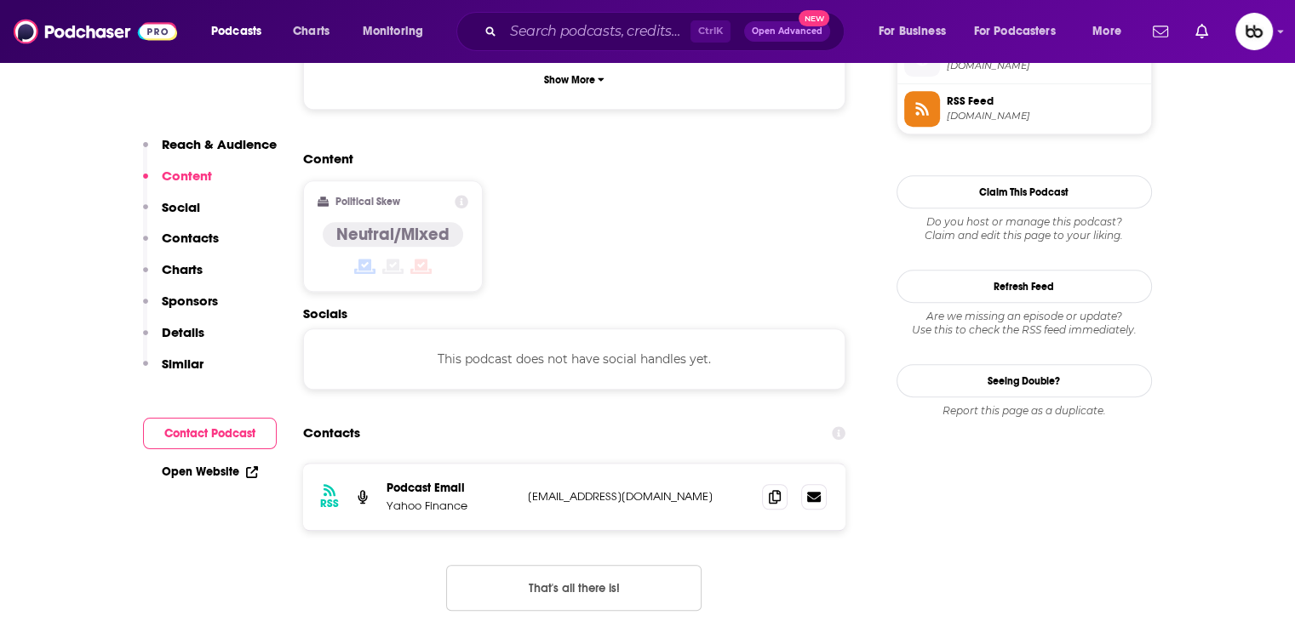
scroll to position [1277, 0]
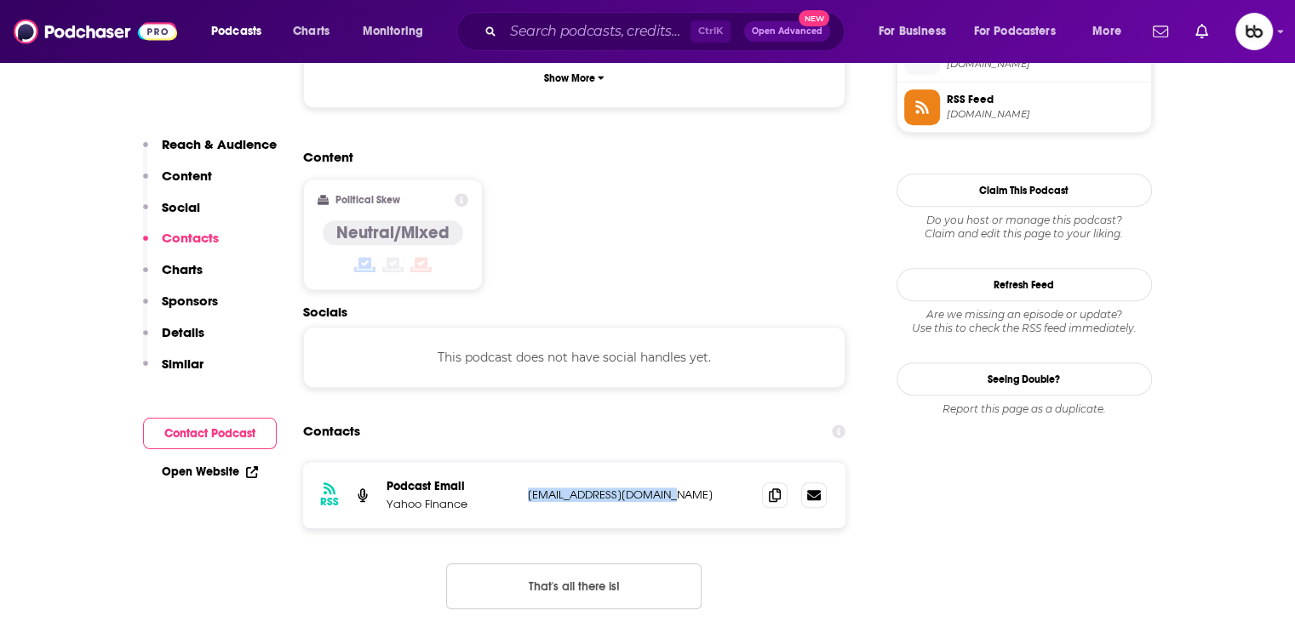
drag, startPoint x: 672, startPoint y: 396, endPoint x: 512, endPoint y: 399, distance: 160.1
click at [0, 0] on div "Podcast Email Yahoo Finance [EMAIL_ADDRESS][DOMAIN_NAME] [EMAIL_ADDRESS][DOMAIN…" at bounding box center [0, 0] width 0 height 0
copy div "[EMAIL_ADDRESS][DOMAIN_NAME]"
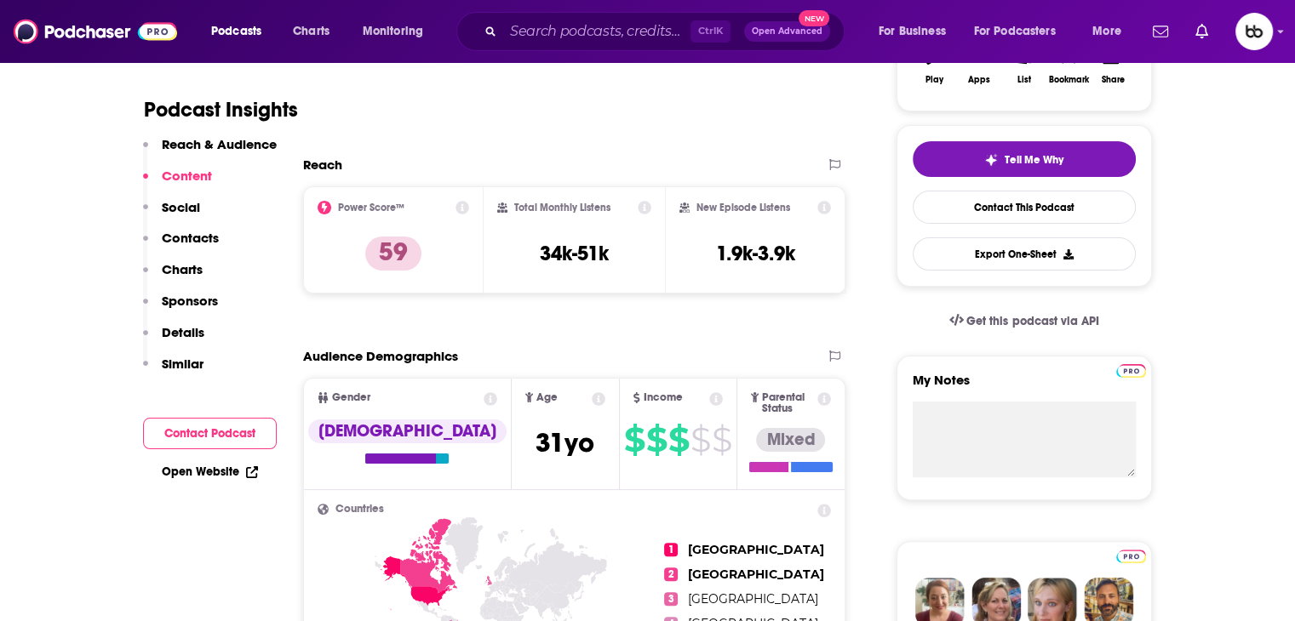
scroll to position [0, 0]
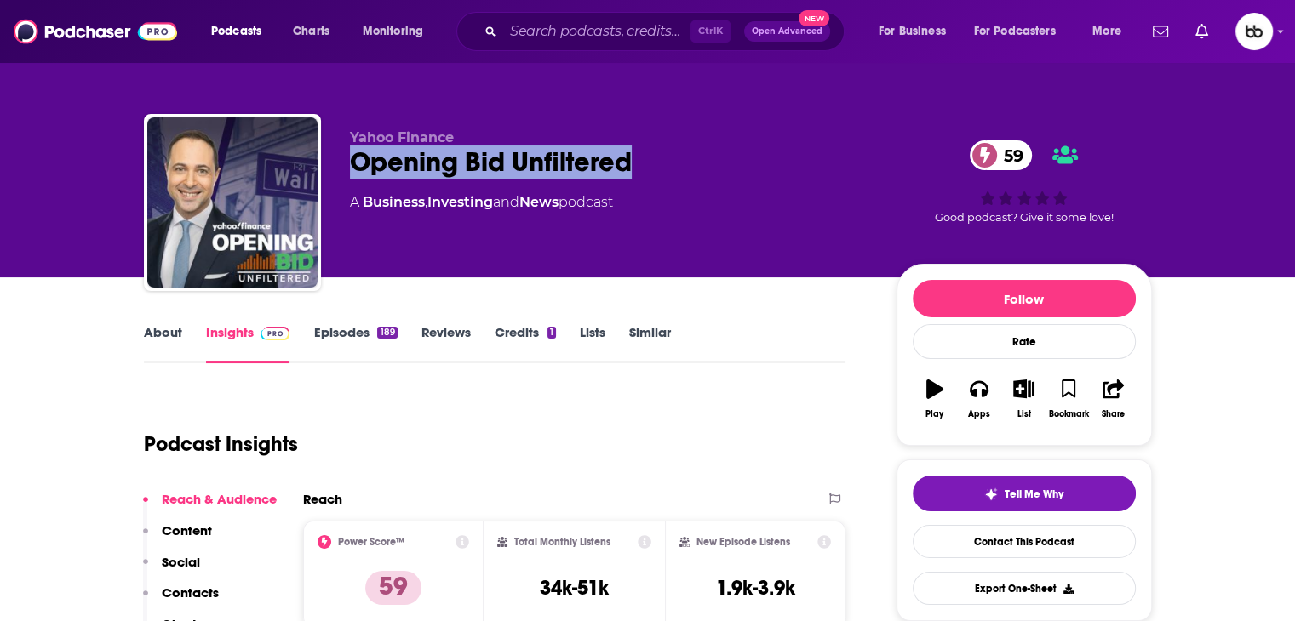
drag, startPoint x: 674, startPoint y: 163, endPoint x: 335, endPoint y: 175, distance: 339.0
click at [335, 175] on div "Yahoo Finance Opening Bid Unfiltered 59 A Business , Investing and News podcast…" at bounding box center [648, 206] width 1008 height 184
copy h2 "Opening Bid Unfiltered"
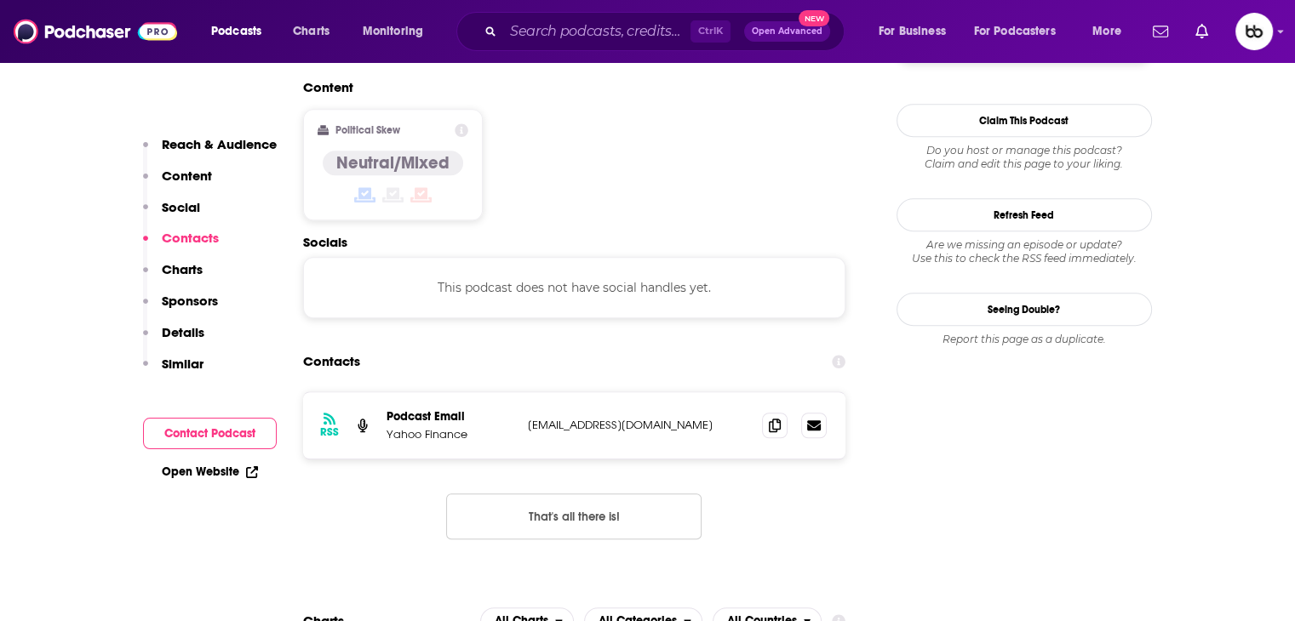
scroll to position [1362, 0]
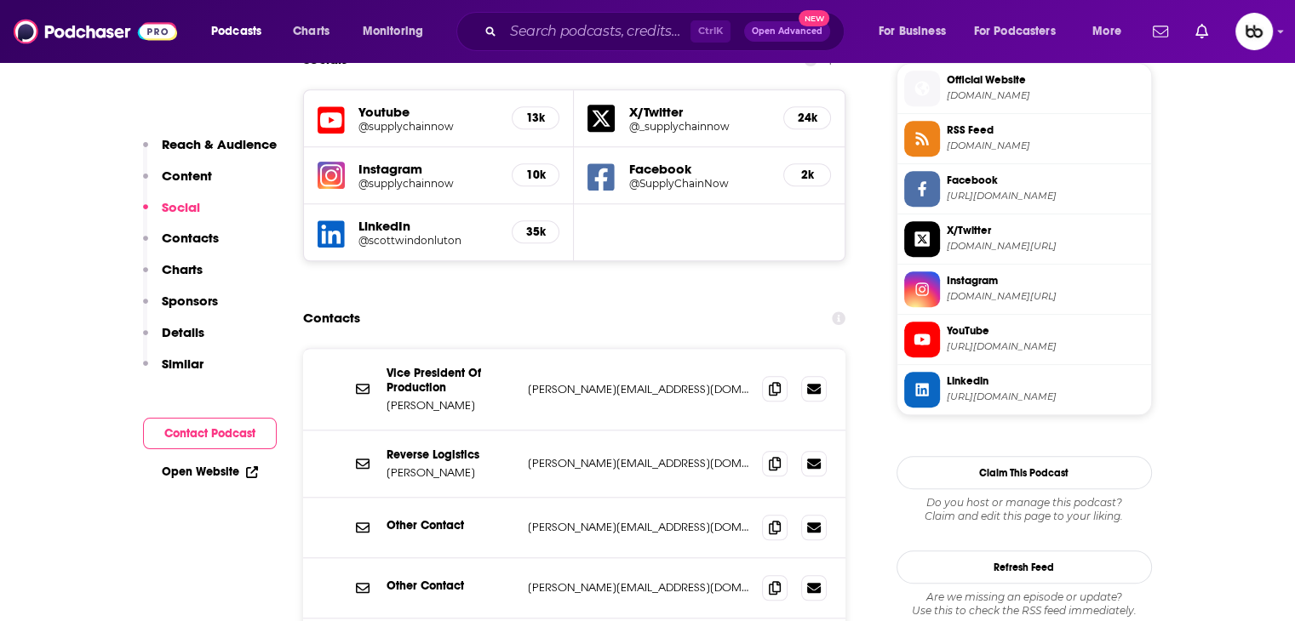
scroll to position [1617, 0]
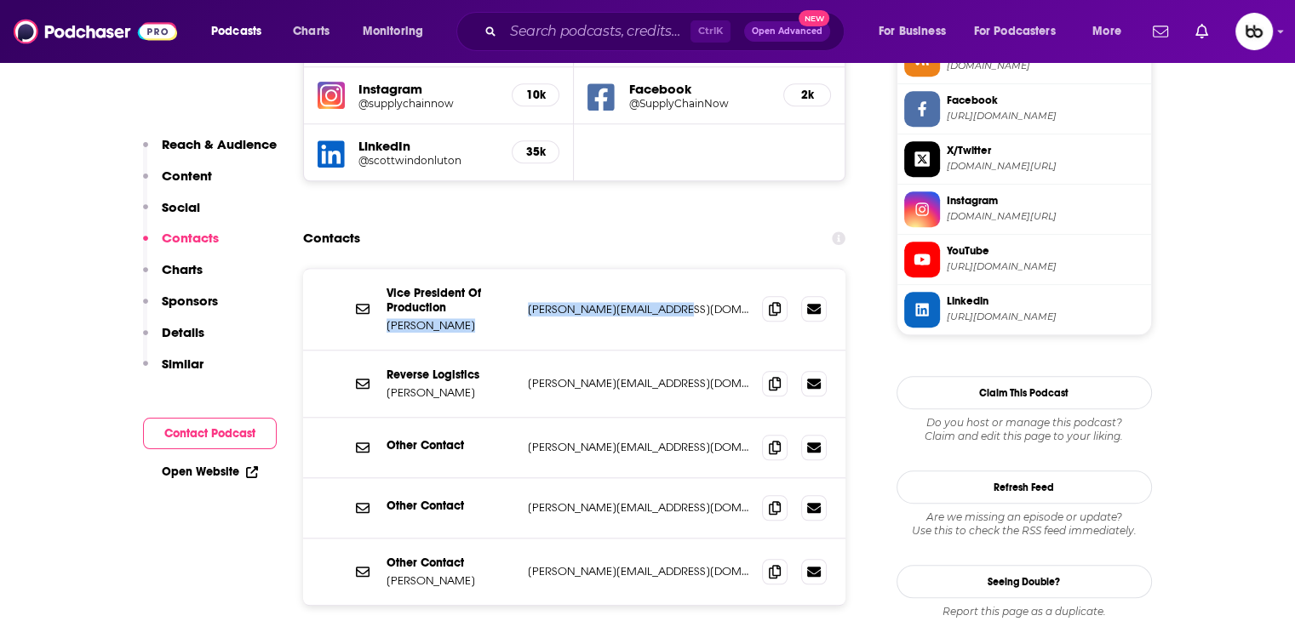
drag, startPoint x: 700, startPoint y: 233, endPoint x: 517, endPoint y: 232, distance: 183.0
click at [517, 269] on div "Vice President Of Production [PERSON_NAME] [PERSON_NAME][EMAIL_ADDRESS][DOMAIN_…" at bounding box center [574, 310] width 543 height 82
click at [735, 269] on div "Vice President Of Production [PERSON_NAME] [PERSON_NAME][EMAIL_ADDRESS][DOMAIN_…" at bounding box center [574, 310] width 543 height 82
click at [720, 302] on p "[PERSON_NAME][EMAIL_ADDRESS][DOMAIN_NAME]" at bounding box center [638, 309] width 221 height 14
click at [729, 302] on p "[PERSON_NAME][EMAIL_ADDRESS][DOMAIN_NAME]" at bounding box center [638, 309] width 221 height 14
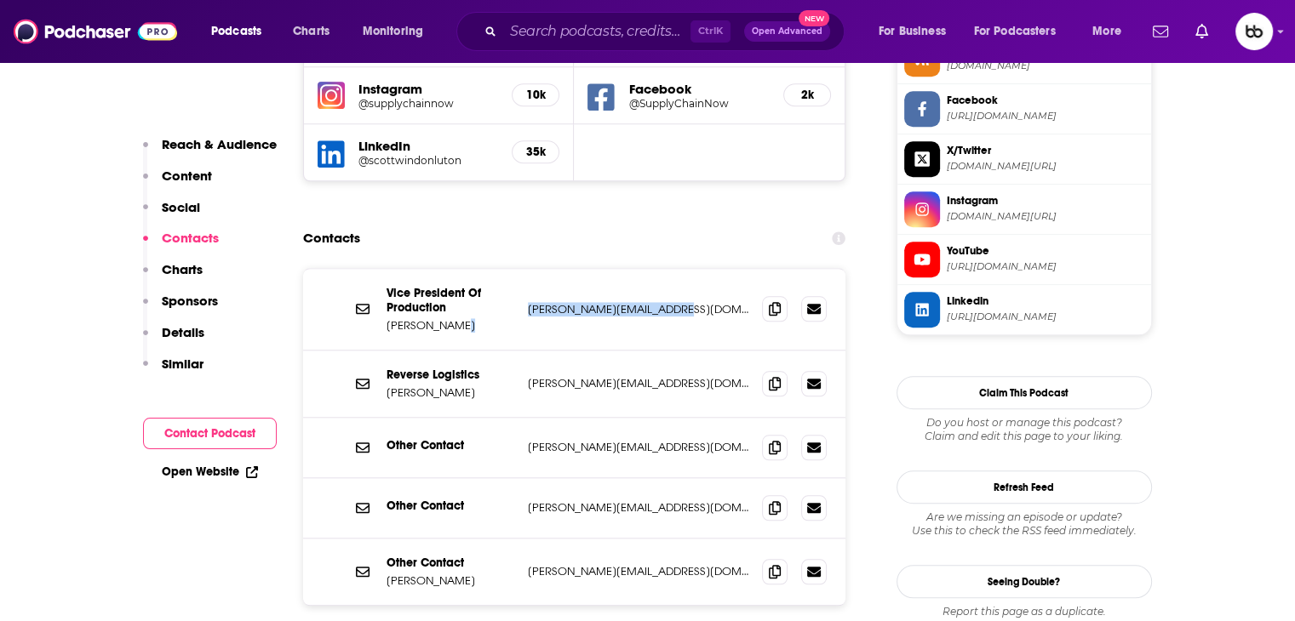
drag, startPoint x: 723, startPoint y: 222, endPoint x: 511, endPoint y: 235, distance: 212.3
click at [0, 0] on div "Vice President Of Production [PERSON_NAME] [PERSON_NAME][EMAIL_ADDRESS][DOMAIN_…" at bounding box center [0, 0] width 0 height 0
copy div "[PERSON_NAME][EMAIL_ADDRESS][DOMAIN_NAME]"
drag, startPoint x: 701, startPoint y: 293, endPoint x: 525, endPoint y: 292, distance: 176.2
click at [525, 351] on div "Reverse Logistics [PERSON_NAME] Greg [EMAIL_ADDRESS][DOMAIN_NAME] [PERSON_NAME]…" at bounding box center [574, 384] width 543 height 67
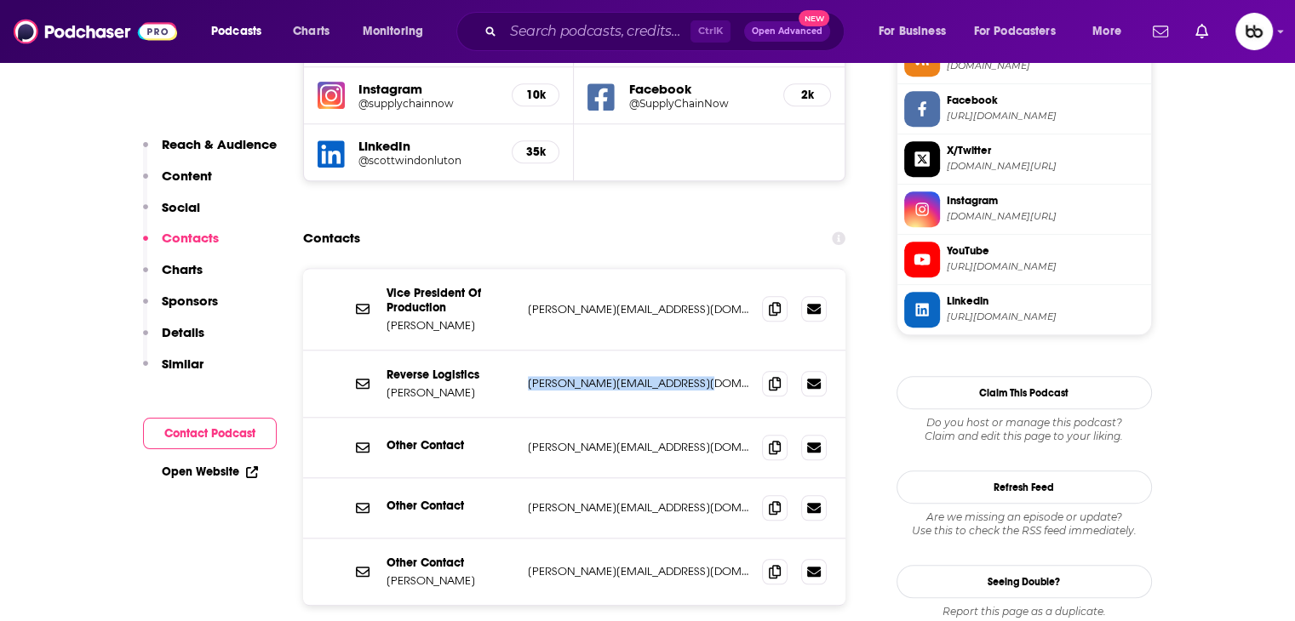
copy p "[PERSON_NAME][EMAIL_ADDRESS][DOMAIN_NAME]"
drag, startPoint x: 725, startPoint y: 369, endPoint x: 517, endPoint y: 365, distance: 207.7
click at [517, 418] on div "Other Contact [PERSON_NAME][EMAIL_ADDRESS][DOMAIN_NAME] [PERSON_NAME][EMAIL_ADD…" at bounding box center [574, 448] width 543 height 60
copy div "[PERSON_NAME][EMAIL_ADDRESS][DOMAIN_NAME]"
drag, startPoint x: 664, startPoint y: 488, endPoint x: 521, endPoint y: 493, distance: 143.1
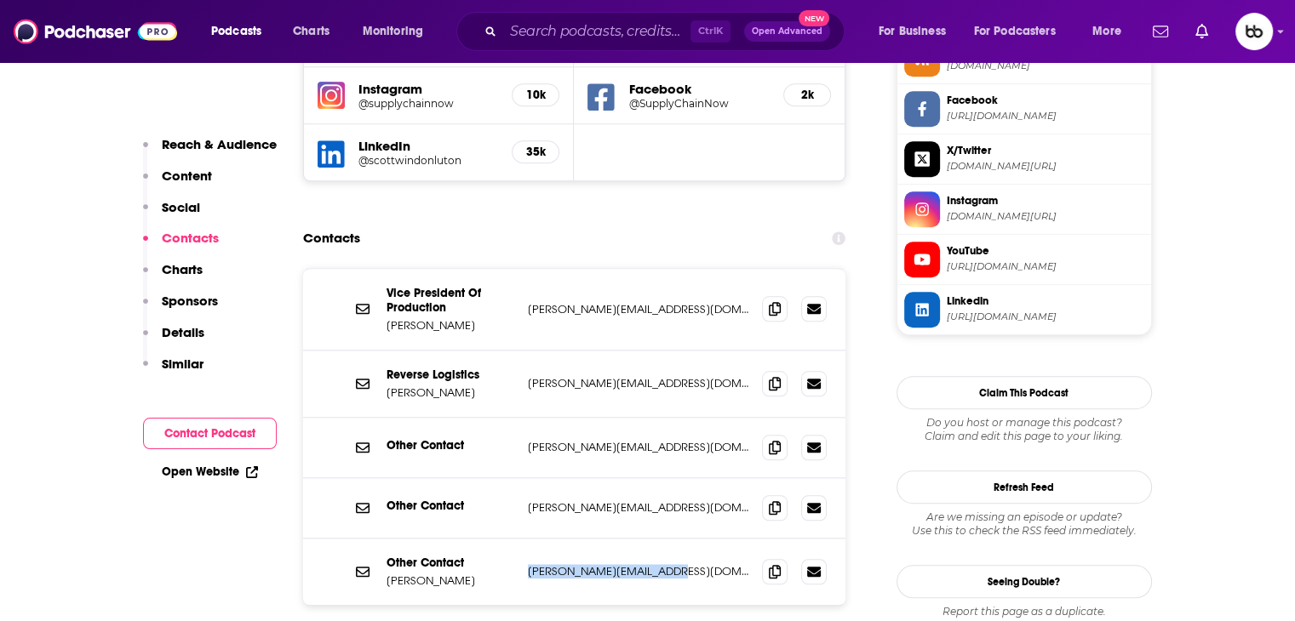
click at [521, 539] on div "Other Contact Scott Amir [EMAIL_ADDRESS][DOMAIN_NAME] [PERSON_NAME][EMAIL_ADDRE…" at bounding box center [574, 572] width 543 height 66
copy p "[PERSON_NAME][EMAIL_ADDRESS][DOMAIN_NAME]"
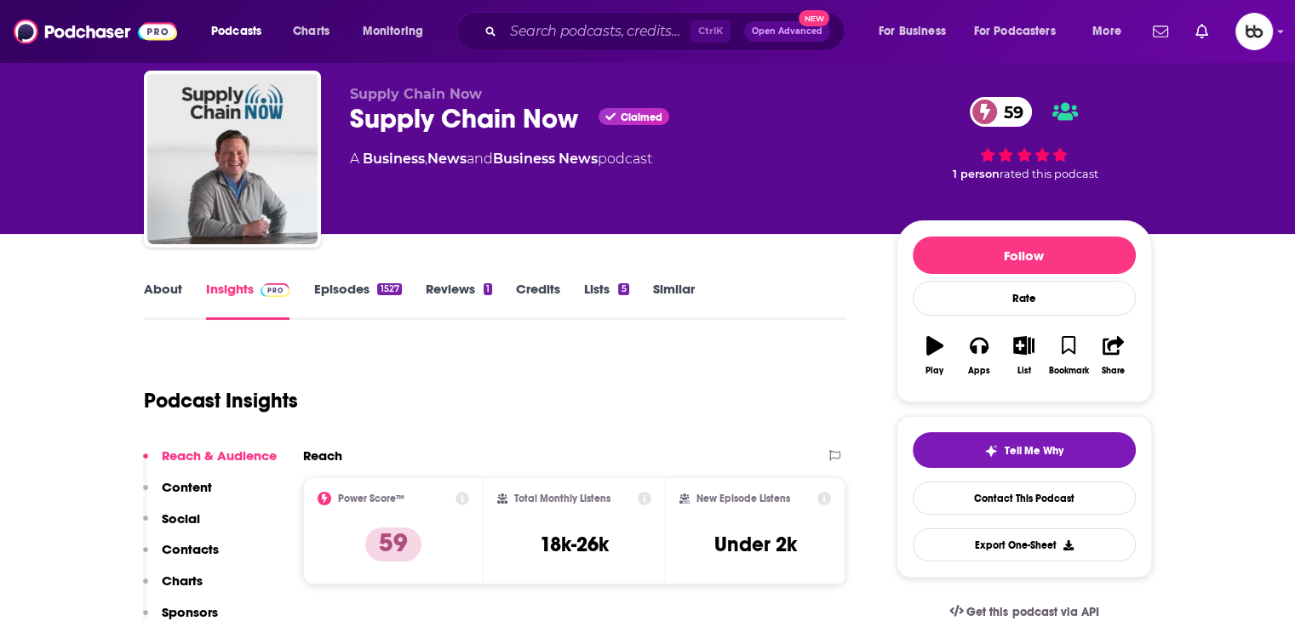
scroll to position [0, 0]
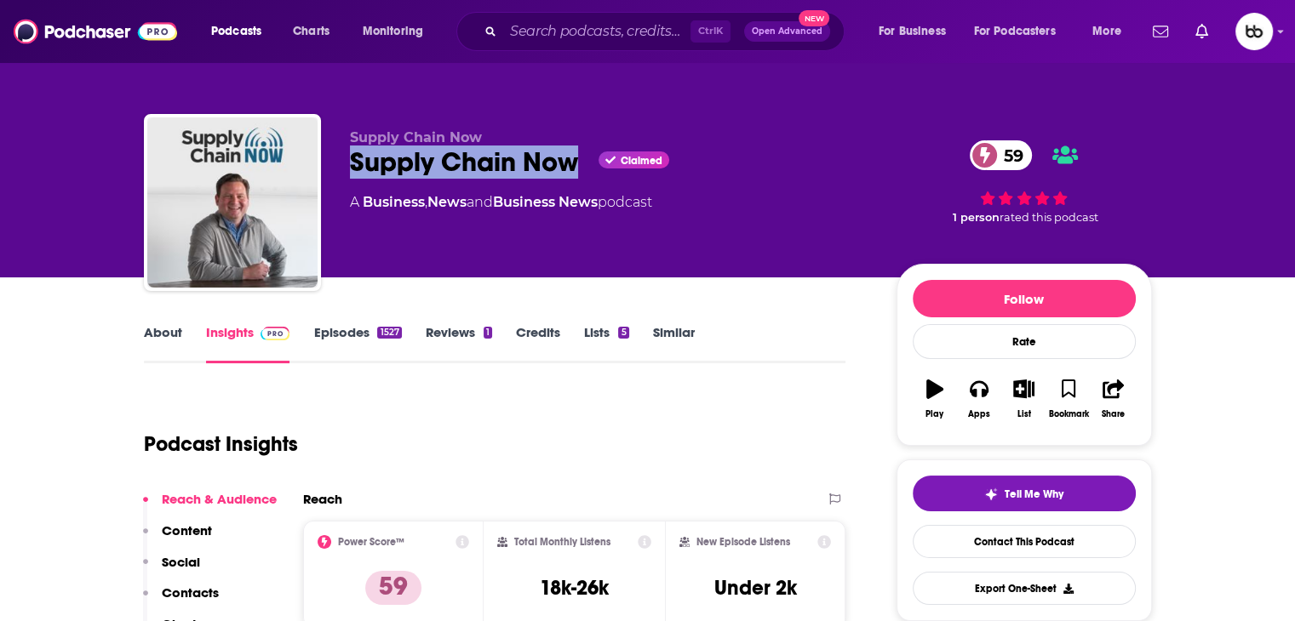
drag, startPoint x: 581, startPoint y: 166, endPoint x: 350, endPoint y: 181, distance: 232.0
click at [350, 181] on div "Supply Chain Now Supply Chain Now Claimed 59 A Business , News and Business New…" at bounding box center [609, 197] width 519 height 136
copy h2 "Supply Chain Now"
